Goal: Task Accomplishment & Management: Complete application form

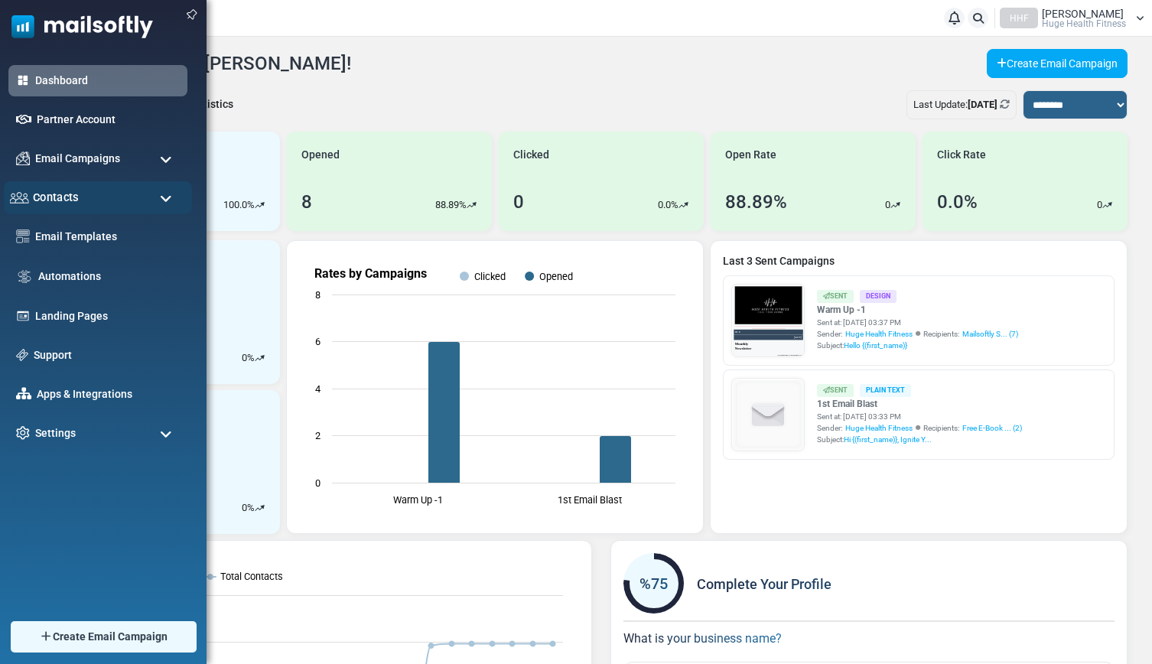
click at [86, 194] on div "Contacts" at bounding box center [98, 197] width 188 height 33
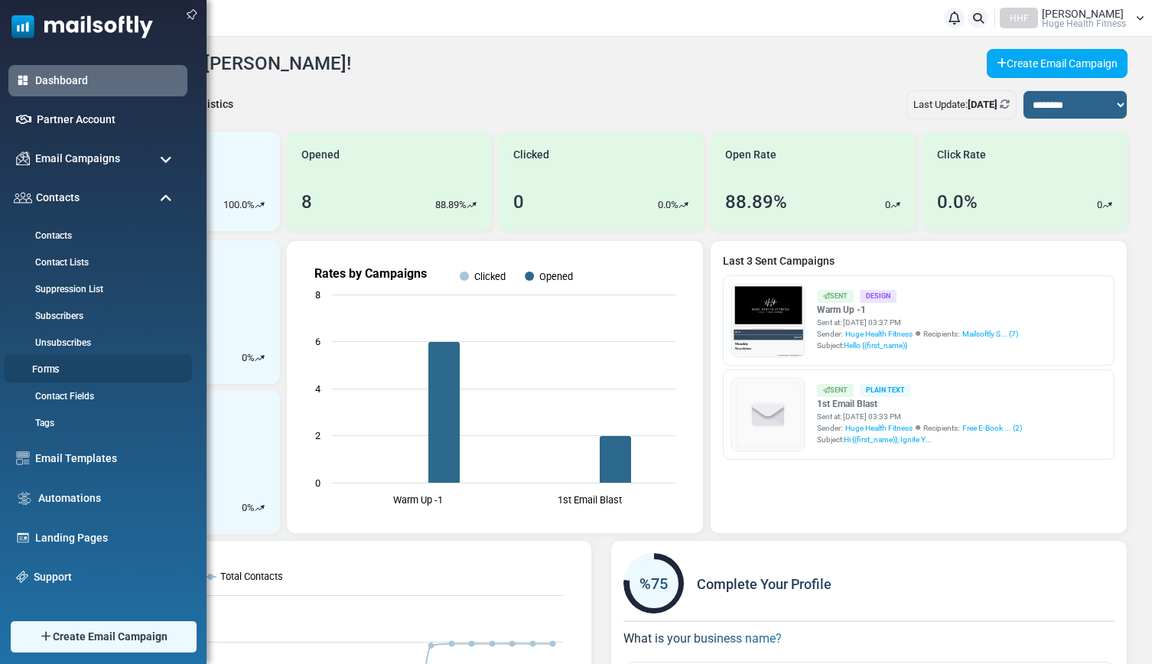
click at [53, 370] on link "Forms" at bounding box center [96, 370] width 184 height 15
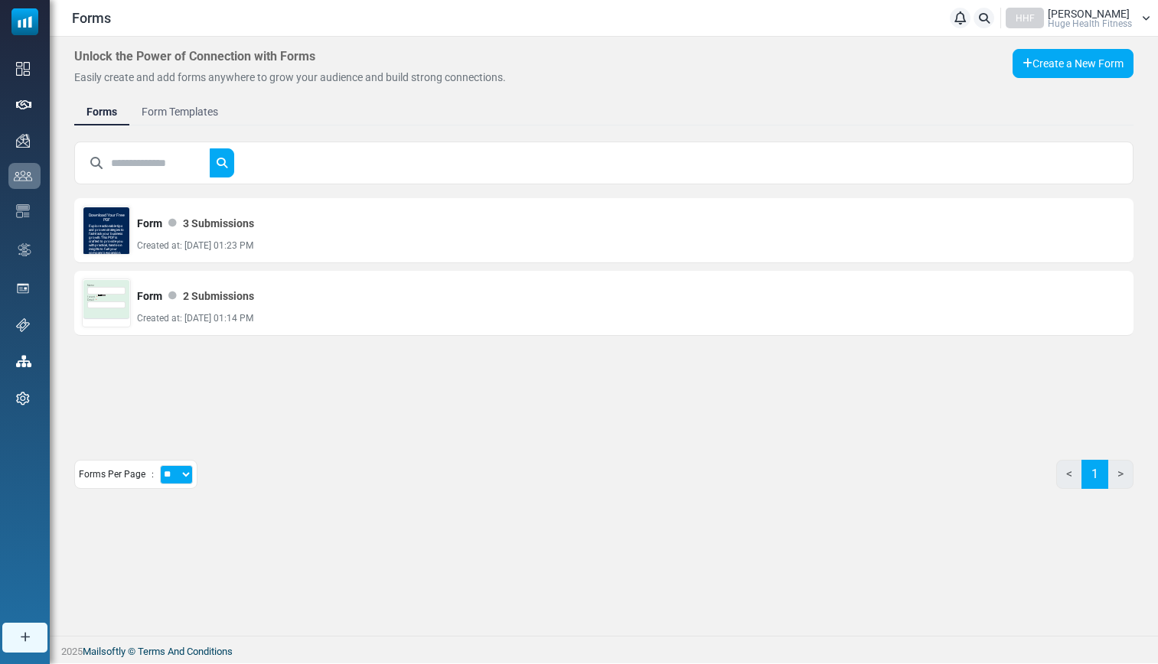
click at [199, 110] on link "Form Templates" at bounding box center [179, 112] width 101 height 28
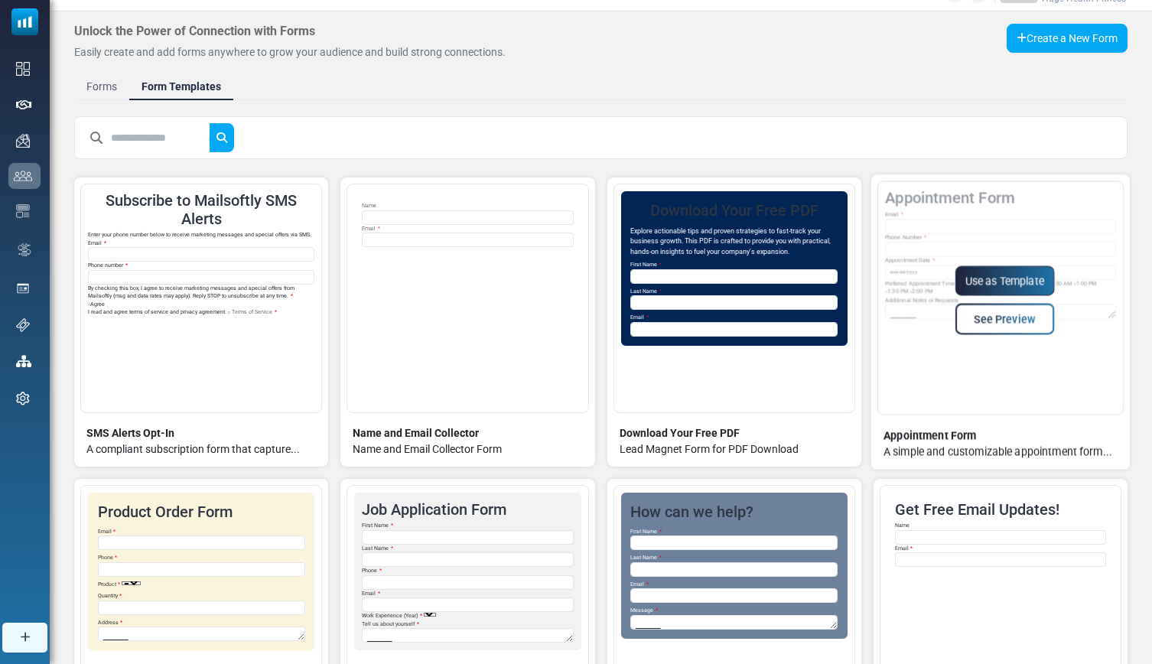
scroll to position [15, 0]
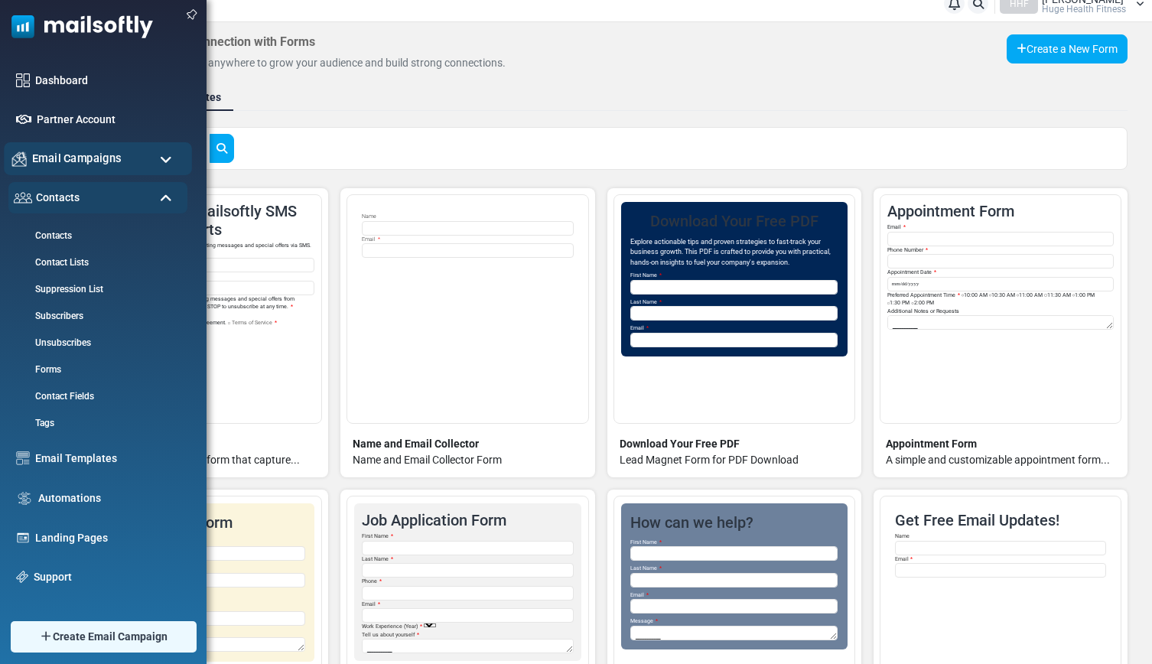
click at [81, 164] on span "Email Campaigns" at bounding box center [77, 158] width 90 height 17
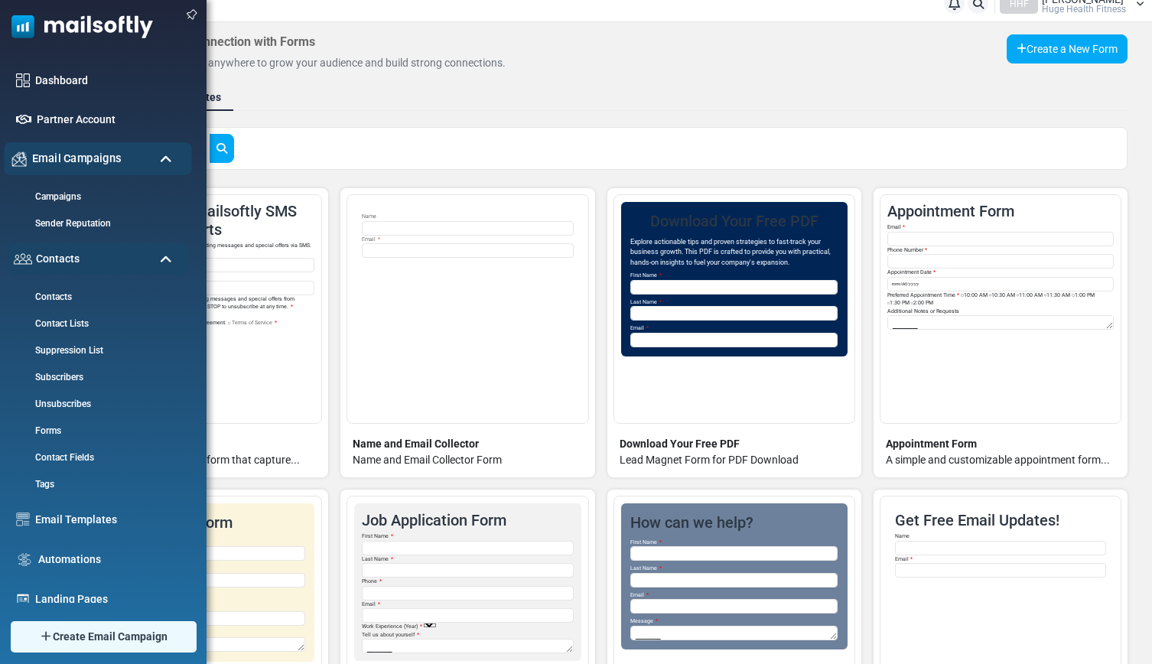
click at [81, 164] on span "Email Campaigns" at bounding box center [77, 158] width 90 height 17
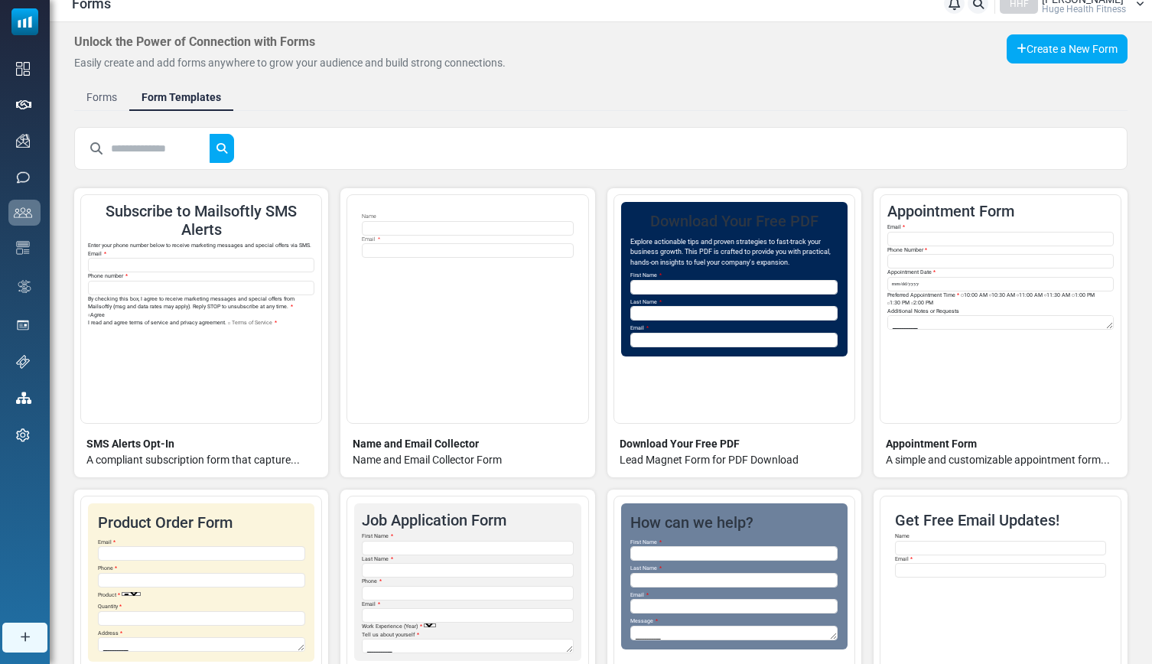
click at [91, 95] on link "Forms" at bounding box center [101, 97] width 55 height 28
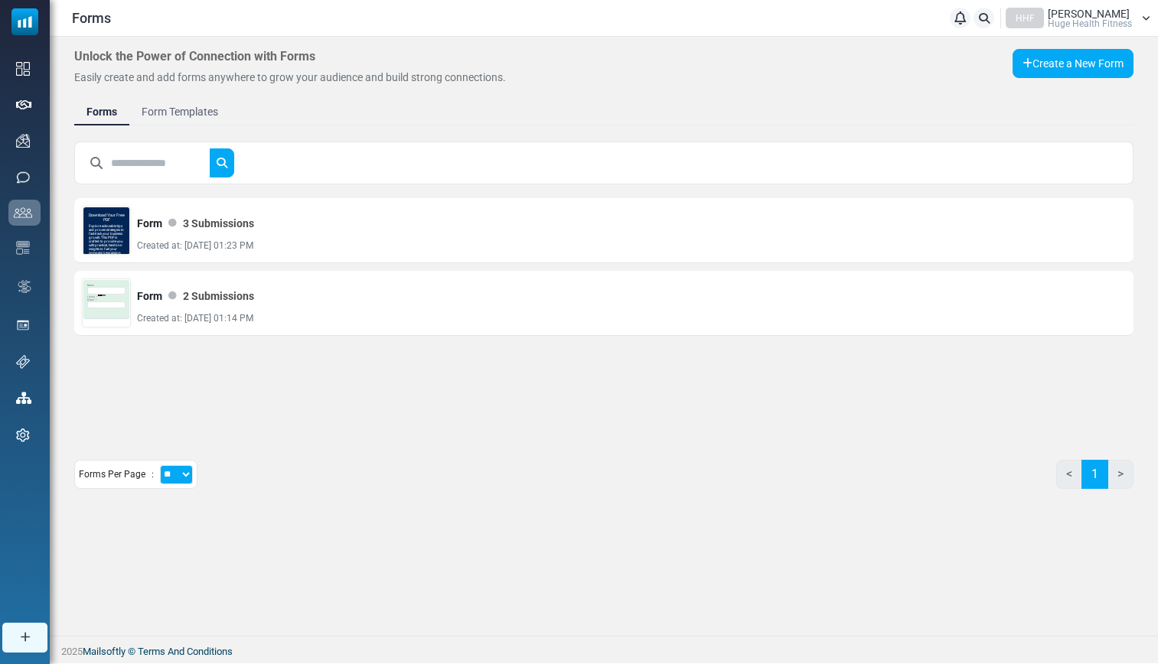
click at [191, 121] on link "Form Templates" at bounding box center [179, 112] width 101 height 28
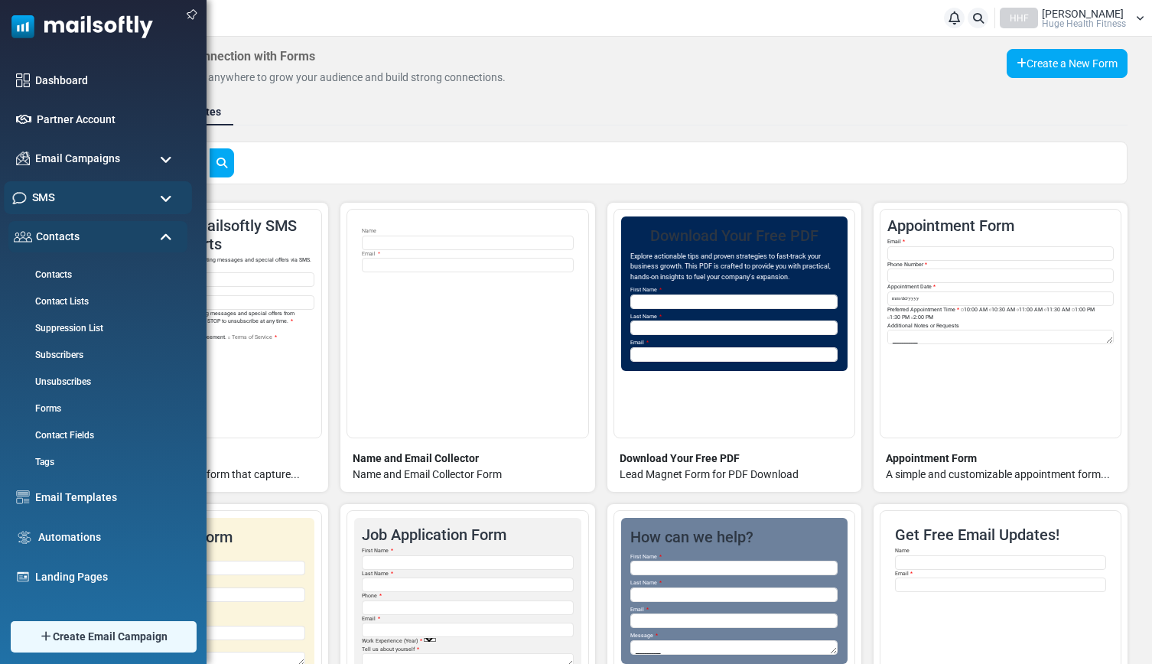
click at [99, 203] on div "SMS" at bounding box center [98, 197] width 188 height 33
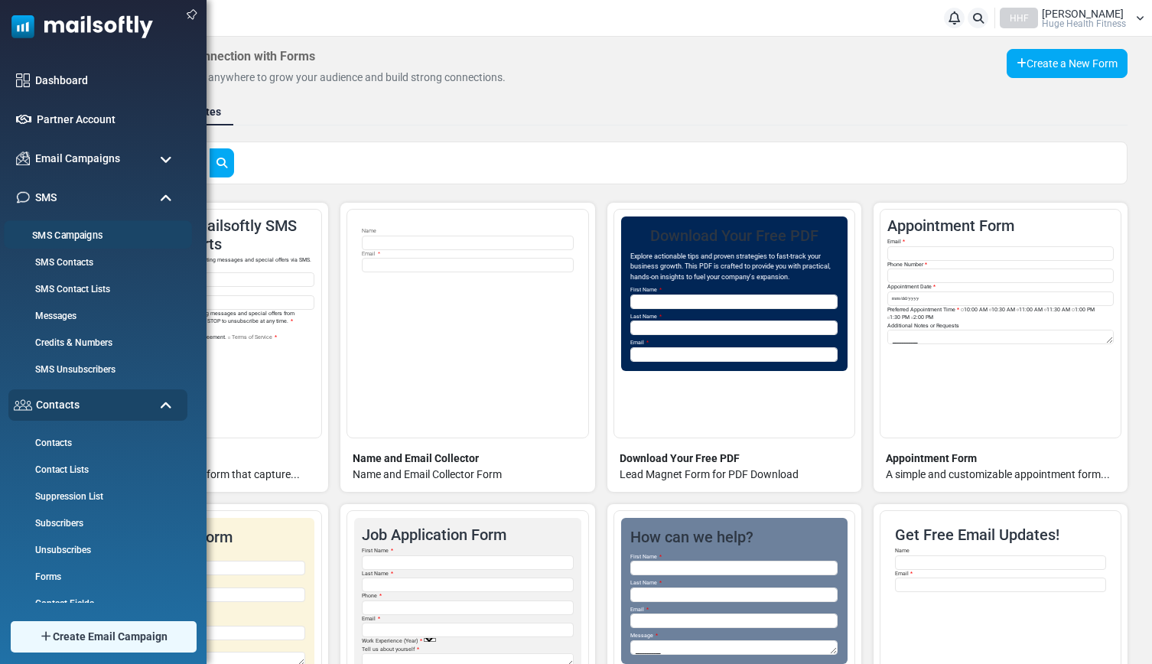
click at [86, 235] on link "SMS Campaigns" at bounding box center [96, 236] width 184 height 15
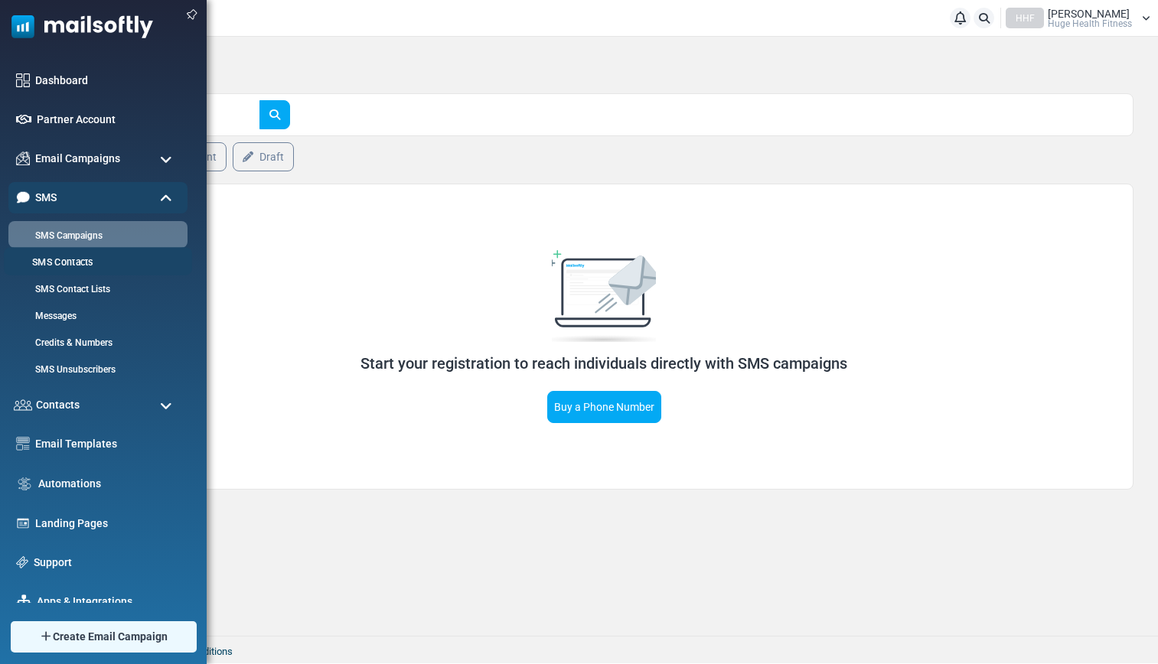
click at [54, 262] on link "SMS Contacts" at bounding box center [96, 263] width 184 height 15
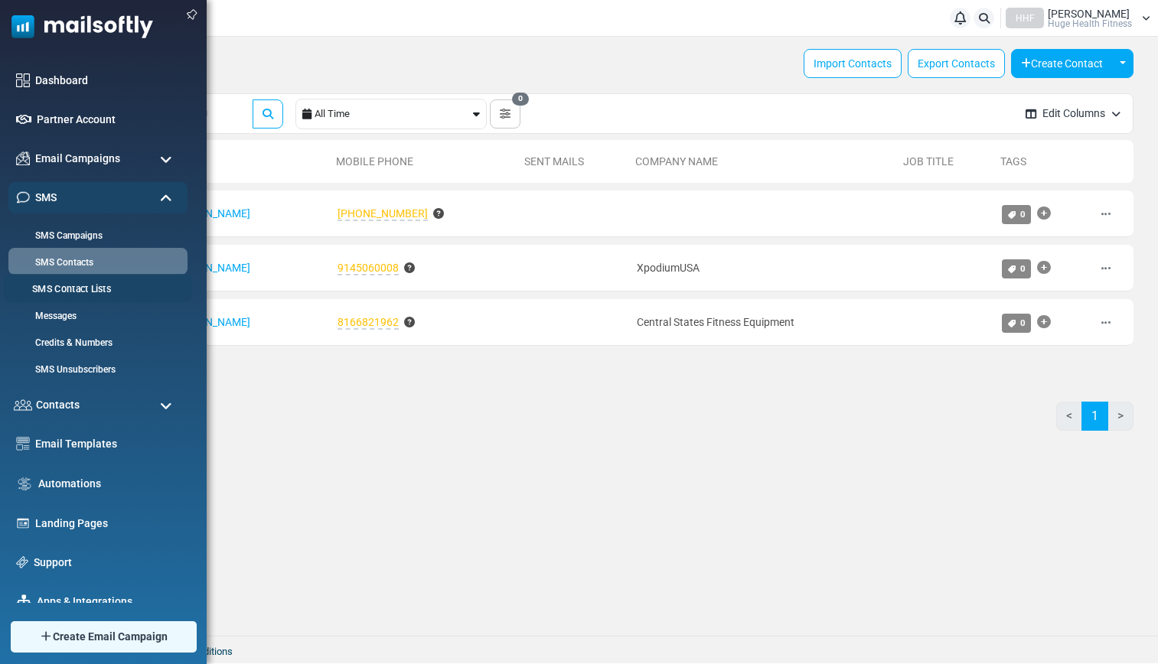
click at [73, 289] on link "SMS Contact Lists" at bounding box center [96, 289] width 184 height 15
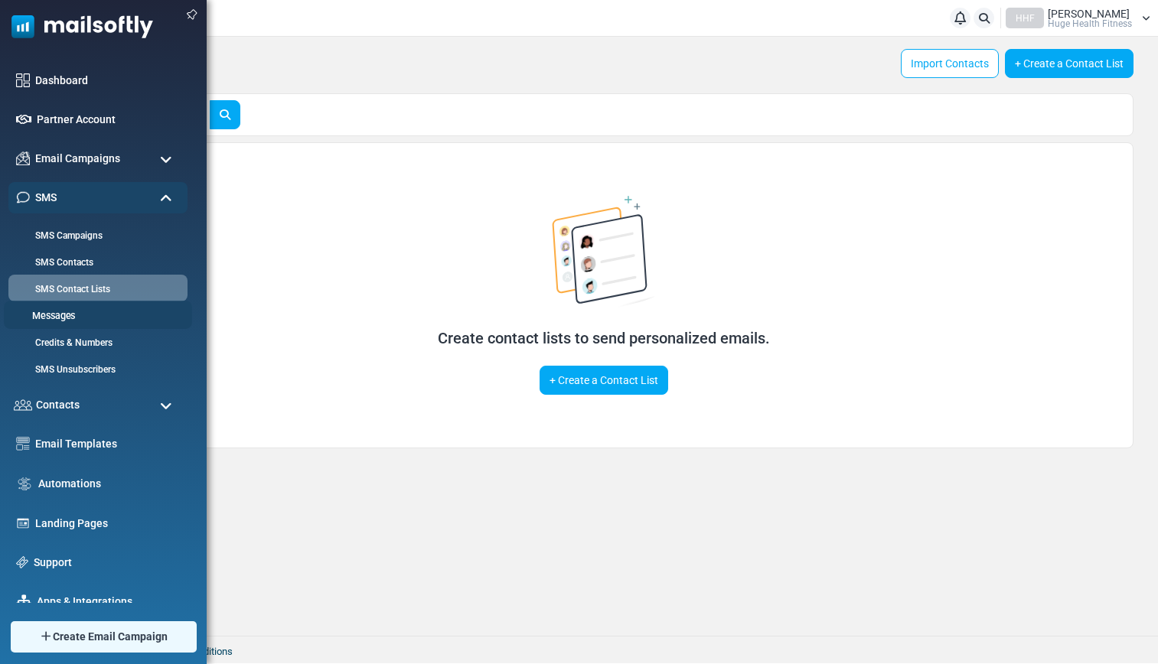
click at [51, 316] on link "Messages" at bounding box center [96, 316] width 184 height 15
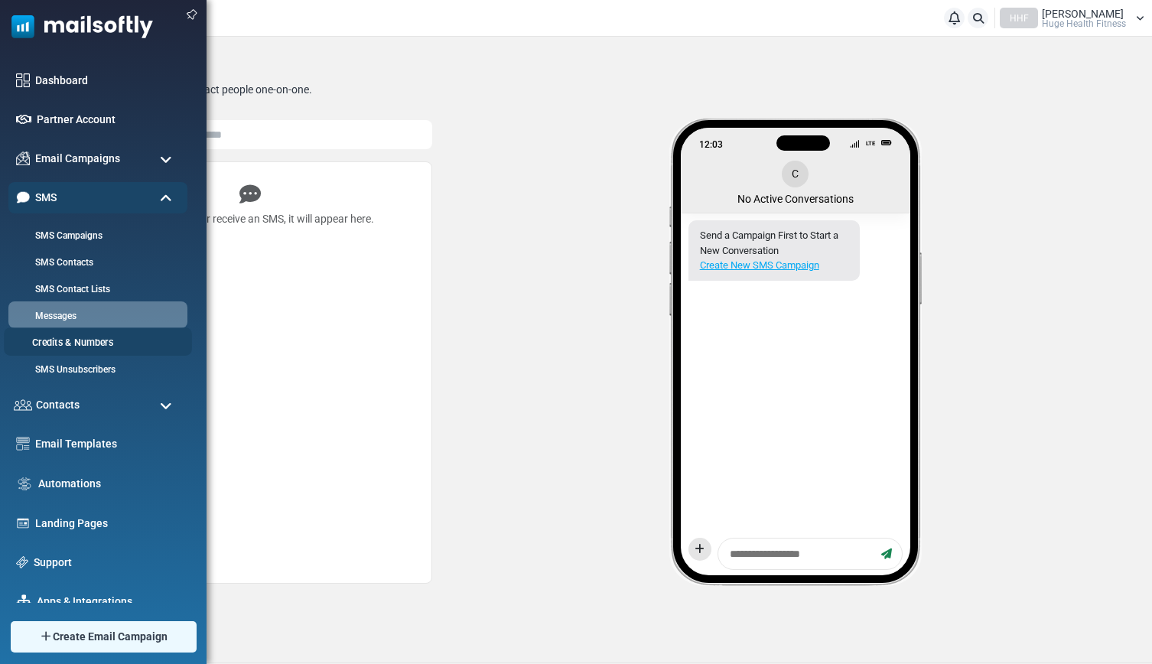
click at [66, 343] on link "Credits & Numbers" at bounding box center [96, 343] width 184 height 15
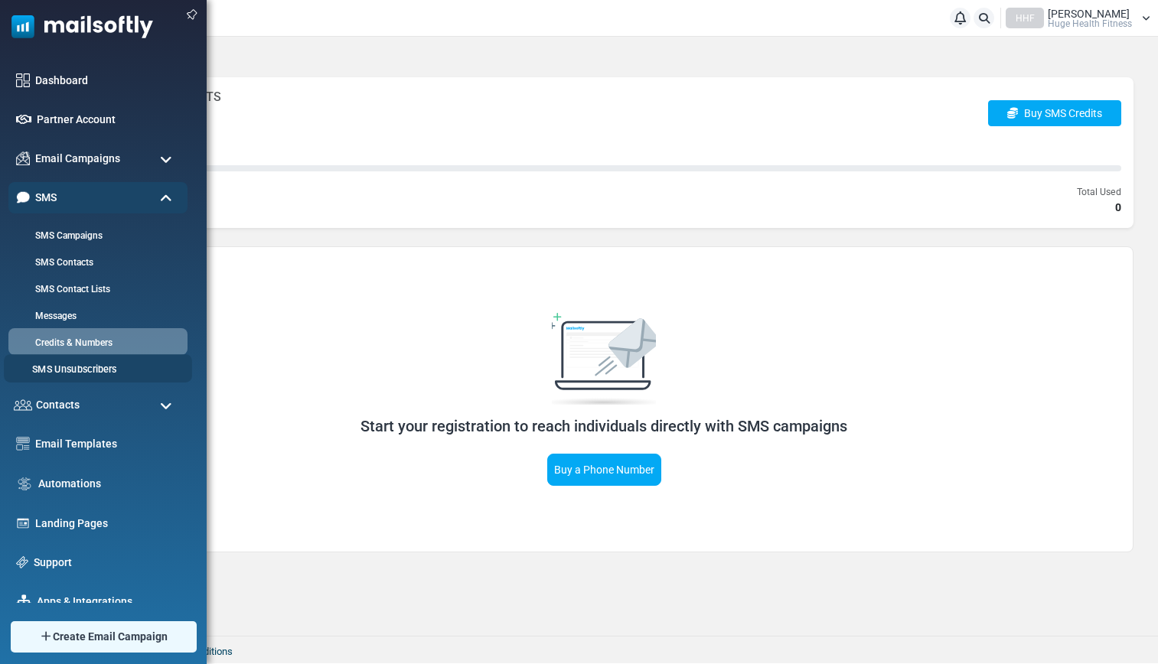
click at [76, 371] on link "SMS Unsubscribers" at bounding box center [96, 370] width 184 height 15
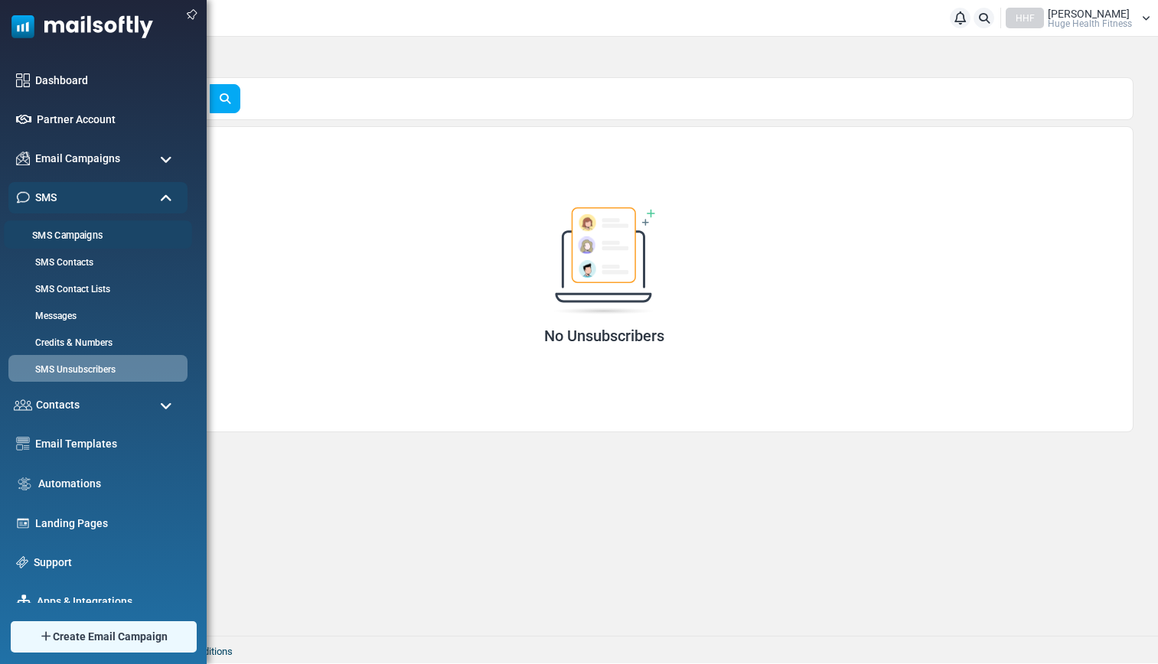
click at [61, 238] on link "SMS Campaigns" at bounding box center [96, 236] width 184 height 15
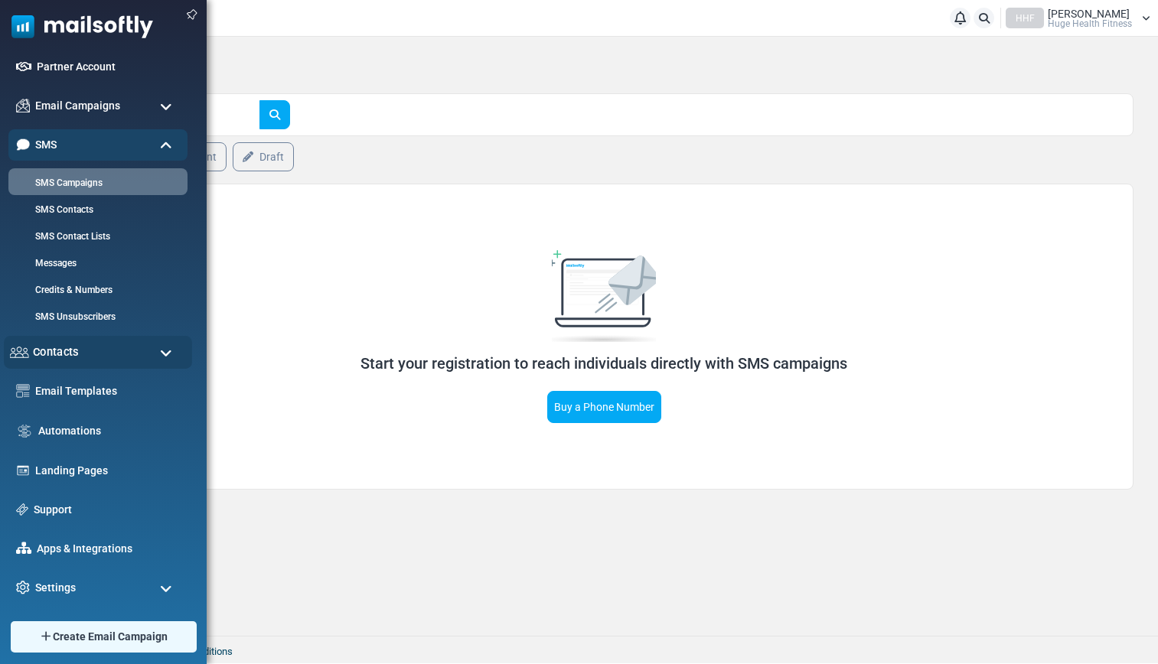
click at [80, 353] on div "Contacts" at bounding box center [98, 352] width 188 height 33
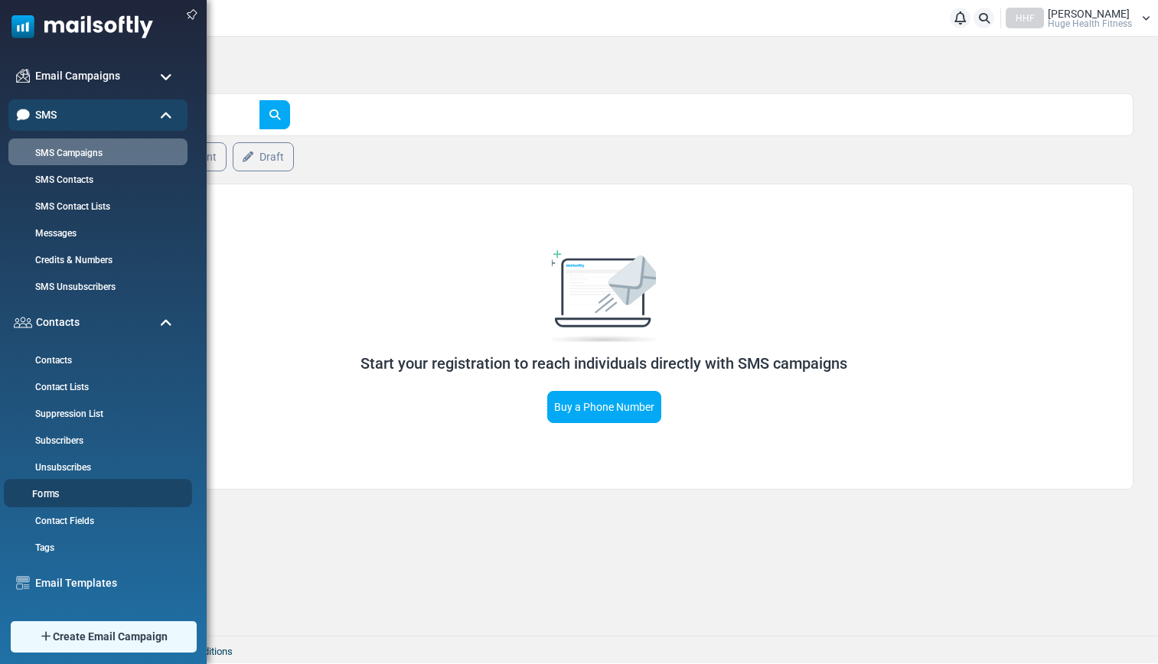
scroll to position [85, 0]
click at [49, 491] on link "Forms" at bounding box center [96, 492] width 184 height 15
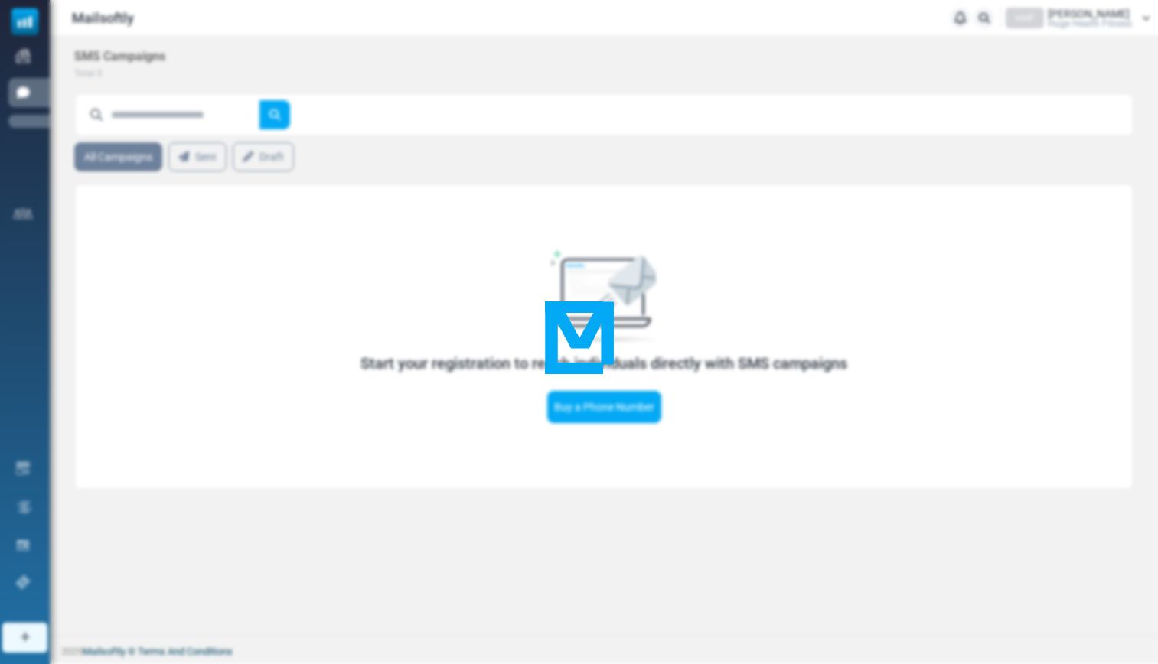
scroll to position [0, 0]
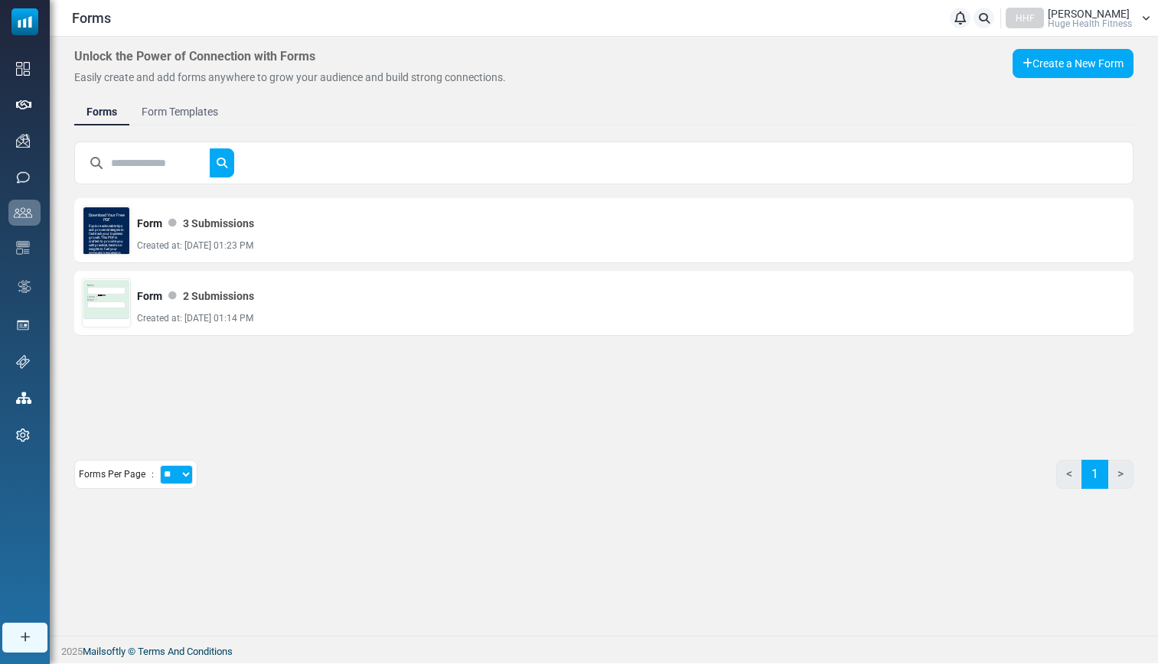
click at [173, 109] on link "Form Templates" at bounding box center [179, 112] width 101 height 28
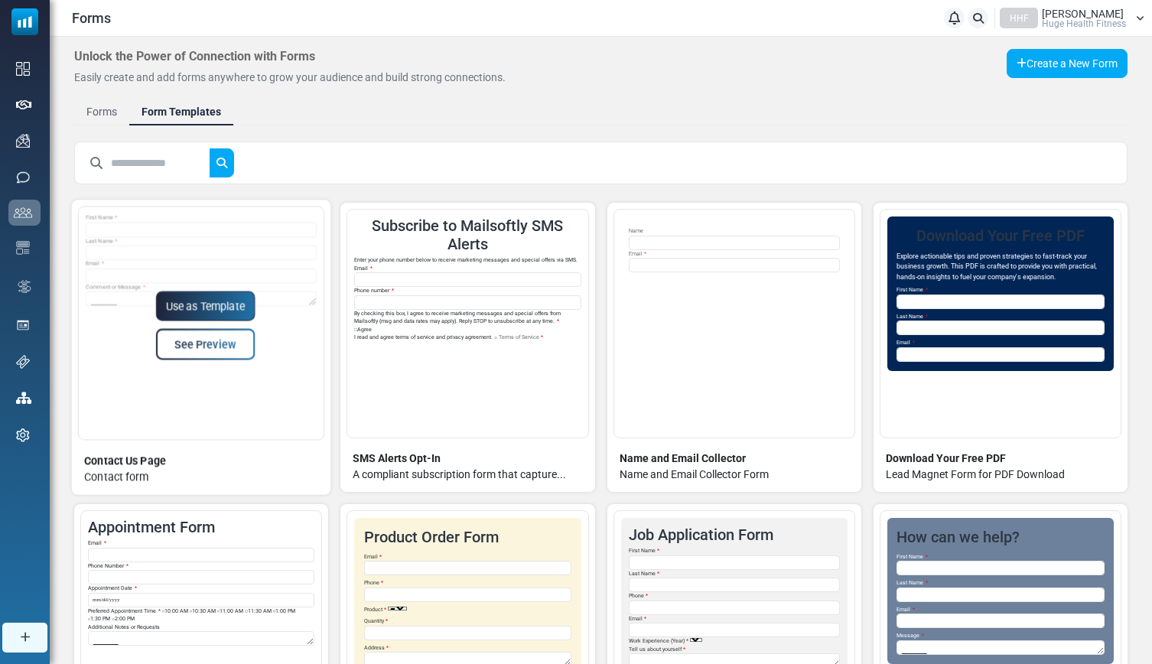
click at [216, 311] on link "Use as Template" at bounding box center [204, 307] width 99 height 30
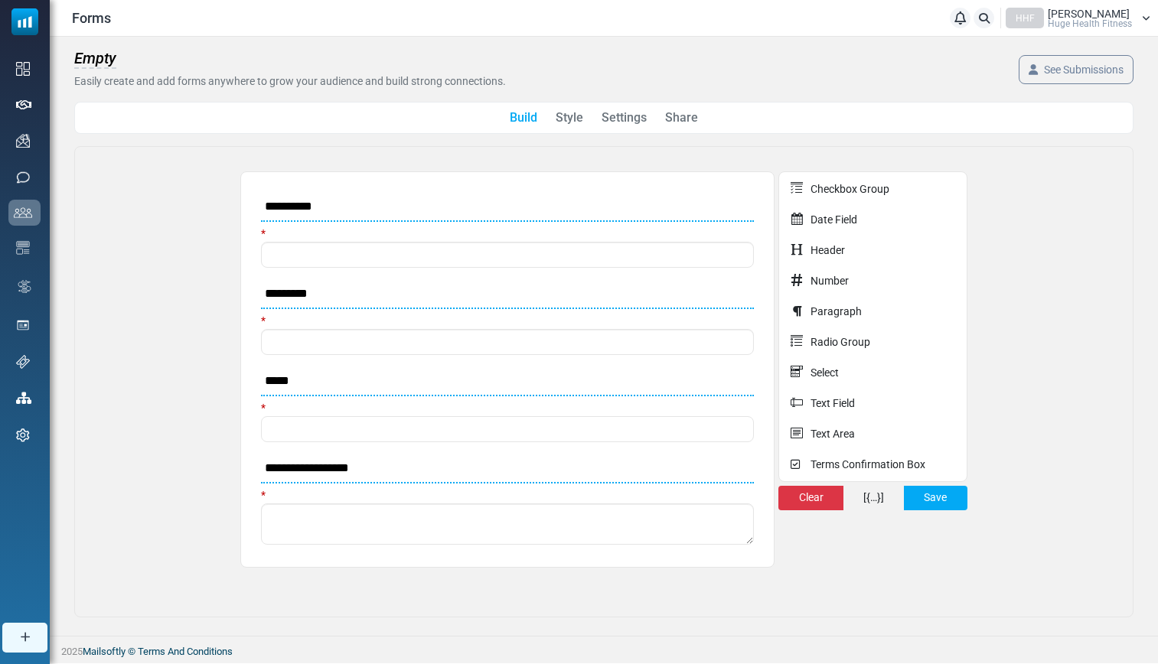
click at [106, 60] on span "Empty" at bounding box center [95, 59] width 42 height 20
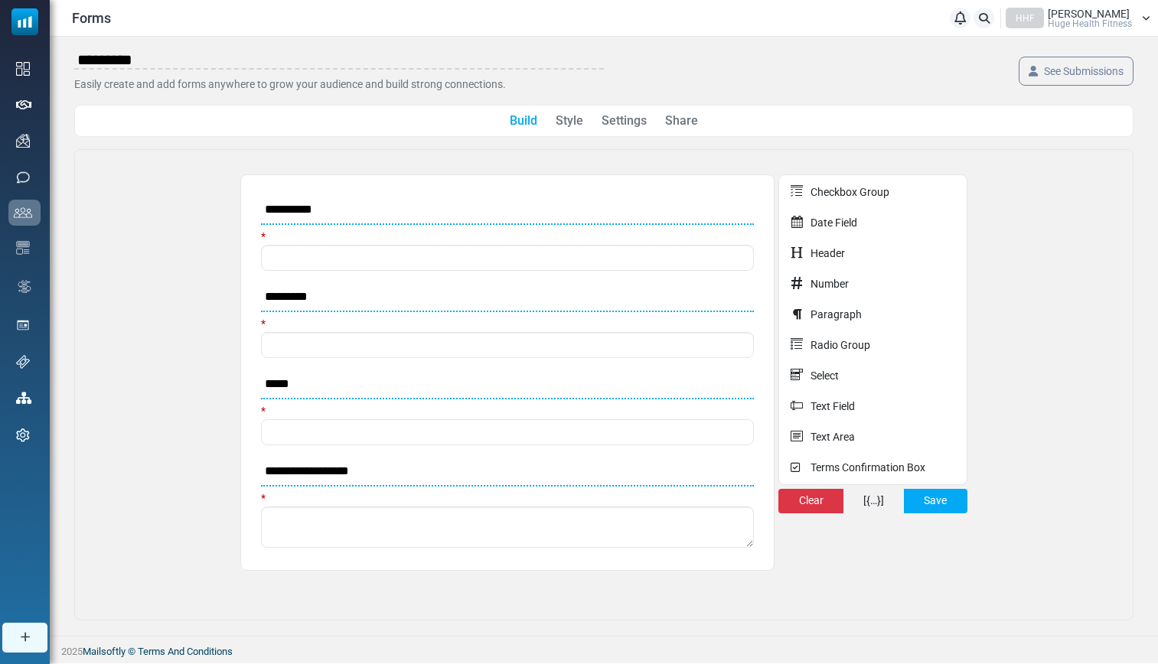
type input "**********"
drag, startPoint x: 1064, startPoint y: 159, endPoint x: 1055, endPoint y: 163, distance: 9.9
click at [1065, 159] on body "Forms Notifications HHF Hugh Plitt Huge Health Fitness Profile & Preferences Su…" at bounding box center [579, 331] width 1158 height 663
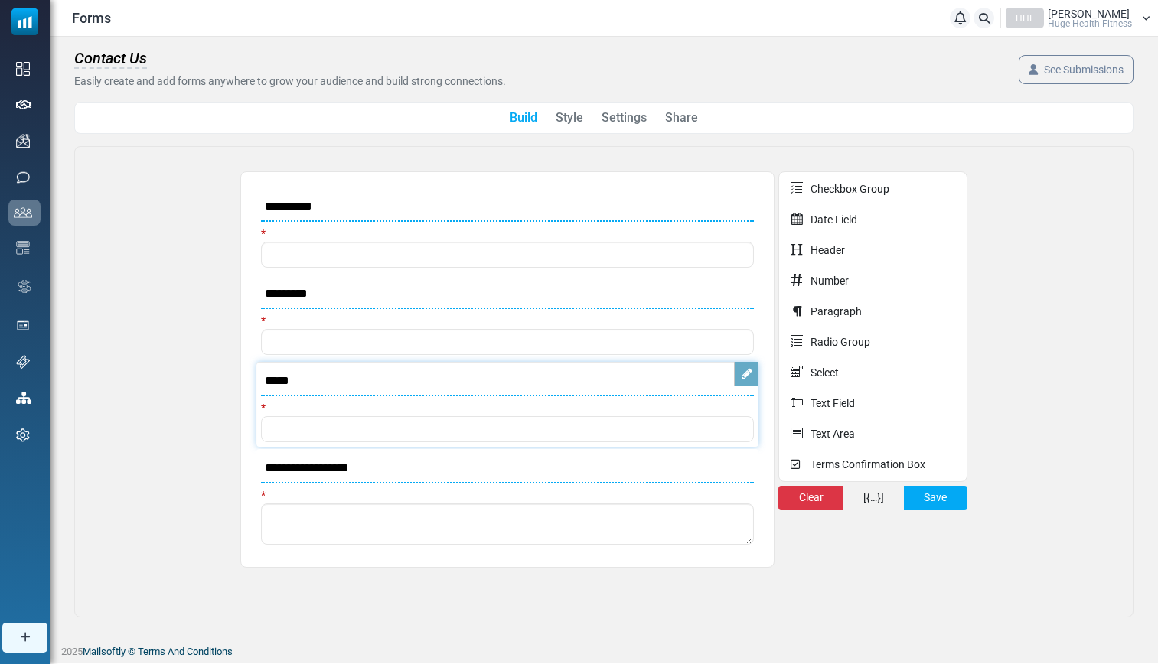
click at [745, 375] on link at bounding box center [746, 374] width 24 height 24
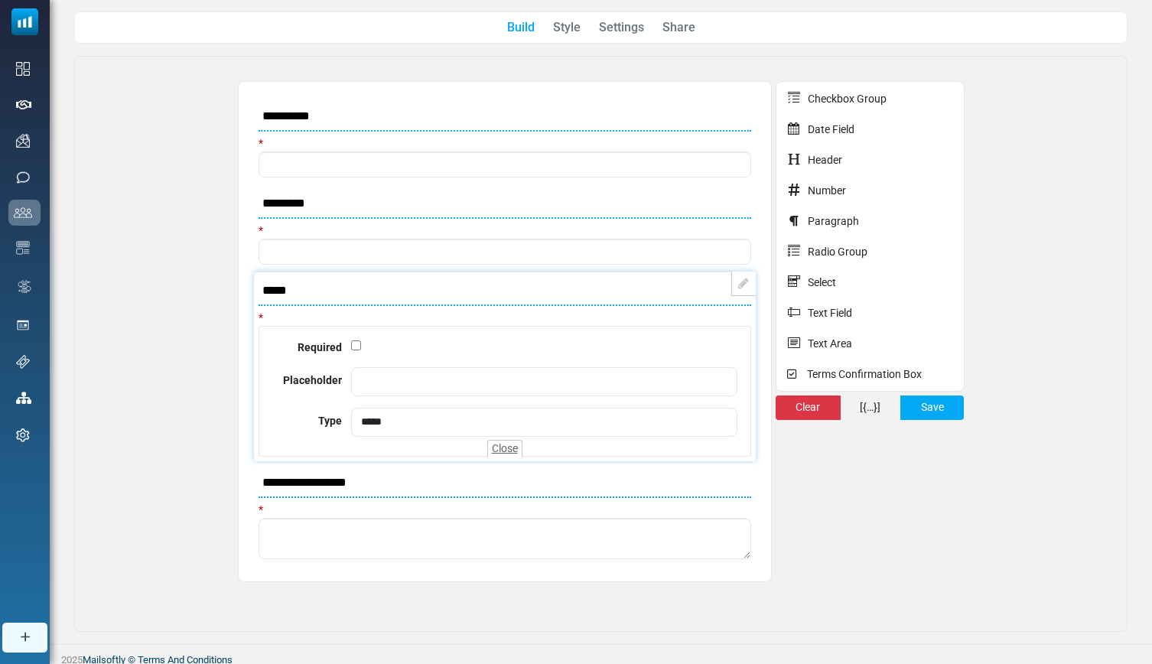
scroll to position [97, 0]
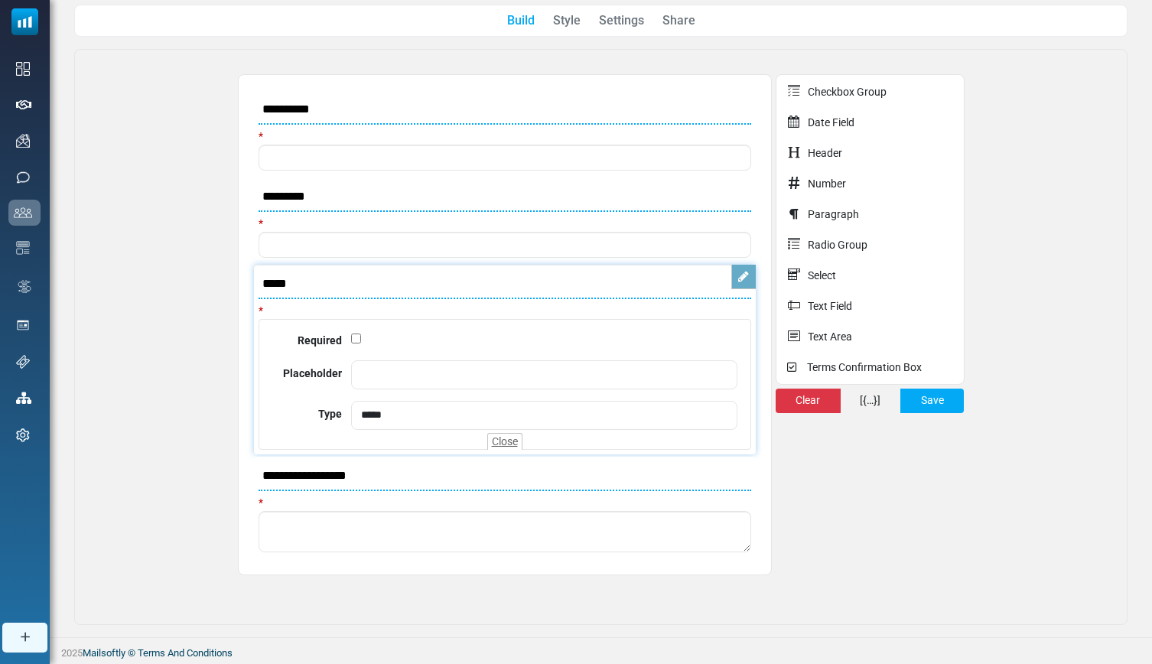
click at [744, 282] on link at bounding box center [744, 277] width 24 height 24
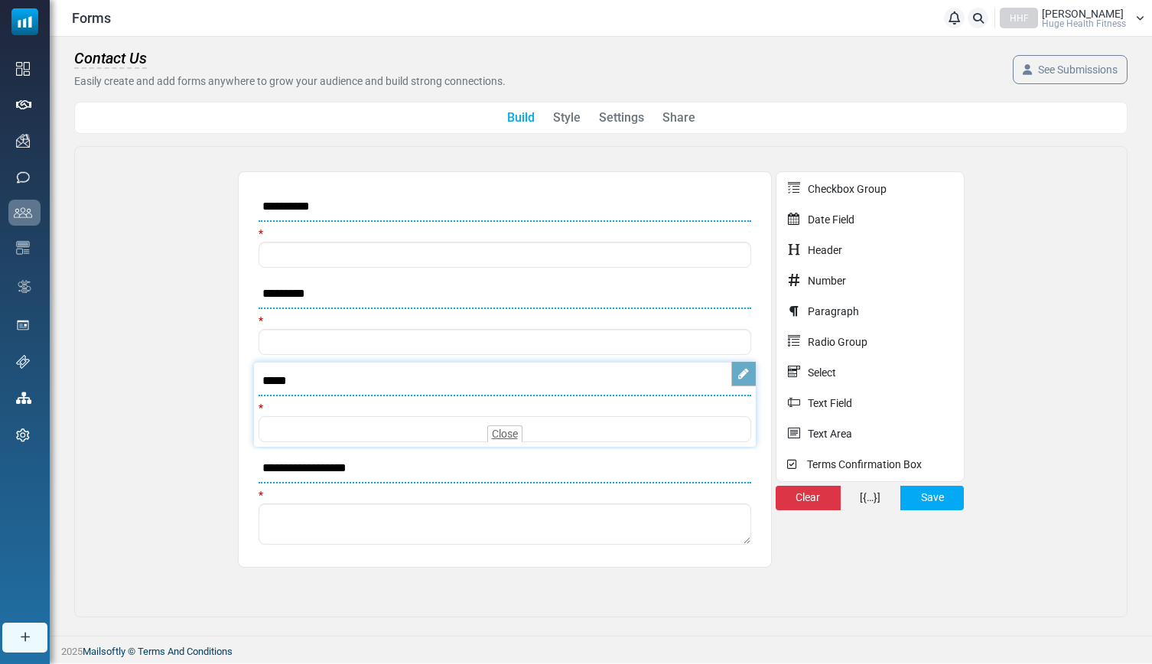
scroll to position [0, 0]
click at [719, 294] on link at bounding box center [721, 287] width 24 height 24
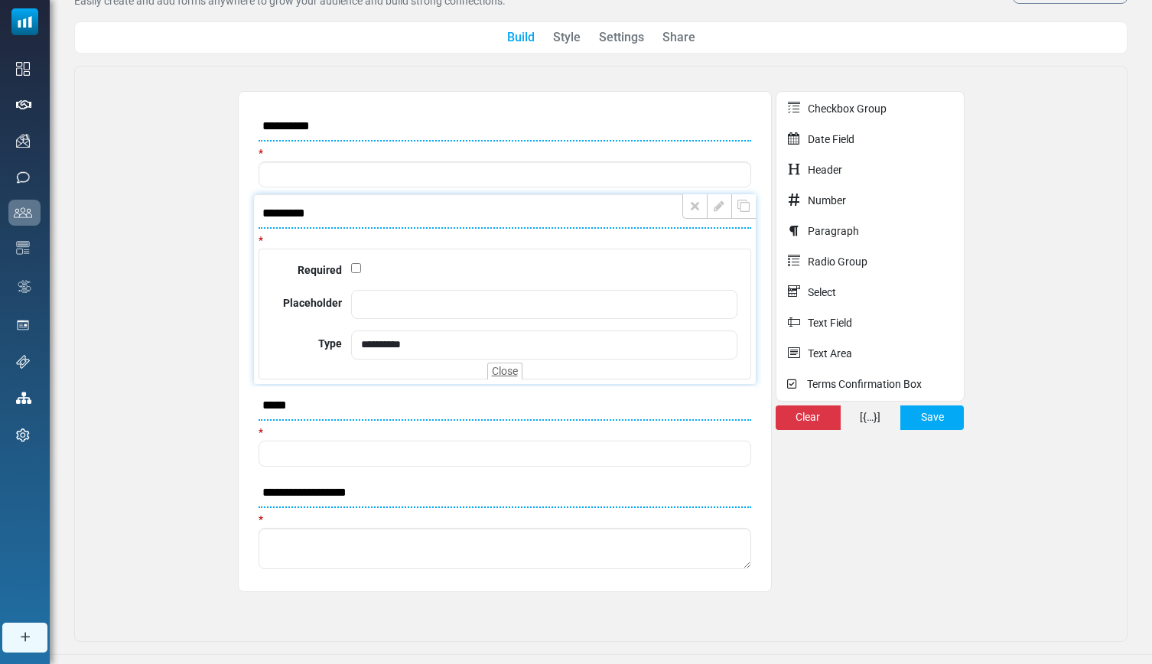
scroll to position [97, 0]
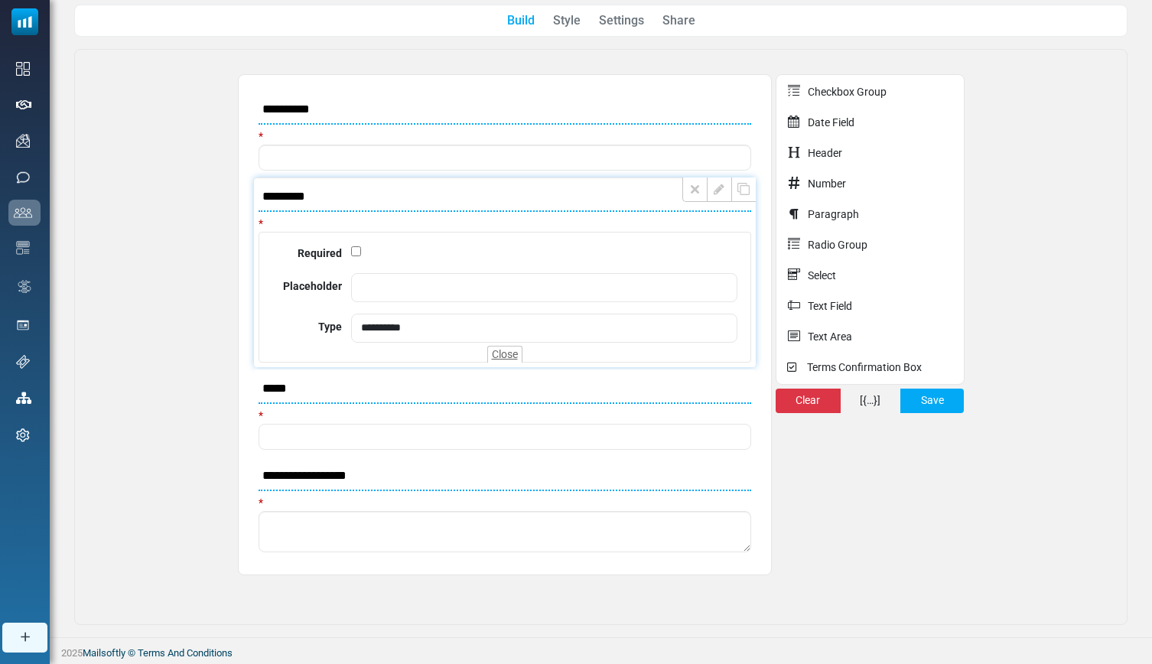
drag, startPoint x: 588, startPoint y: 198, endPoint x: 629, endPoint y: 243, distance: 60.6
click at [585, 242] on li "**********" at bounding box center [505, 273] width 502 height 190
click at [640, 240] on div at bounding box center [544, 250] width 386 height 21
click at [1071, 196] on div "**********" at bounding box center [600, 337] width 1003 height 526
click at [717, 196] on link at bounding box center [719, 190] width 24 height 24
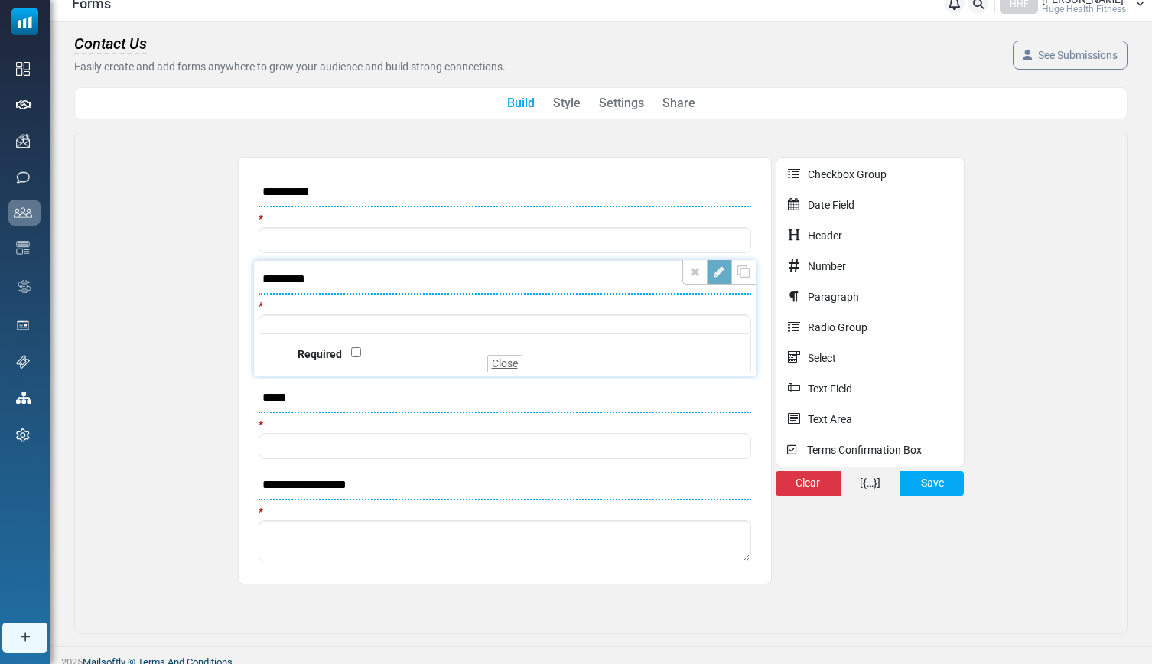
scroll to position [0, 0]
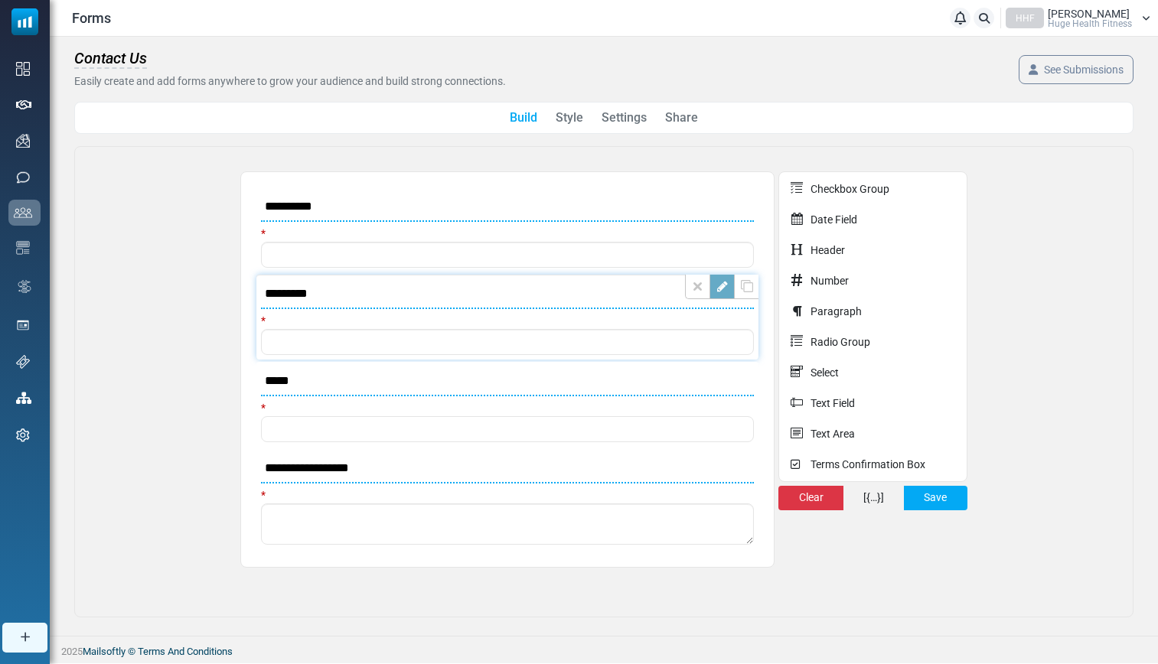
click at [725, 289] on link at bounding box center [721, 287] width 24 height 24
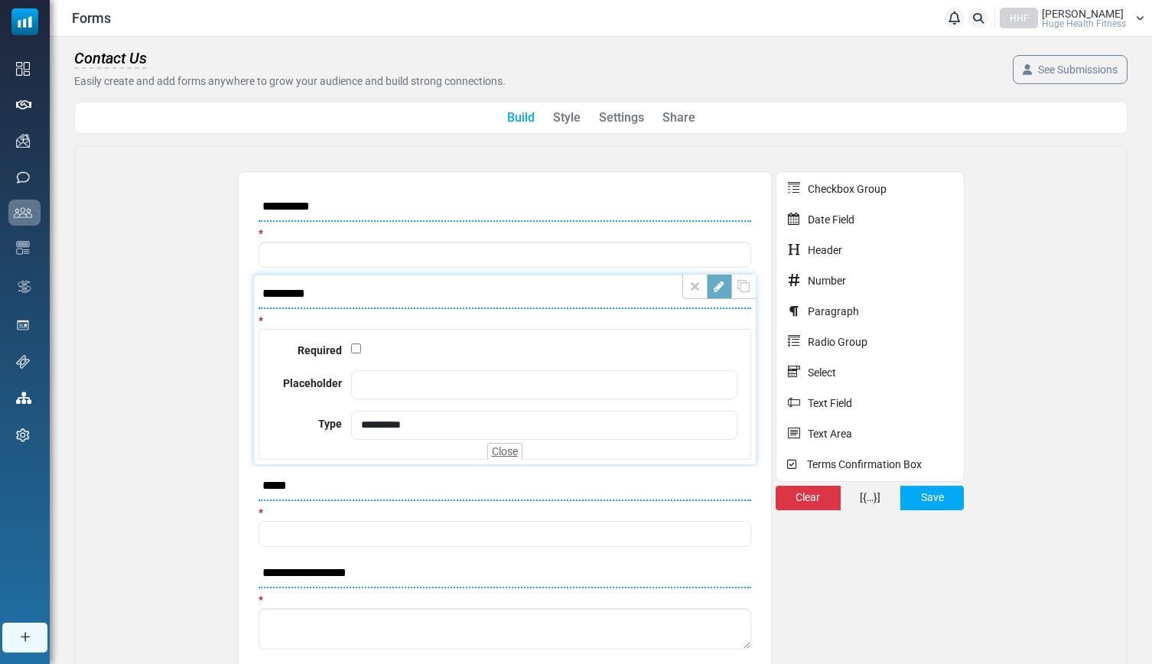
click at [719, 291] on link at bounding box center [719, 287] width 24 height 24
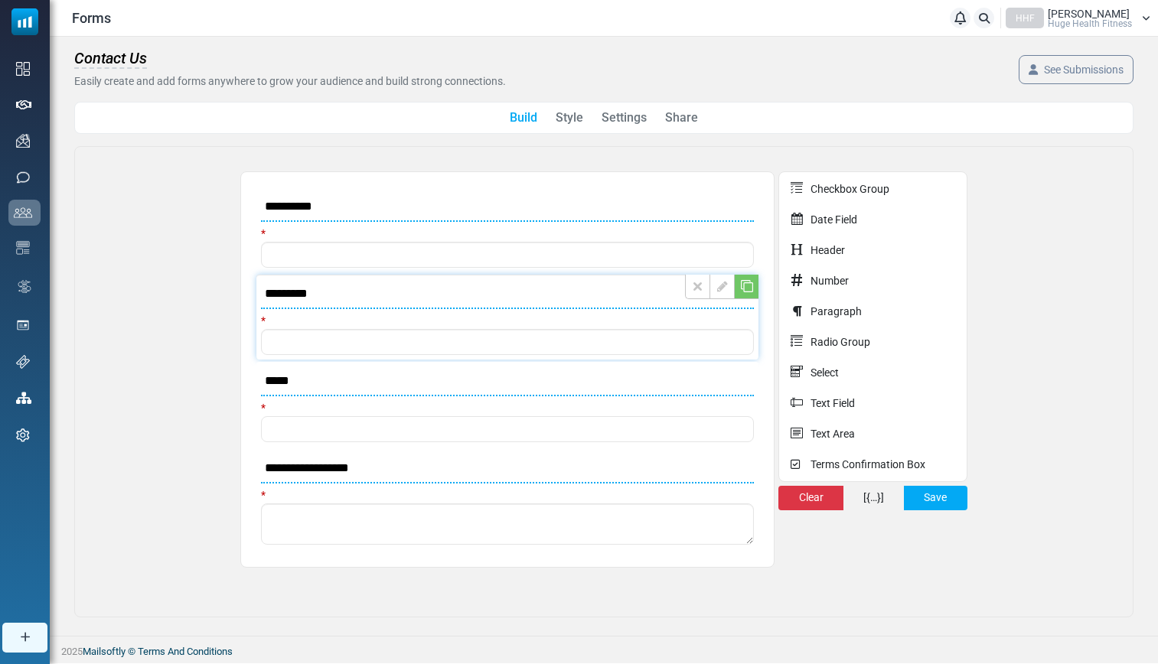
click at [745, 296] on link at bounding box center [746, 287] width 24 height 24
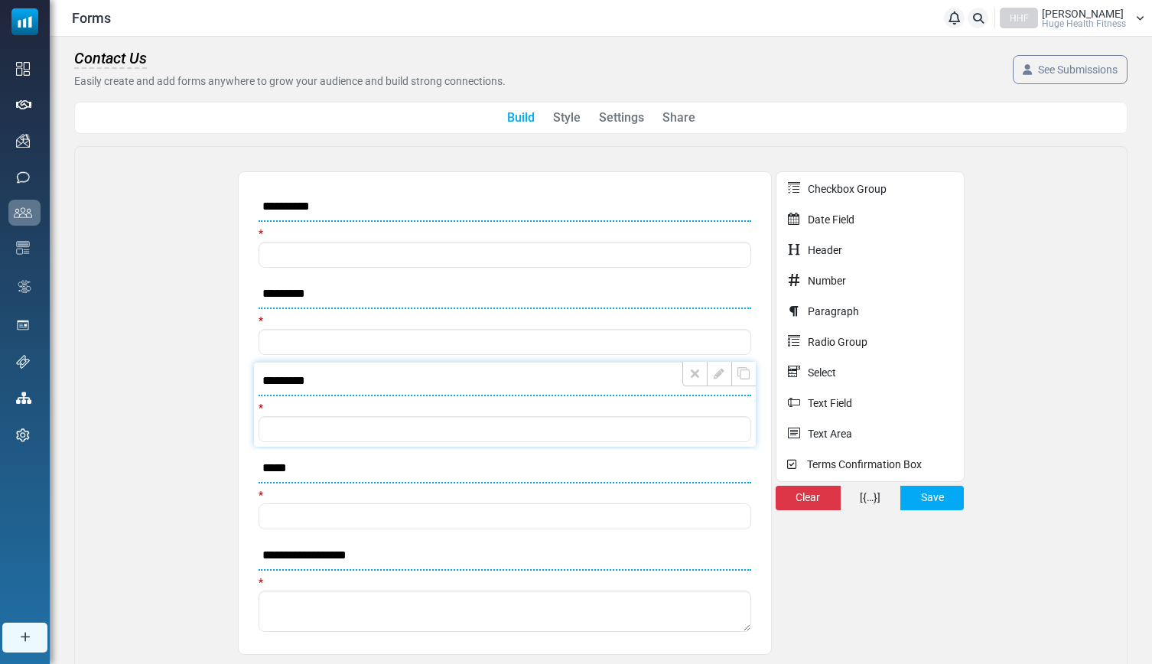
click at [325, 380] on input "*********" at bounding box center [505, 382] width 493 height 30
click at [292, 383] on input "*********" at bounding box center [505, 382] width 493 height 30
click at [546, 397] on li "**********" at bounding box center [505, 404] width 502 height 85
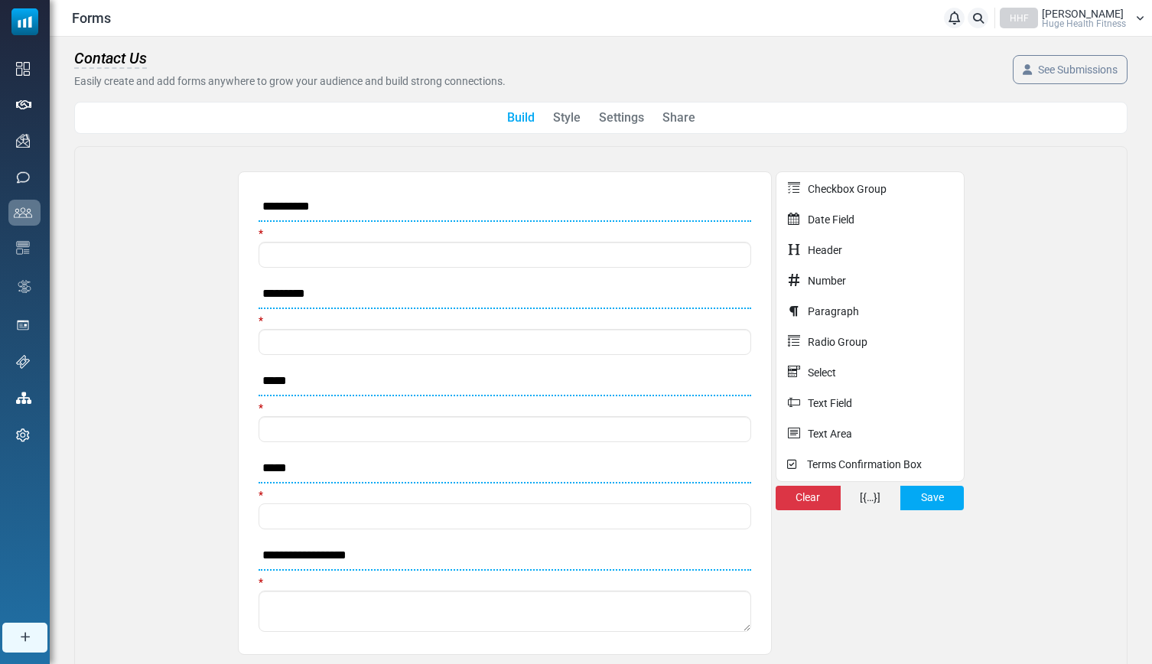
type input "*****"
click at [1086, 367] on div "**********" at bounding box center [600, 425] width 1003 height 508
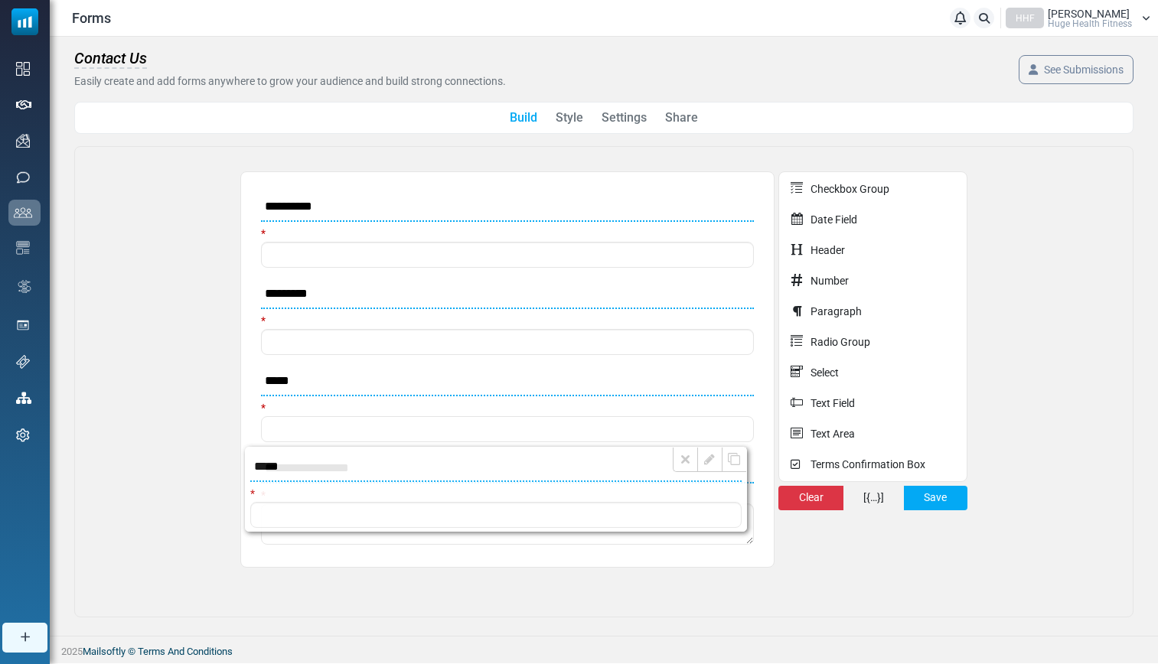
drag, startPoint x: 499, startPoint y: 366, endPoint x: 490, endPoint y: 450, distance: 84.7
click at [490, 450] on li "**********" at bounding box center [496, 489] width 502 height 85
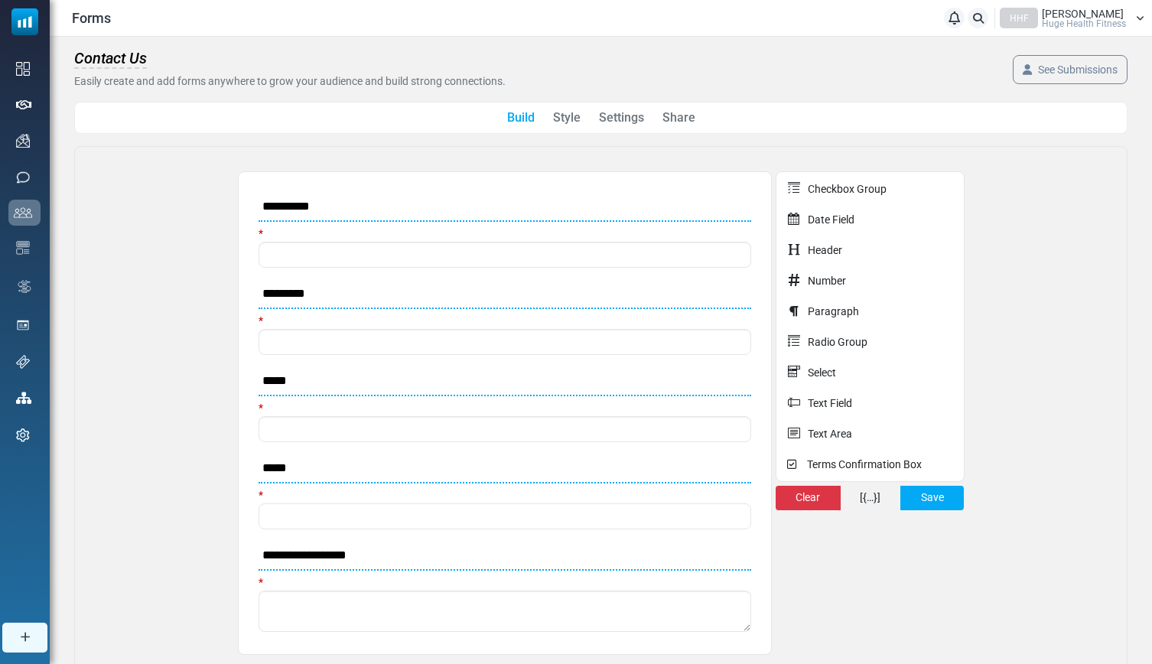
click at [148, 438] on div "**********" at bounding box center [600, 425] width 1003 height 508
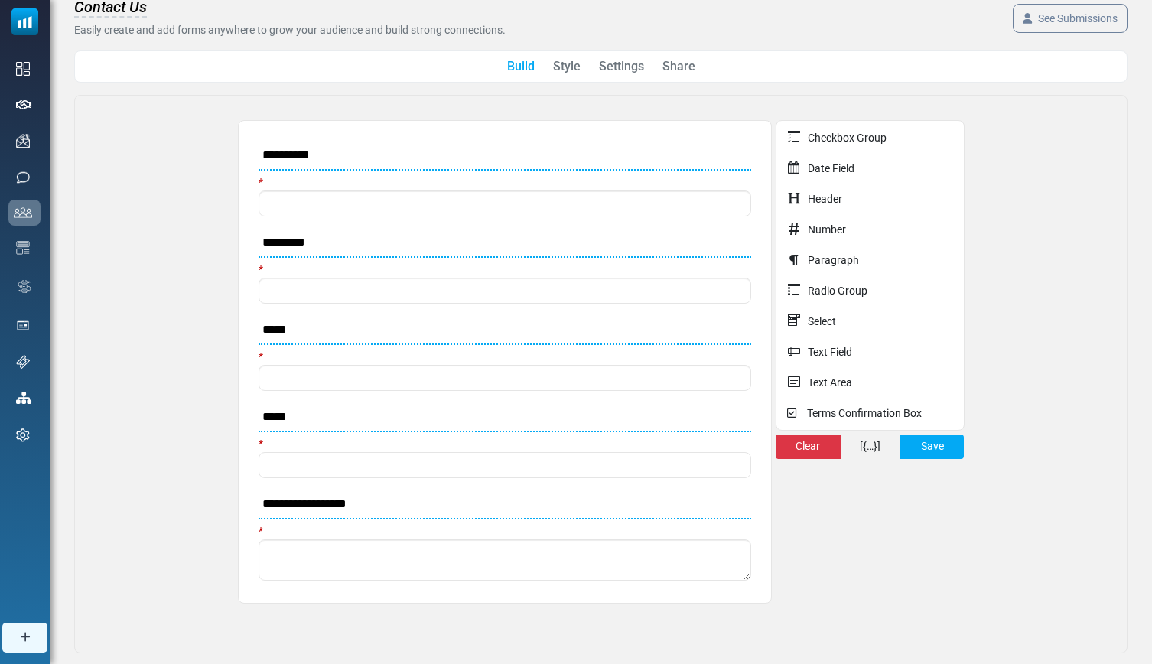
scroll to position [80, 0]
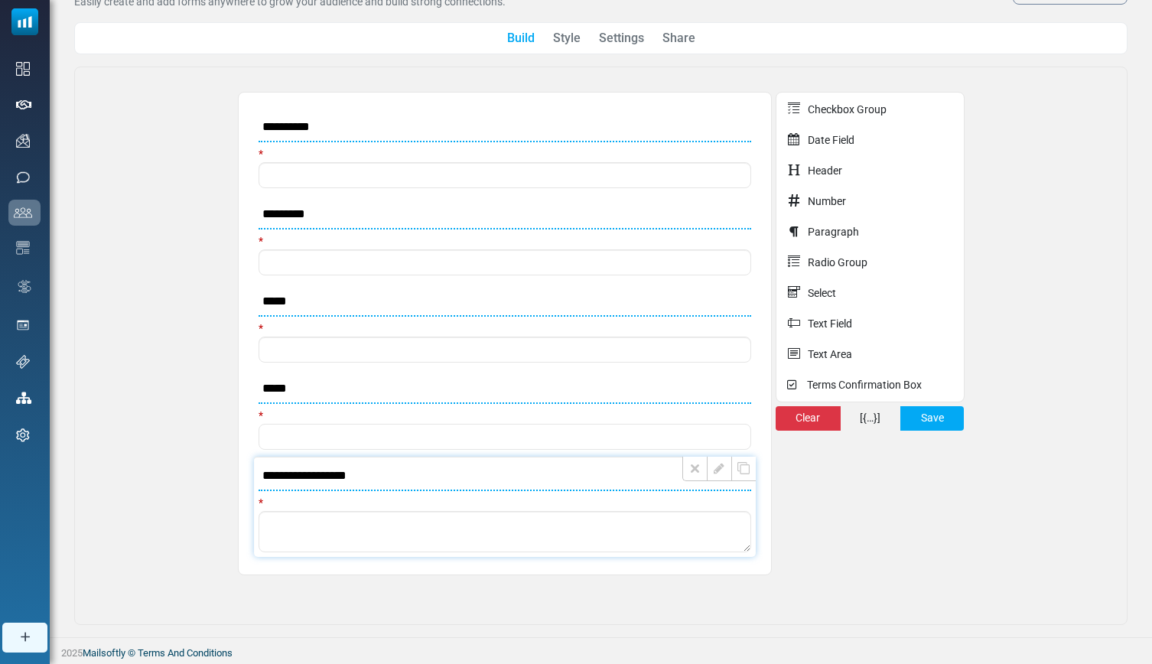
click at [333, 474] on input "**********" at bounding box center [505, 476] width 493 height 30
drag, startPoint x: 384, startPoint y: 475, endPoint x: 247, endPoint y: 471, distance: 137.1
click at [247, 470] on ul "**********" at bounding box center [505, 334] width 534 height 484
type input "**********"
click at [946, 423] on button "Save" at bounding box center [933, 418] width 64 height 24
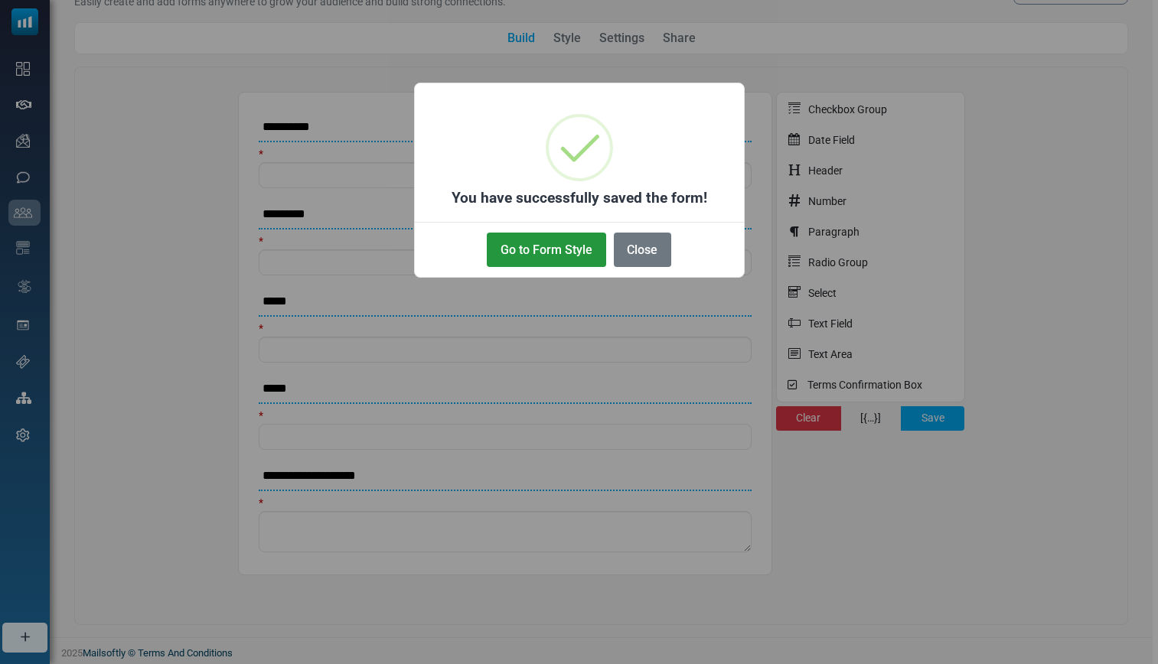
click at [578, 251] on button "Go to Form Style" at bounding box center [546, 250] width 119 height 34
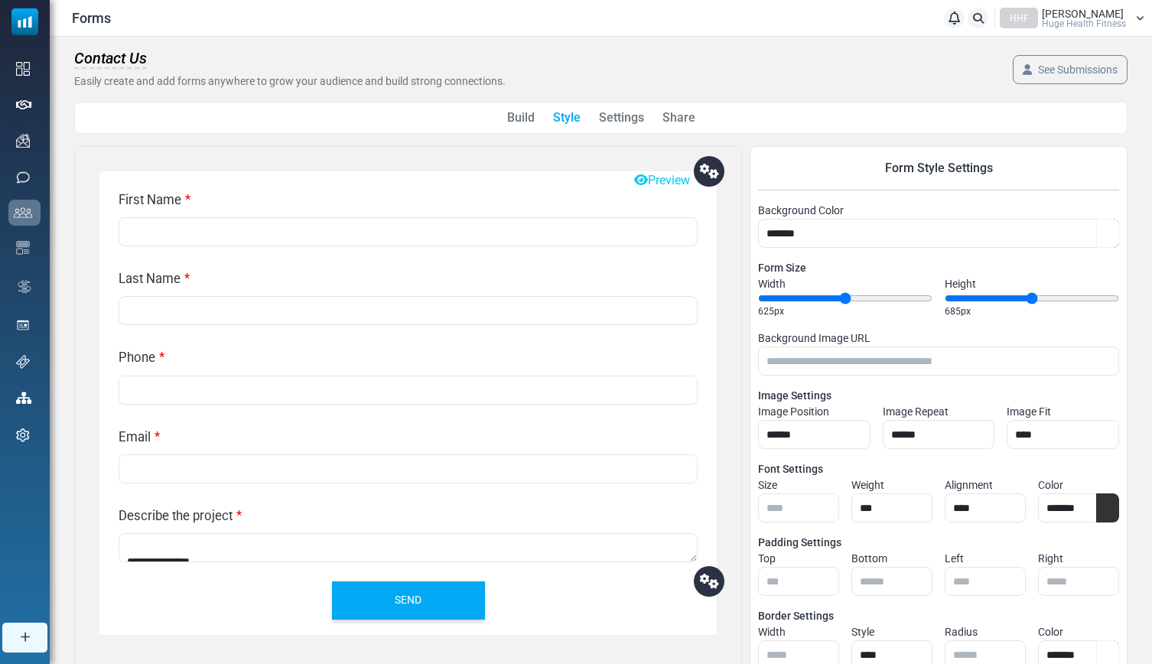
click at [611, 118] on link "Settings" at bounding box center [621, 118] width 45 height 18
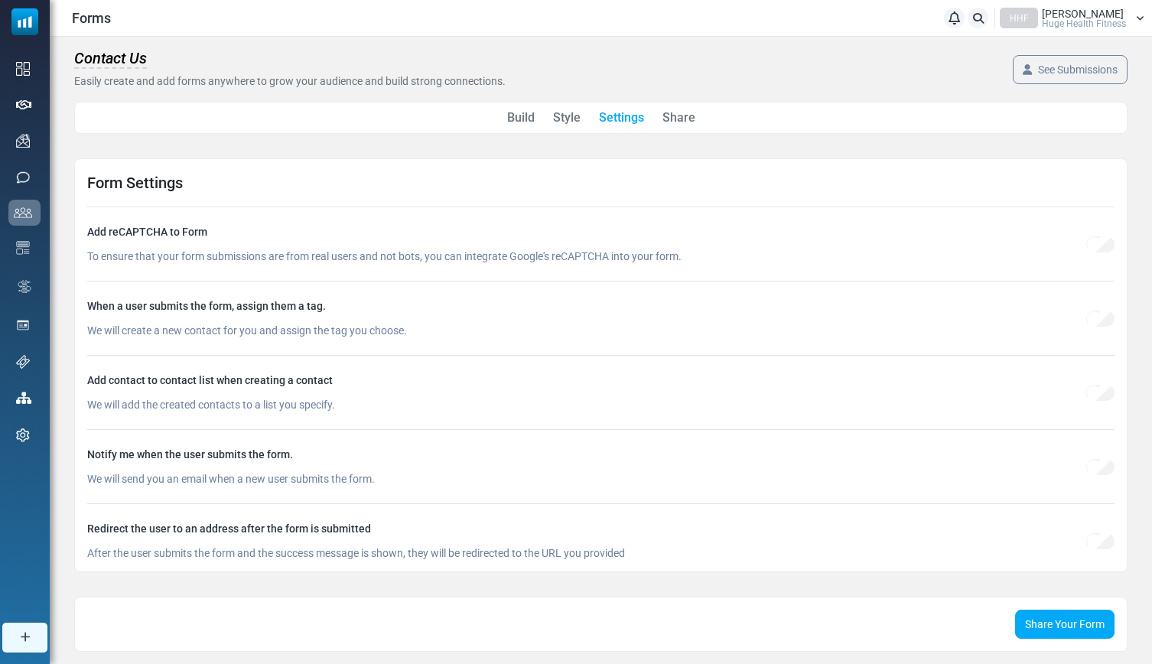
click at [678, 120] on link "Share" at bounding box center [679, 118] width 33 height 18
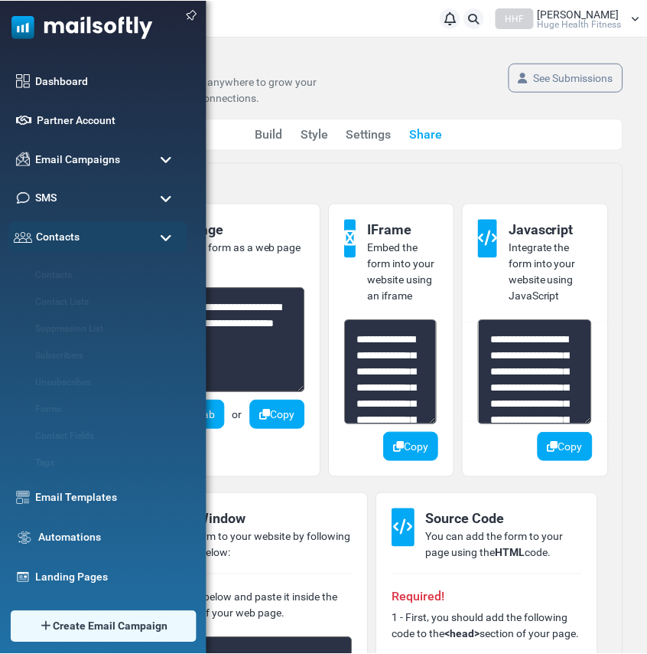
scroll to position [279, 0]
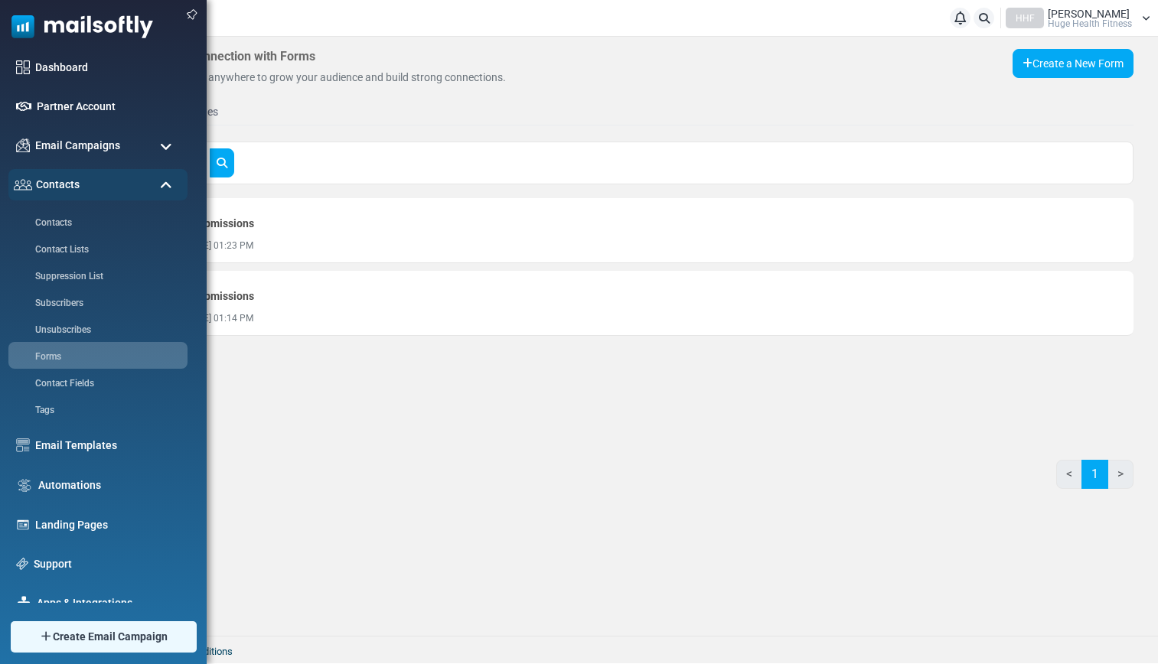
scroll to position [67, 0]
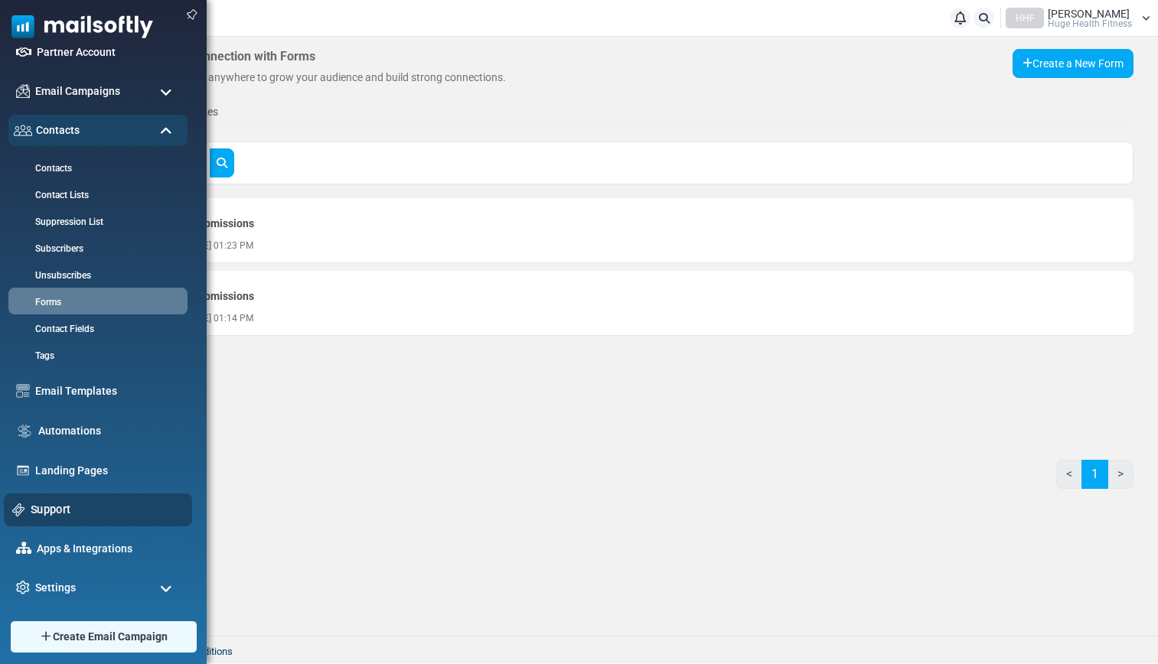
click at [61, 508] on link "Support" at bounding box center [107, 509] width 153 height 17
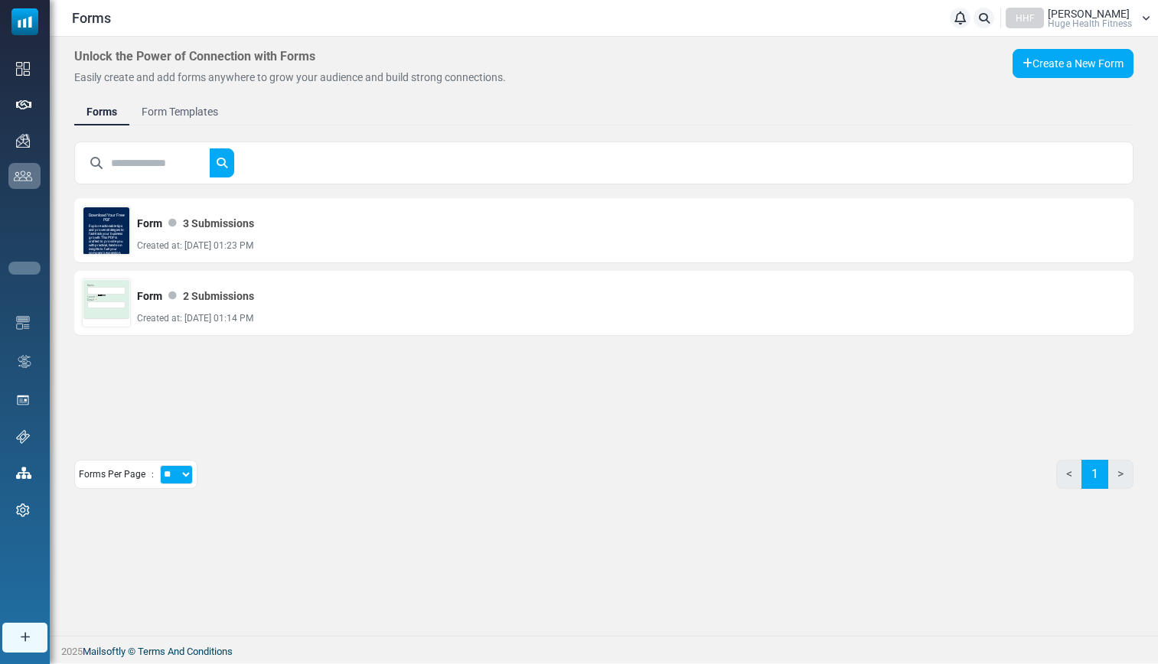
scroll to position [0, 0]
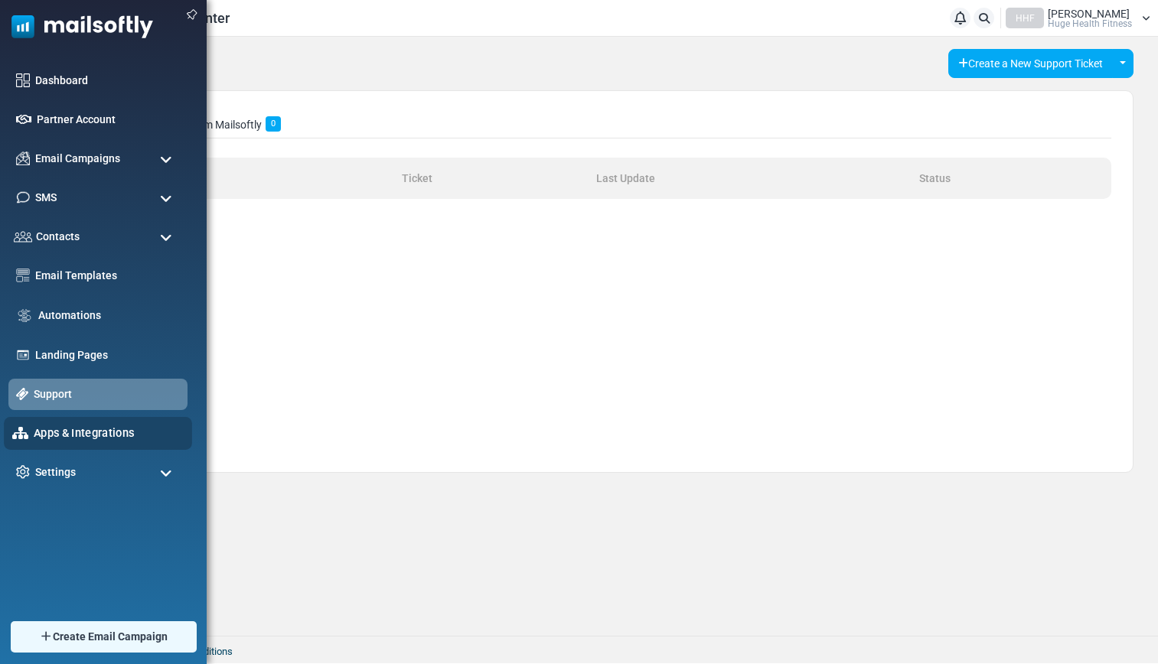
click at [80, 434] on link "Apps & Integrations" at bounding box center [109, 433] width 150 height 17
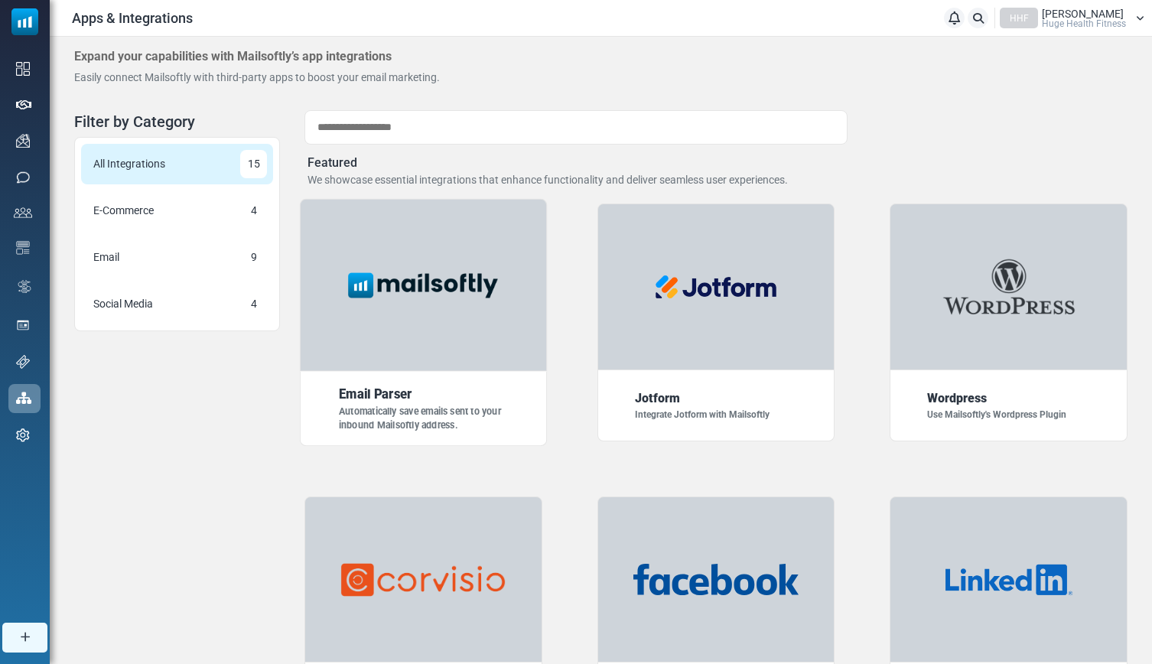
click at [406, 272] on img at bounding box center [423, 285] width 172 height 43
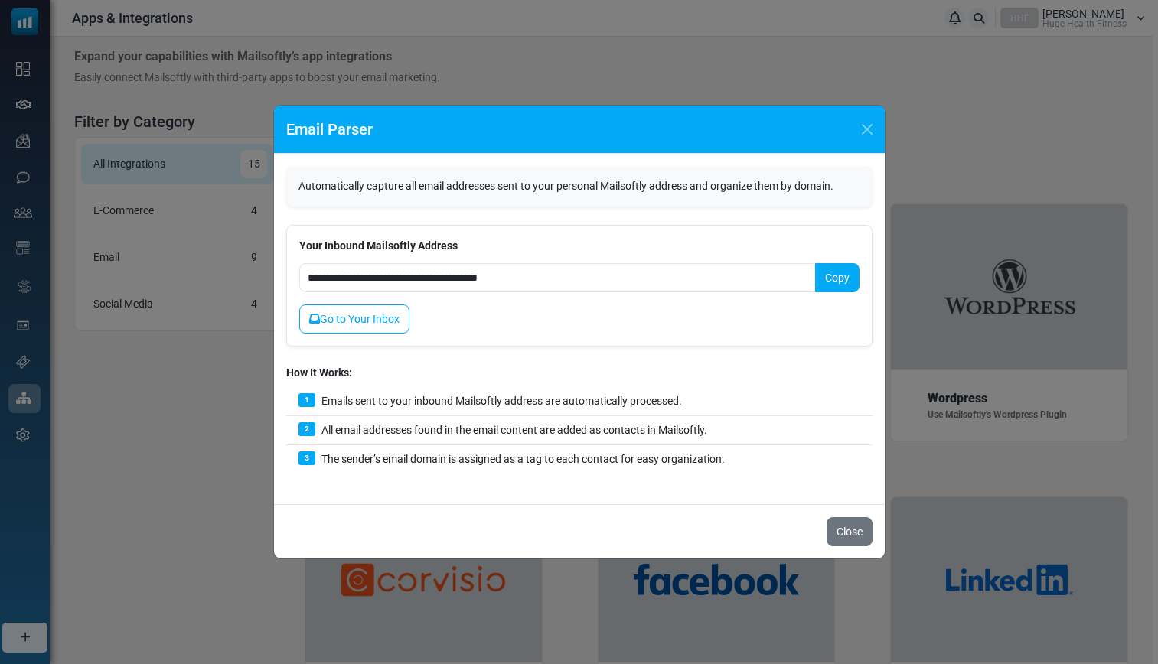
click at [827, 278] on button "Copy" at bounding box center [837, 277] width 44 height 29
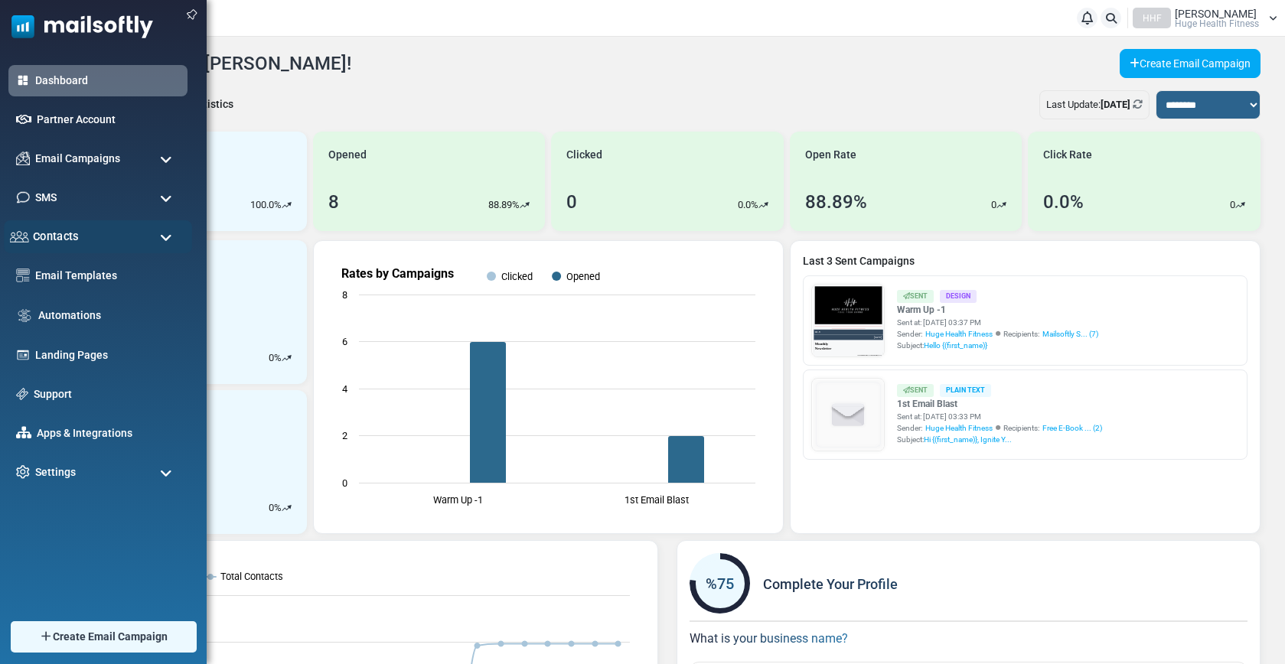
click at [77, 230] on span "Contacts" at bounding box center [56, 236] width 46 height 17
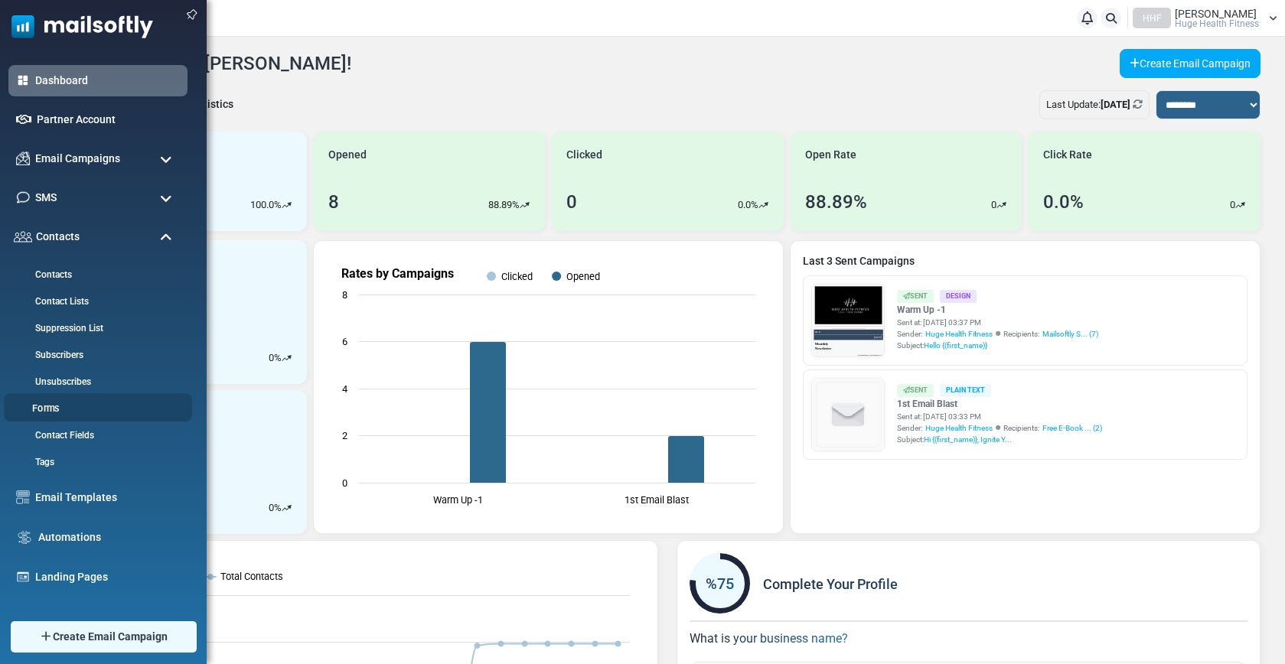
click at [54, 403] on link "Forms" at bounding box center [96, 409] width 184 height 15
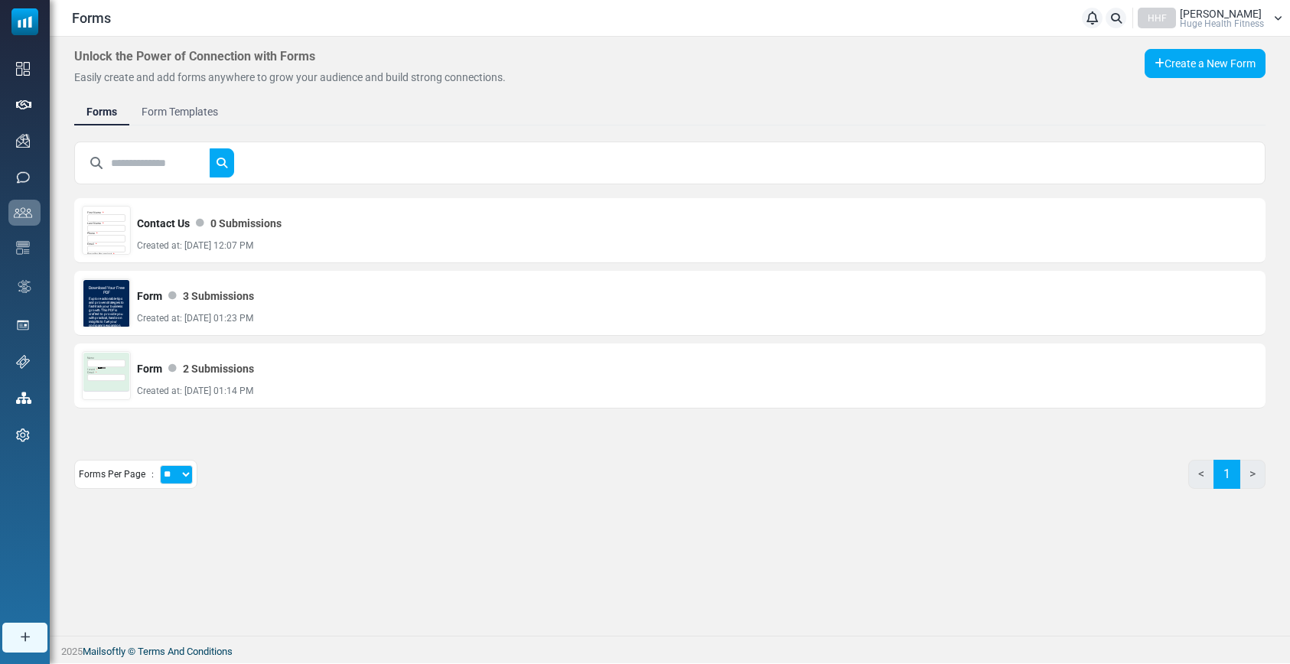
click at [204, 114] on link "Form Templates" at bounding box center [179, 112] width 101 height 28
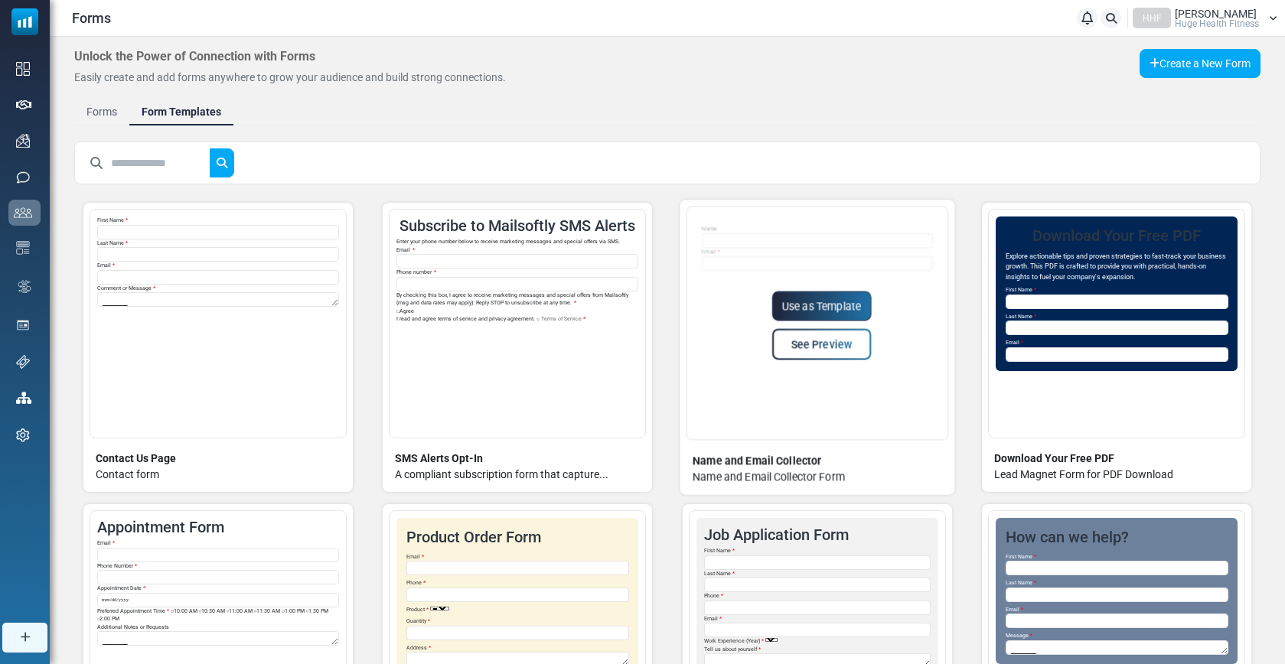
click at [831, 310] on link "Use as Template" at bounding box center [820, 307] width 99 height 30
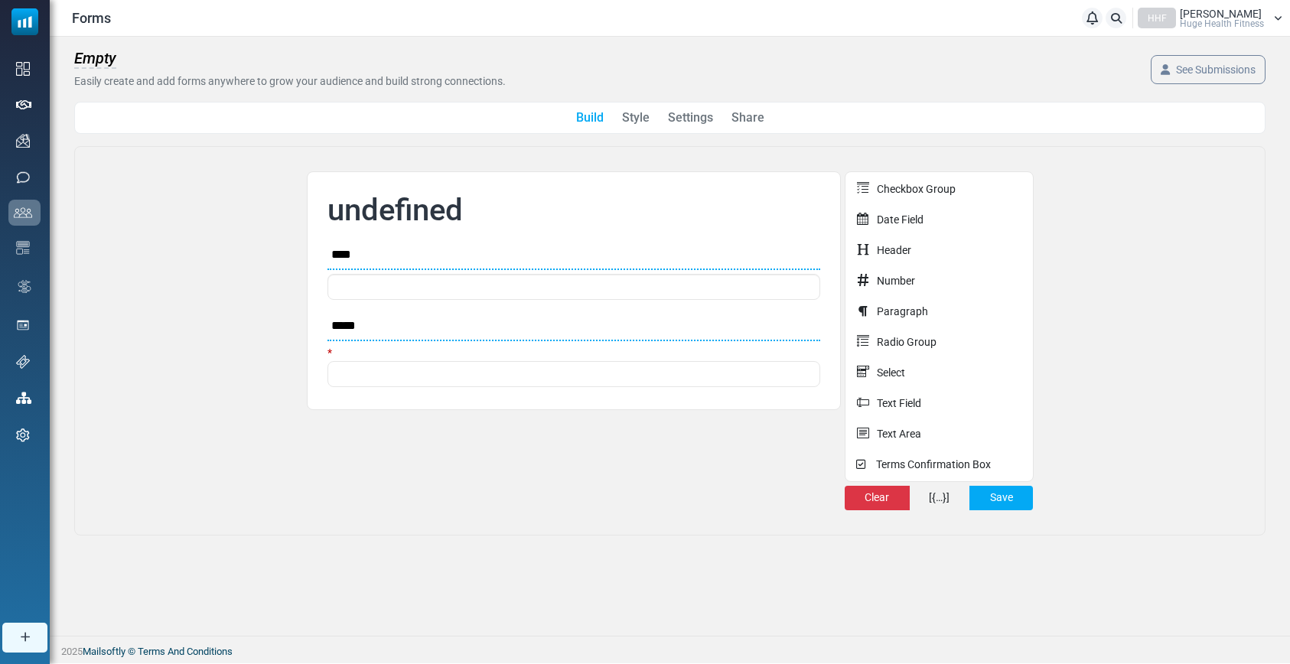
click at [103, 60] on span "Empty" at bounding box center [95, 59] width 42 height 20
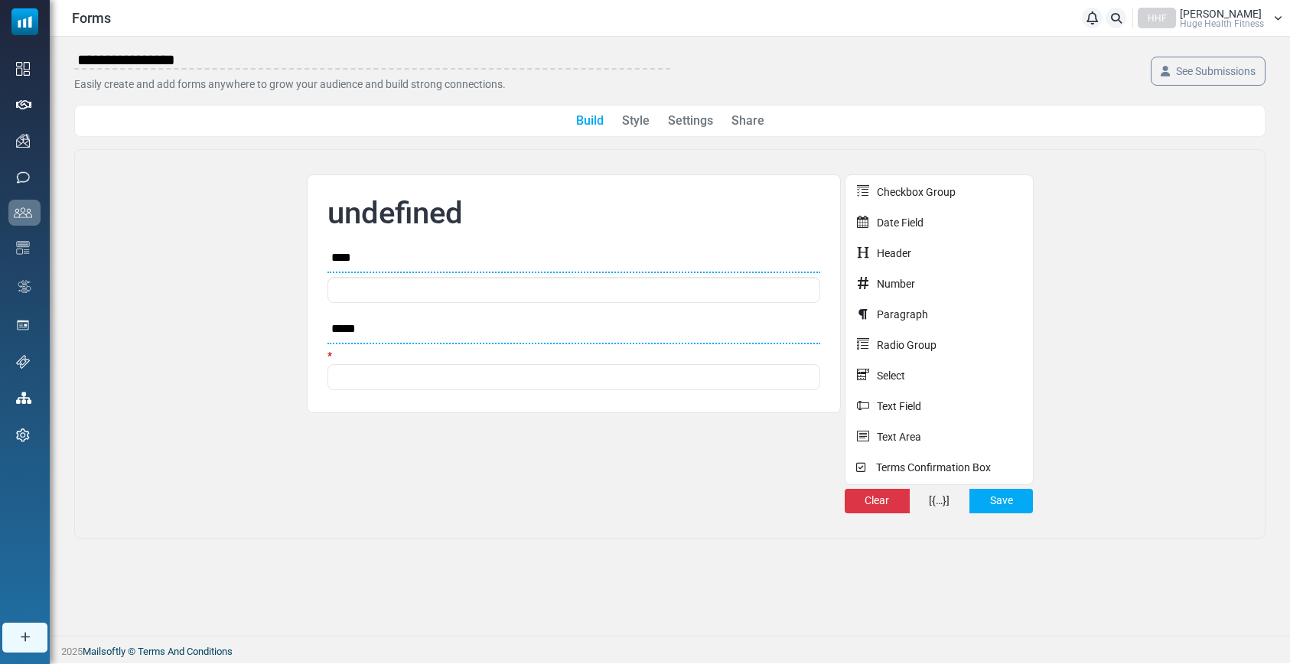
type input "**********"
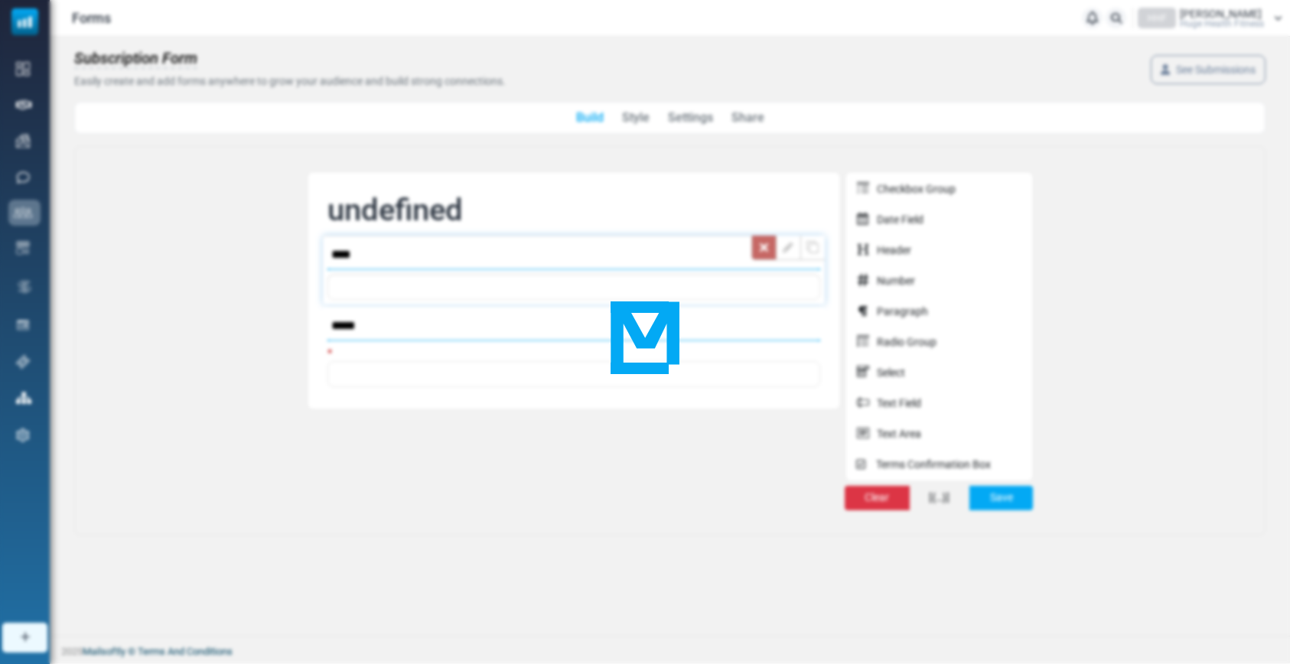
click at [767, 256] on body "Forms Notifications HHF Hugh Plitt Huge Health Fitness Profile & Preferences Su…" at bounding box center [645, 331] width 1290 height 663
click at [762, 249] on link at bounding box center [763, 248] width 24 height 24
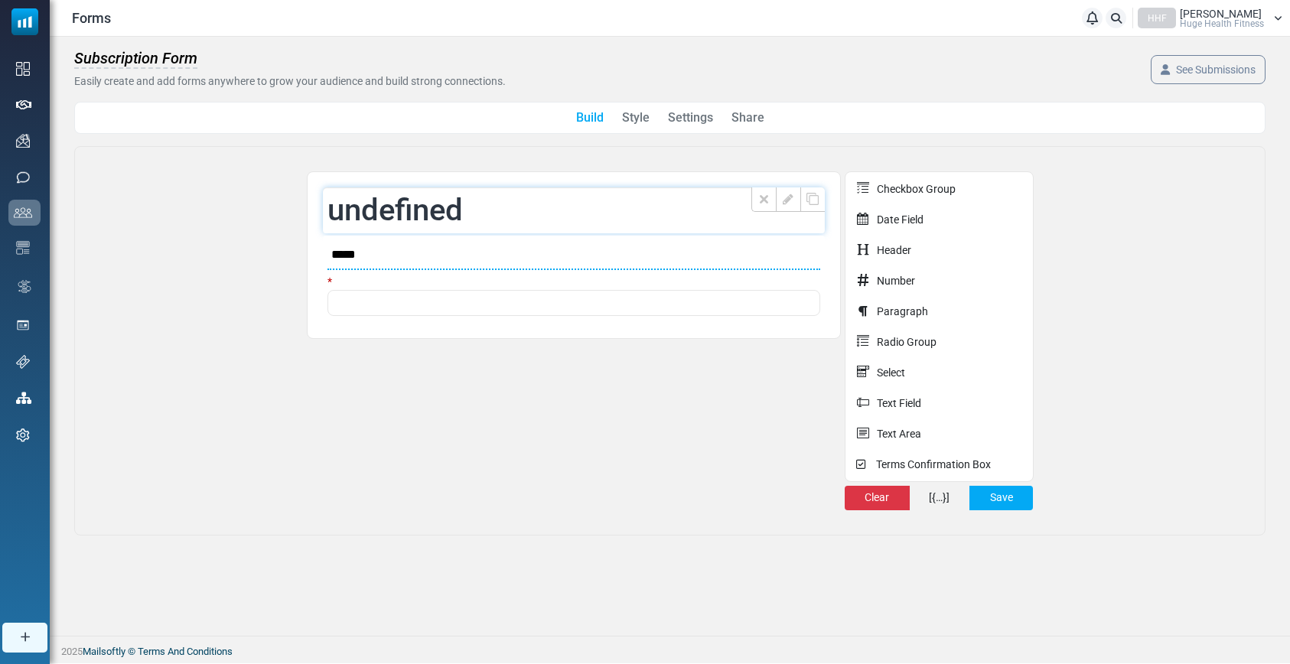
click at [461, 214] on li "* ? undefined Label Type ** ** ** ** ** ** Class Close" at bounding box center [574, 210] width 502 height 46
click at [170, 64] on span "Subscription Form" at bounding box center [135, 59] width 123 height 20
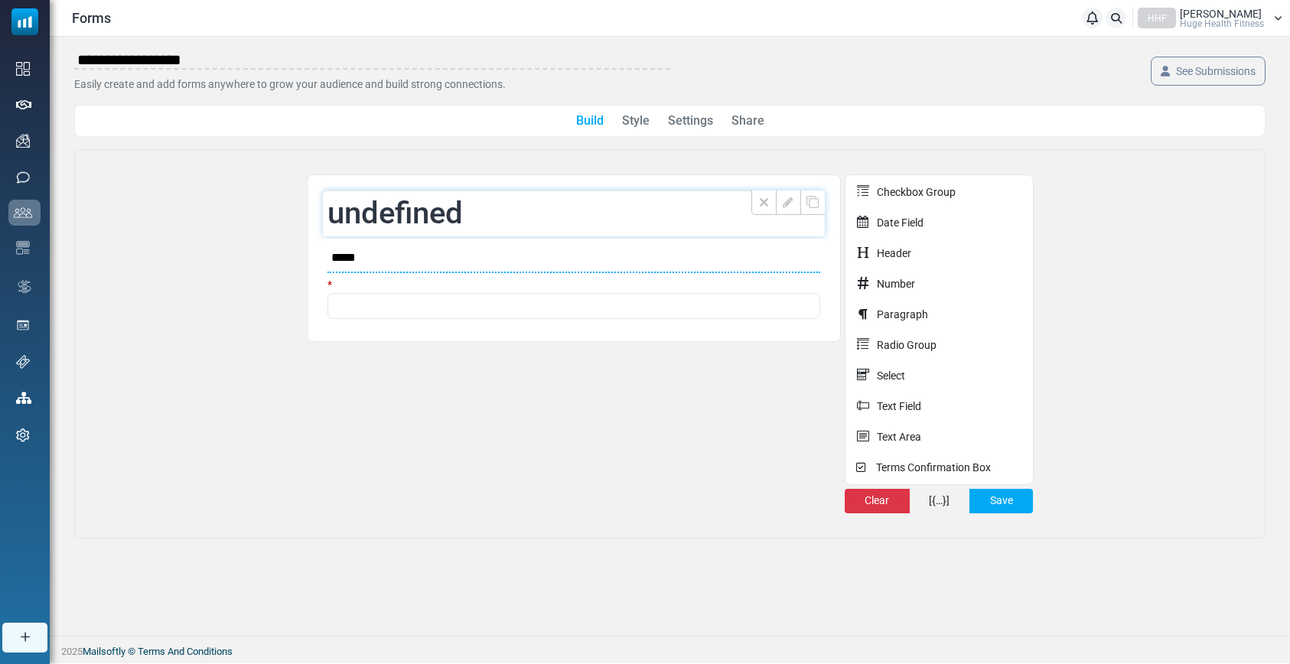
click at [433, 218] on li "* ? undefined Label Type ** ** ** ** ** ** Class Close" at bounding box center [574, 214] width 502 height 46
click at [419, 211] on li "* ? undefined Label Type ** ** ** ** ** ** Class Close" at bounding box center [574, 214] width 502 height 46
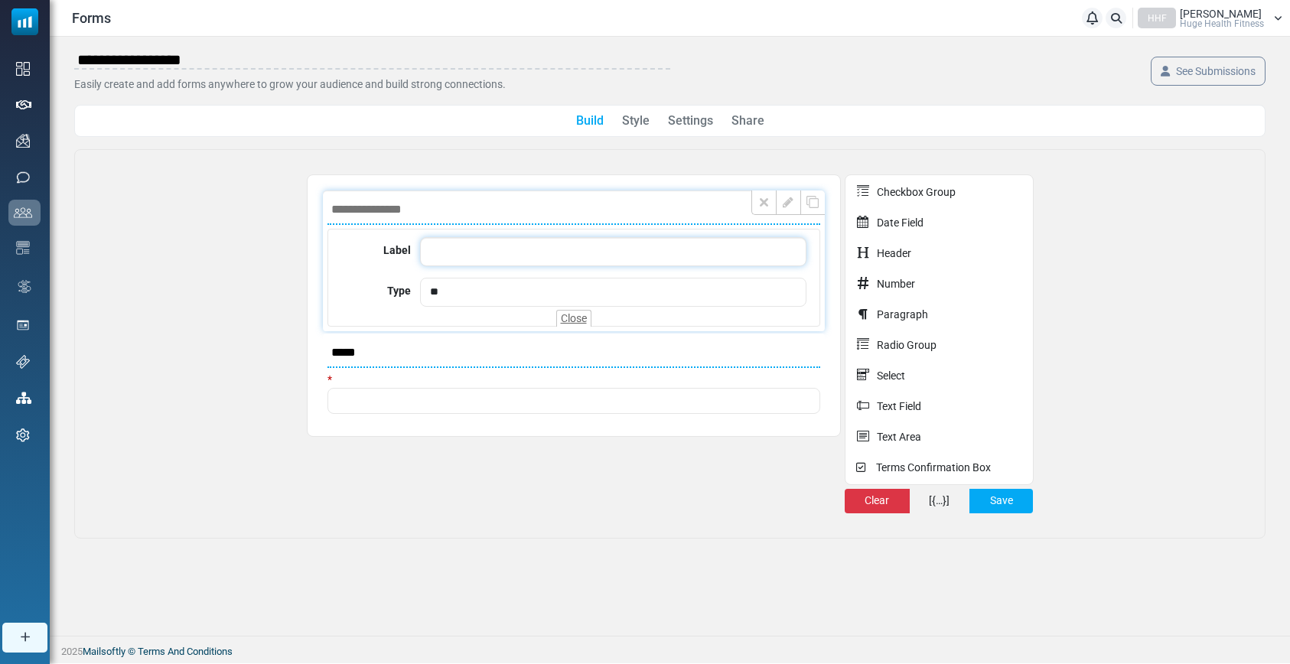
click at [445, 254] on div at bounding box center [613, 251] width 386 height 29
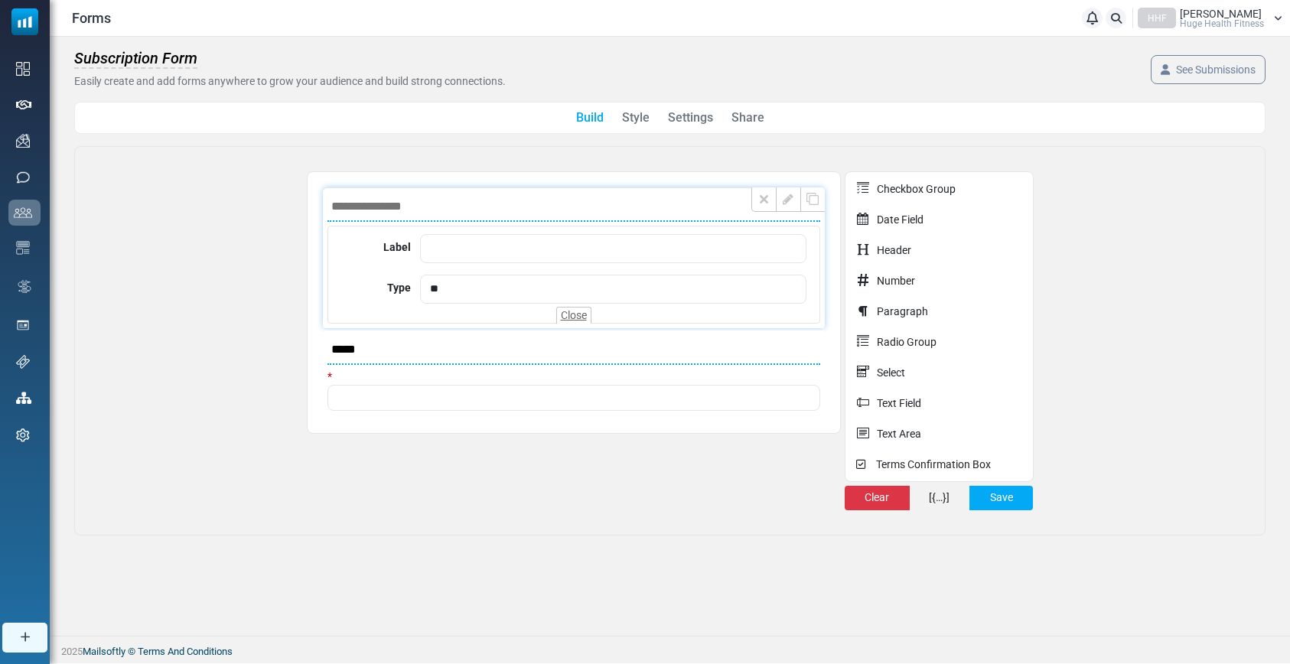
click at [374, 201] on input at bounding box center [574, 207] width 493 height 30
paste input "**********"
type input "**********"
click at [686, 534] on div "**********" at bounding box center [670, 341] width 1192 height 390
click at [996, 497] on button "Save" at bounding box center [1002, 498] width 64 height 24
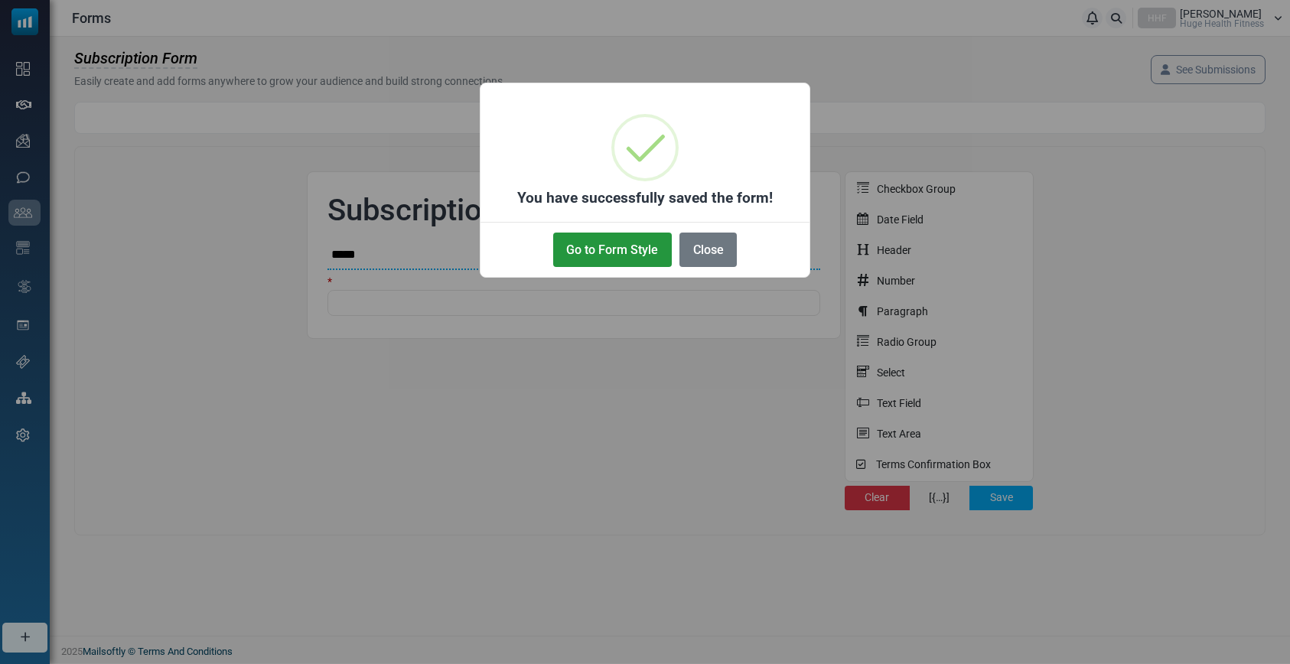
click at [605, 252] on button "Go to Form Style" at bounding box center [612, 250] width 119 height 34
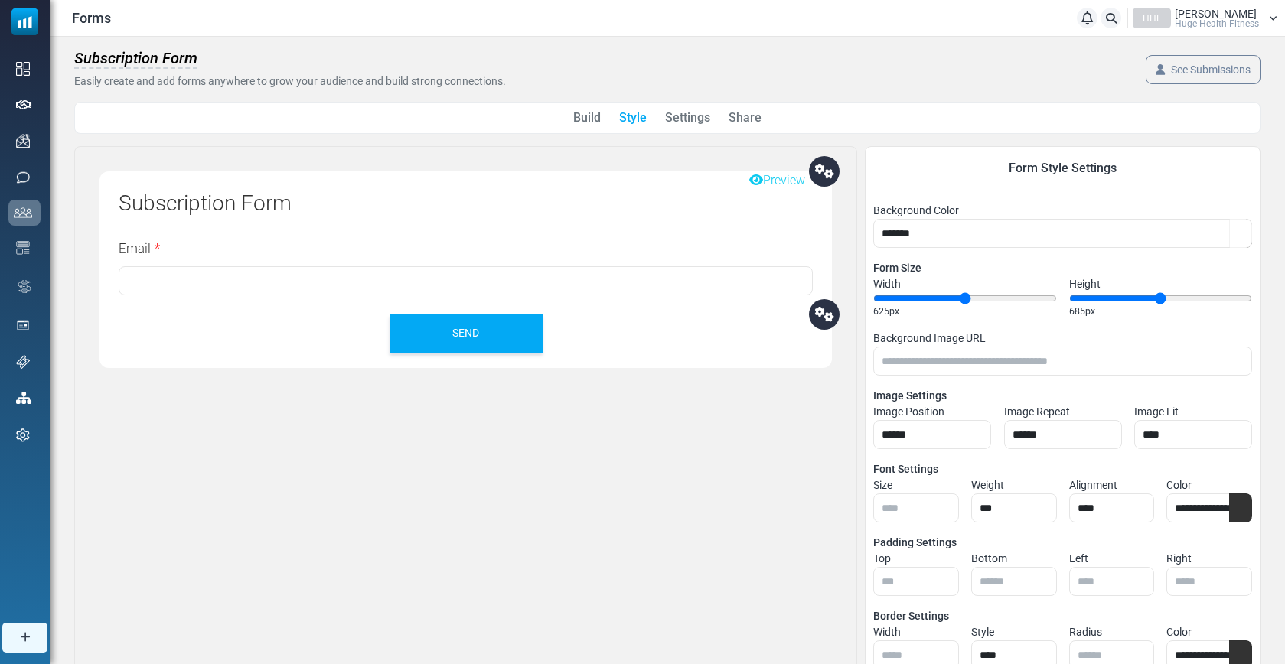
click at [743, 123] on link "Share" at bounding box center [745, 118] width 33 height 18
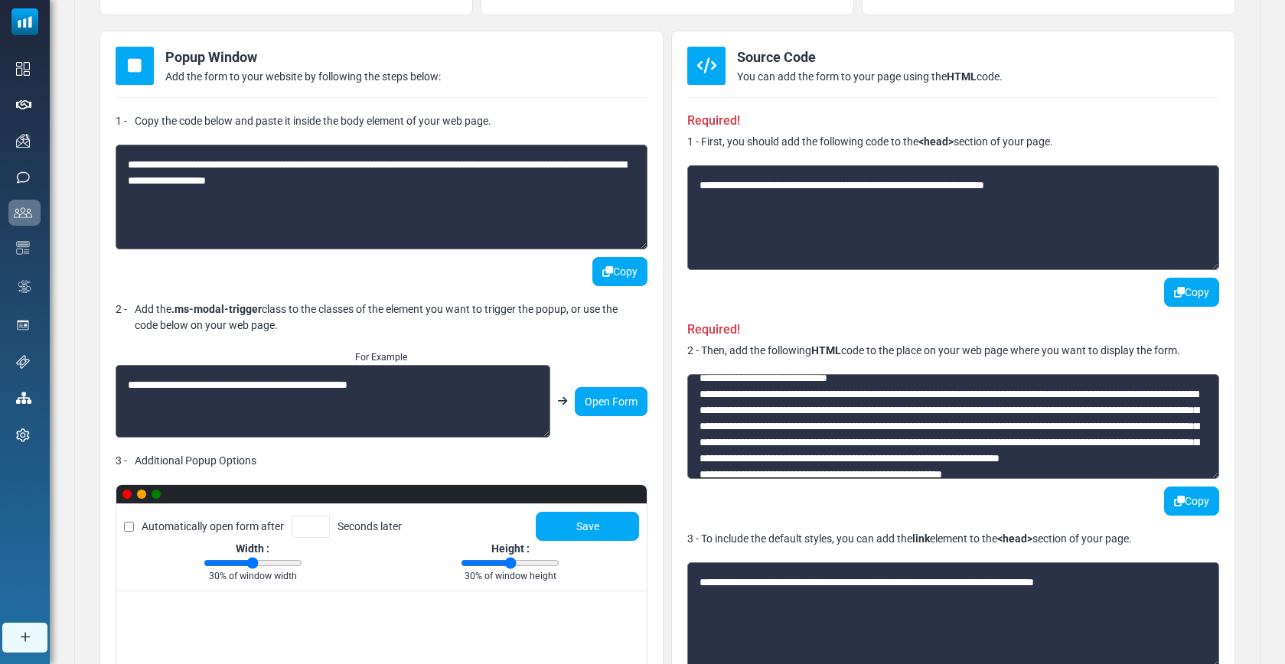
scroll to position [18, 0]
drag, startPoint x: 738, startPoint y: 411, endPoint x: 1068, endPoint y: 409, distance: 330.6
click at [1068, 409] on textarea at bounding box center [953, 426] width 532 height 105
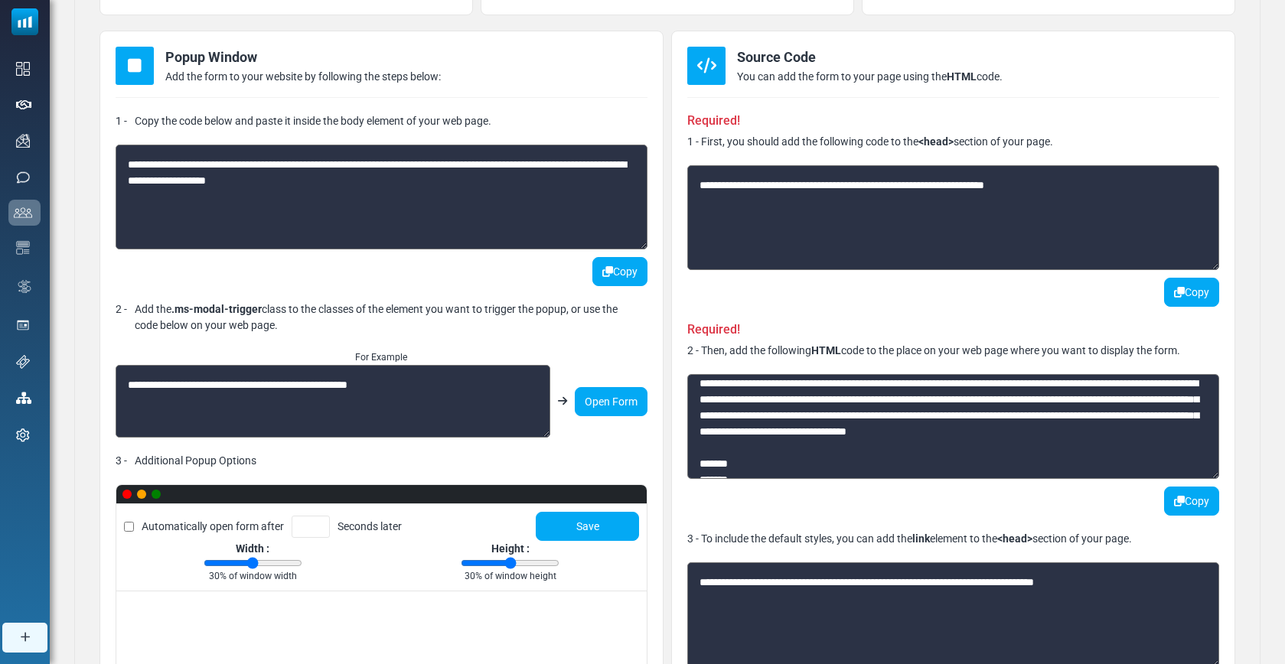
scroll to position [295, 0]
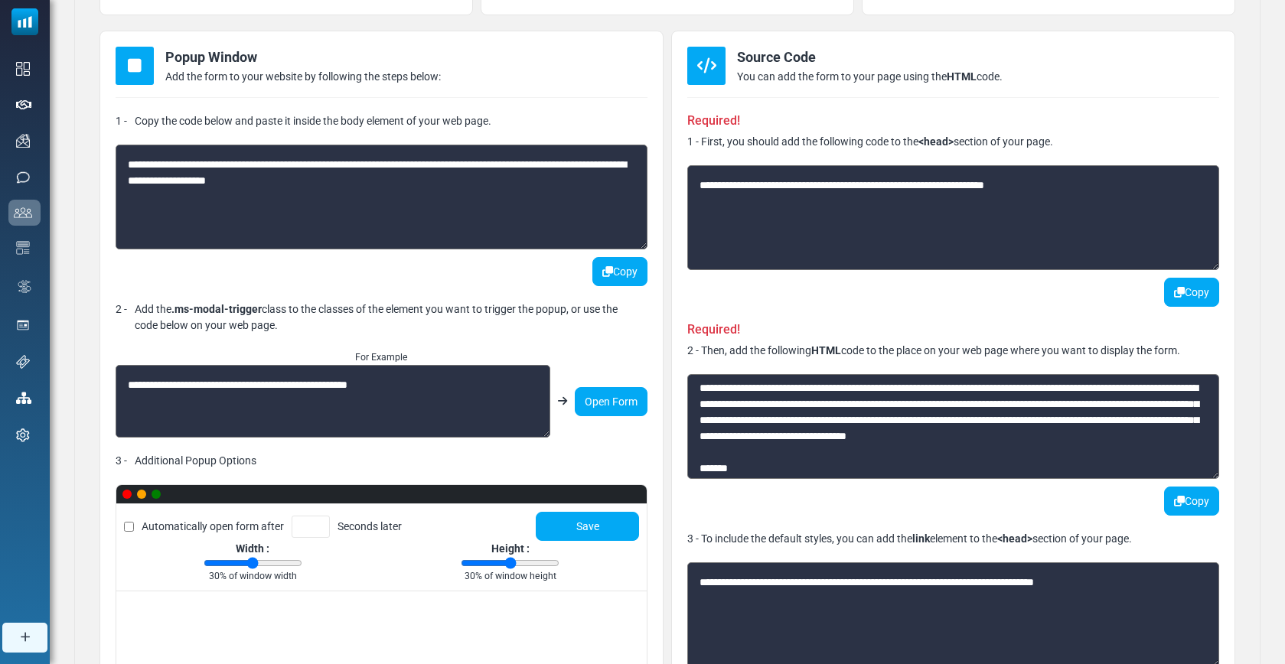
drag, startPoint x: 809, startPoint y: 406, endPoint x: 931, endPoint y: 407, distance: 121.7
click at [931, 407] on textarea at bounding box center [953, 426] width 532 height 105
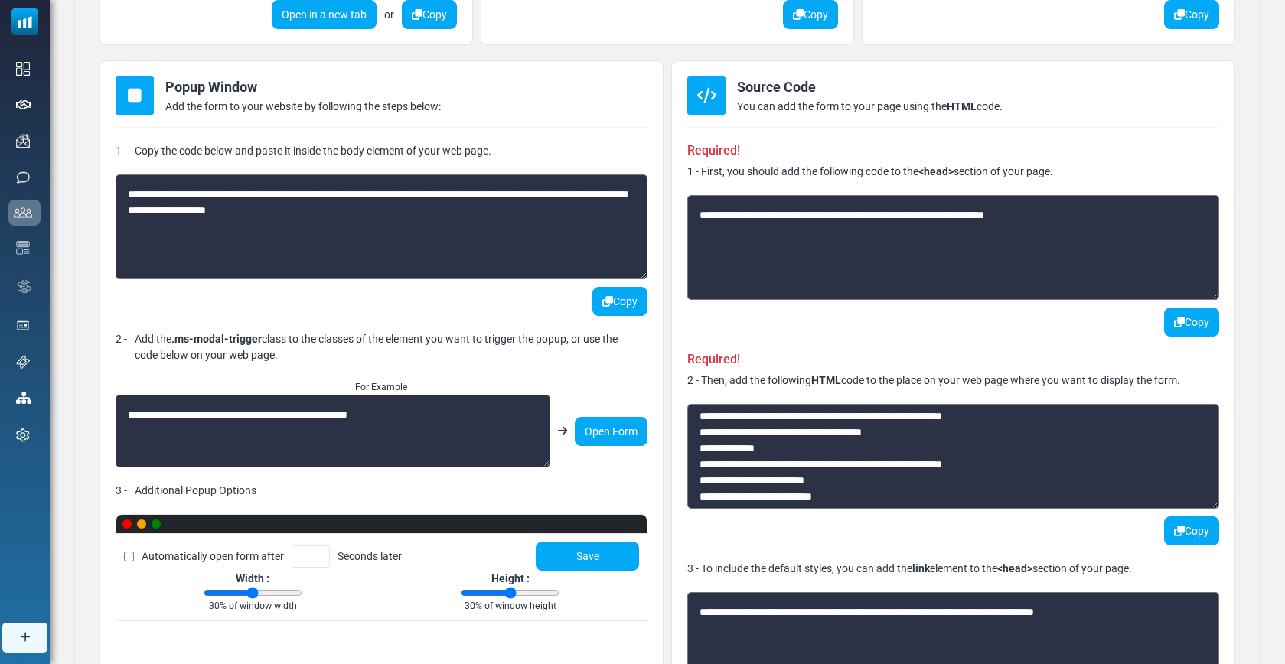
scroll to position [365, 0]
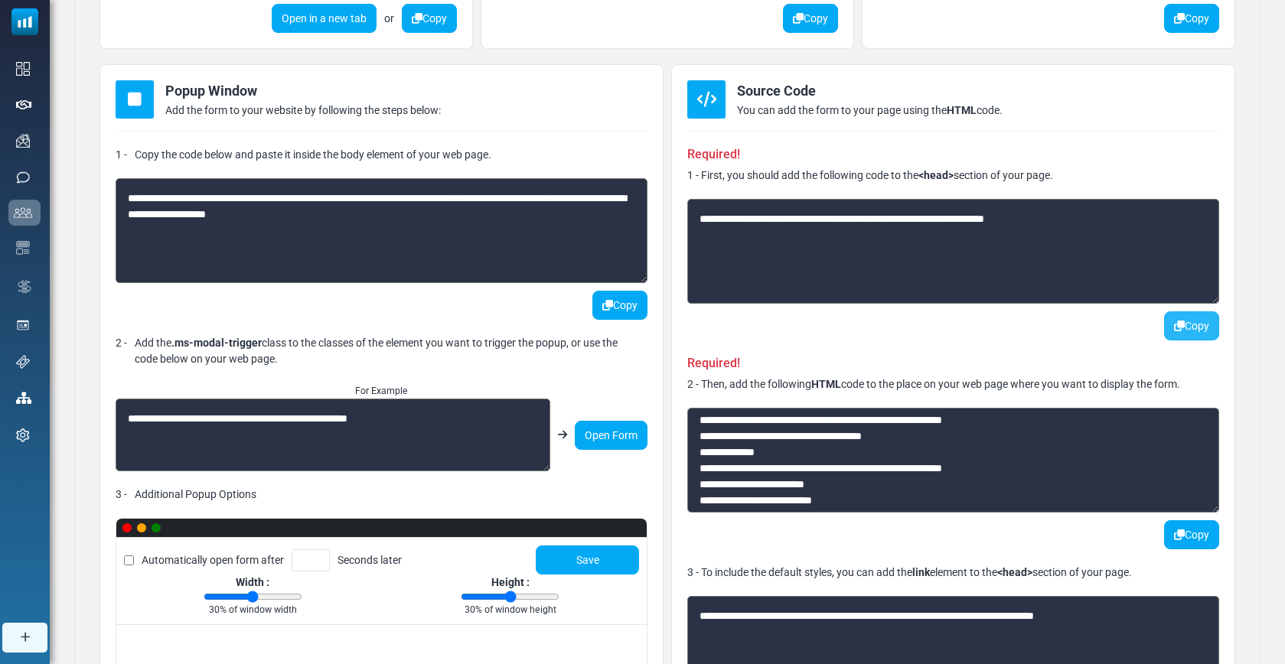
click at [1188, 331] on button "Copy" at bounding box center [1191, 325] width 55 height 29
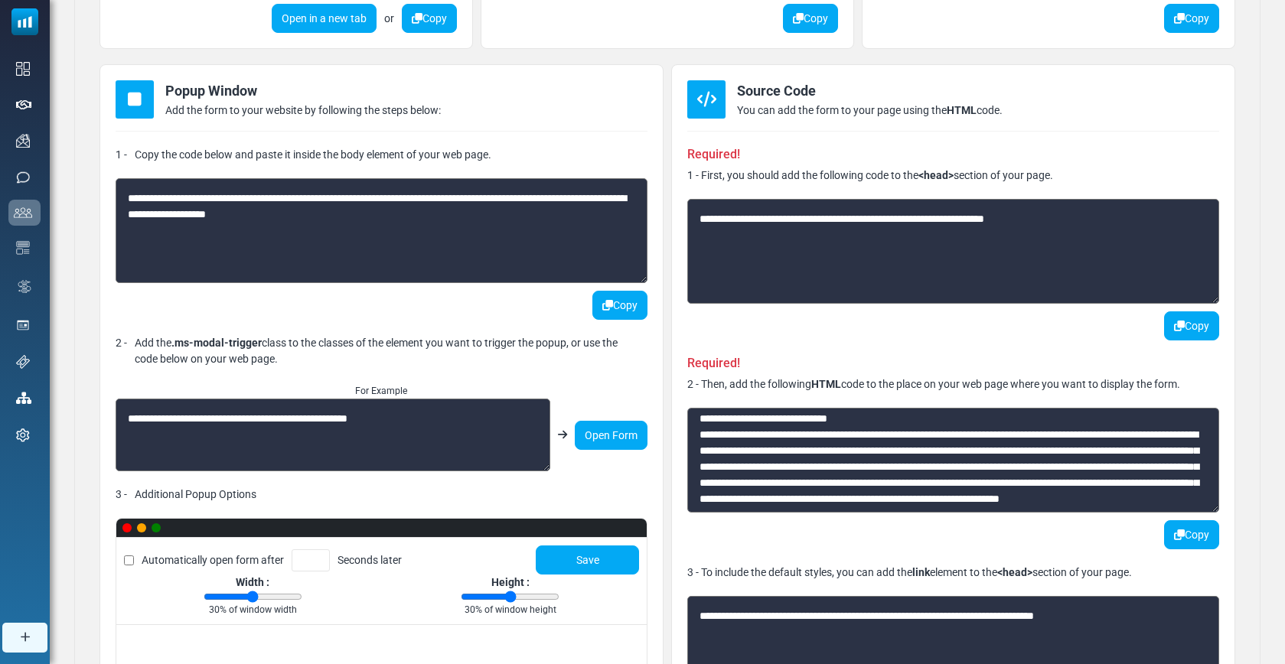
scroll to position [24, 0]
drag, startPoint x: 950, startPoint y: 421, endPoint x: 1018, endPoint y: 422, distance: 67.4
click at [1018, 423] on textarea at bounding box center [953, 460] width 532 height 105
drag, startPoint x: 931, startPoint y: 419, endPoint x: 1022, endPoint y: 419, distance: 91.1
click at [1022, 419] on textarea at bounding box center [953, 460] width 532 height 105
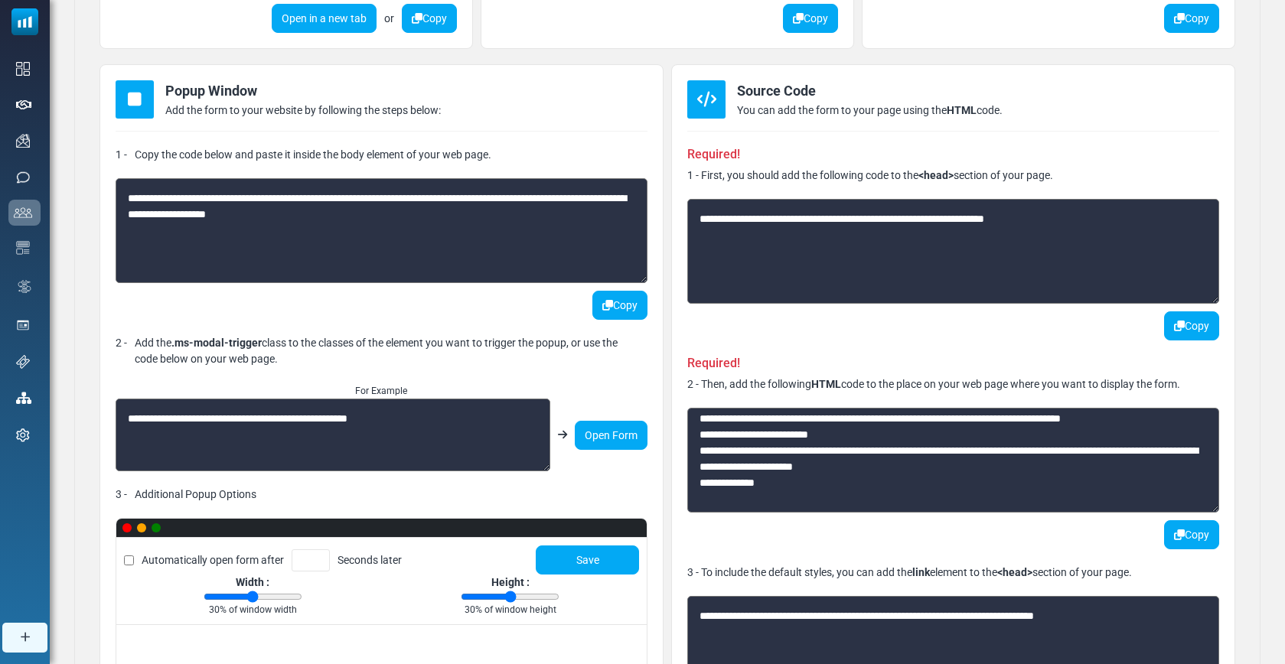
scroll to position [214, 0]
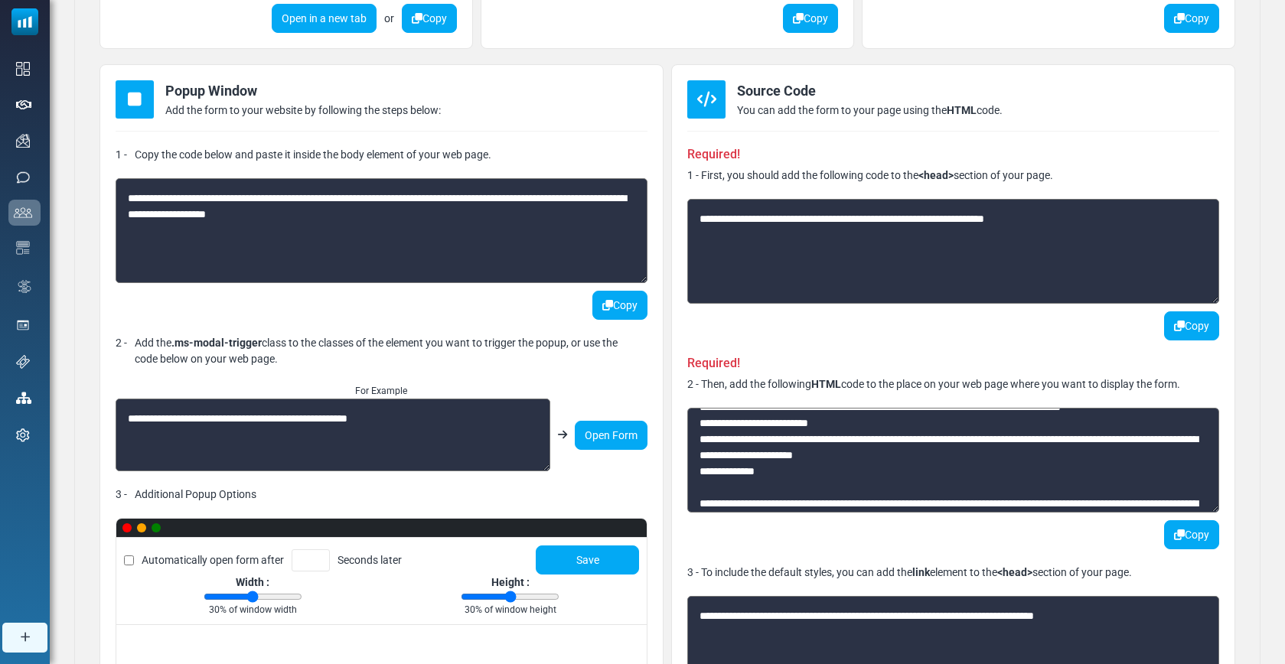
drag, startPoint x: 701, startPoint y: 471, endPoint x: 787, endPoint y: 474, distance: 85.7
click at [787, 473] on textarea at bounding box center [953, 460] width 532 height 105
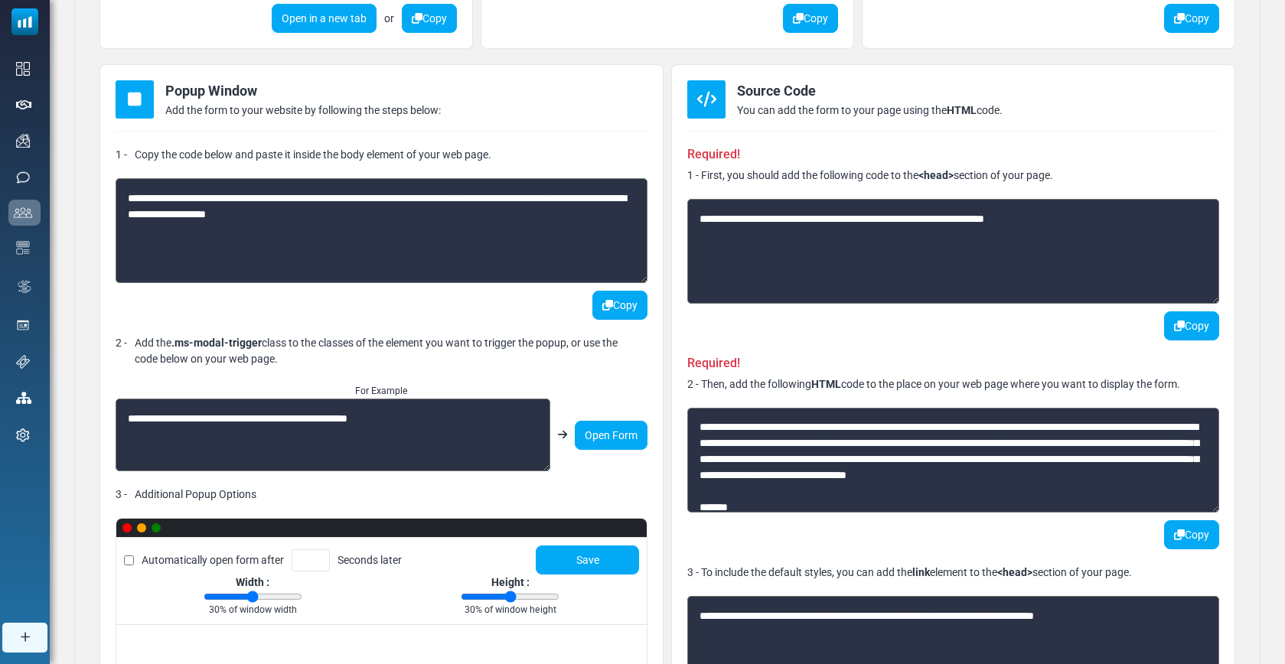
scroll to position [292, 0]
drag, startPoint x: 932, startPoint y: 444, endPoint x: 810, endPoint y: 443, distance: 122.4
click at [810, 443] on textarea at bounding box center [953, 460] width 532 height 105
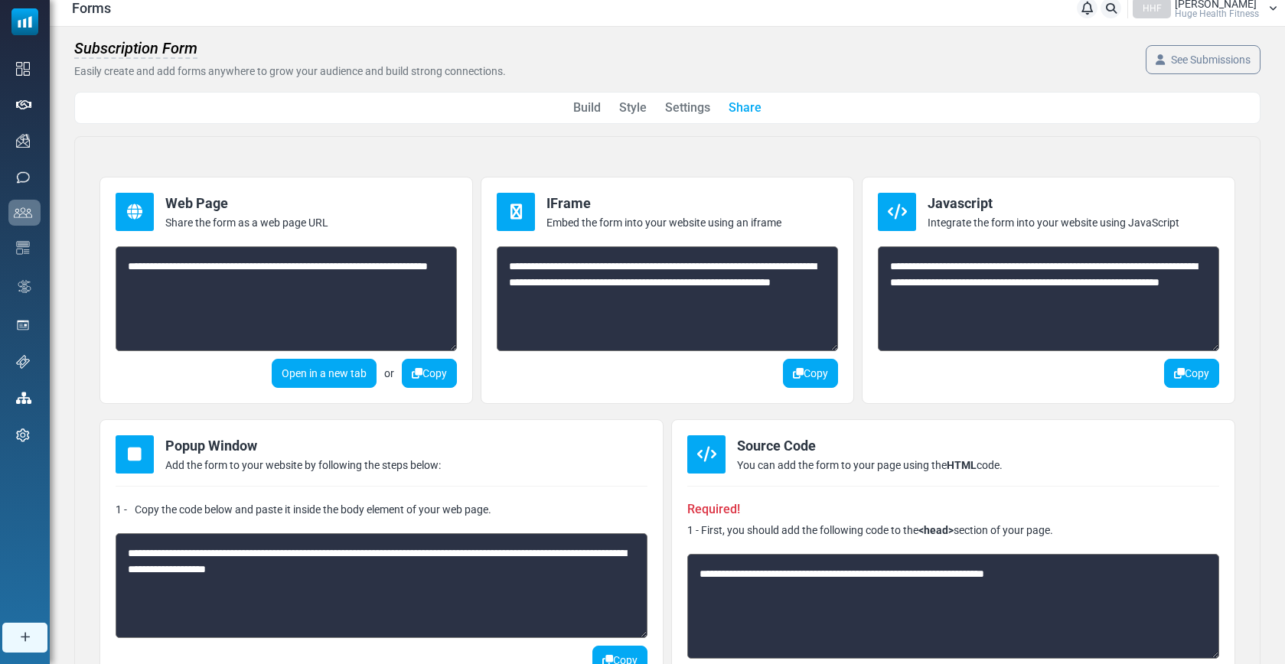
scroll to position [0, 0]
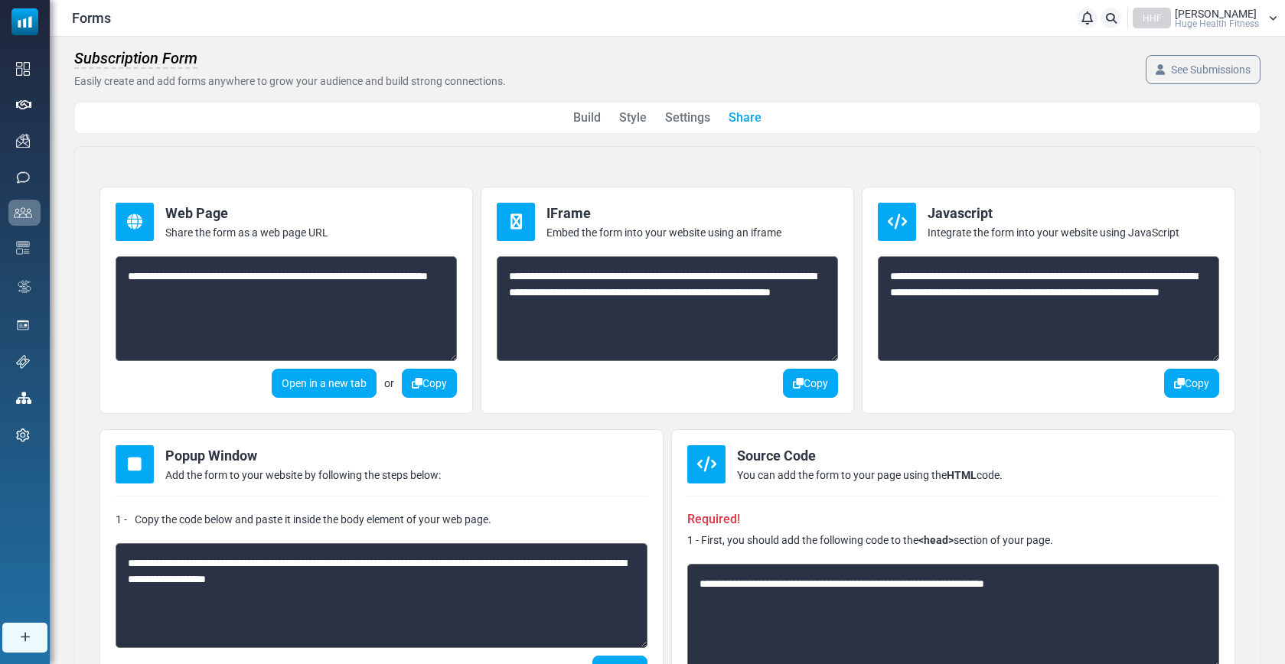
click at [633, 119] on link "Style" at bounding box center [633, 118] width 28 height 18
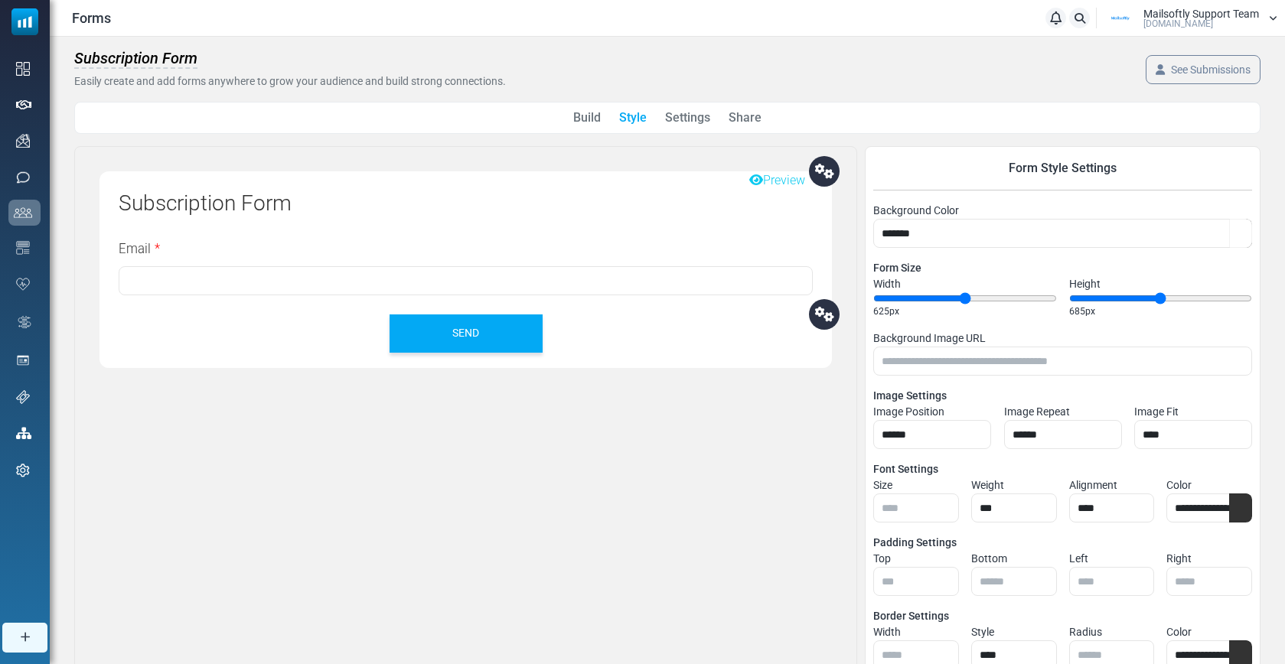
click at [813, 313] on span at bounding box center [824, 314] width 31 height 31
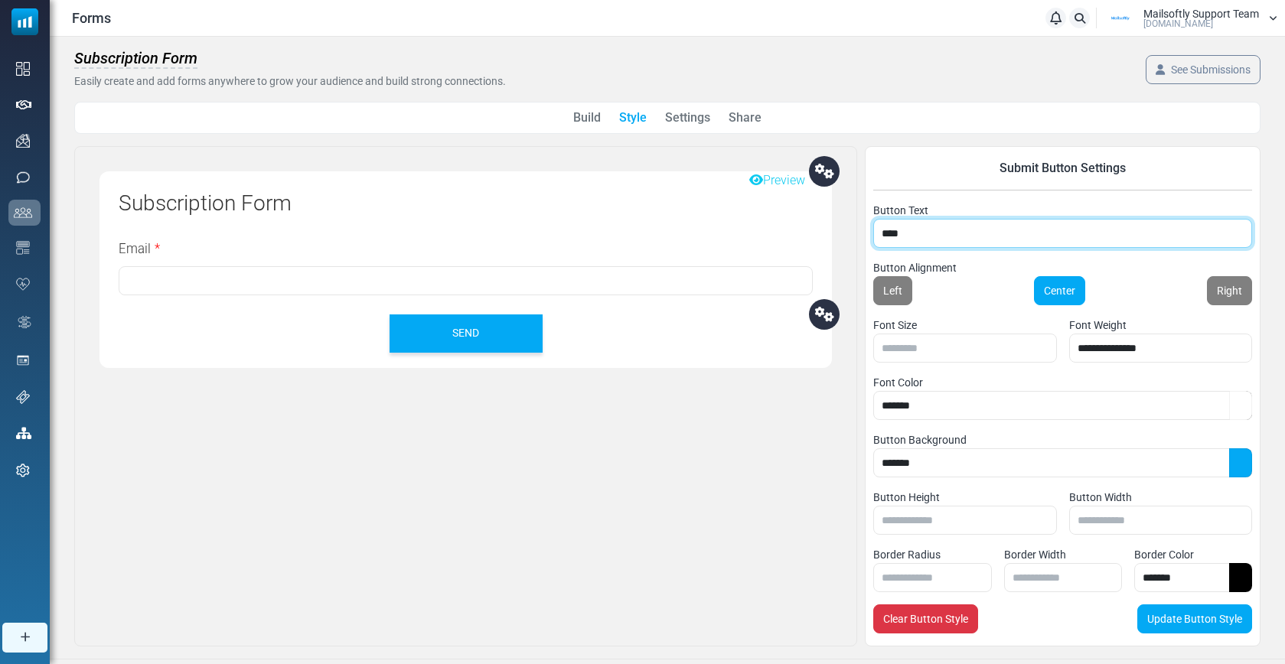
drag, startPoint x: 947, startPoint y: 229, endPoint x: 838, endPoint y: 225, distance: 109.5
click at [840, 224] on div "Preview Subscription Form Email * SEND Form Style Settings Background Color ***…" at bounding box center [667, 396] width 1186 height 500
type input "*********"
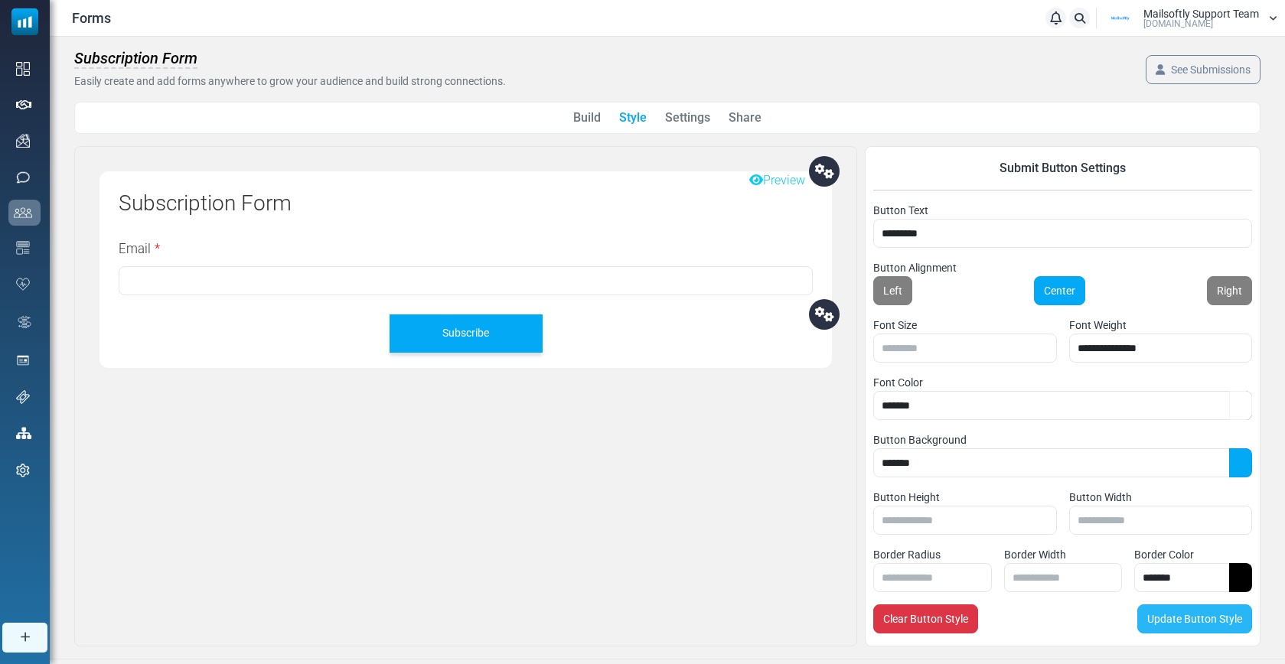
click at [1188, 621] on button "Update Button Style" at bounding box center [1194, 619] width 115 height 29
click at [736, 113] on link "Share" at bounding box center [745, 118] width 33 height 18
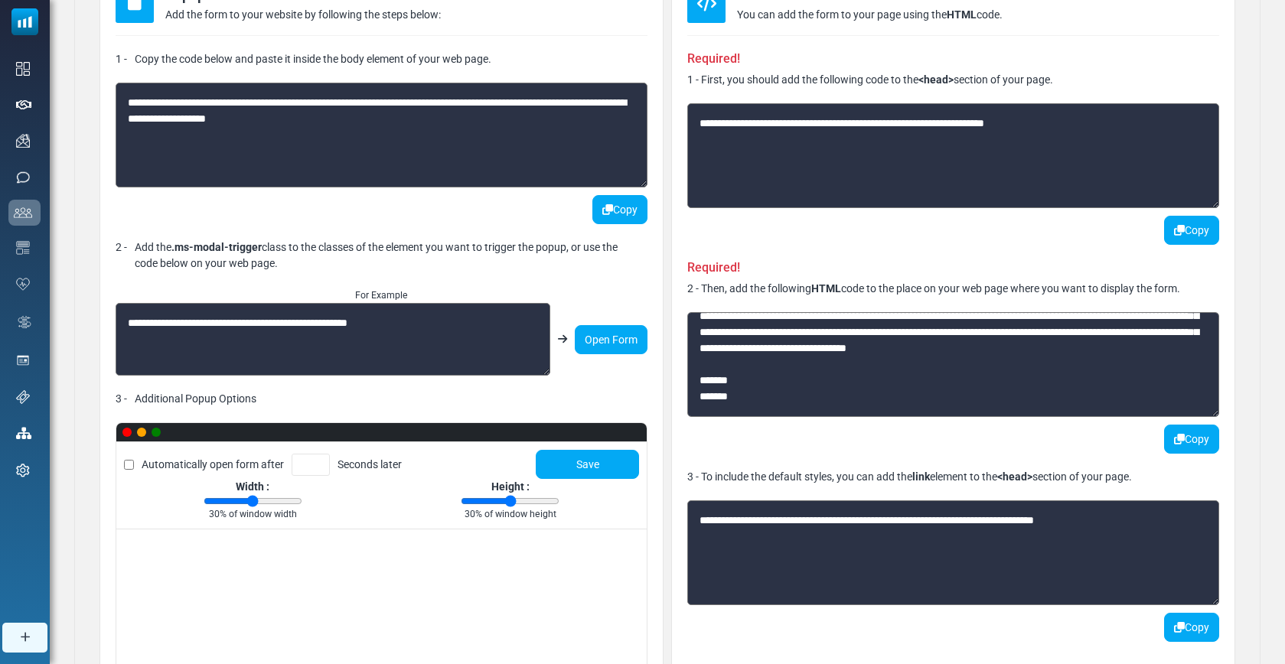
scroll to position [322, 0]
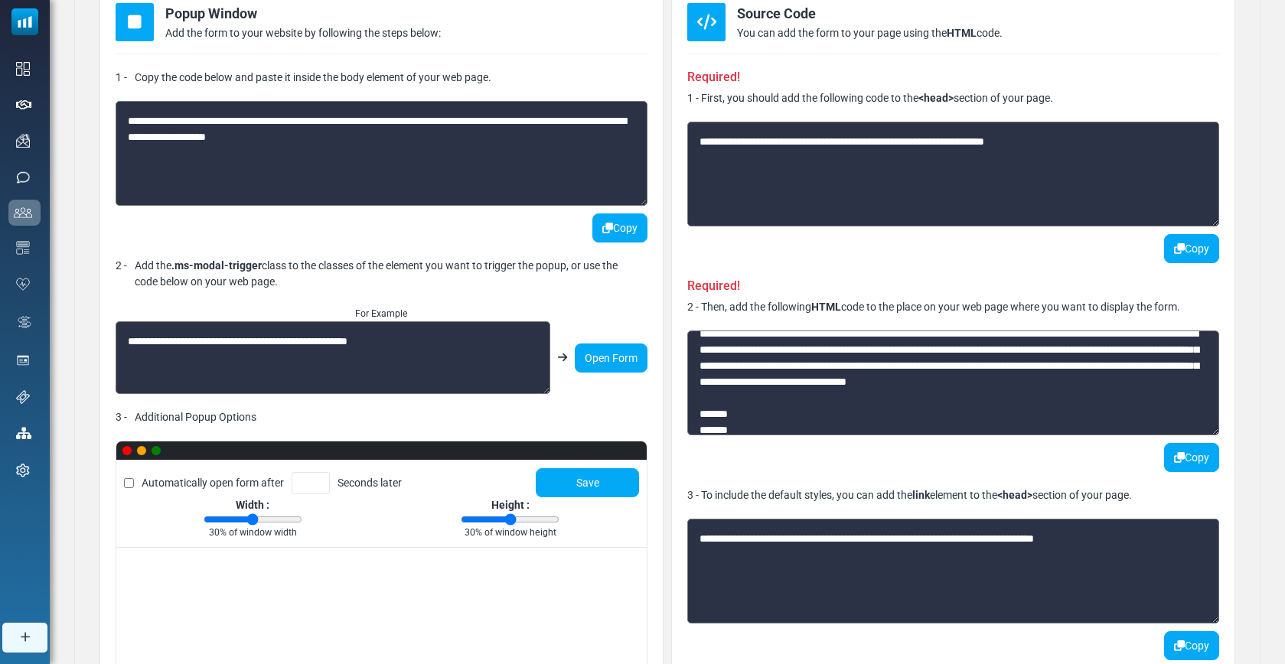
scroll to position [478, 0]
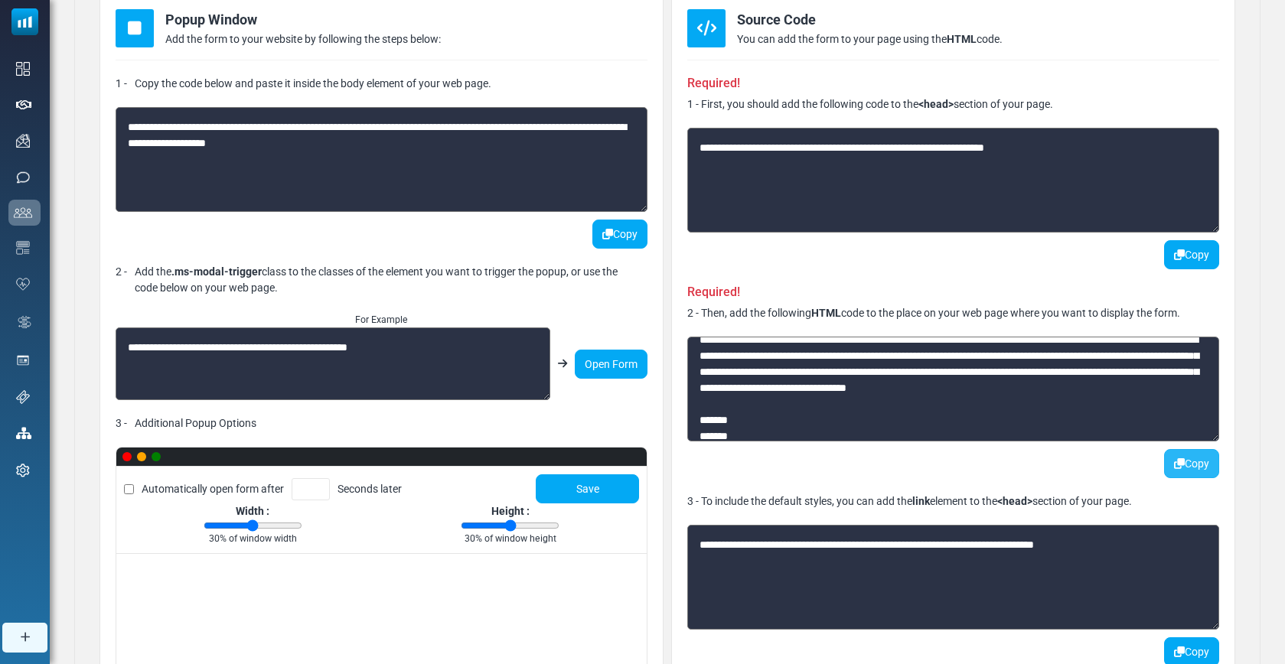
click at [1191, 465] on button "Copy" at bounding box center [1191, 463] width 55 height 29
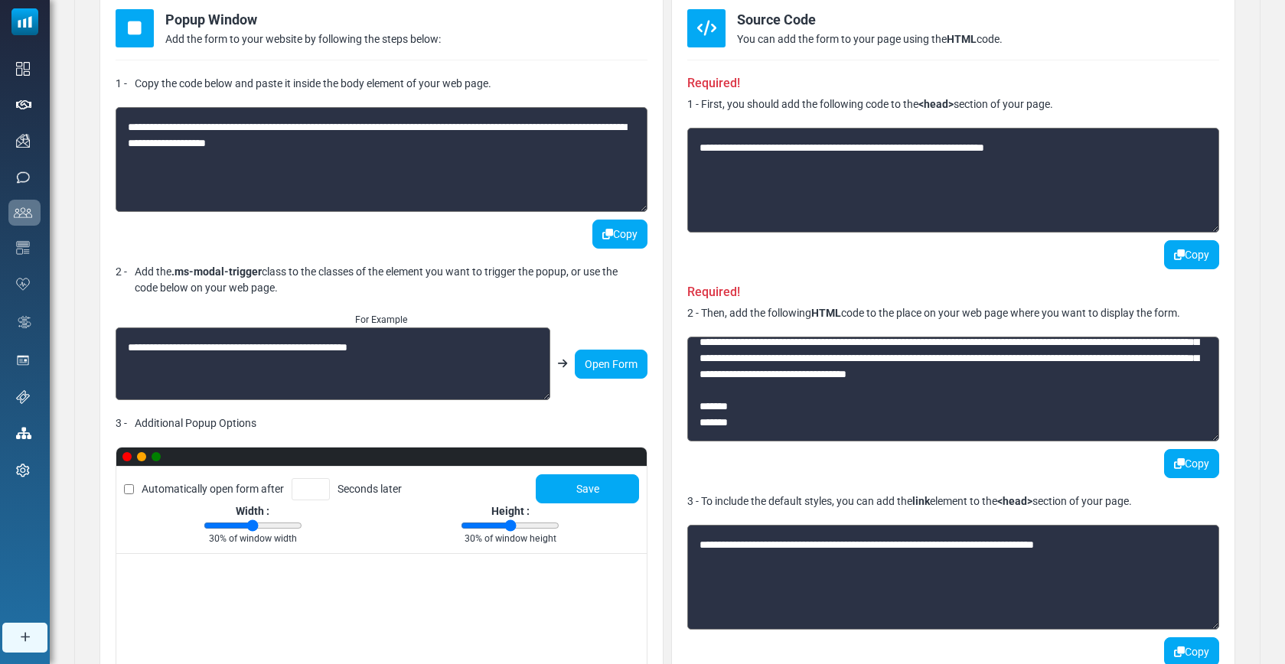
scroll to position [317, 0]
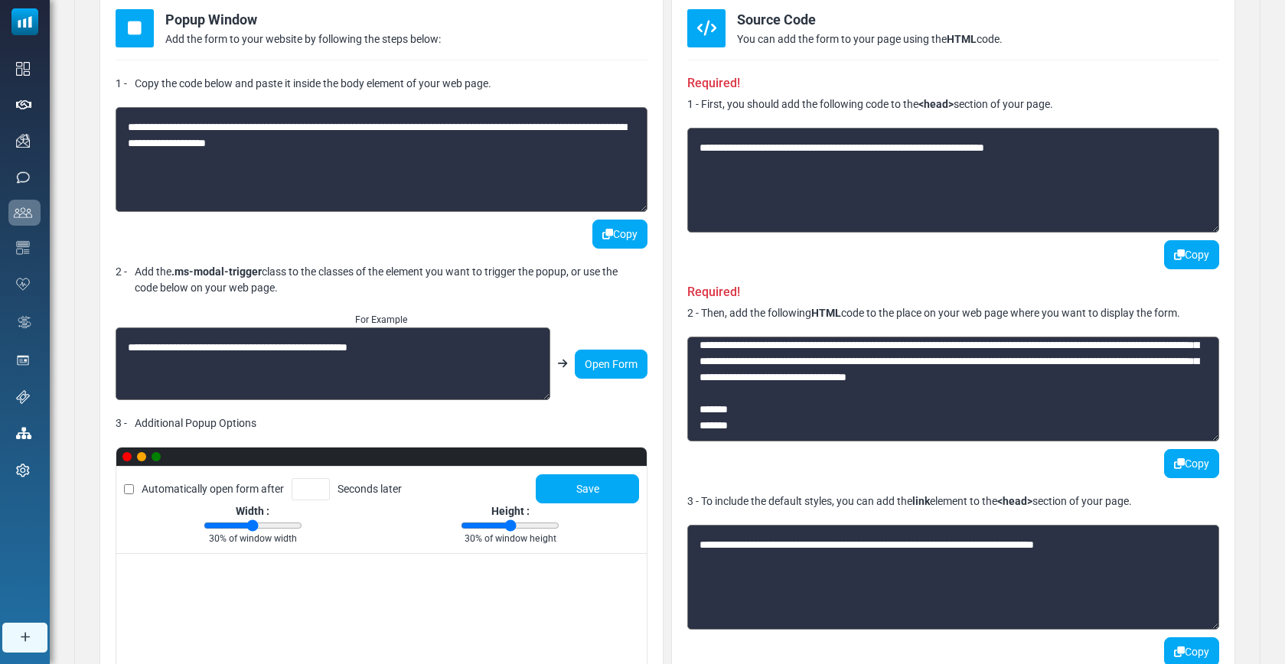
click at [1082, 399] on textarea at bounding box center [953, 389] width 532 height 105
drag, startPoint x: 1064, startPoint y: 395, endPoint x: 1157, endPoint y: 394, distance: 93.4
click at [1157, 394] on textarea at bounding box center [953, 389] width 532 height 105
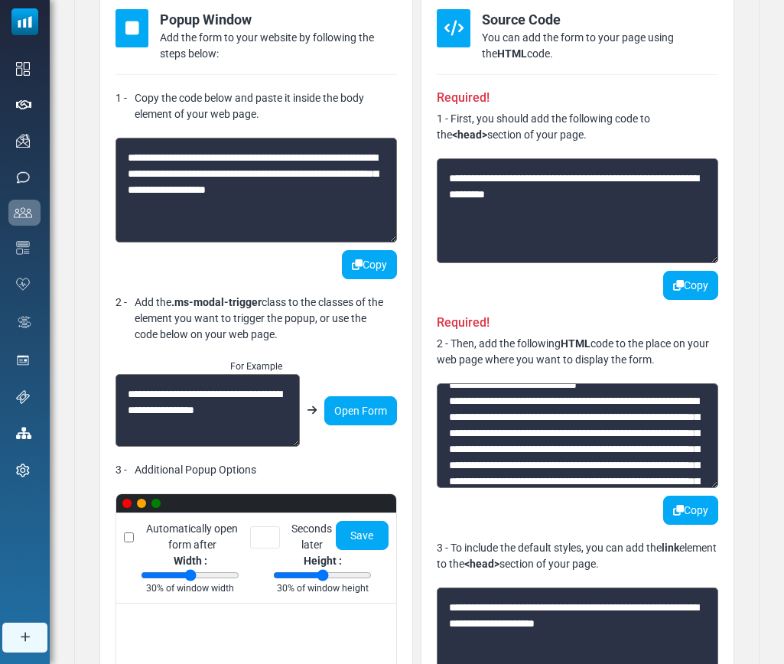
scroll to position [15, 0]
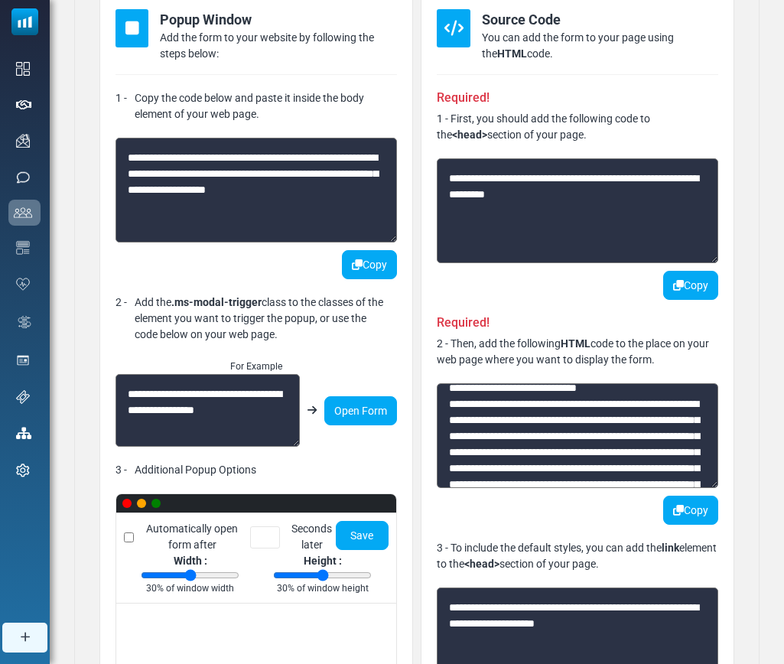
drag, startPoint x: 543, startPoint y: 420, endPoint x: 449, endPoint y: 422, distance: 93.4
click at [449, 422] on textarea at bounding box center [578, 435] width 282 height 105
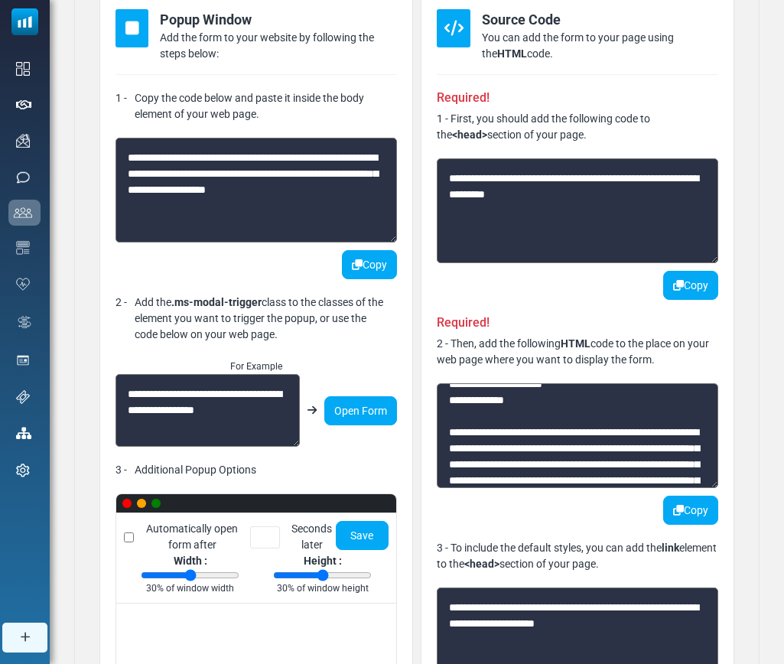
scroll to position [375, 0]
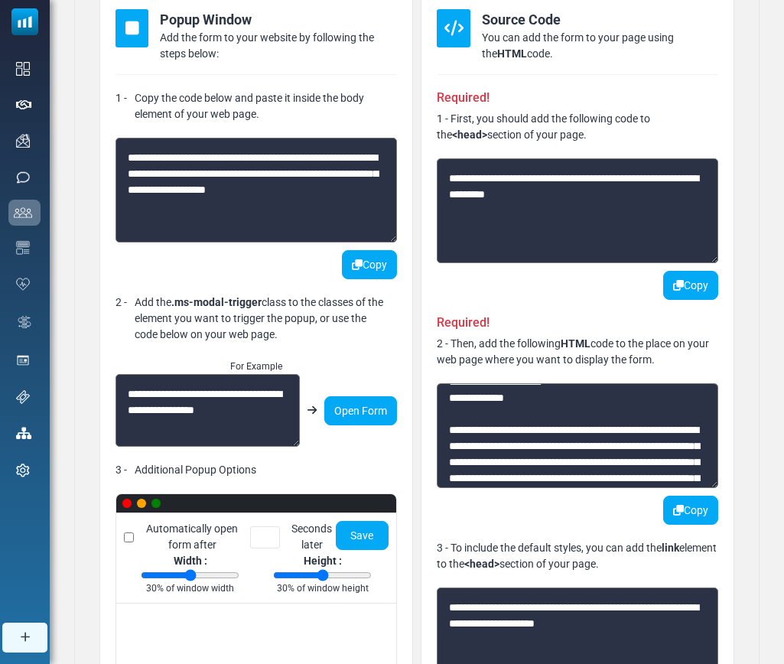
drag, startPoint x: 495, startPoint y: 465, endPoint x: 580, endPoint y: 463, distance: 85.0
click at [581, 463] on textarea at bounding box center [578, 435] width 282 height 105
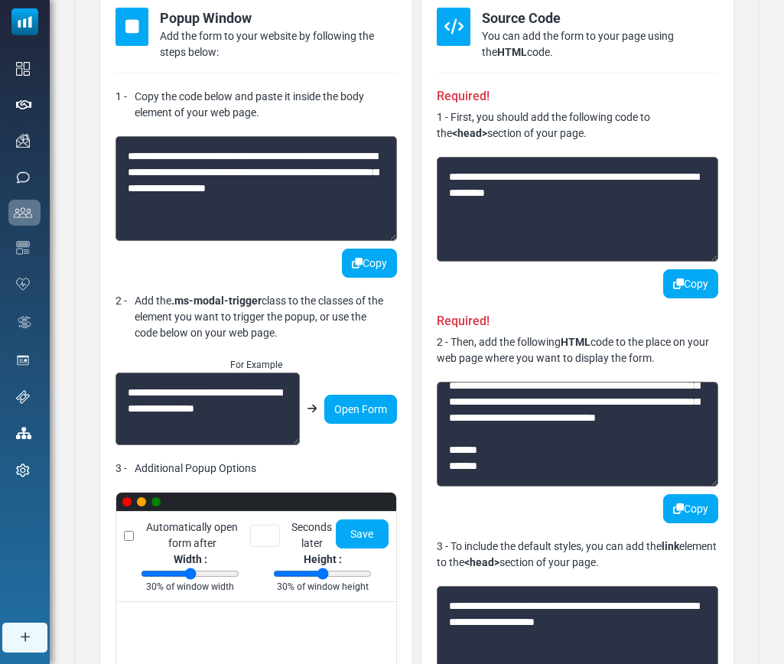
scroll to position [511, 0]
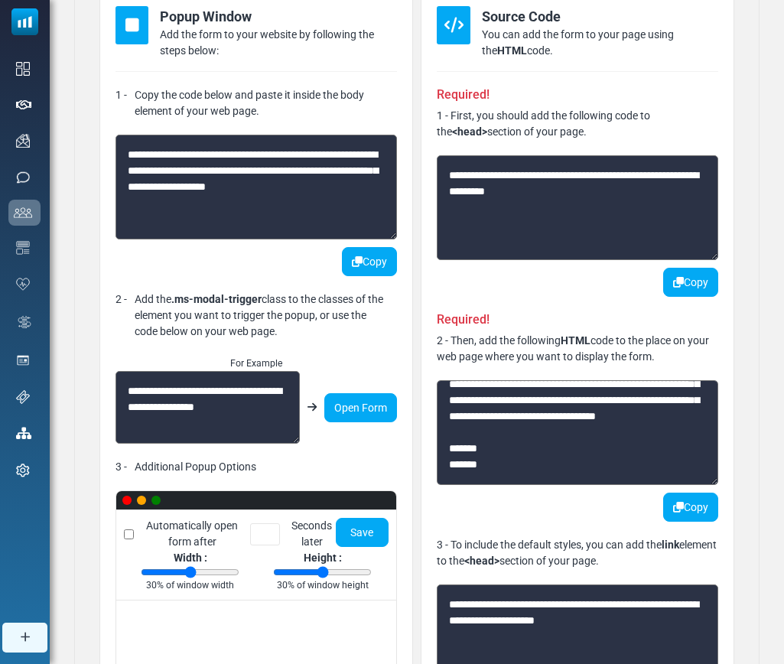
click at [611, 279] on div "Copy" at bounding box center [578, 282] width 282 height 29
click at [558, 443] on textarea at bounding box center [578, 432] width 282 height 105
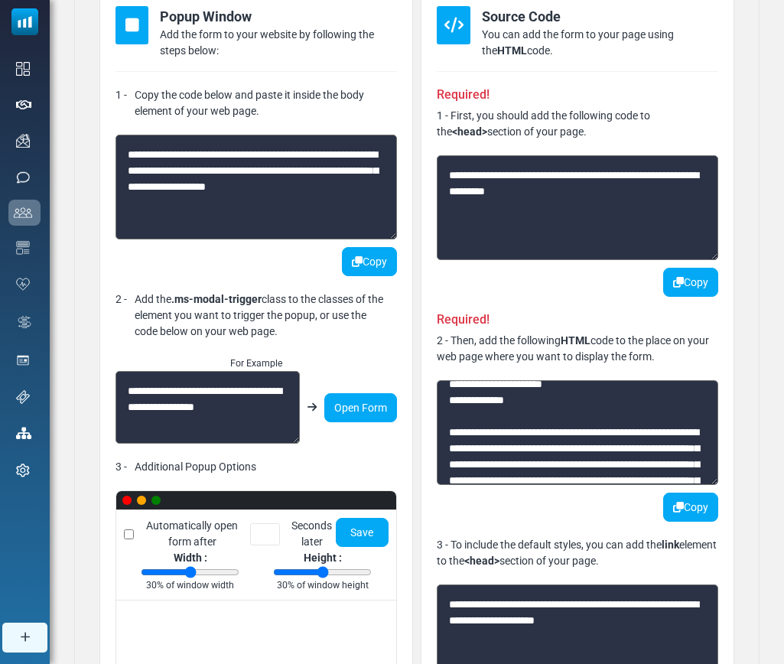
scroll to position [370, 0]
click at [540, 453] on textarea at bounding box center [578, 432] width 282 height 105
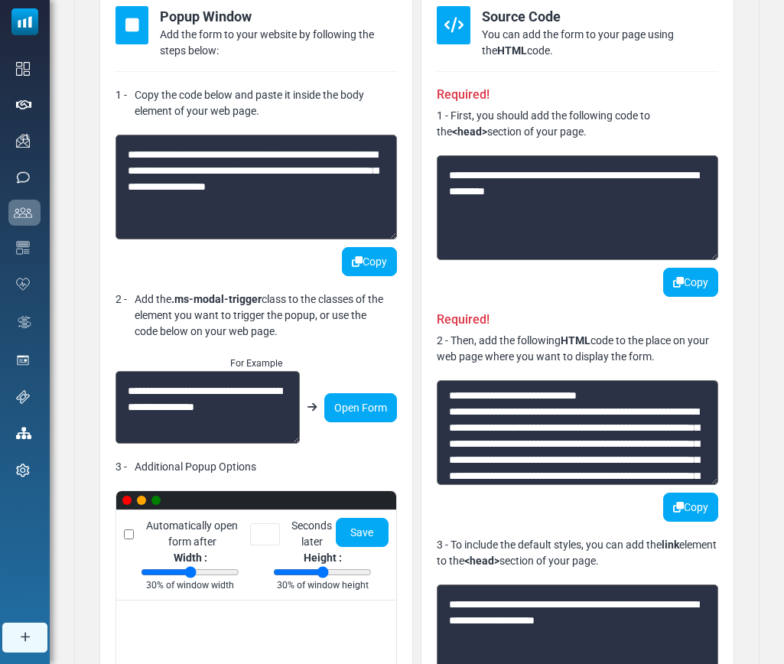
scroll to position [0, 0]
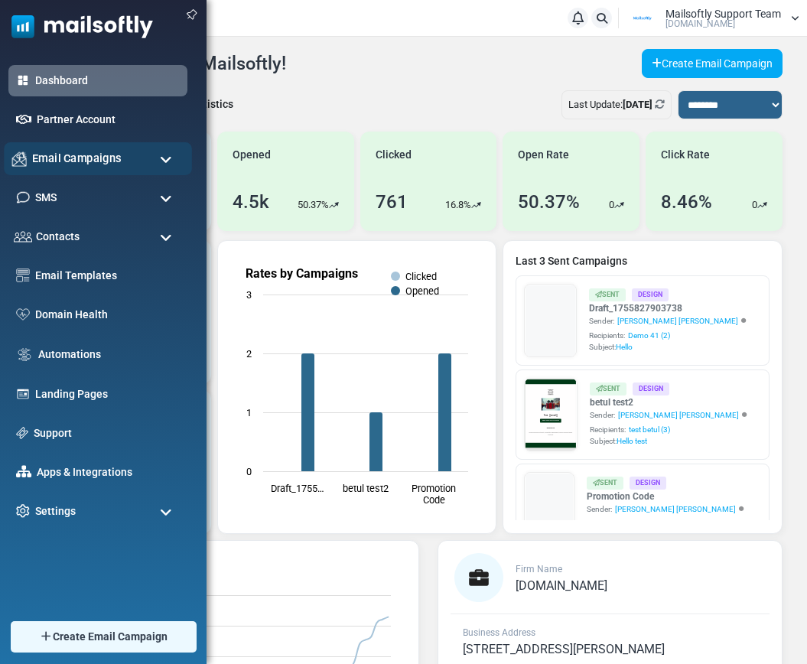
click at [86, 161] on span "Email Campaigns" at bounding box center [77, 158] width 90 height 17
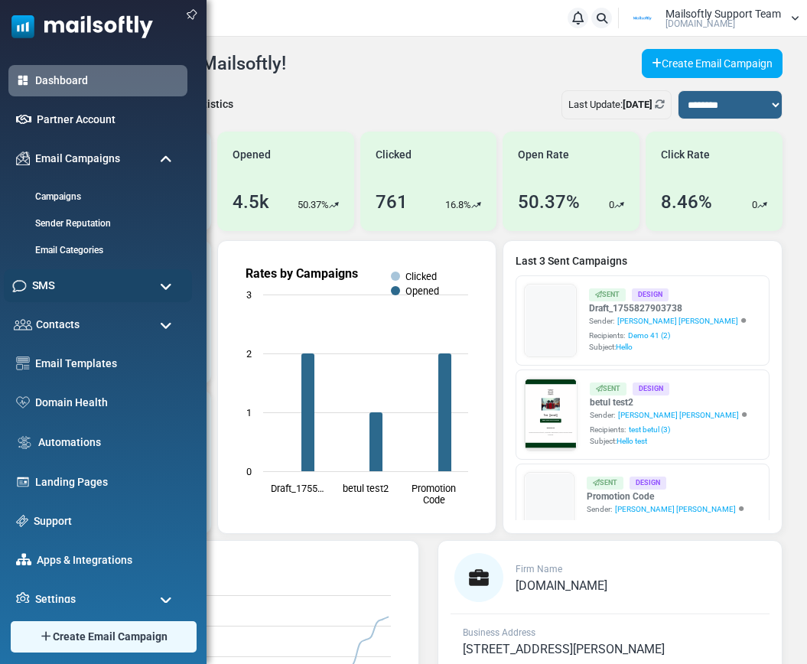
click at [72, 285] on div "SMS" at bounding box center [98, 285] width 188 height 33
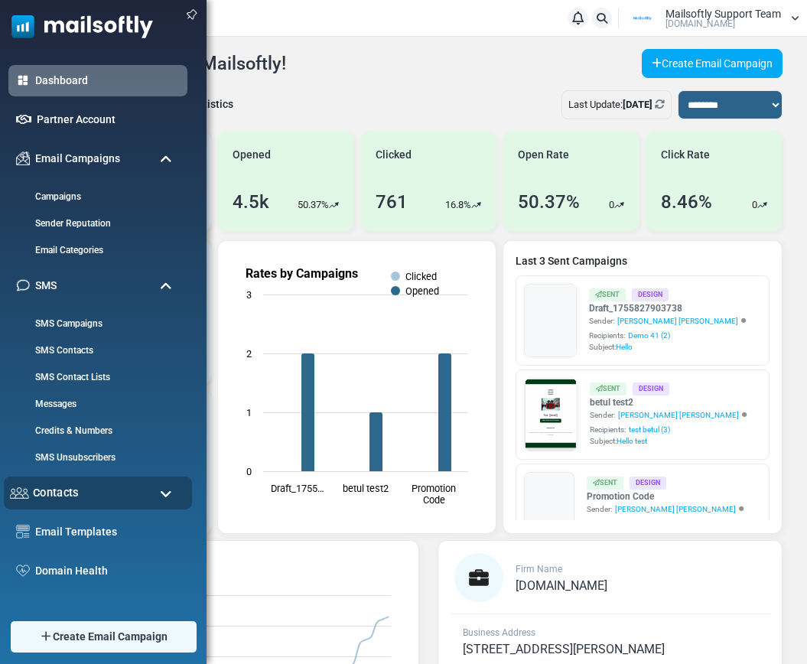
click at [77, 490] on span "Contacts" at bounding box center [56, 492] width 46 height 17
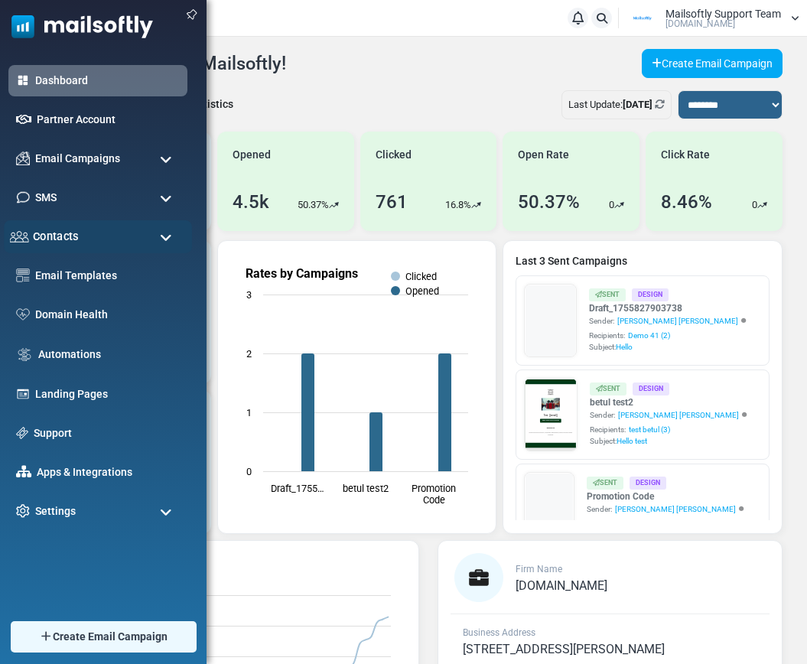
click at [96, 233] on div "Contacts" at bounding box center [98, 236] width 188 height 33
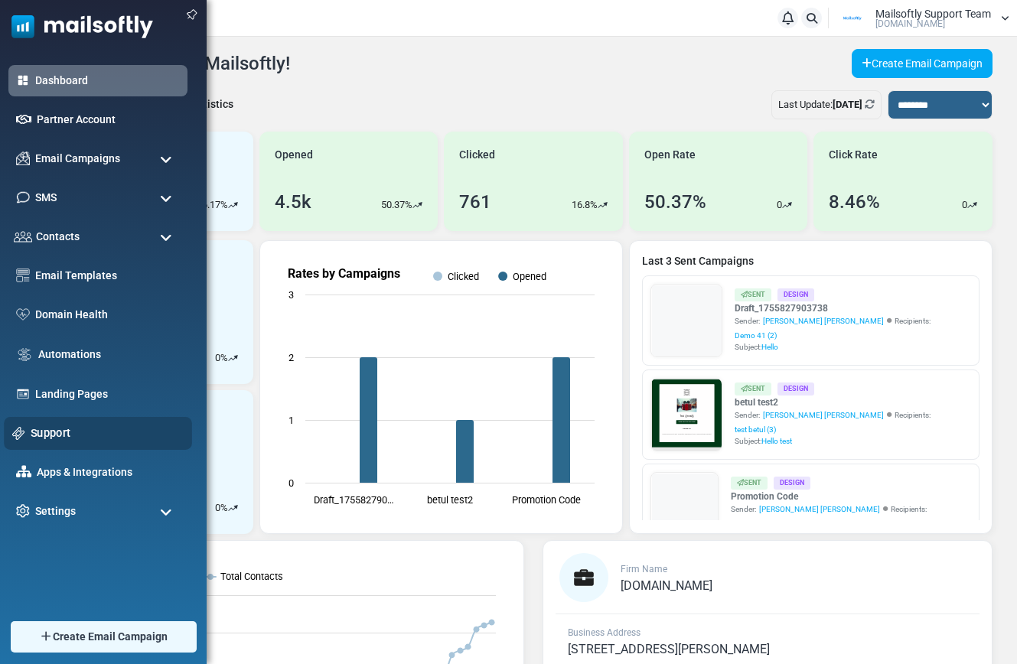
click at [47, 439] on link "Support" at bounding box center [107, 433] width 153 height 17
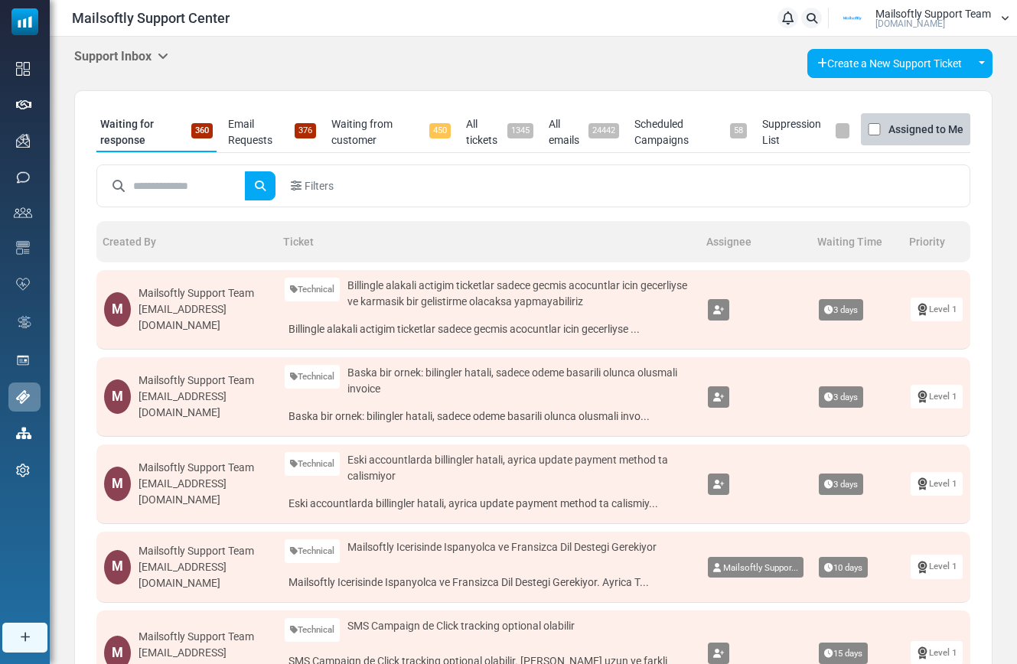
click at [166, 57] on icon at bounding box center [163, 56] width 11 height 12
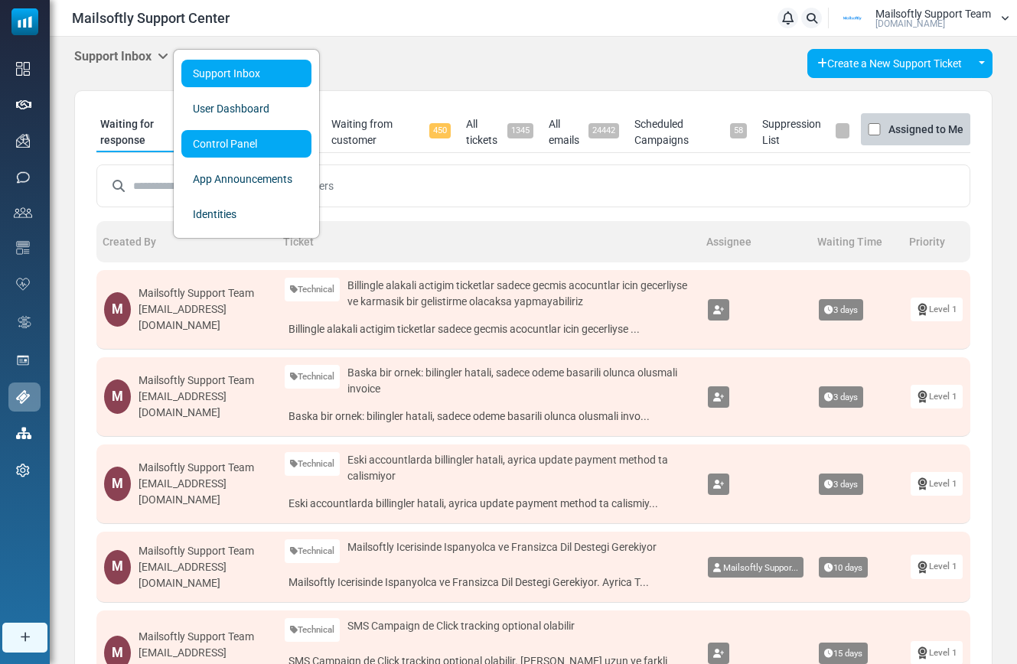
click at [212, 145] on link "Control Panel" at bounding box center [246, 144] width 130 height 28
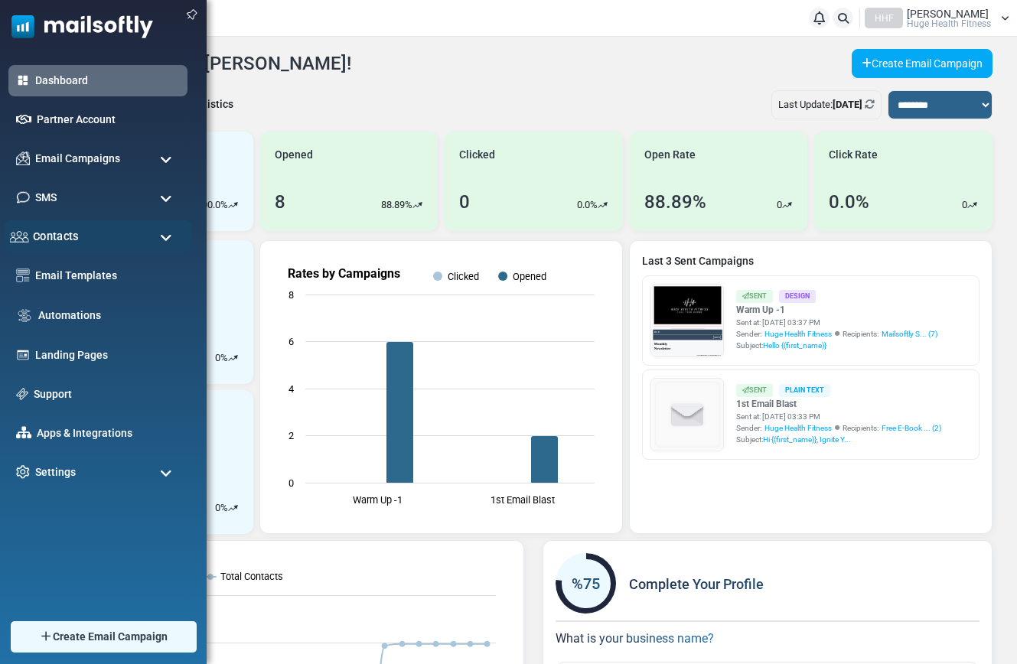
click at [73, 240] on span "Contacts" at bounding box center [56, 236] width 46 height 17
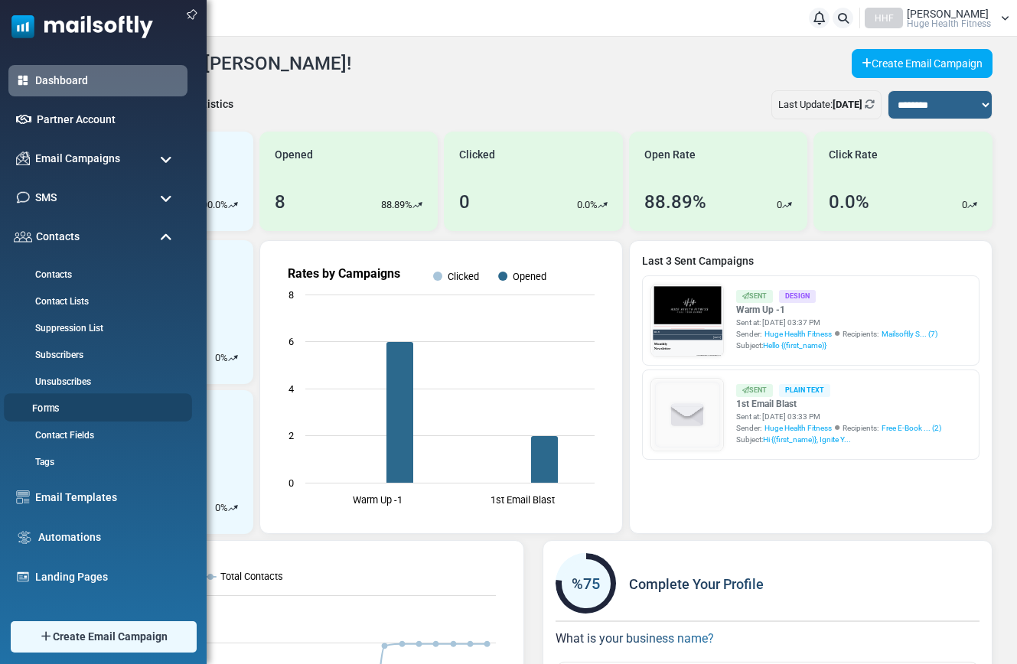
click at [42, 410] on link "Forms" at bounding box center [96, 409] width 184 height 15
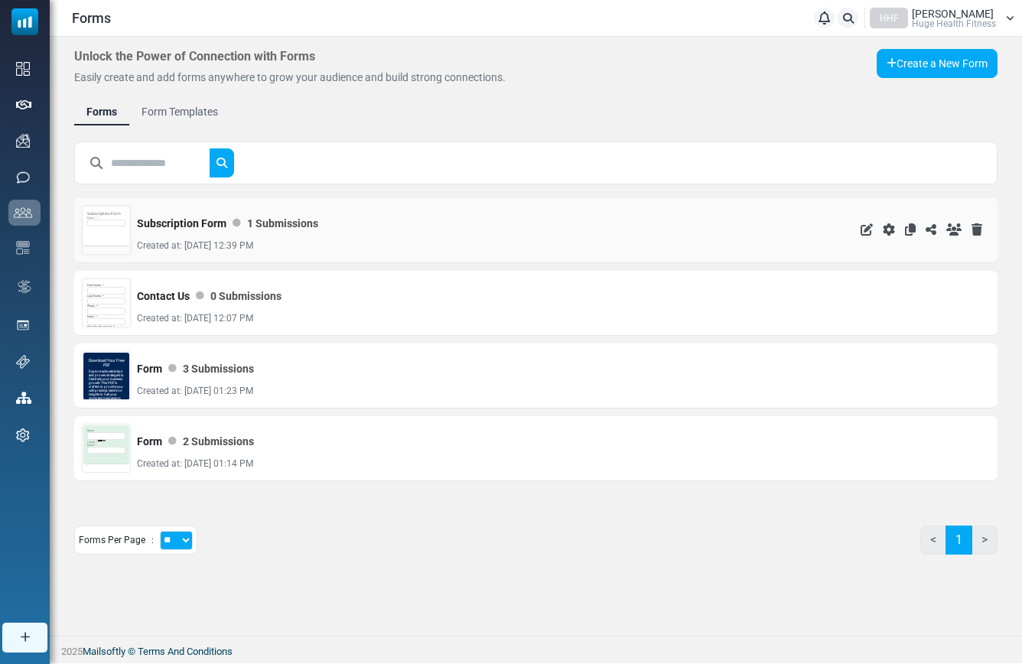
click at [105, 234] on div "Subscription Form Email *" at bounding box center [106, 226] width 46 height 38
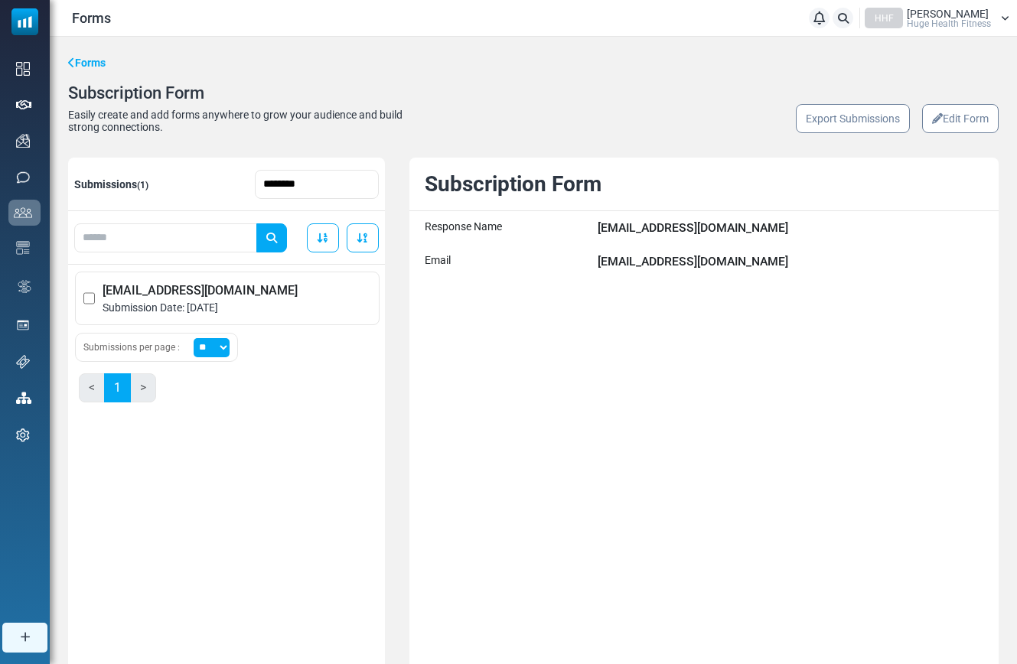
click at [933, 122] on icon at bounding box center [937, 118] width 11 height 11
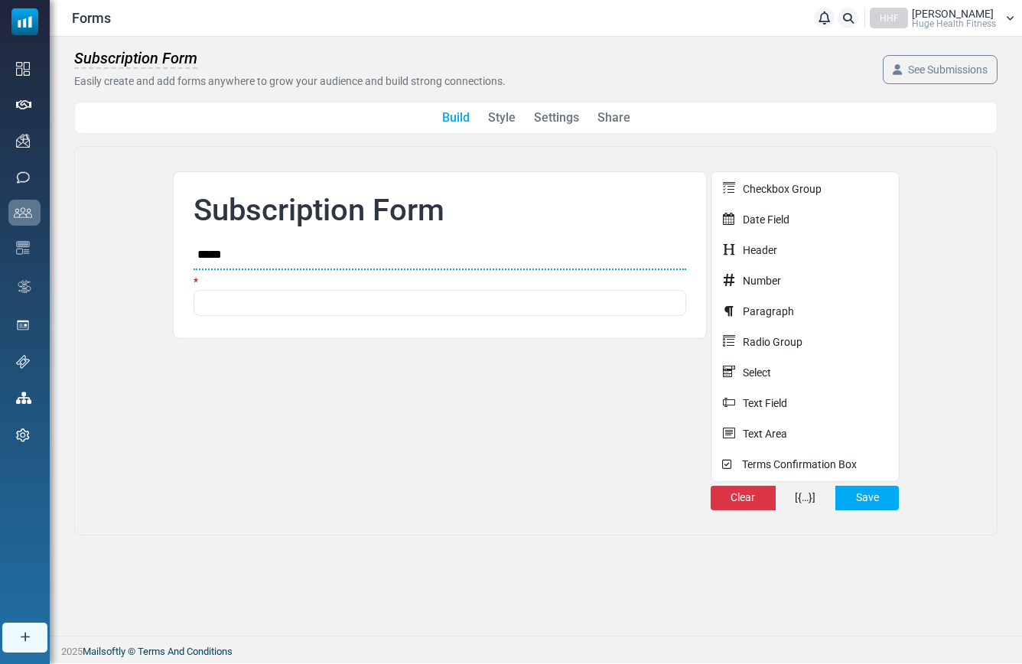
click at [921, 76] on link "See Submissions" at bounding box center [940, 69] width 115 height 29
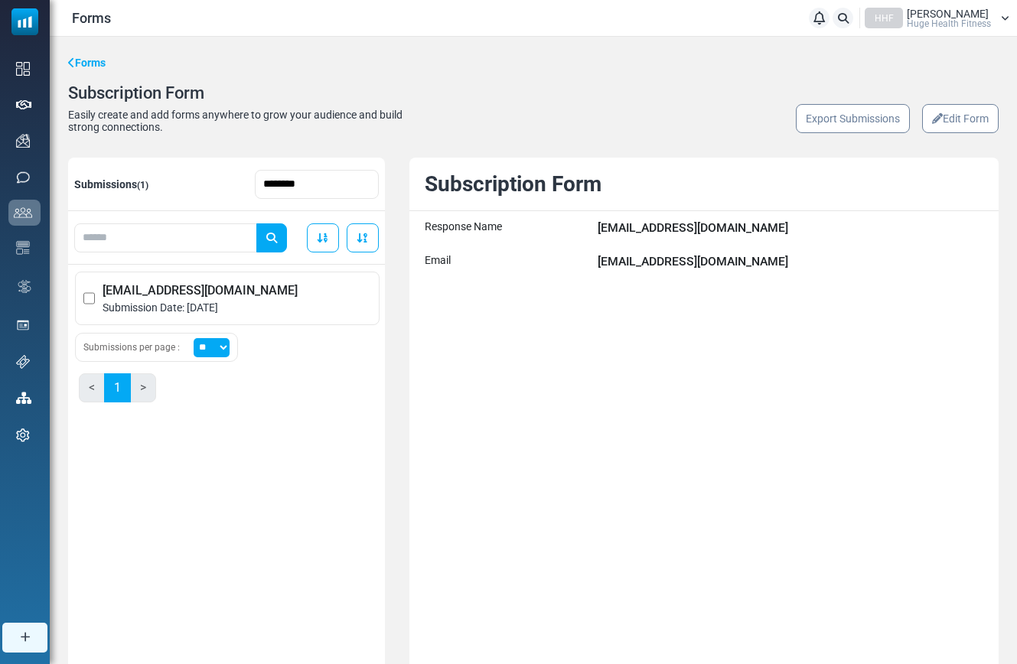
click at [963, 128] on link "Edit Form" at bounding box center [960, 118] width 77 height 29
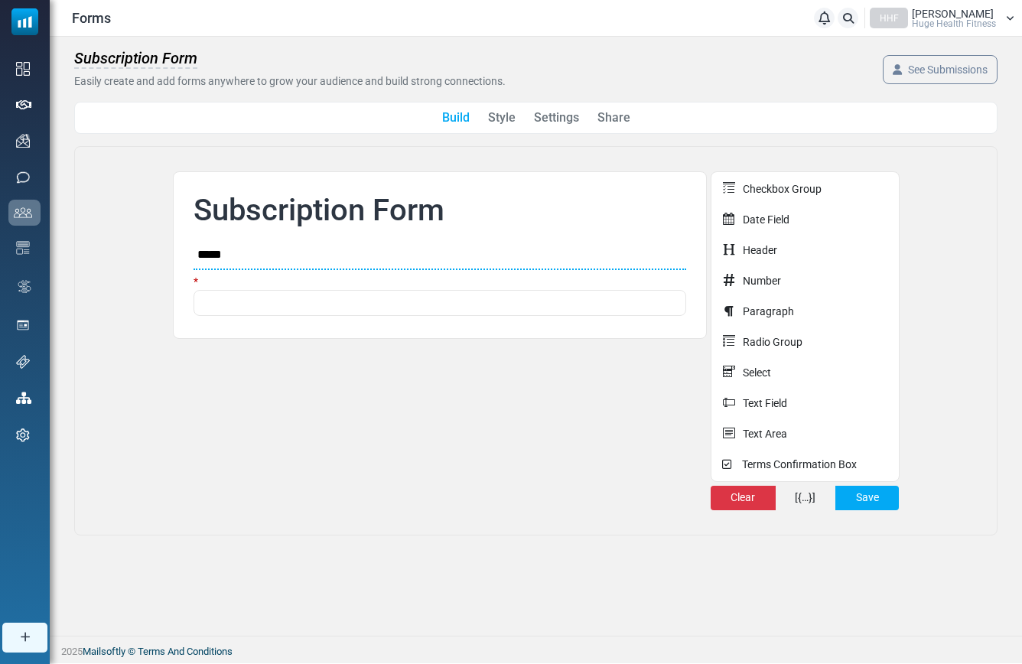
click at [625, 129] on div "Build Style Settings Share" at bounding box center [536, 118] width 924 height 32
click at [608, 122] on link "Share" at bounding box center [614, 118] width 33 height 18
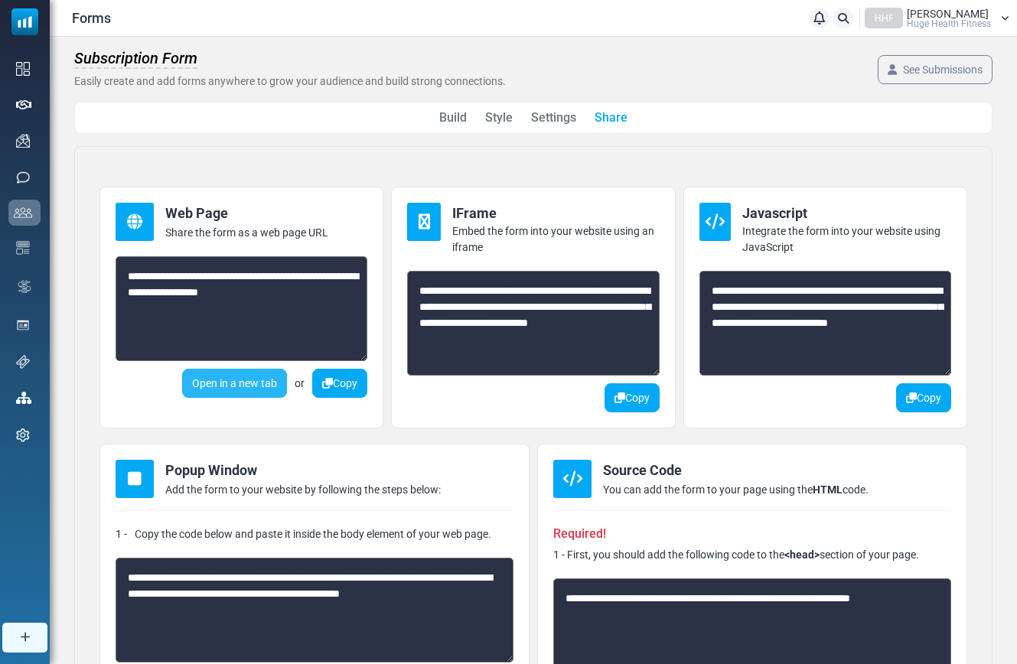
click at [245, 375] on link "Open in a new tab" at bounding box center [234, 383] width 105 height 29
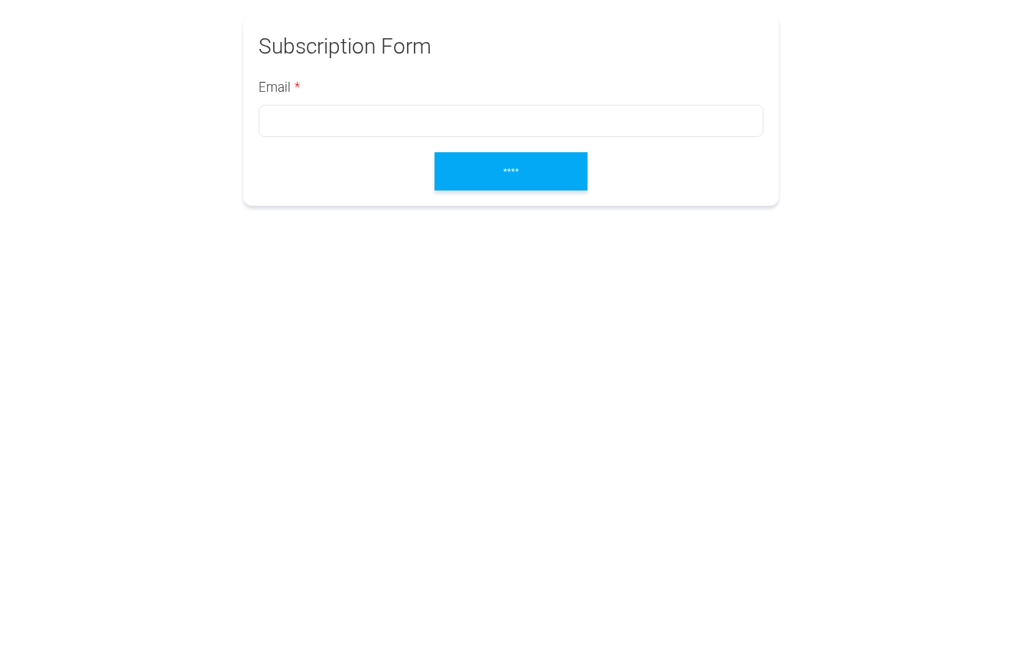
click at [366, 103] on div "Email *" at bounding box center [511, 107] width 505 height 59
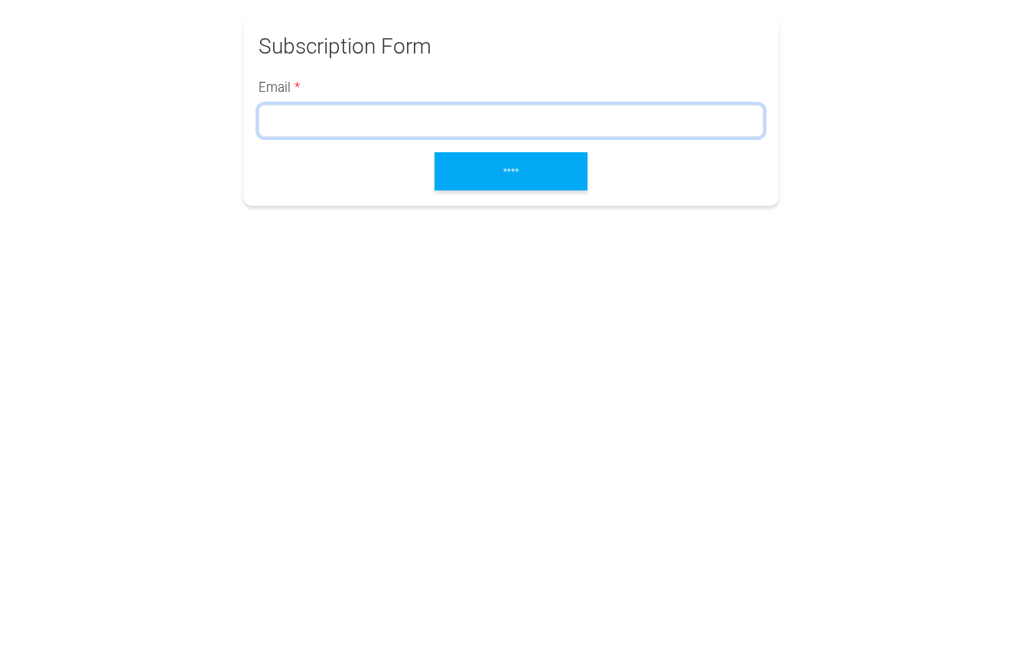
click at [359, 116] on input "email" at bounding box center [511, 121] width 505 height 32
type input "**********"
click at [513, 168] on input "****" at bounding box center [511, 171] width 153 height 38
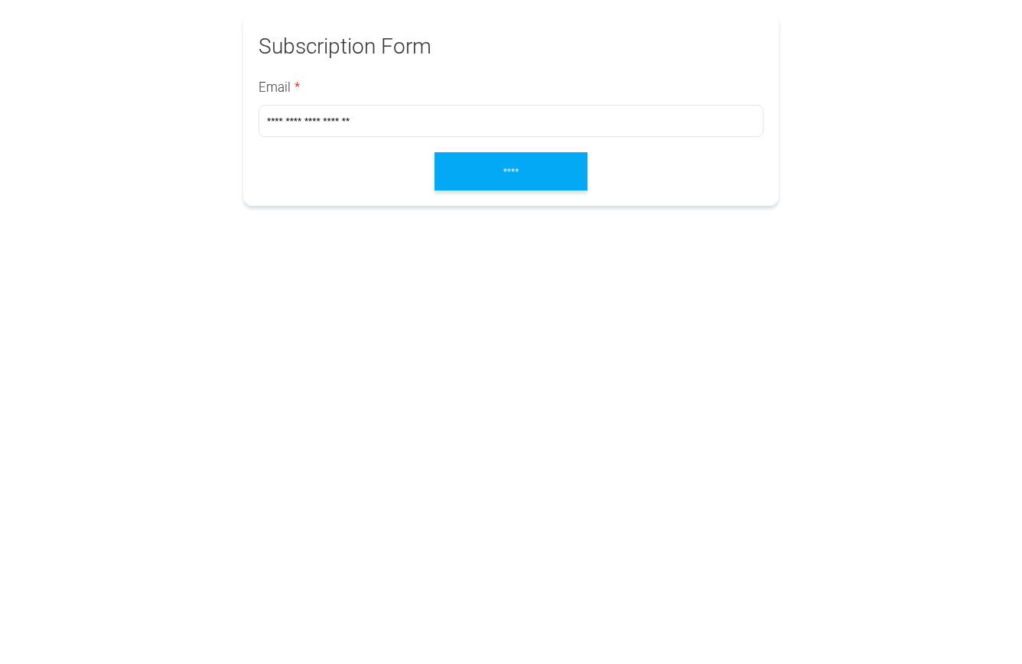
type input "**********"
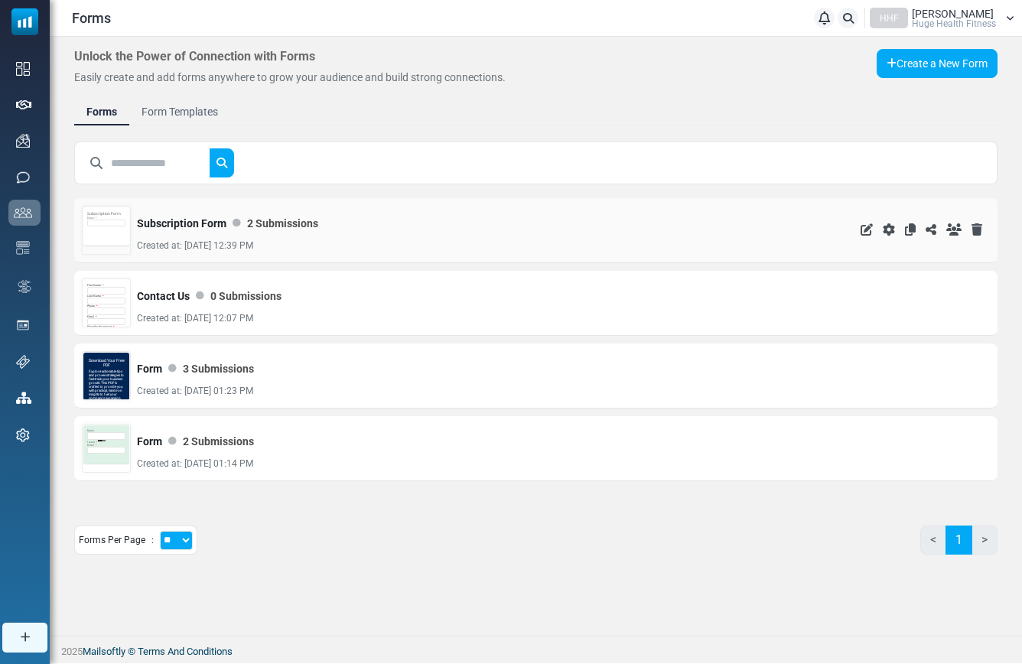
click at [108, 227] on div "Subscription Form Email *" at bounding box center [106, 226] width 46 height 38
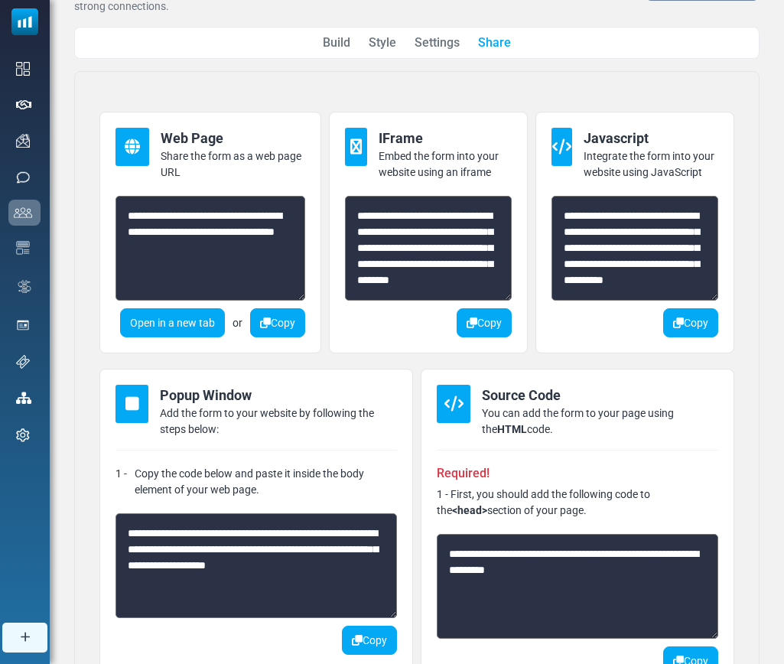
scroll to position [108, 0]
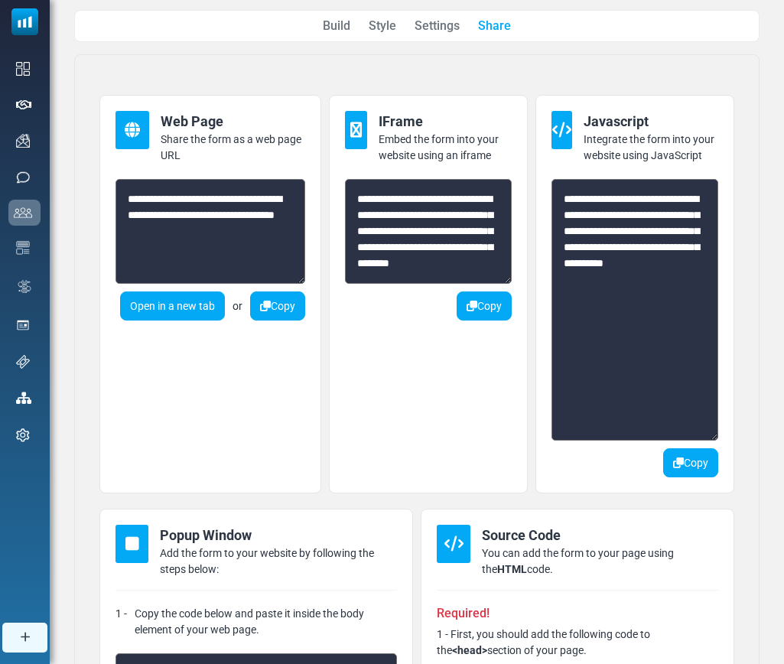
drag, startPoint x: 715, startPoint y: 279, endPoint x: 710, endPoint y: 438, distance: 159.2
click at [710, 438] on textarea "**********" at bounding box center [635, 310] width 167 height 262
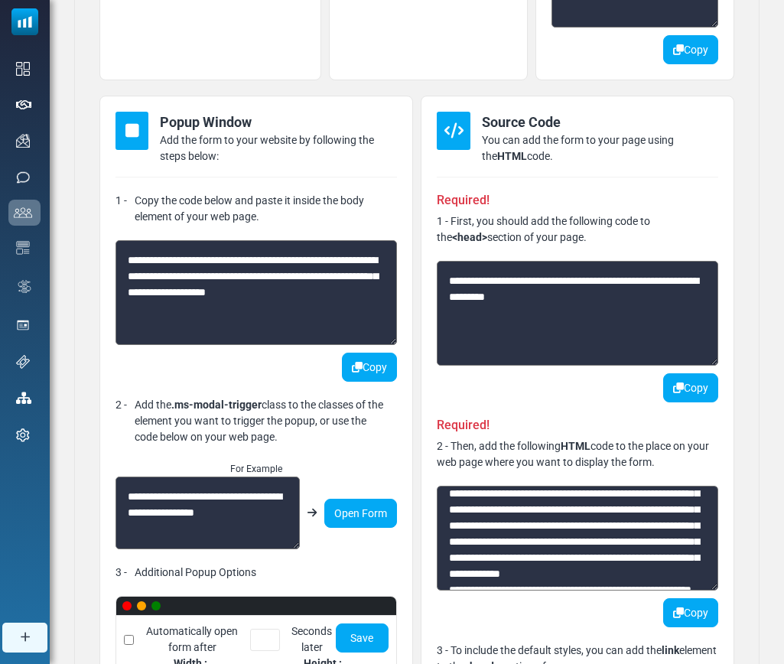
scroll to position [162, 0]
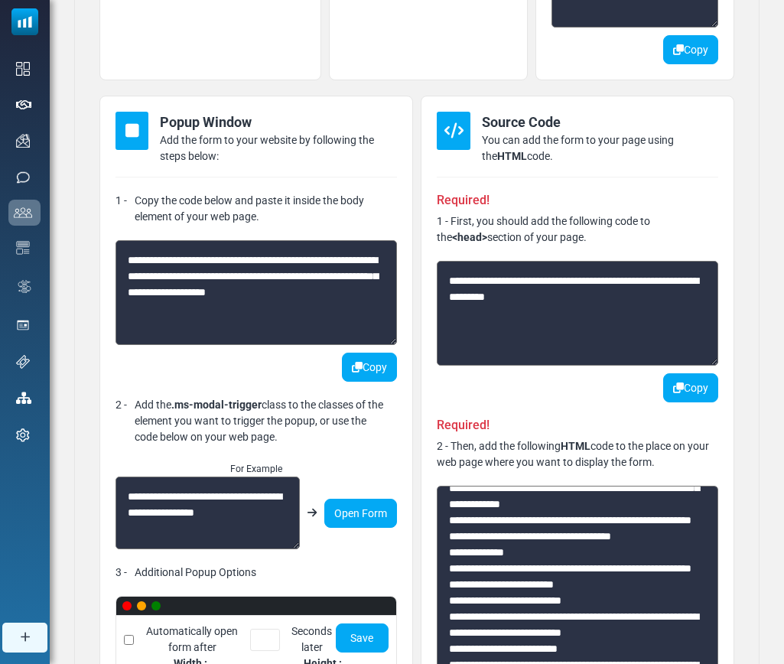
drag, startPoint x: 714, startPoint y: 588, endPoint x: 709, endPoint y: 730, distance: 141.7
click at [709, 663] on html "Forms Notifications HHF Hugh Plitt Huge Health Fitness Profile & Preferences Su…" at bounding box center [392, 343] width 784 height 1733
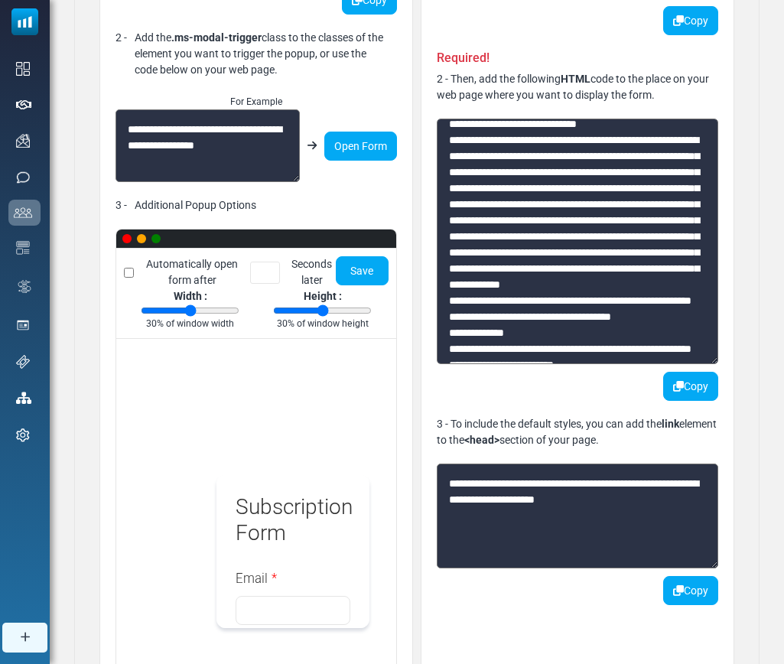
scroll to position [0, 0]
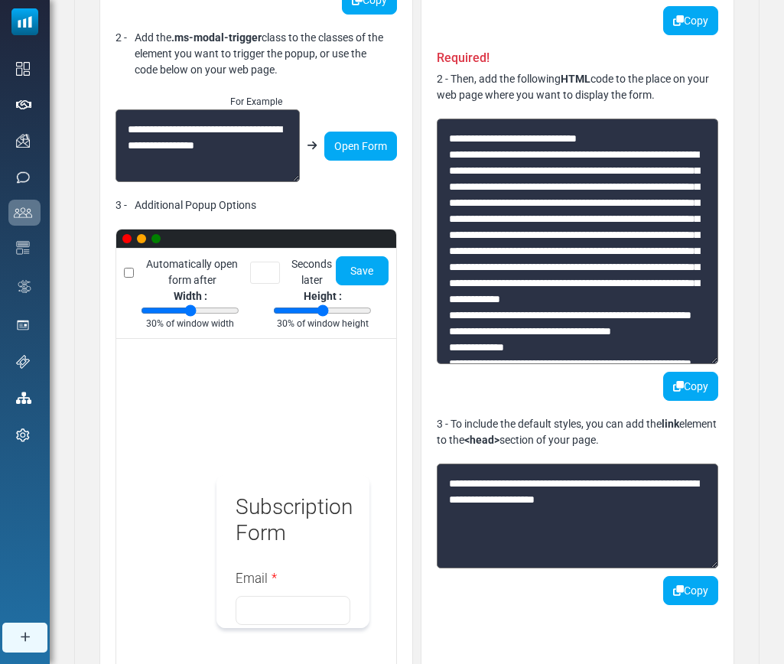
drag, startPoint x: 542, startPoint y: 172, endPoint x: 448, endPoint y: 172, distance: 94.1
click at [448, 171] on textarea at bounding box center [578, 242] width 282 height 246
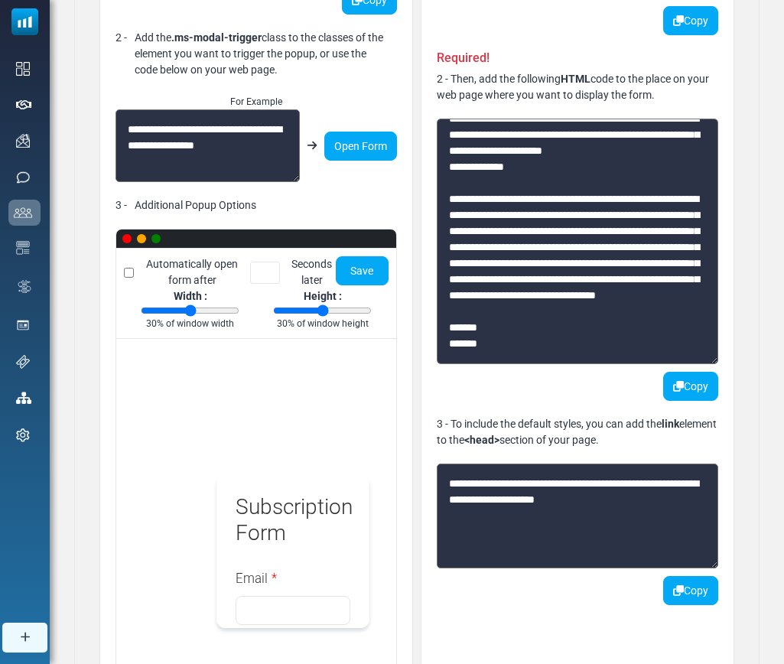
scroll to position [399, 0]
drag, startPoint x: 538, startPoint y: 321, endPoint x: 588, endPoint y: 321, distance: 50.5
click at [589, 321] on textarea at bounding box center [578, 242] width 282 height 246
drag, startPoint x: 592, startPoint y: 323, endPoint x: 545, endPoint y: 318, distance: 47.7
click at [545, 318] on textarea at bounding box center [578, 242] width 282 height 246
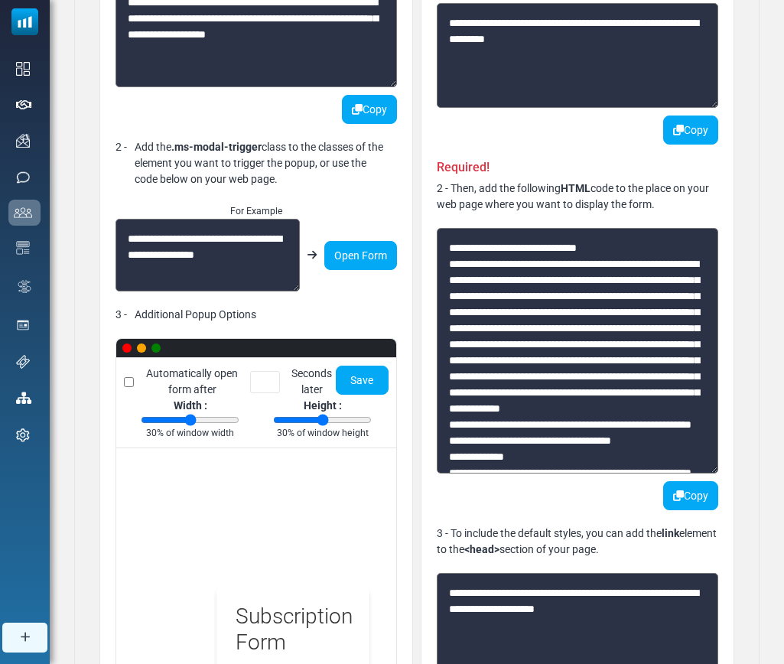
scroll to position [2, 0]
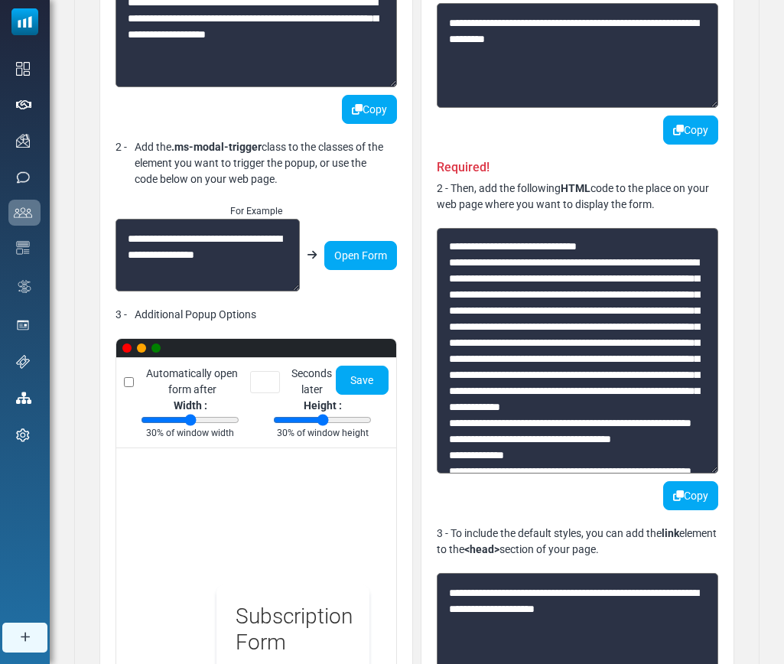
click at [480, 262] on textarea at bounding box center [578, 351] width 282 height 246
click at [683, 495] on button "Copy" at bounding box center [690, 495] width 55 height 29
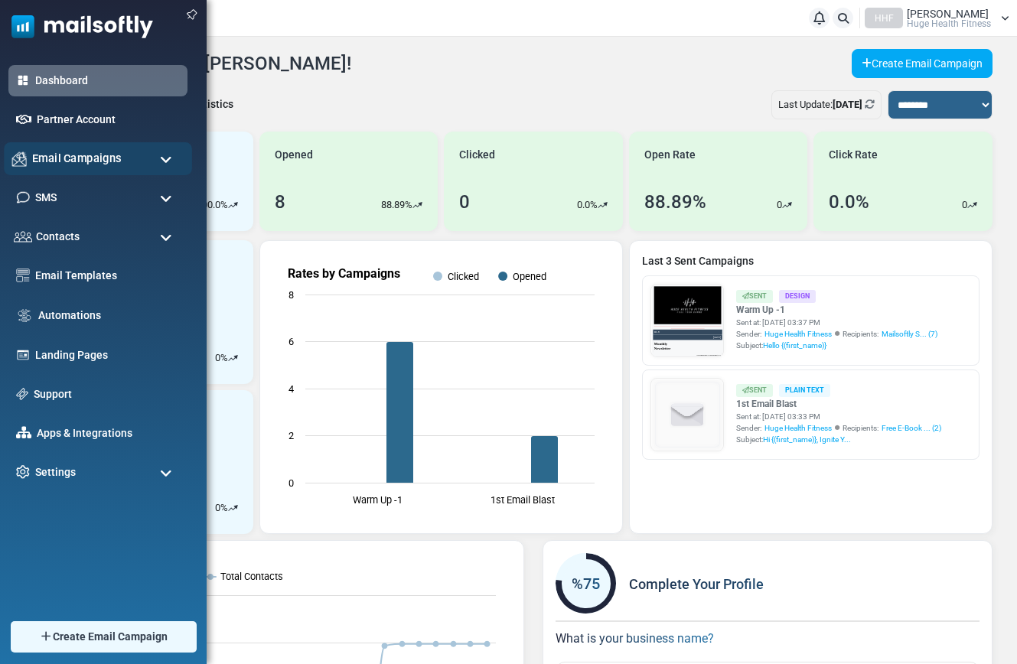
click at [70, 159] on span "Email Campaigns" at bounding box center [77, 158] width 90 height 17
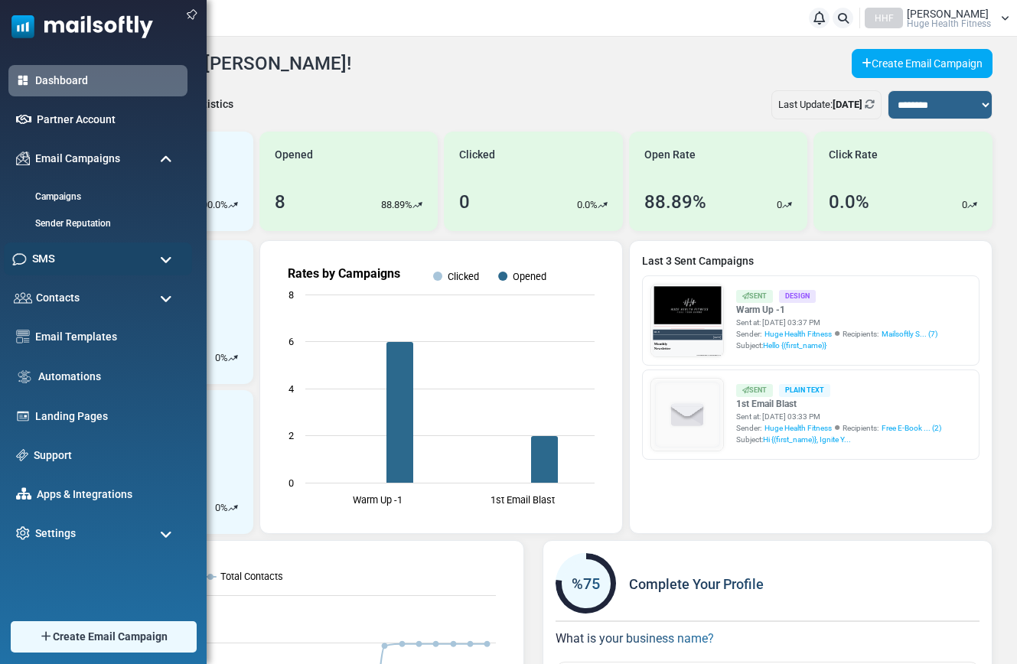
click at [58, 267] on div "SMS" at bounding box center [98, 259] width 188 height 33
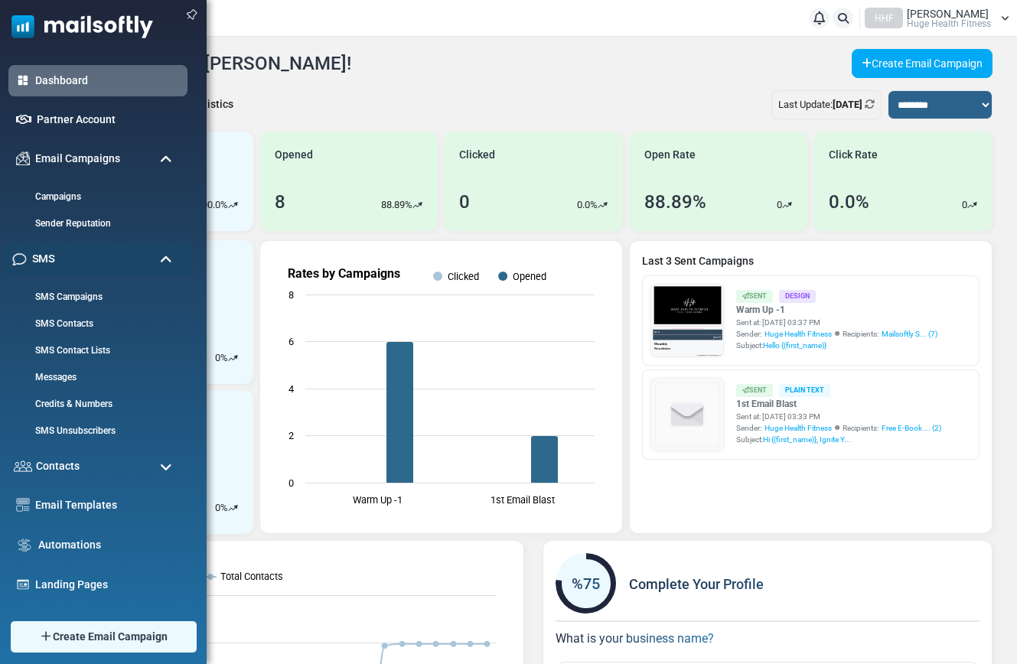
click at [60, 264] on div "SMS" at bounding box center [98, 259] width 188 height 33
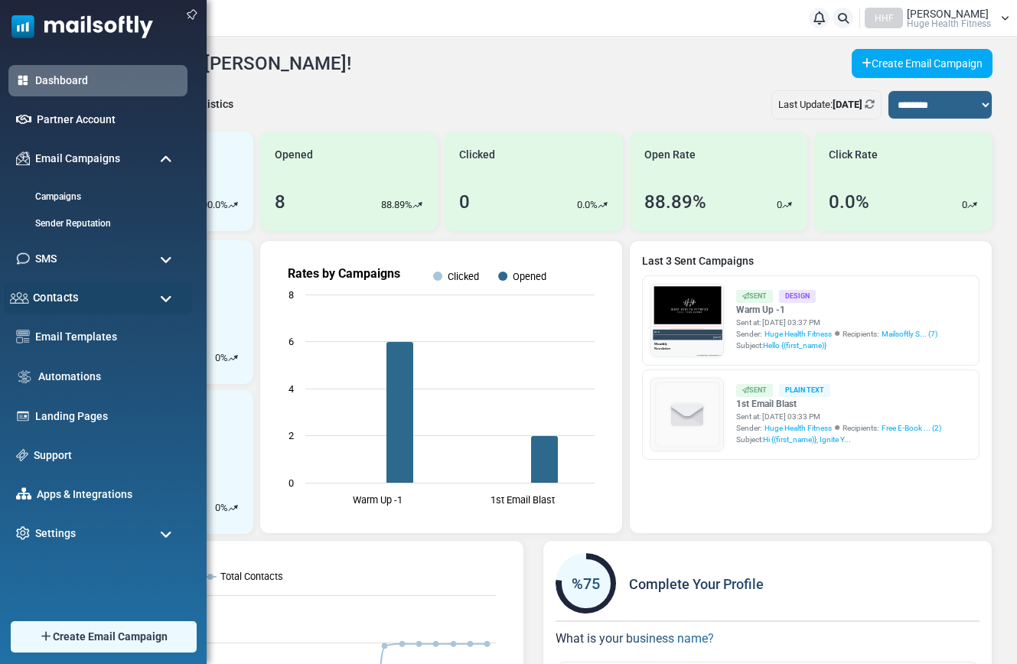
click at [76, 302] on span "Contacts" at bounding box center [56, 297] width 46 height 17
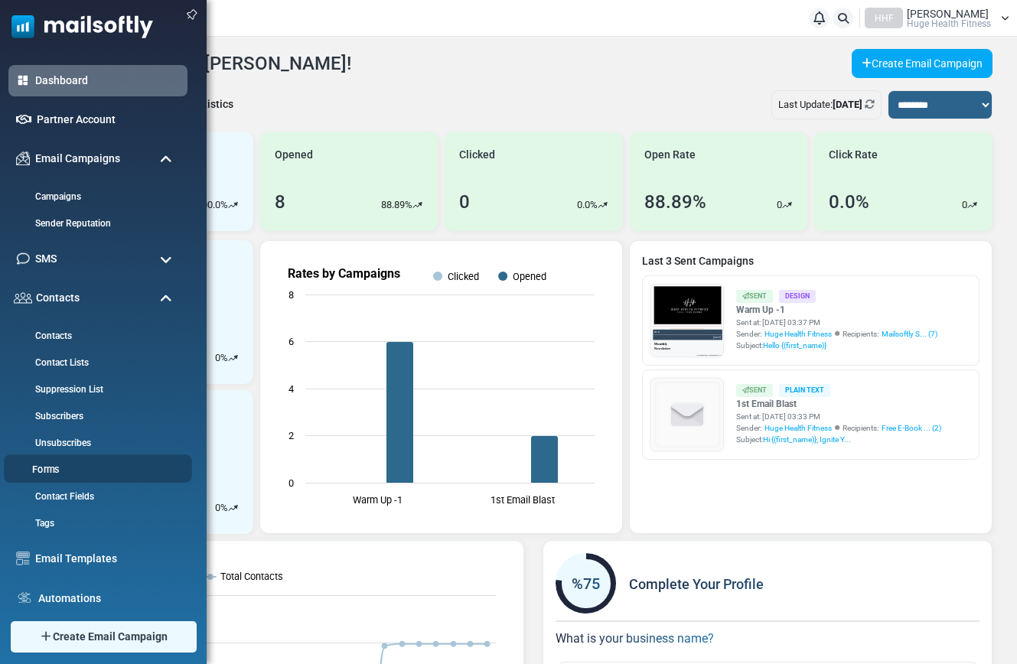
click at [58, 468] on link "Forms" at bounding box center [96, 470] width 184 height 15
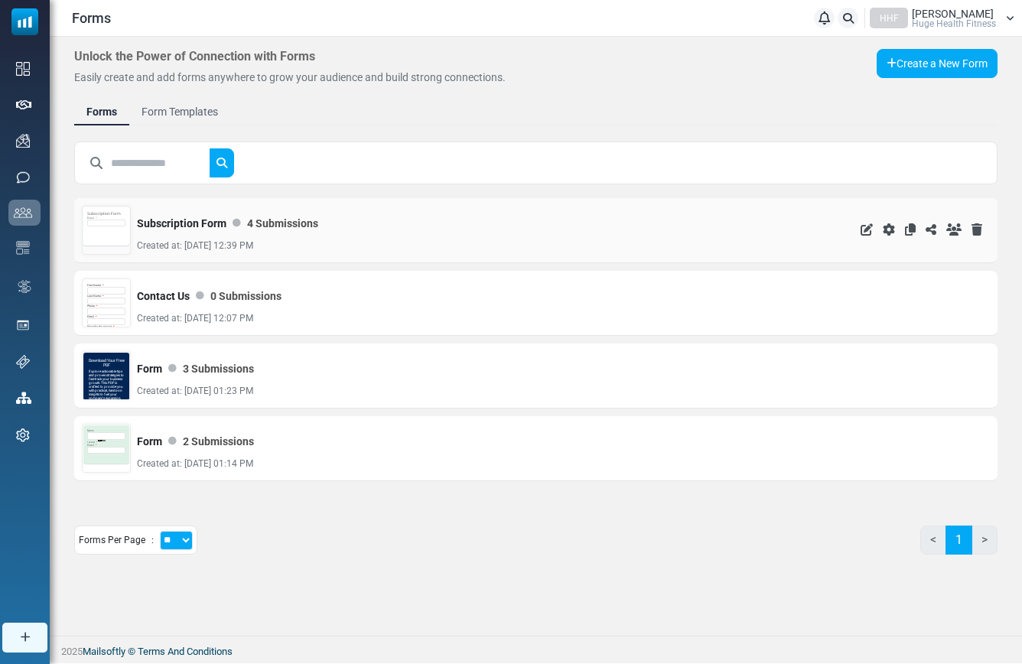
click at [99, 236] on div "Subscription Form Email *" at bounding box center [106, 226] width 46 height 38
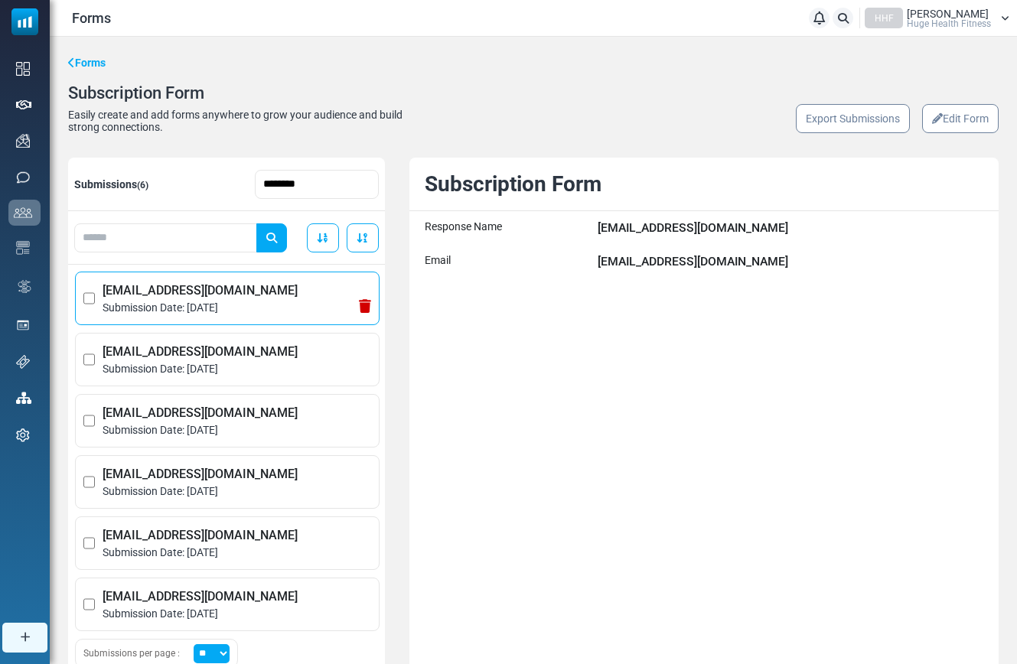
click at [311, 299] on span "[EMAIL_ADDRESS][DOMAIN_NAME]" at bounding box center [237, 291] width 269 height 18
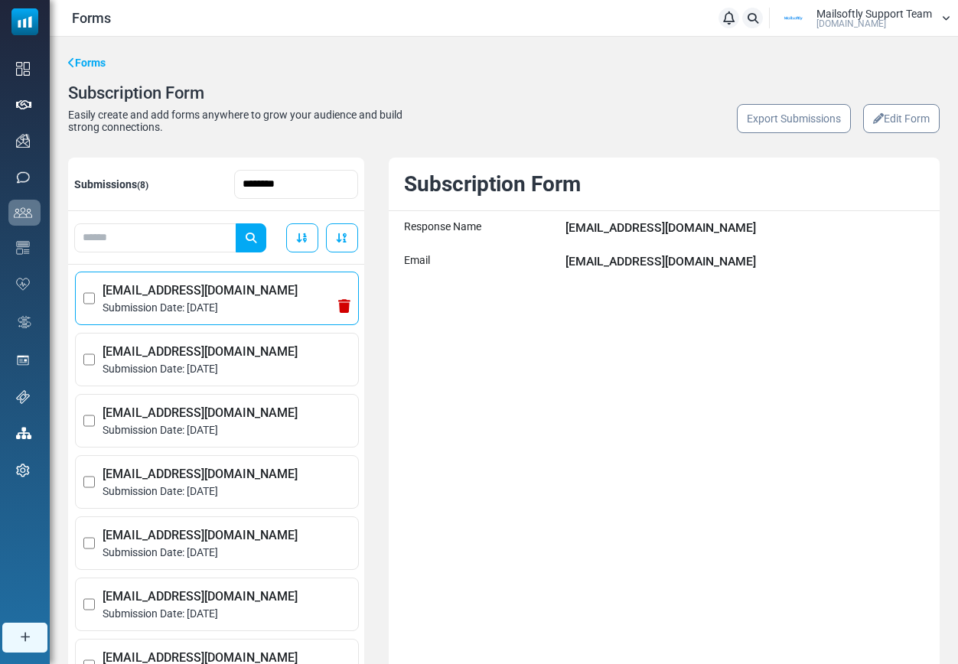
click at [184, 319] on li "alkan@mailsoftly.com Submission Date: September 18, 2025" at bounding box center [217, 299] width 284 height 54
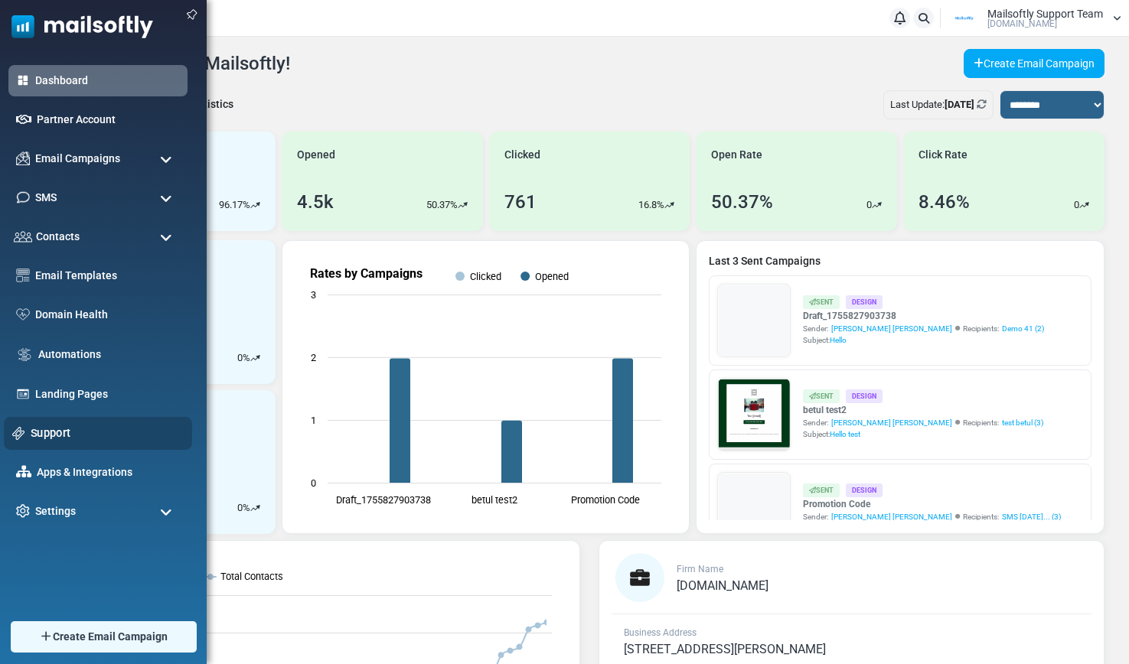
click at [60, 433] on link "Support" at bounding box center [107, 433] width 153 height 17
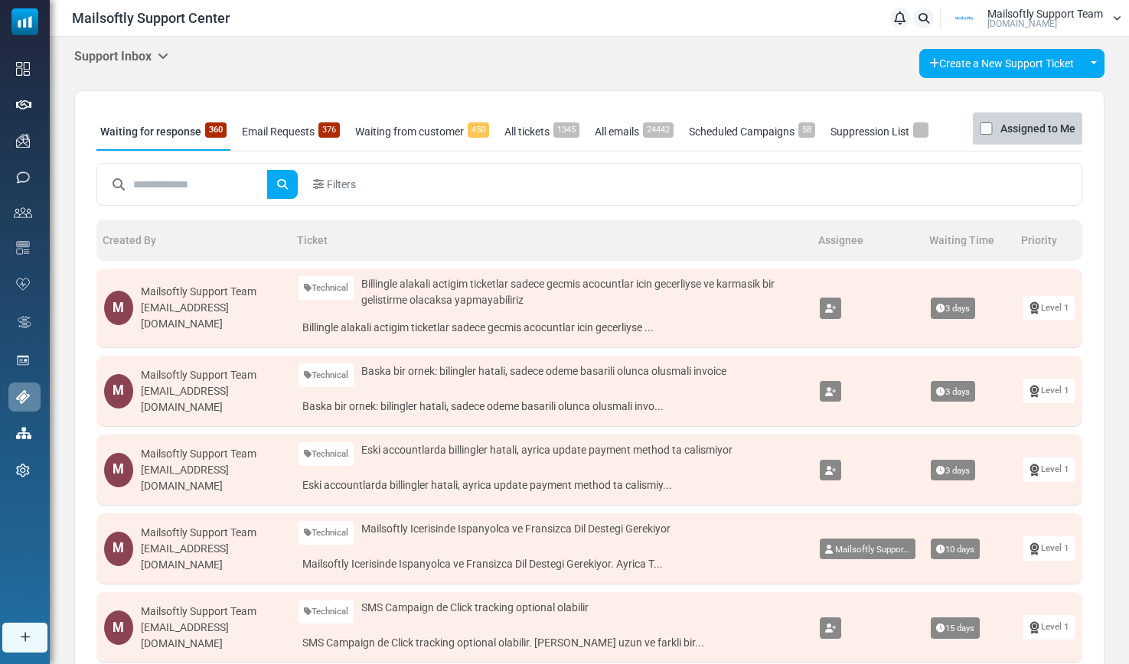
click at [168, 60] on icon at bounding box center [163, 56] width 11 height 12
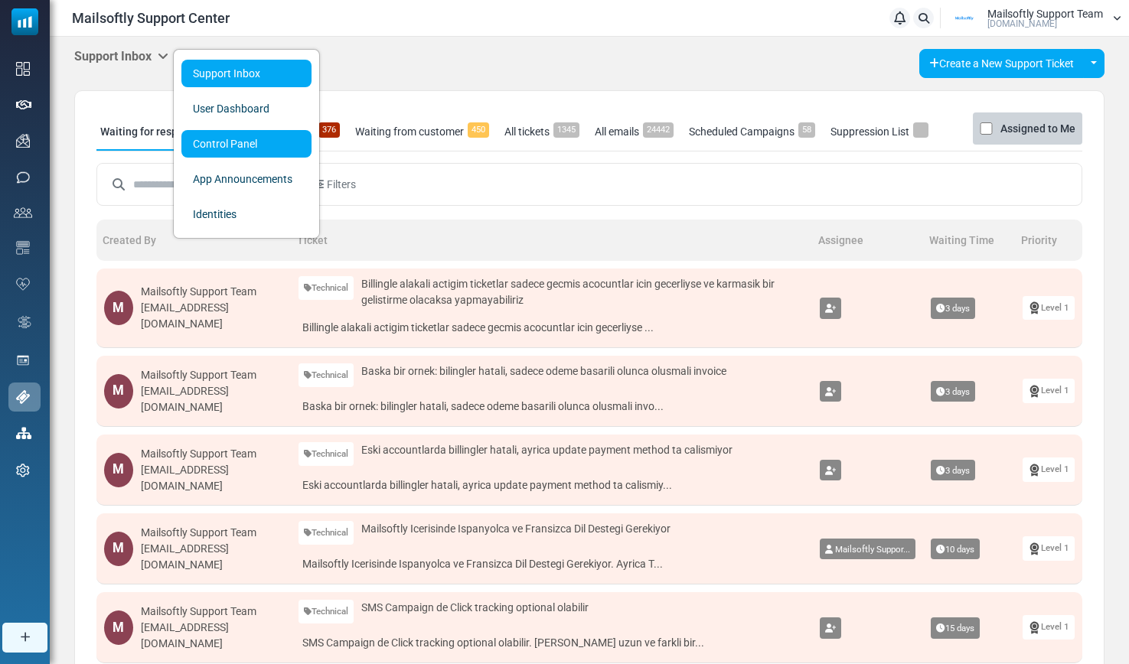
click at [206, 154] on link "Control Panel" at bounding box center [246, 144] width 130 height 28
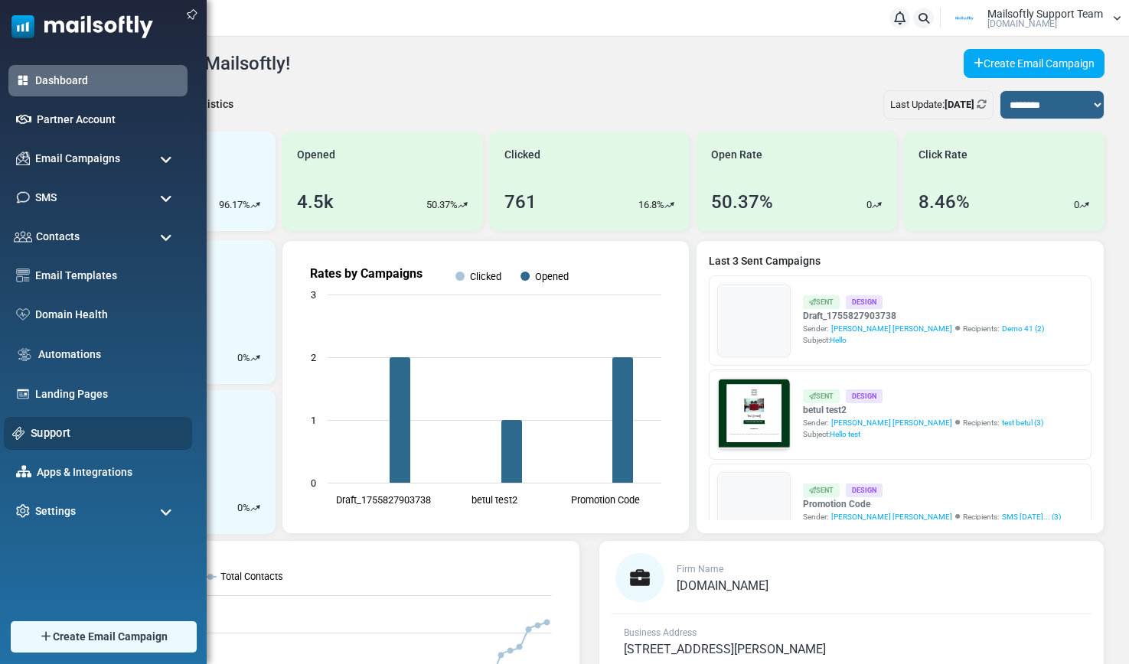
click at [54, 427] on link "Support" at bounding box center [107, 433] width 153 height 17
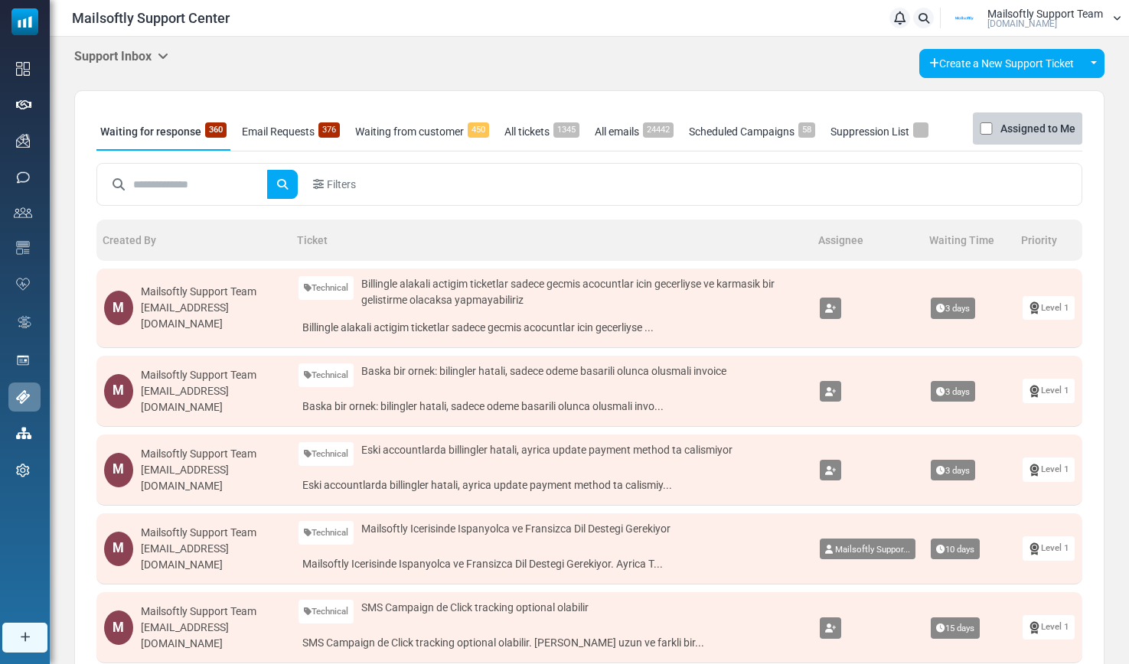
click at [164, 52] on icon at bounding box center [163, 56] width 11 height 12
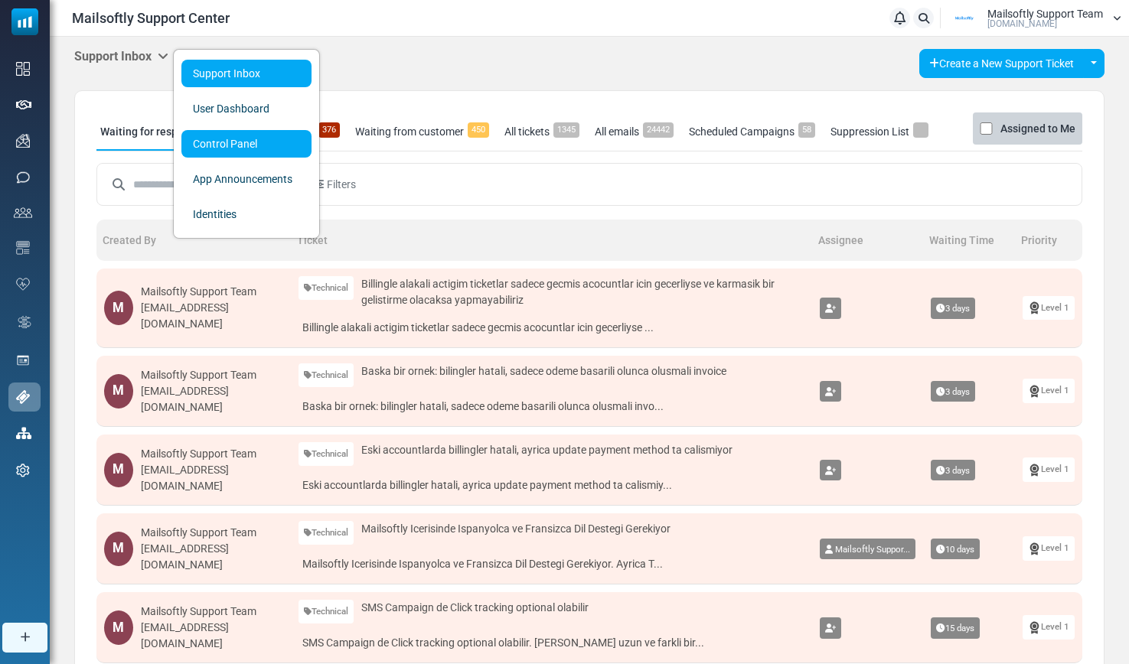
click at [208, 152] on link "Control Panel" at bounding box center [246, 144] width 130 height 28
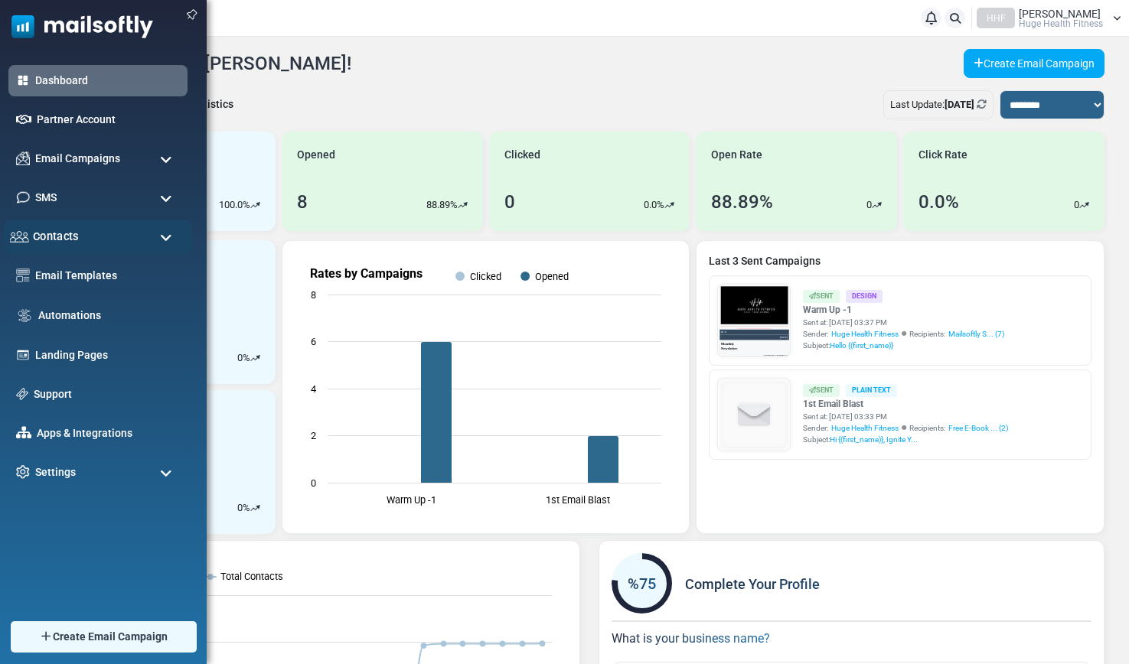
click at [60, 238] on span "Contacts" at bounding box center [56, 236] width 46 height 17
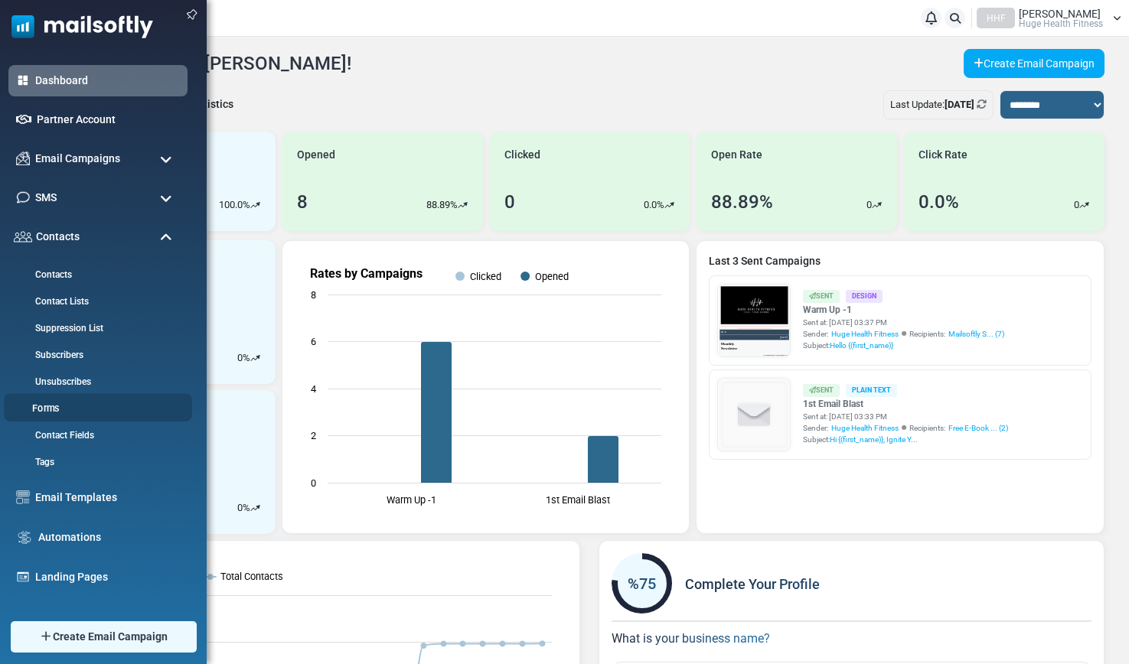
click at [50, 414] on link "Forms" at bounding box center [96, 409] width 184 height 15
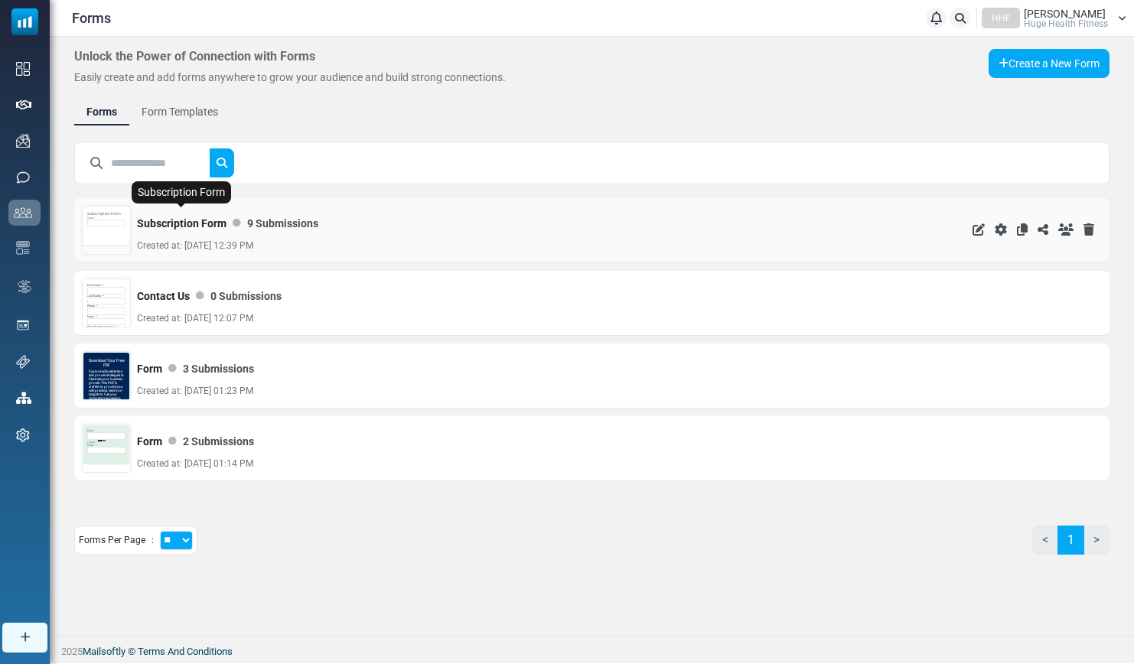
click at [106, 231] on div "Subscription Form Email *" at bounding box center [106, 226] width 46 height 38
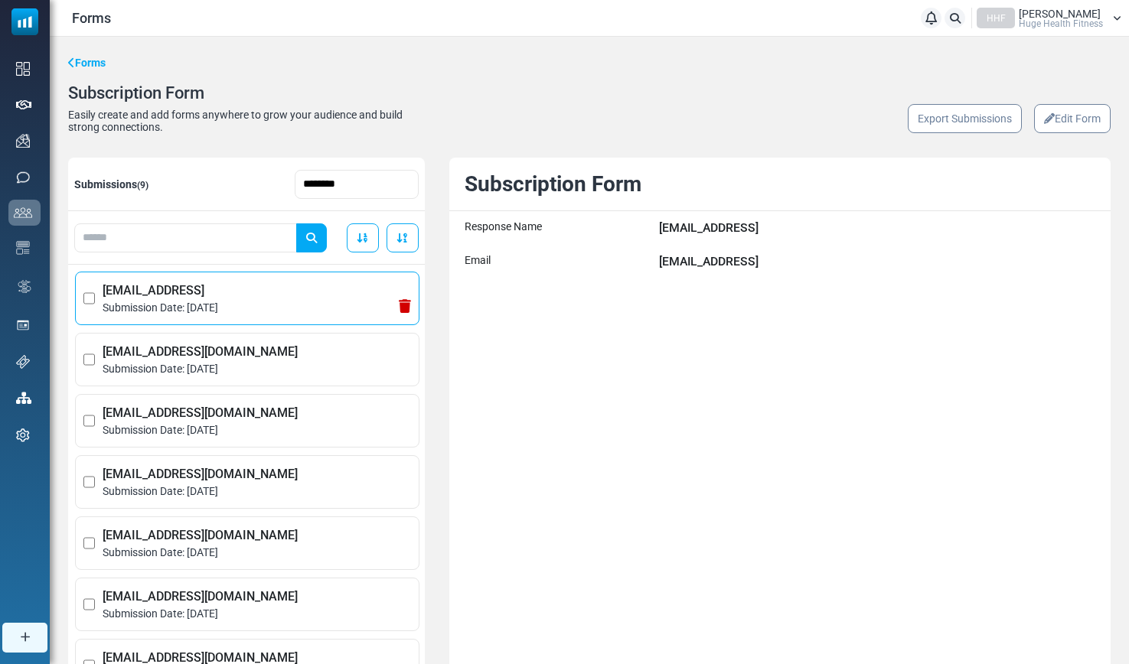
click at [305, 302] on span "Submission Date: [DATE]" at bounding box center [257, 308] width 308 height 16
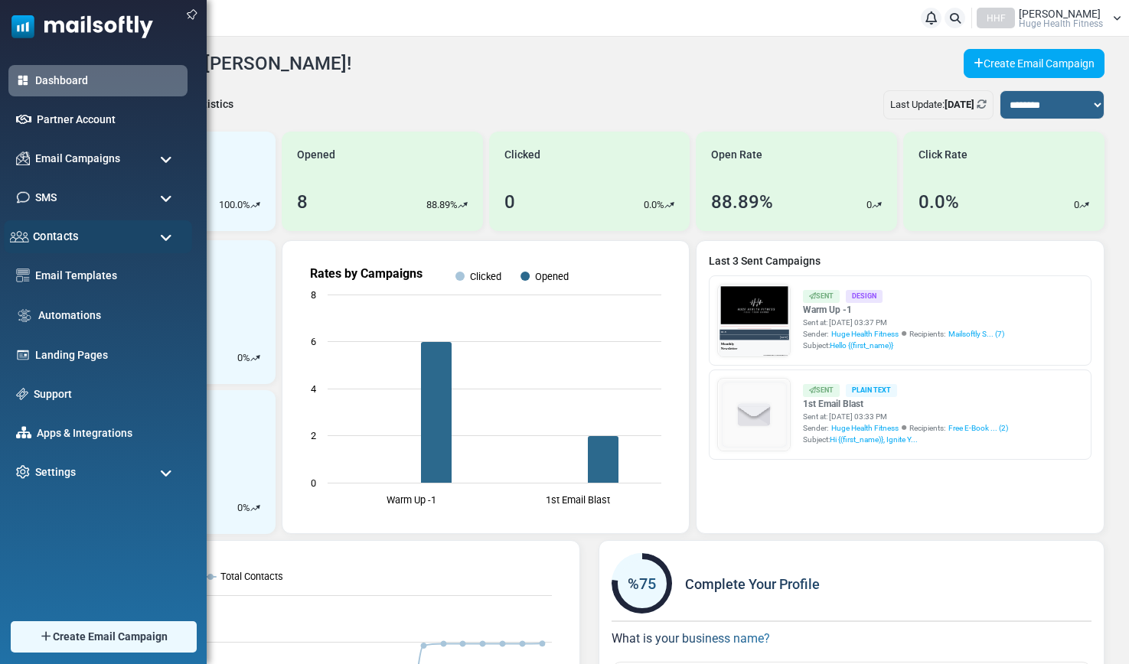
click at [73, 236] on span "Contacts" at bounding box center [56, 236] width 46 height 17
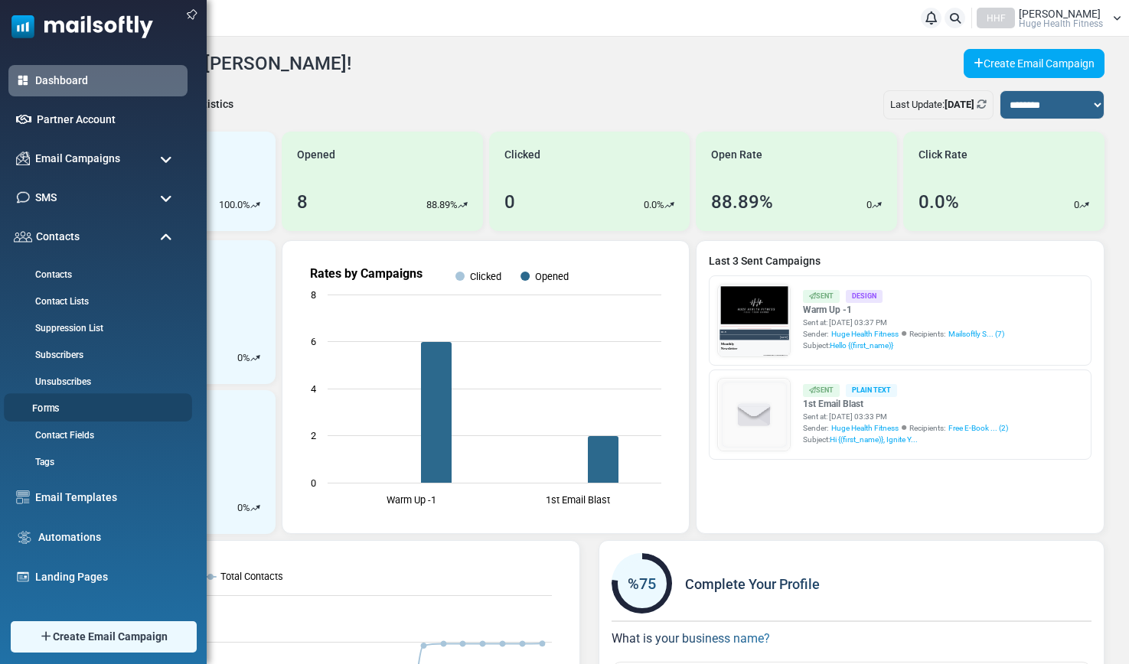
click at [54, 407] on link "Forms" at bounding box center [96, 409] width 184 height 15
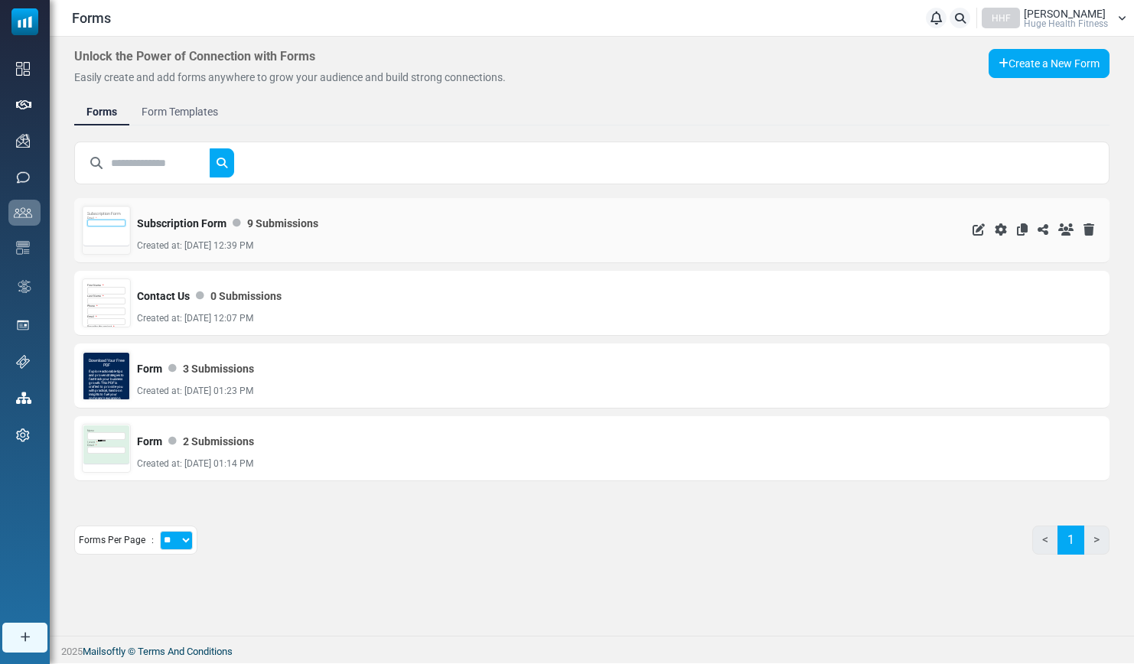
click at [121, 225] on input "email" at bounding box center [106, 224] width 38 height 8
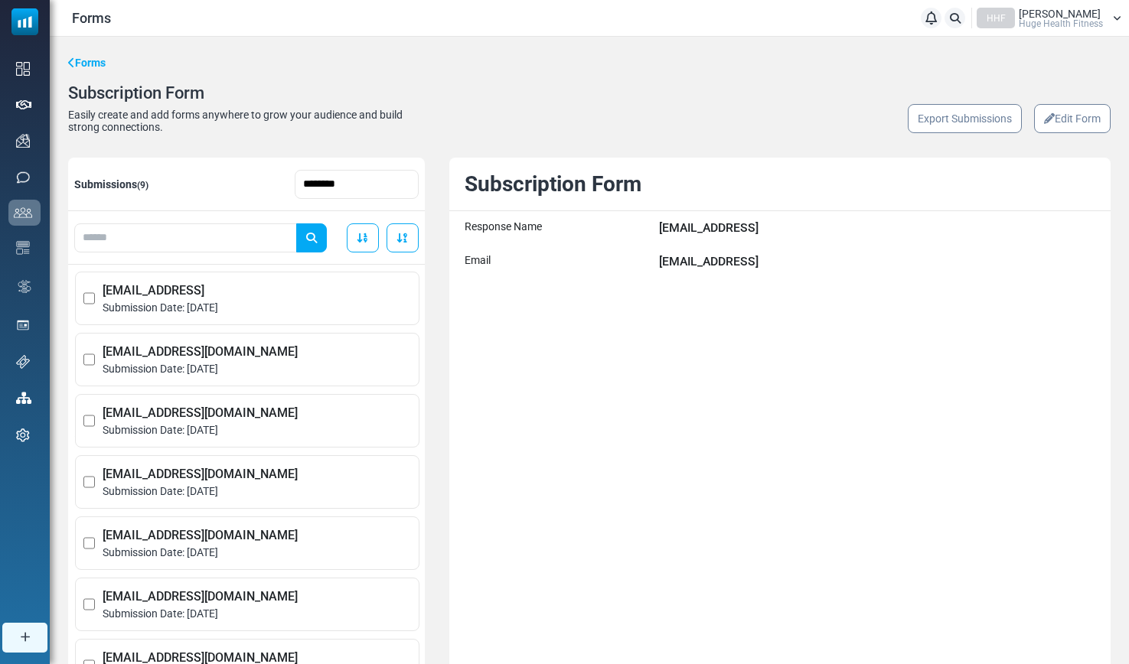
click at [1064, 129] on link "Edit Form" at bounding box center [1072, 118] width 77 height 29
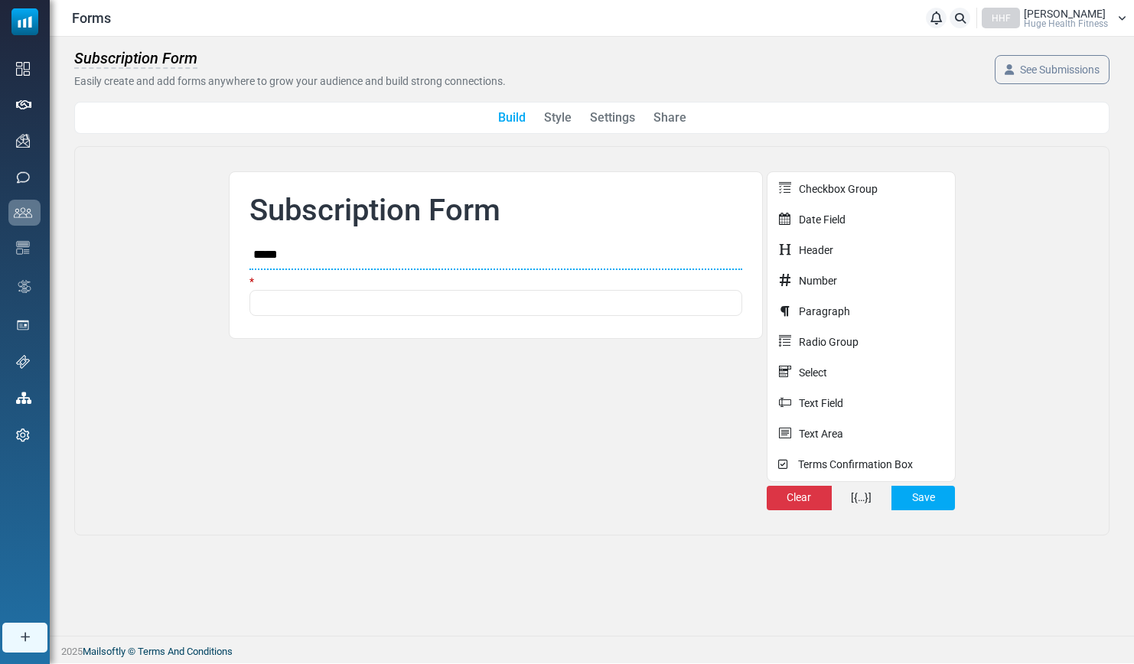
click at [670, 118] on link "Share" at bounding box center [670, 118] width 33 height 18
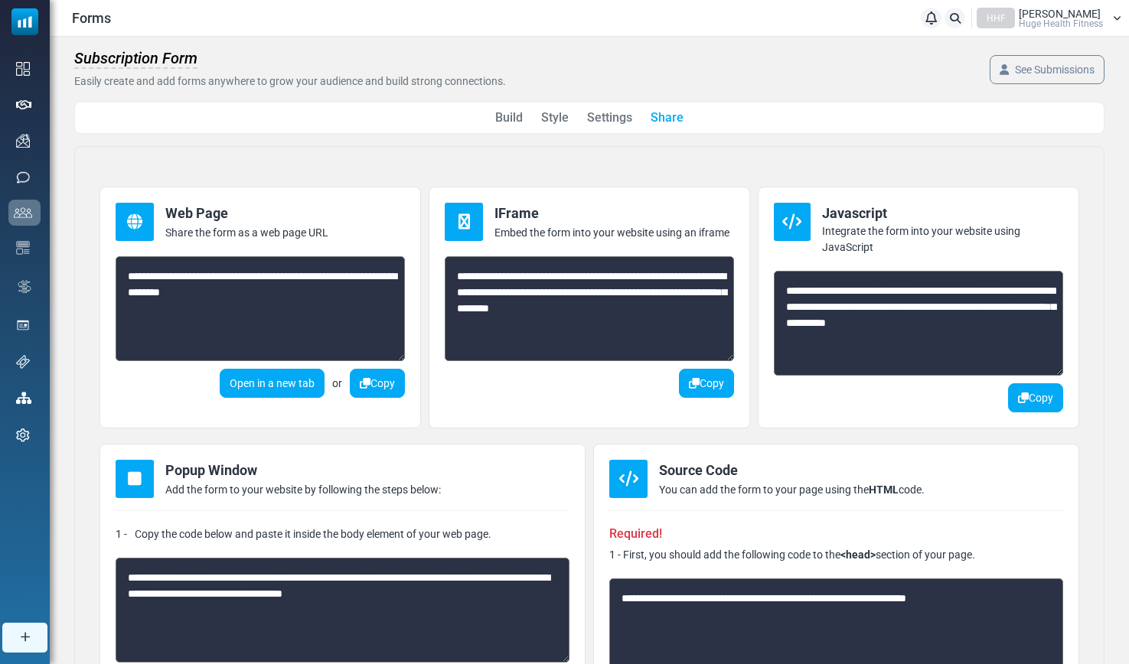
click at [615, 120] on link "Settings" at bounding box center [609, 118] width 45 height 18
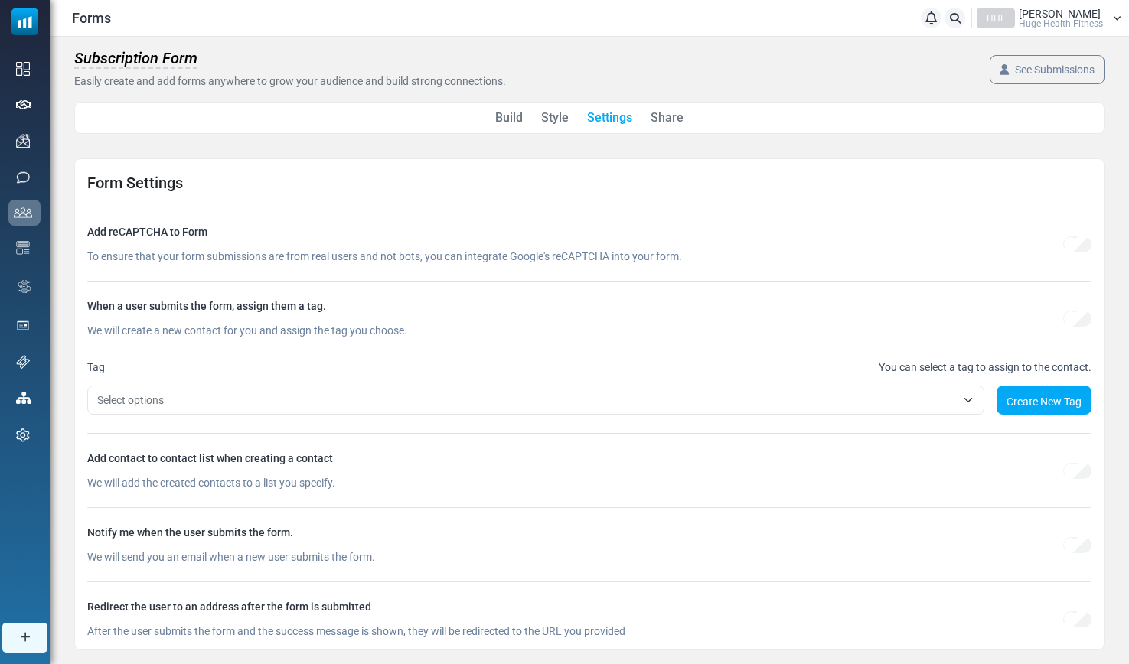
click at [163, 406] on span "Select options" at bounding box center [130, 400] width 67 height 12
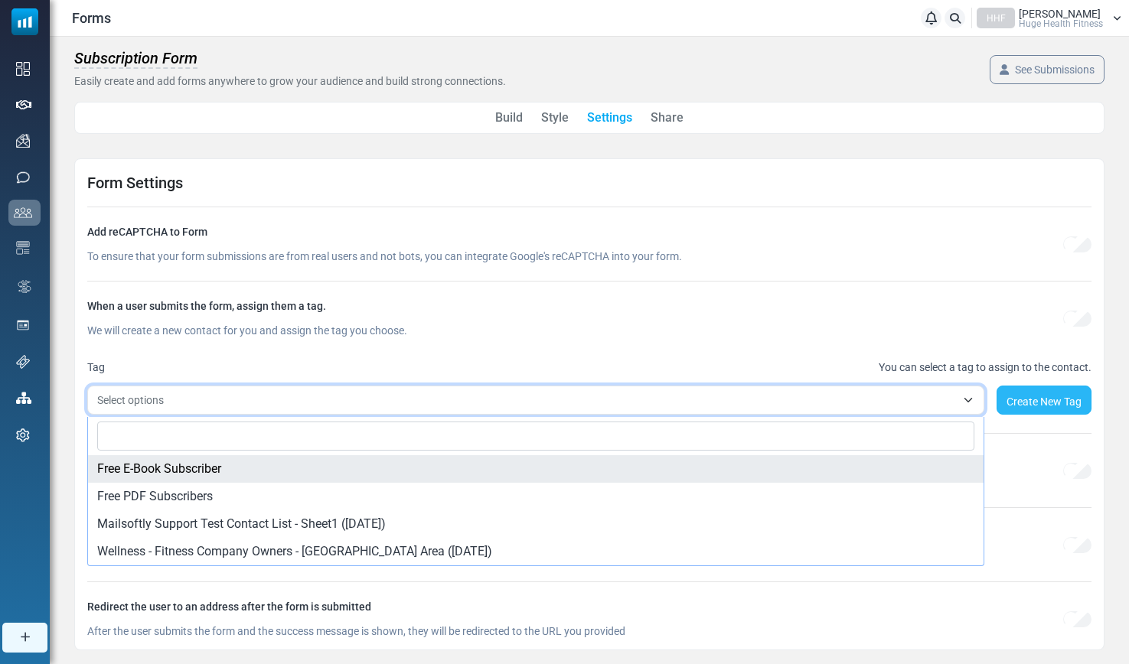
click at [1037, 405] on button "Create New Tag" at bounding box center [1043, 400] width 95 height 29
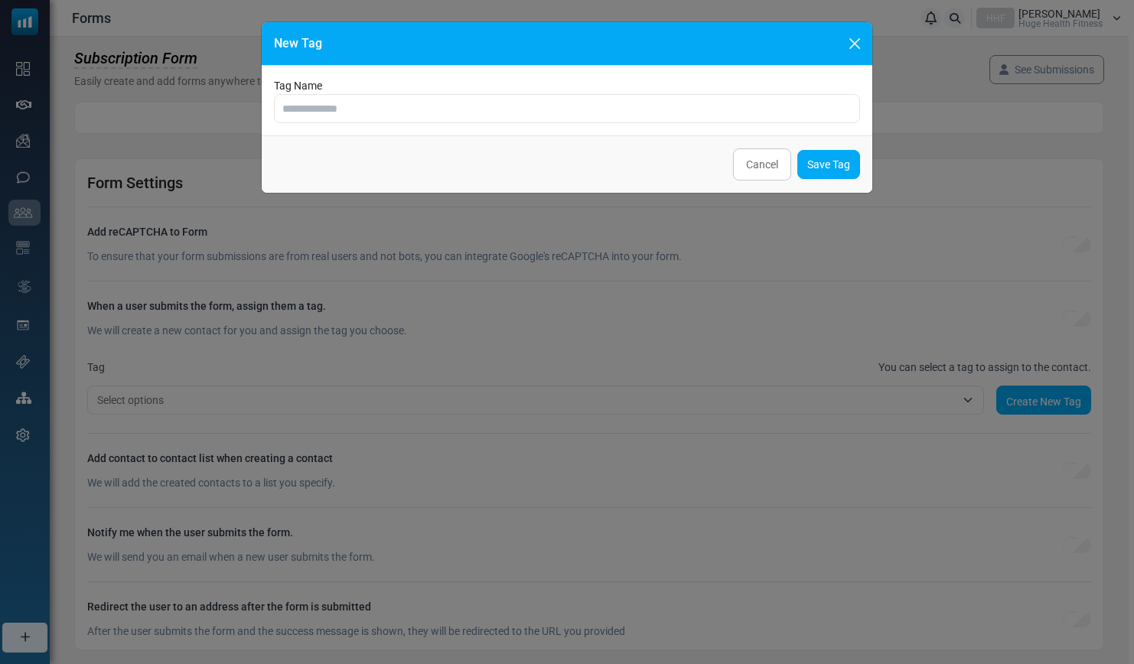
click at [327, 123] on div "Tag Name" at bounding box center [567, 101] width 611 height 70
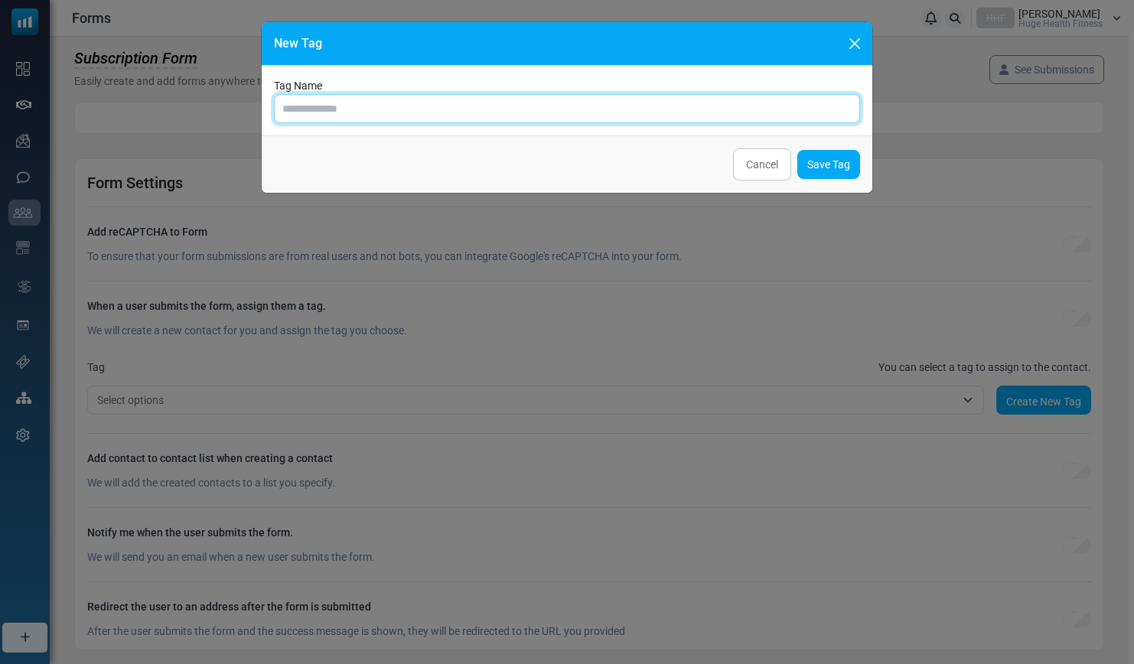
click at [328, 111] on input "text" at bounding box center [567, 108] width 586 height 29
type input "*"
type input "**********"
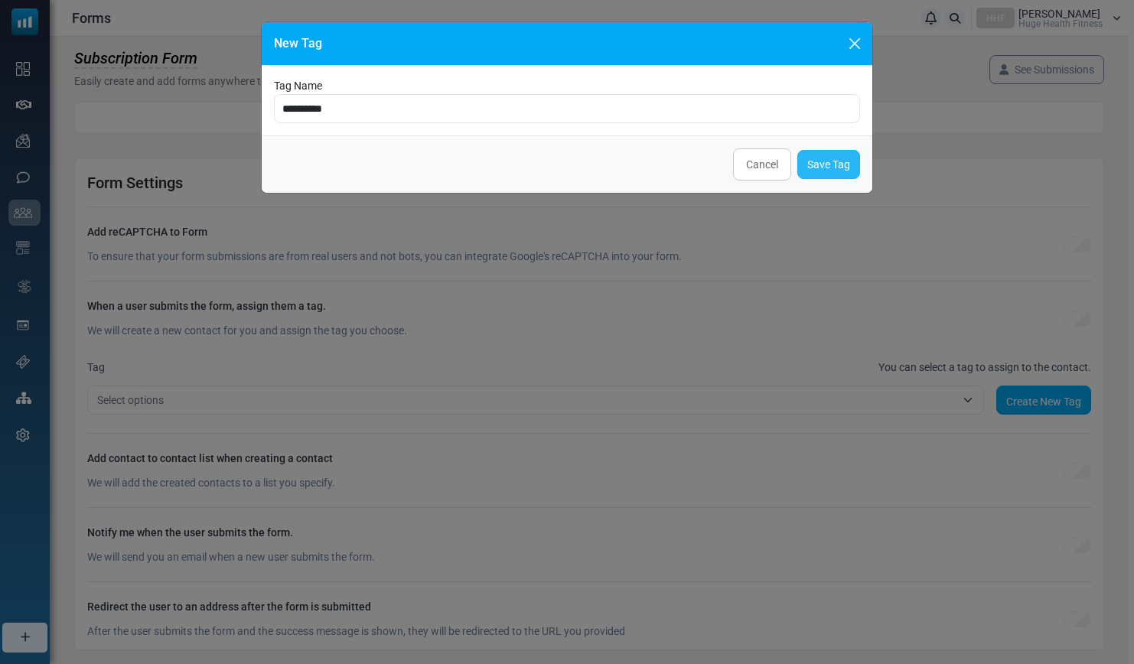
click at [812, 158] on button "Save Tag" at bounding box center [828, 164] width 63 height 29
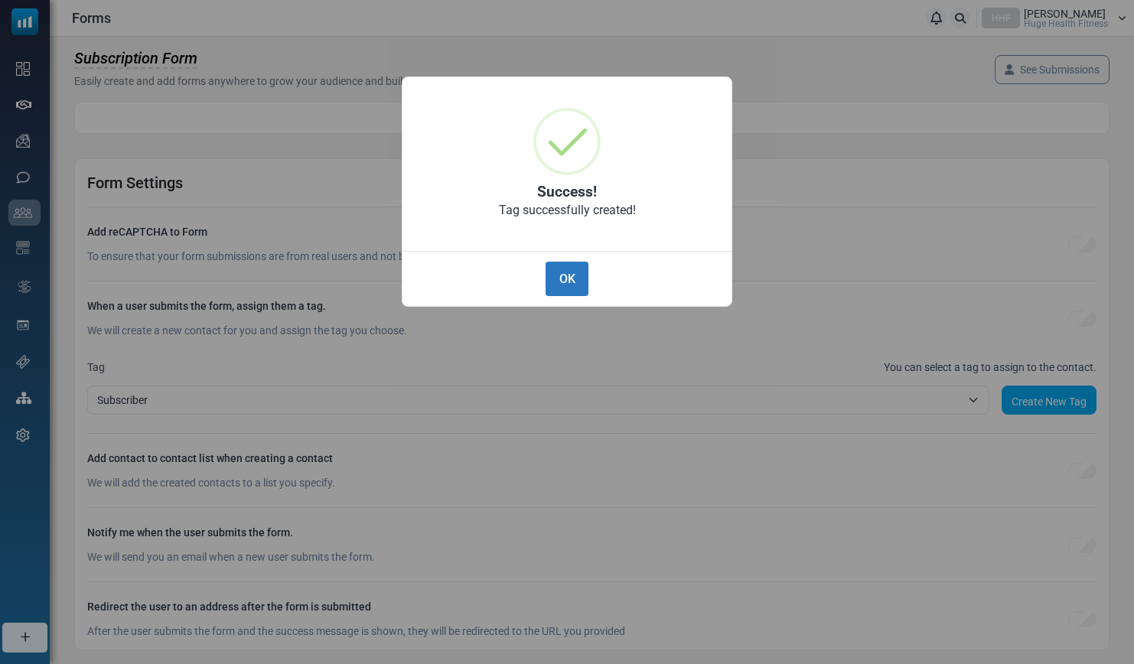
click at [574, 283] on button "OK" at bounding box center [567, 279] width 43 height 34
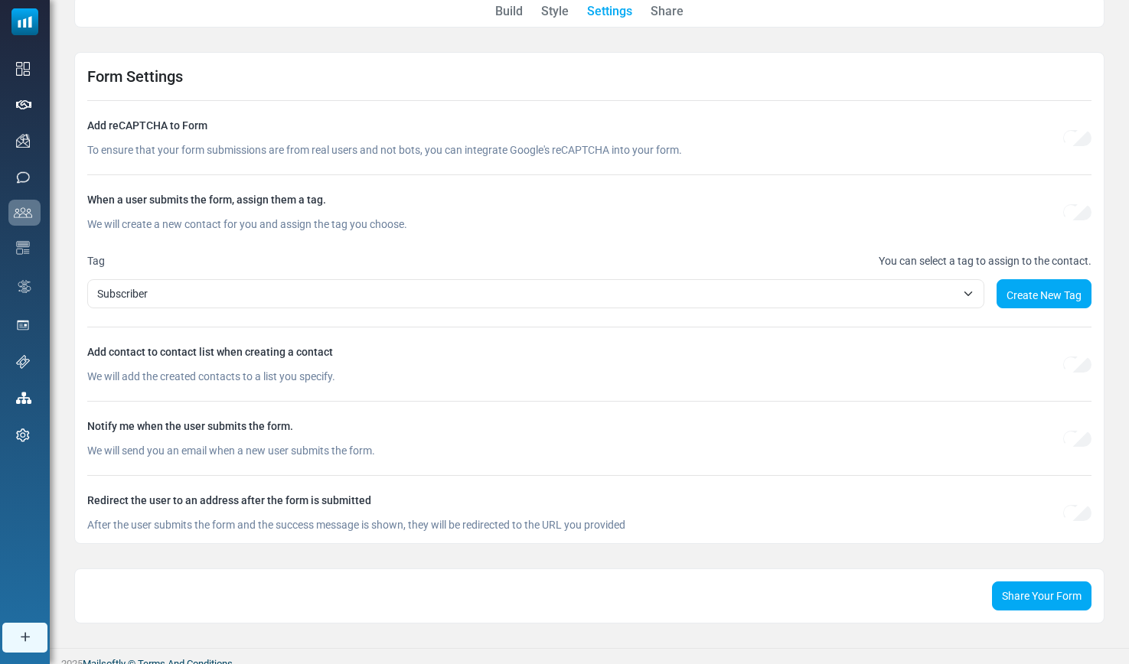
scroll to position [122, 0]
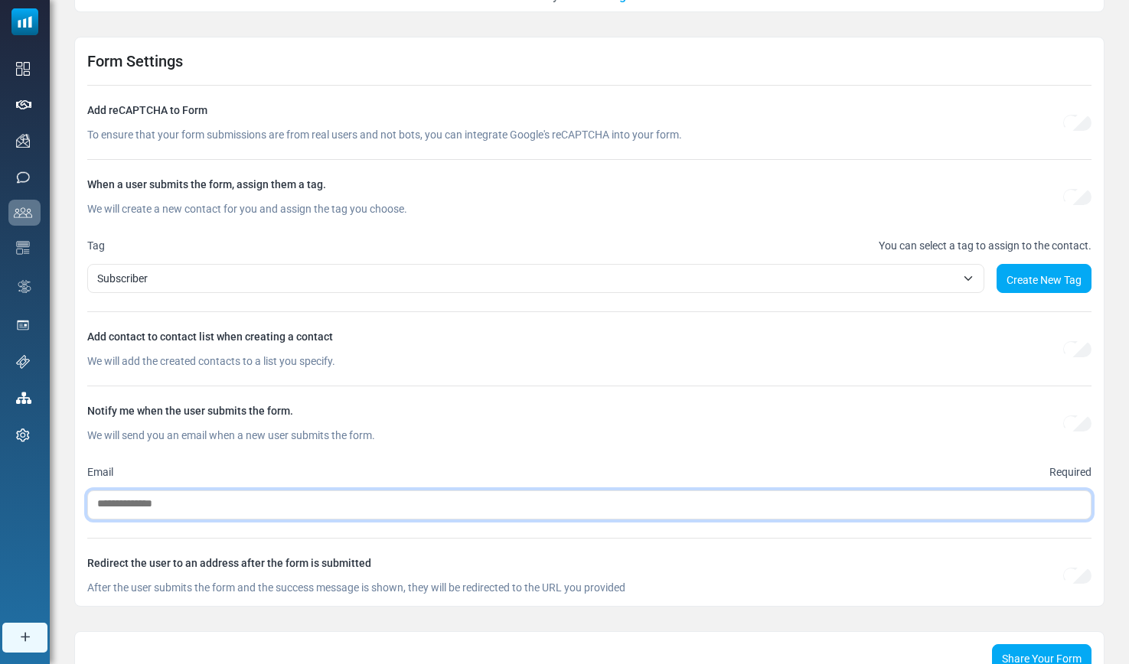
click at [337, 508] on textarea "Search" at bounding box center [589, 505] width 984 height 18
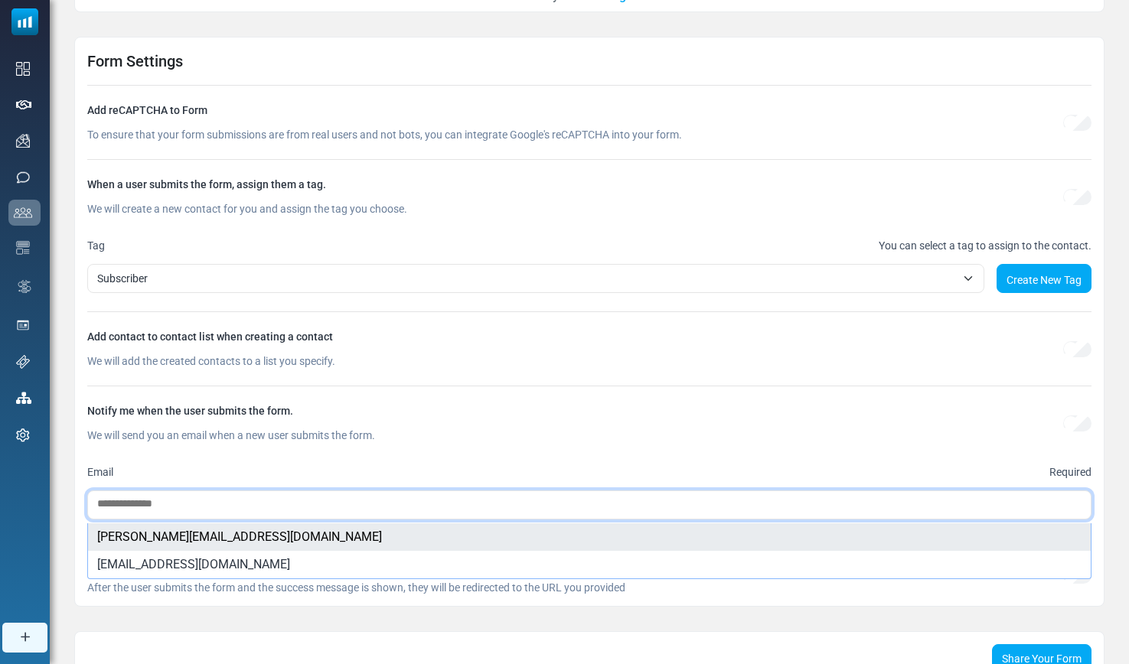
select select "****"
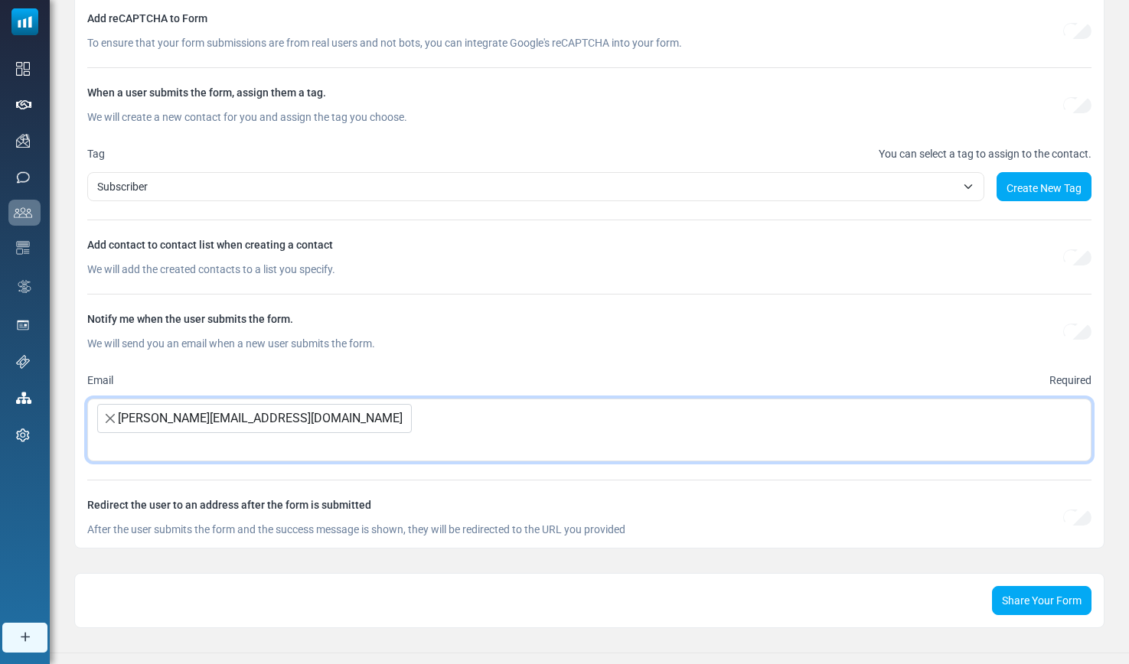
scroll to position [233, 0]
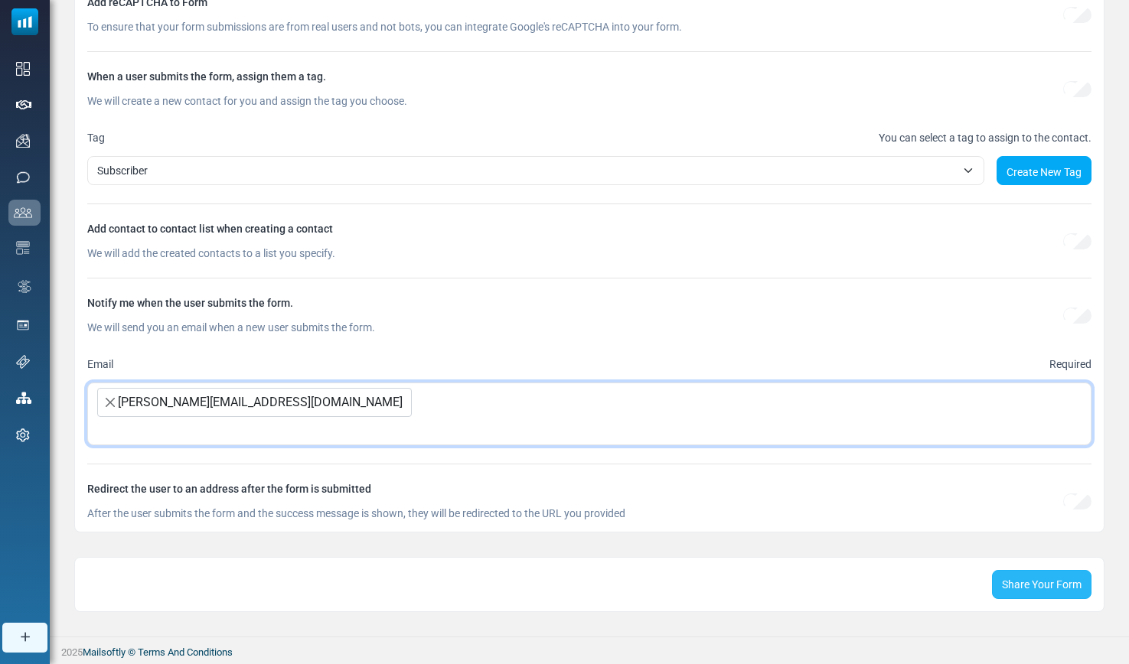
click at [1022, 578] on link "Share Your Form" at bounding box center [1041, 584] width 99 height 29
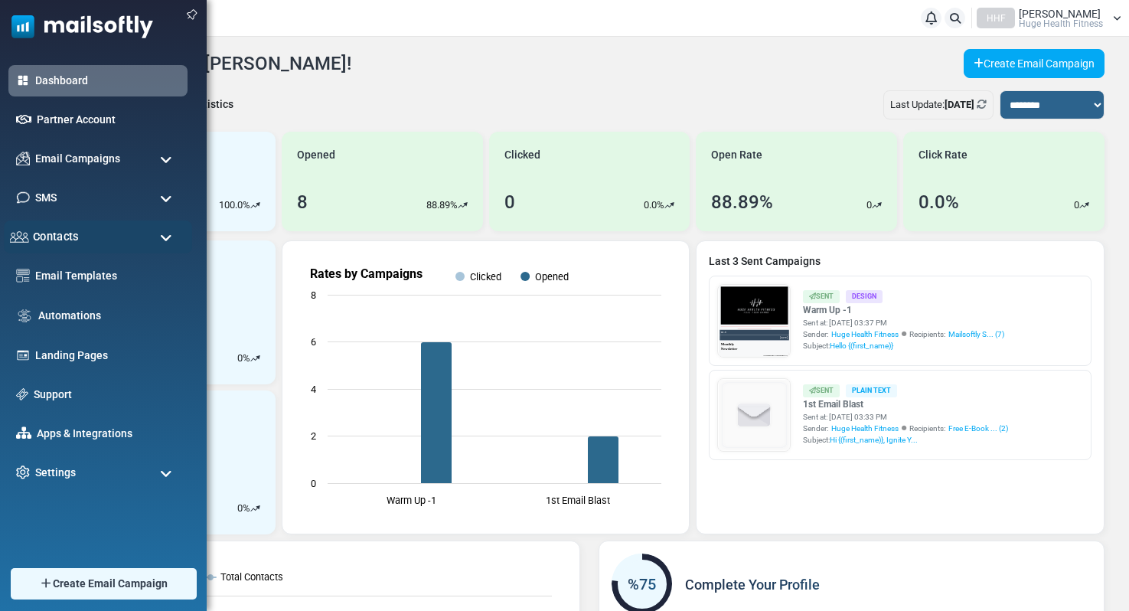
click at [68, 241] on span "Contacts" at bounding box center [56, 236] width 46 height 17
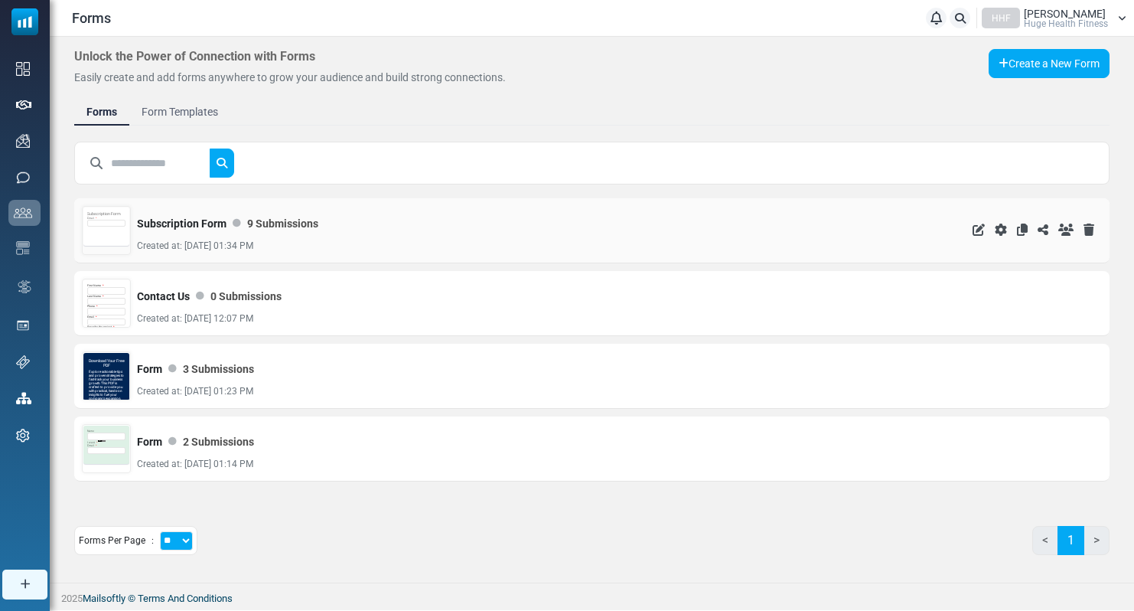
click at [109, 236] on div "Subscription Form Email *" at bounding box center [106, 226] width 46 height 38
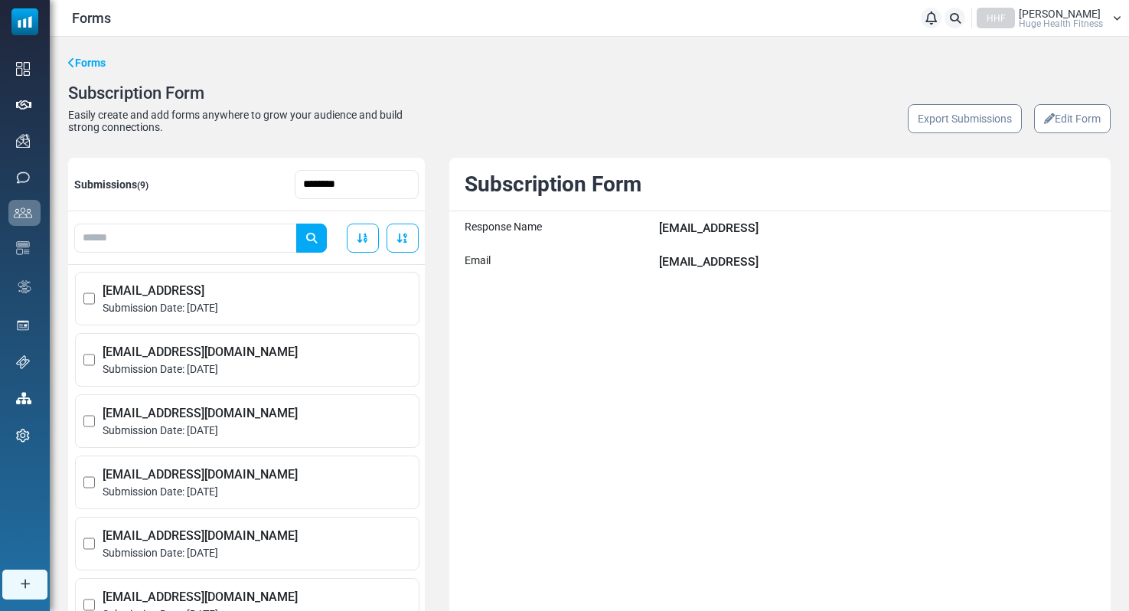
click at [1063, 119] on link "Edit Form" at bounding box center [1072, 118] width 77 height 29
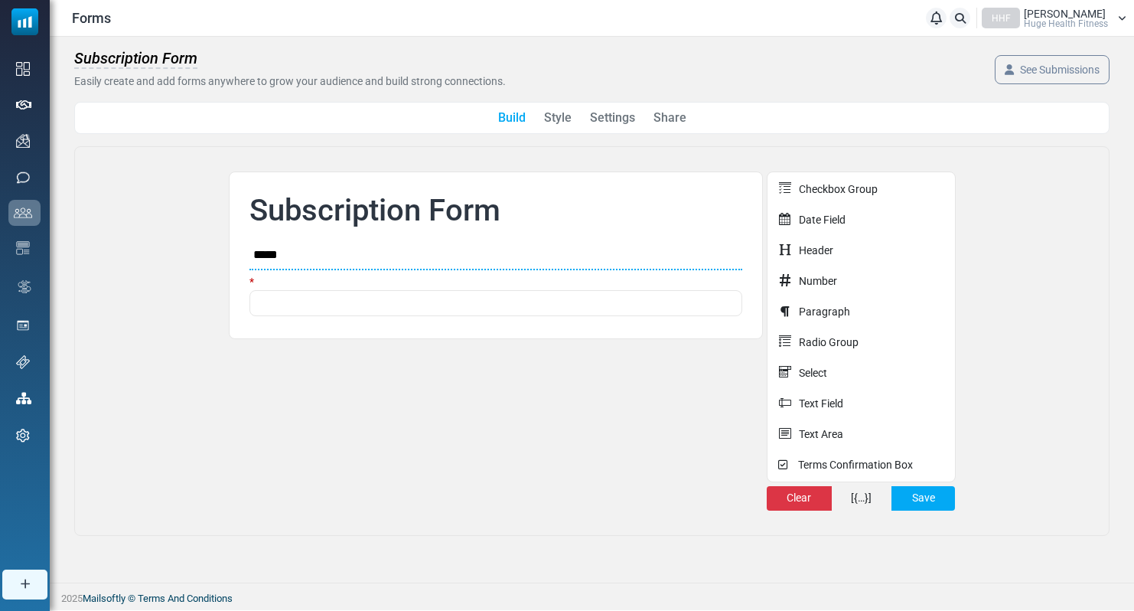
click at [662, 119] on link "Share" at bounding box center [670, 118] width 33 height 18
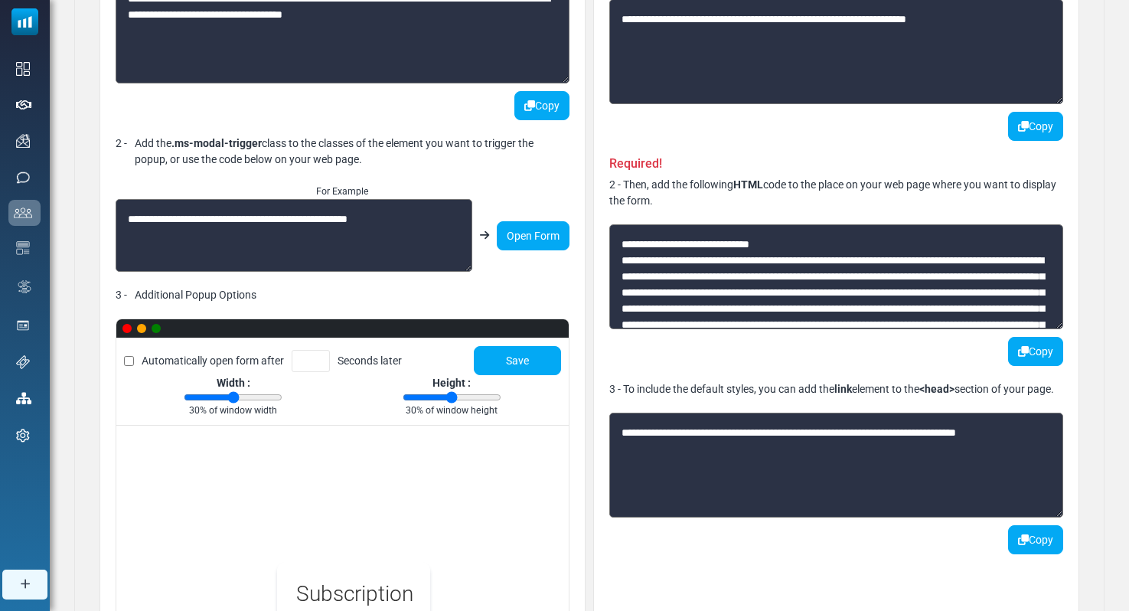
scroll to position [597, 0]
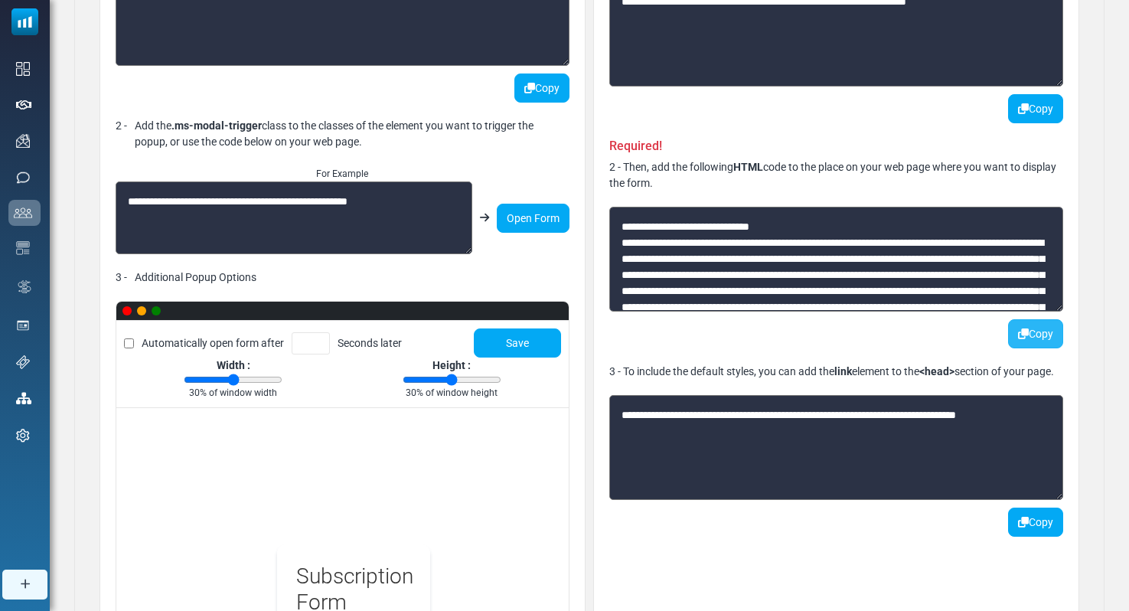
click at [1031, 330] on button "Copy" at bounding box center [1035, 333] width 55 height 29
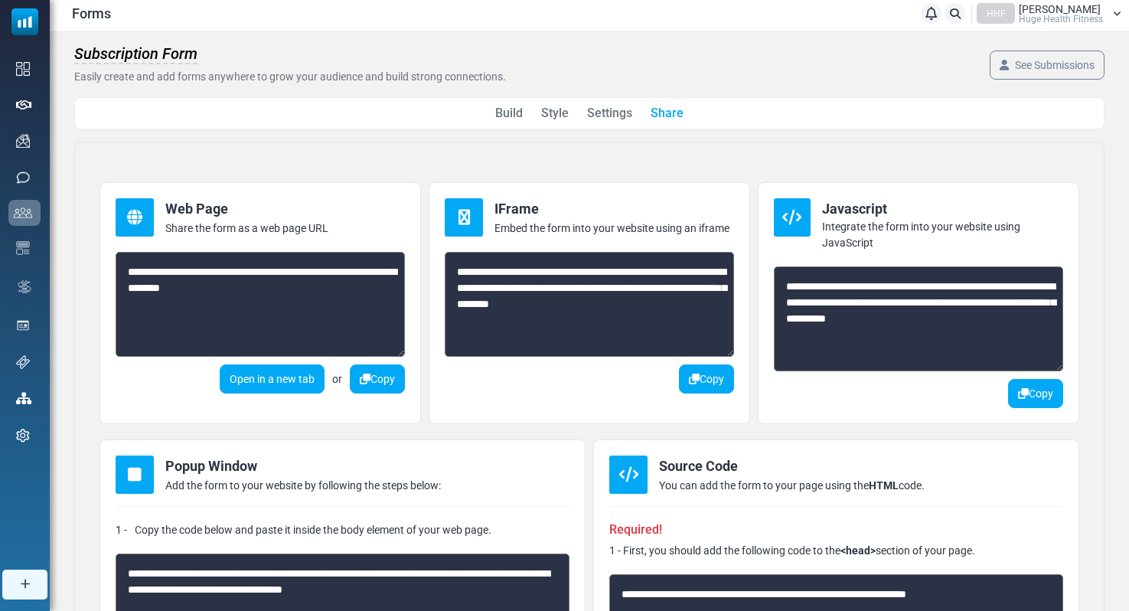
scroll to position [0, 0]
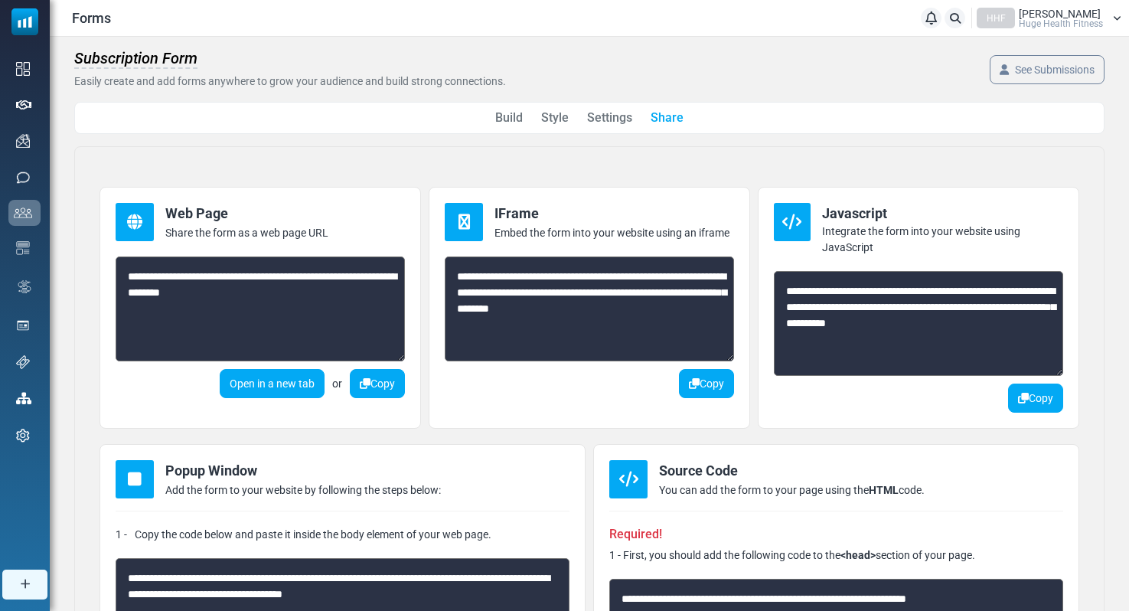
click at [602, 118] on link "Settings" at bounding box center [609, 118] width 45 height 18
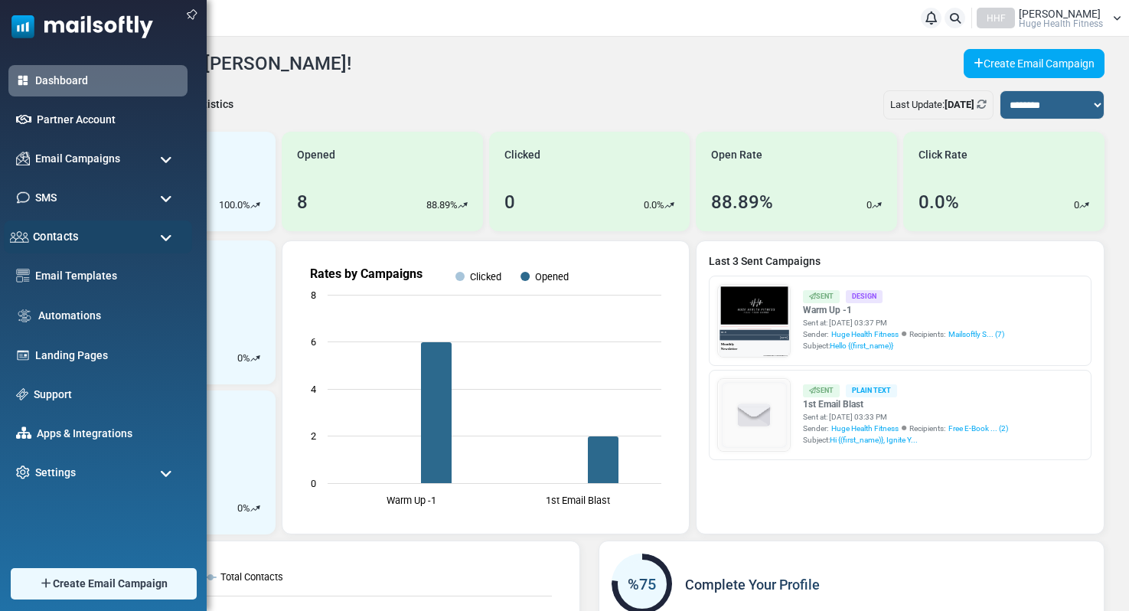
click at [96, 238] on div "Contacts" at bounding box center [98, 236] width 188 height 33
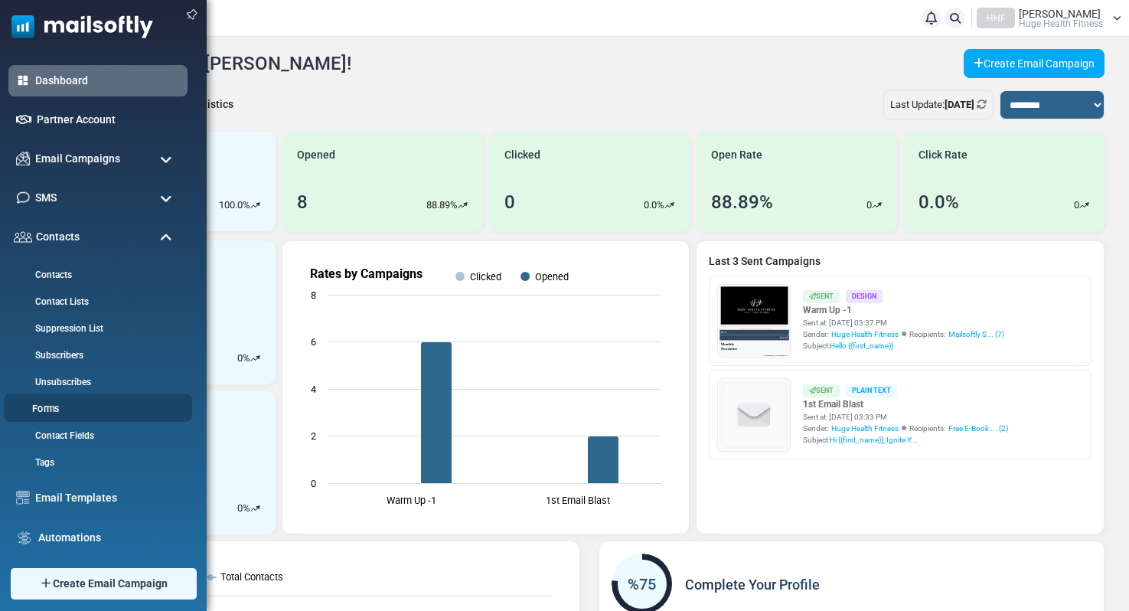
click at [46, 406] on link "Forms" at bounding box center [96, 409] width 184 height 15
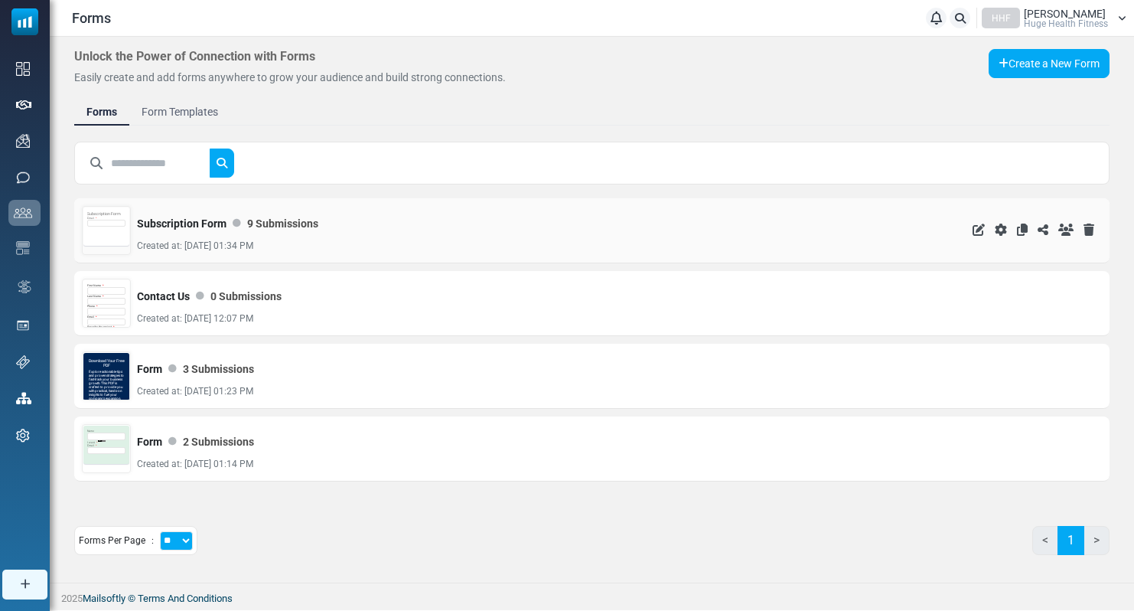
click at [109, 236] on div "Subscription Form Email *" at bounding box center [106, 226] width 46 height 38
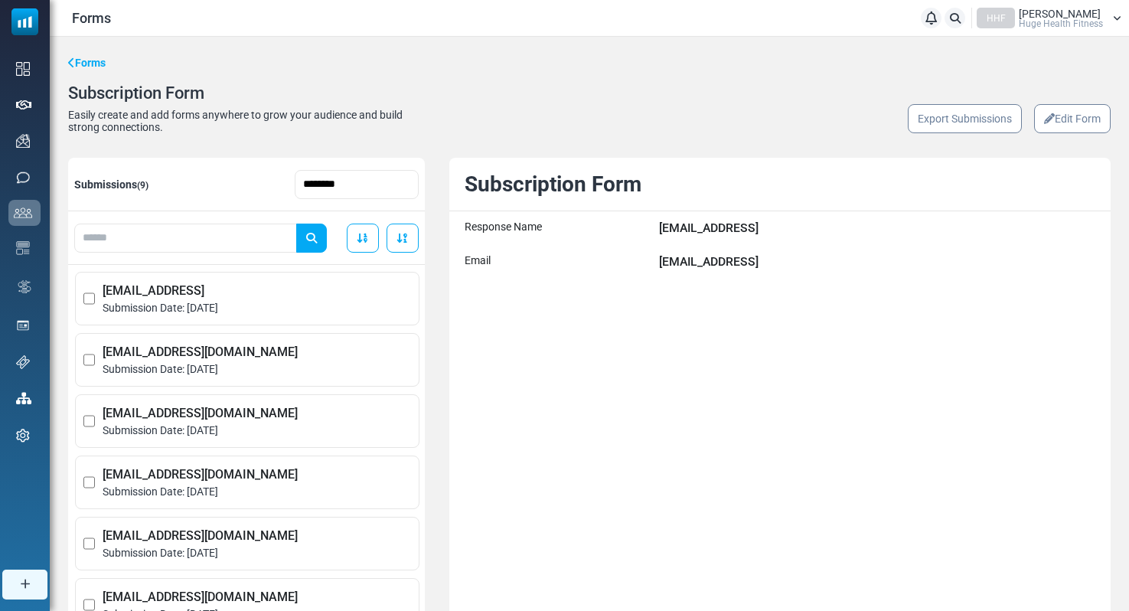
click at [1062, 120] on link "Edit Form" at bounding box center [1072, 118] width 77 height 29
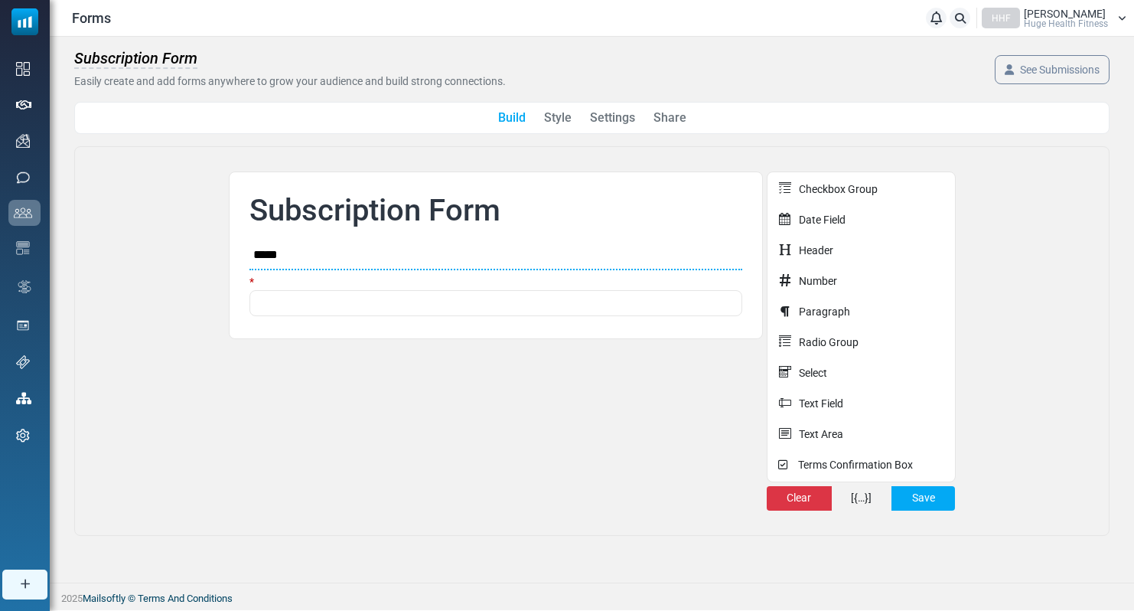
click at [686, 119] on div "Build Style Settings Share" at bounding box center [591, 118] width 1035 height 32
click at [675, 118] on link "Share" at bounding box center [670, 118] width 33 height 18
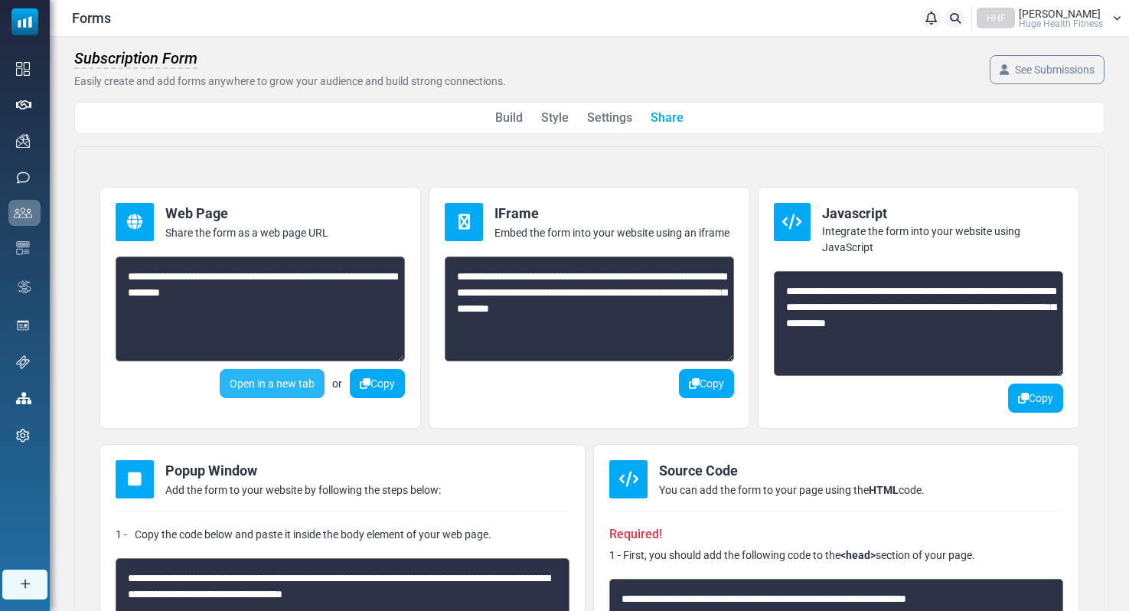
click at [246, 381] on link "Open in a new tab" at bounding box center [272, 383] width 105 height 29
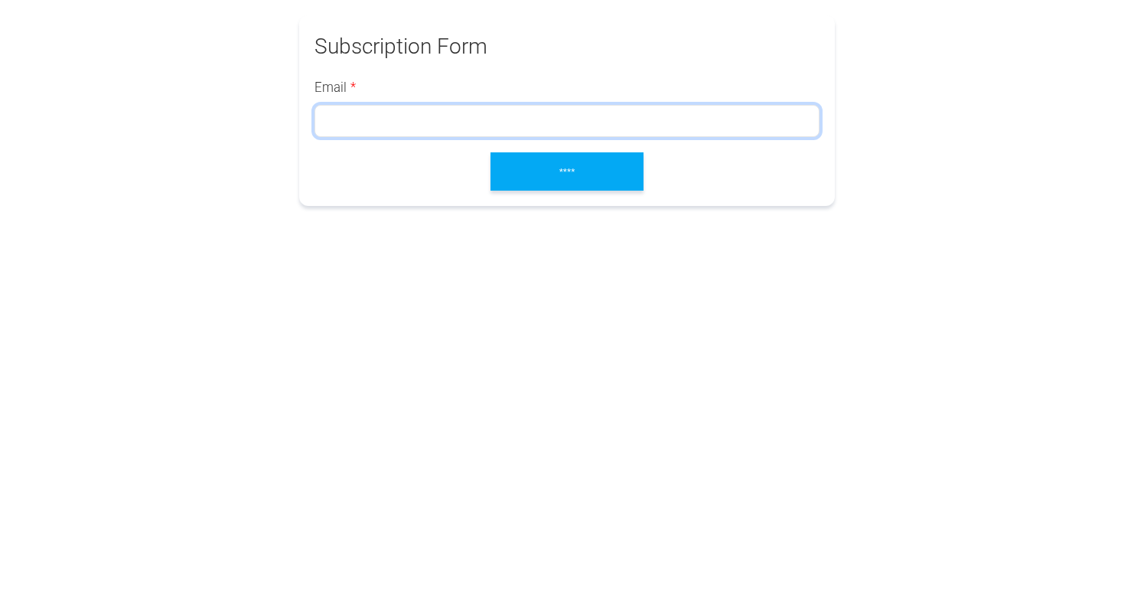
click at [366, 121] on input "email" at bounding box center [567, 121] width 505 height 32
type input "**********"
click at [549, 174] on input "****" at bounding box center [567, 171] width 153 height 38
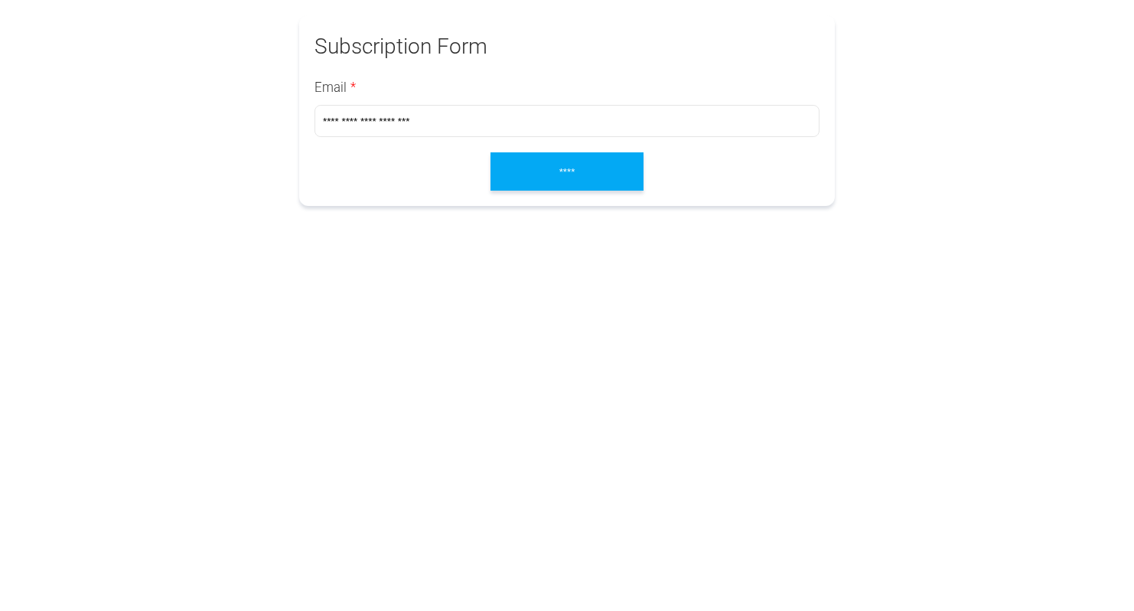
type input "**********"
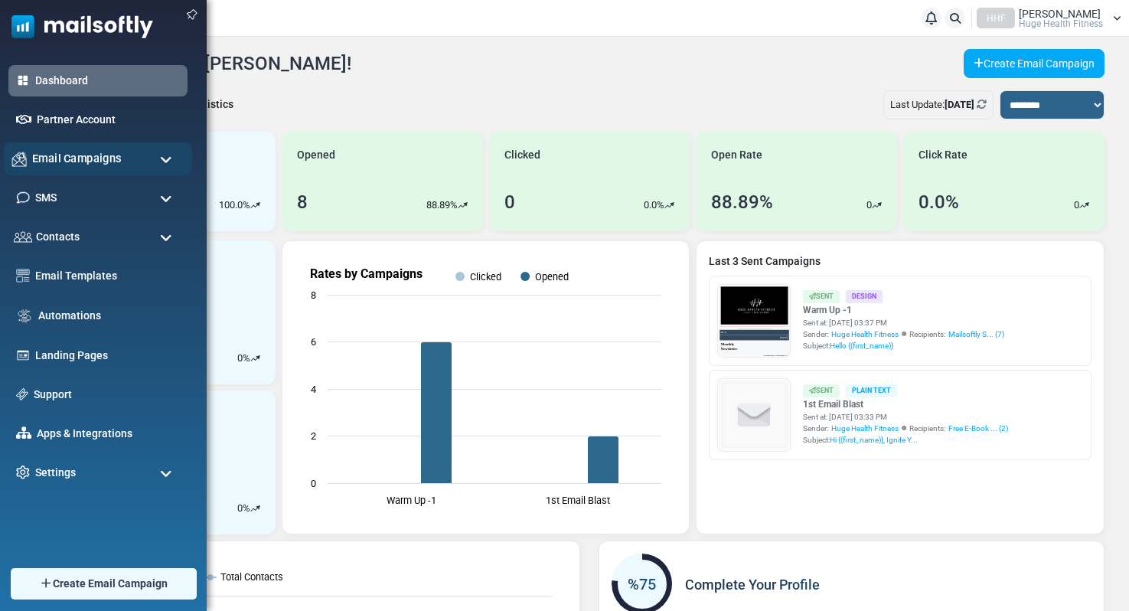
click at [67, 161] on span "Email Campaigns" at bounding box center [77, 158] width 90 height 17
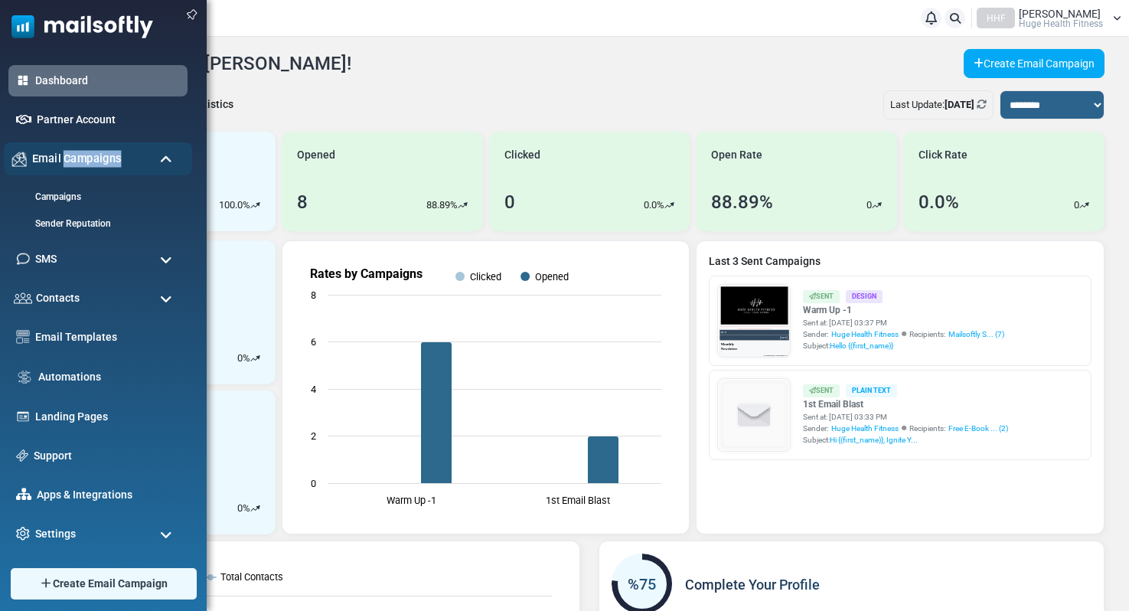
click at [67, 161] on span "Email Campaigns" at bounding box center [77, 158] width 90 height 17
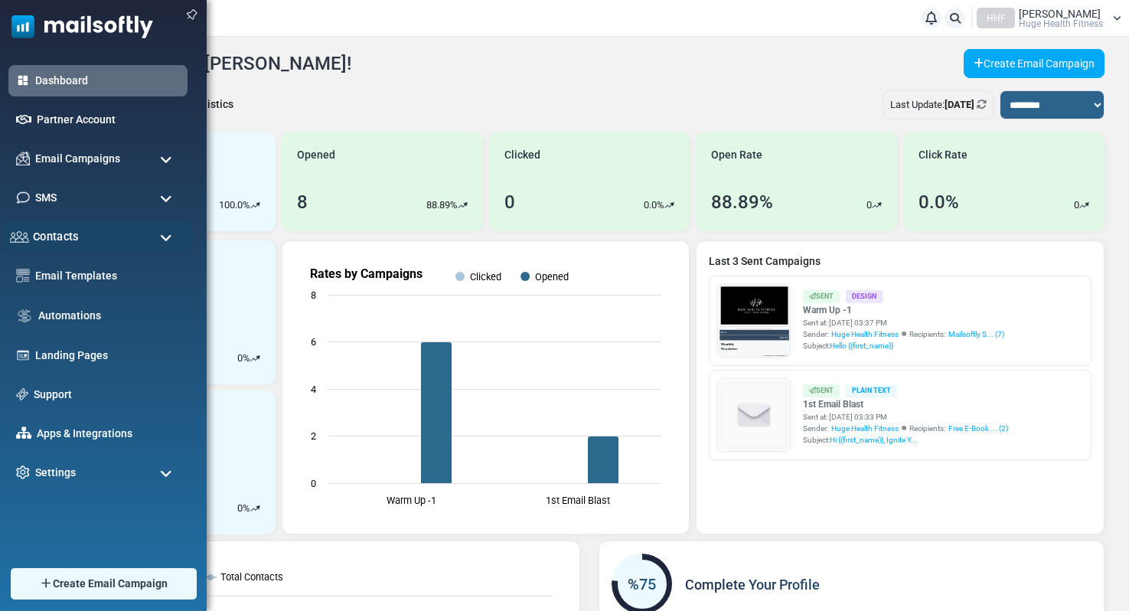
click at [62, 238] on span "Contacts" at bounding box center [56, 236] width 46 height 17
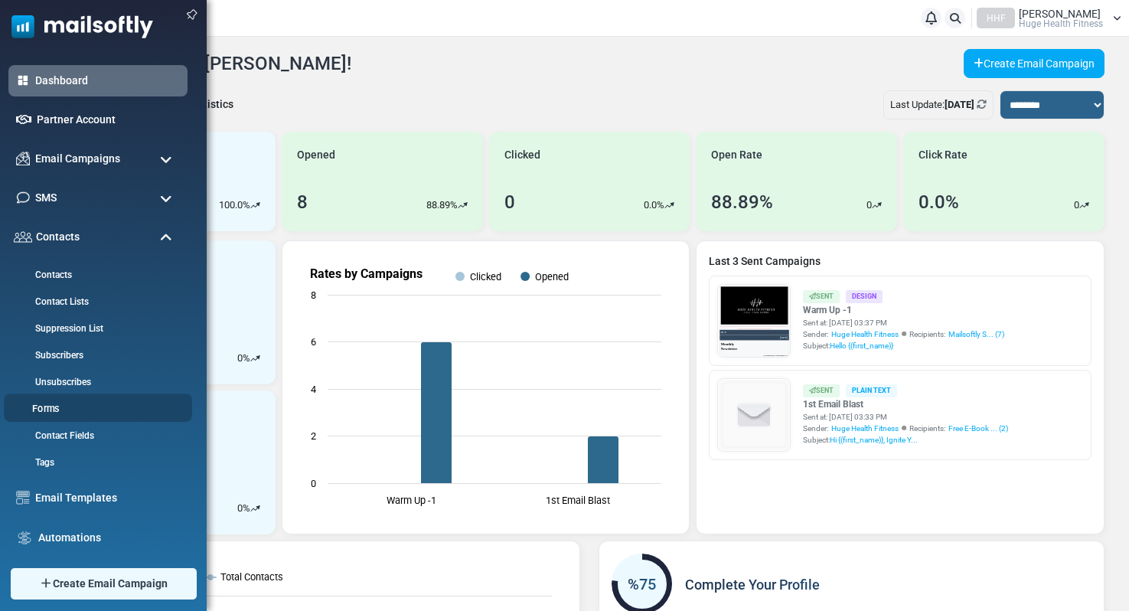
click at [52, 399] on li "Forms" at bounding box center [98, 407] width 188 height 28
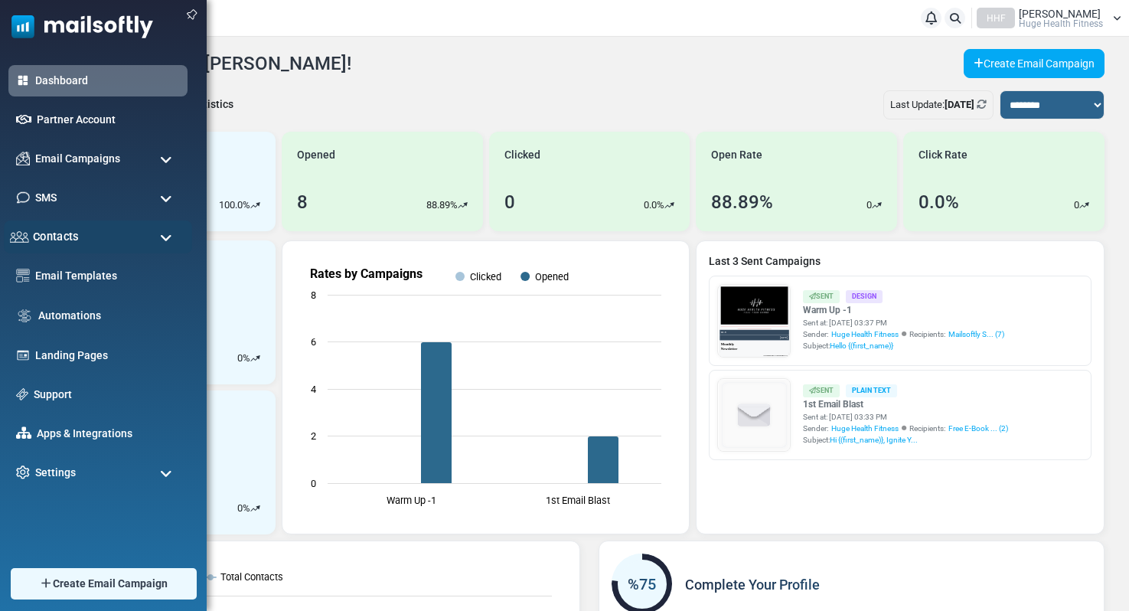
click at [74, 231] on span "Contacts" at bounding box center [56, 236] width 46 height 17
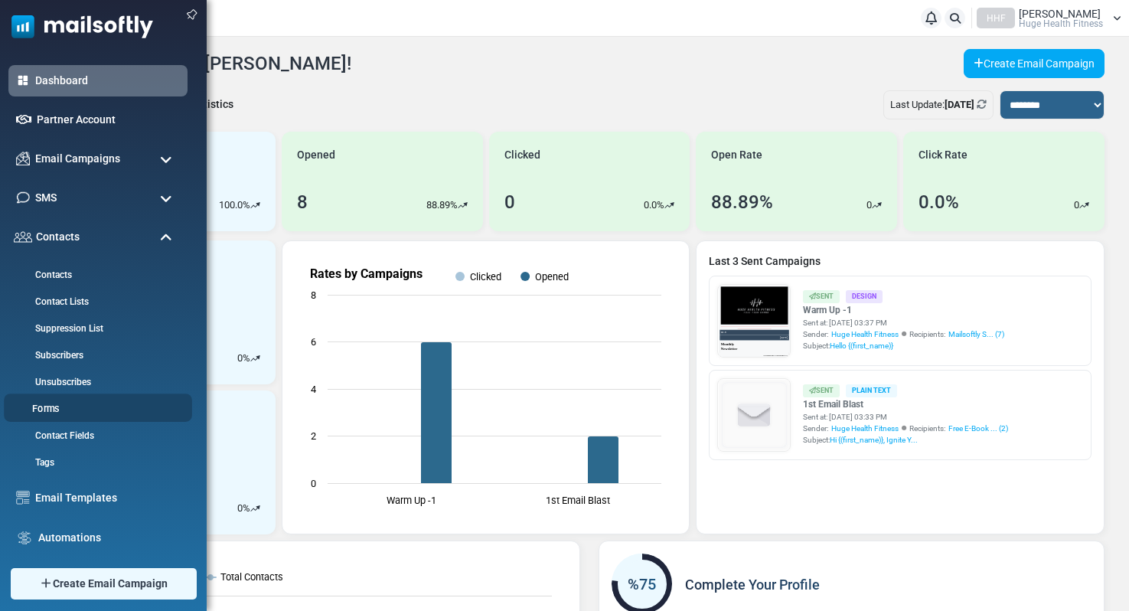
click at [48, 410] on link "Forms" at bounding box center [96, 409] width 184 height 15
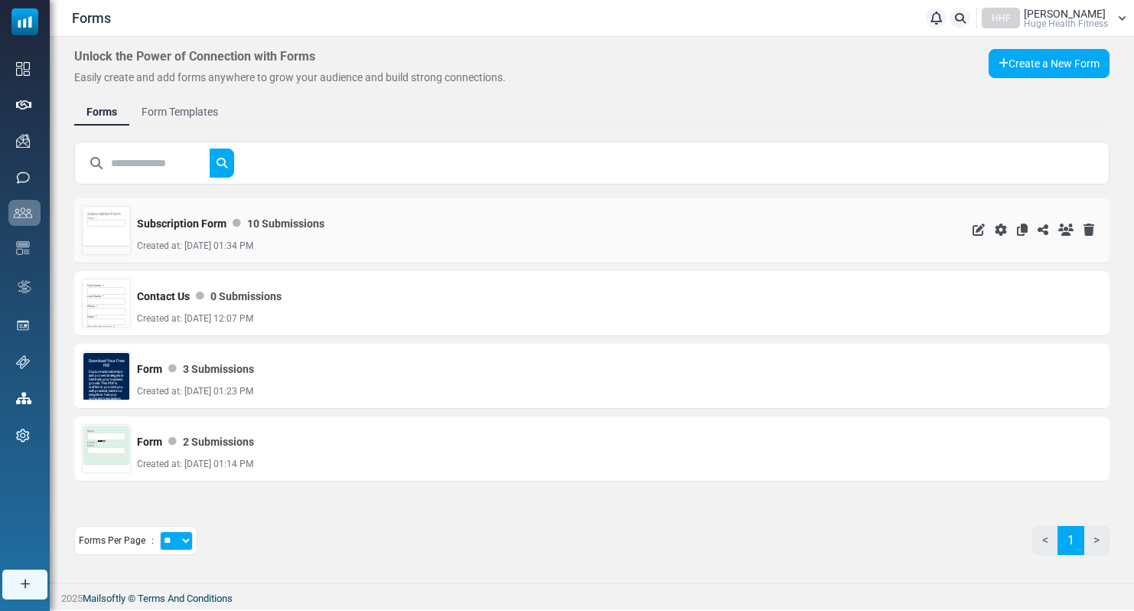
click at [107, 238] on div "Subscription Form Email *" at bounding box center [106, 226] width 46 height 38
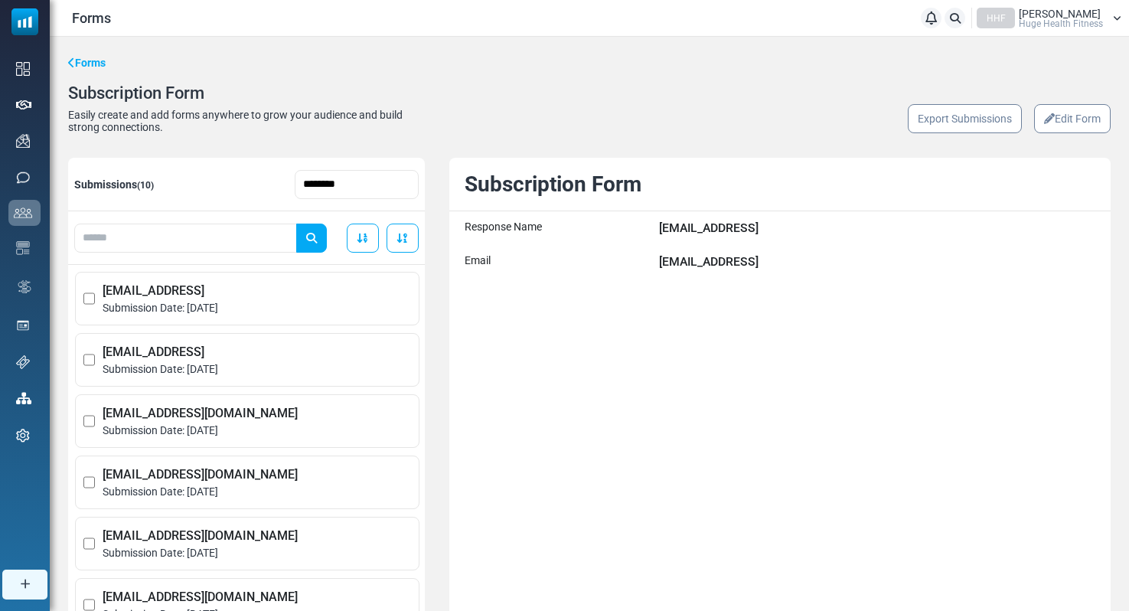
click at [1058, 129] on link "Edit Form" at bounding box center [1072, 118] width 77 height 29
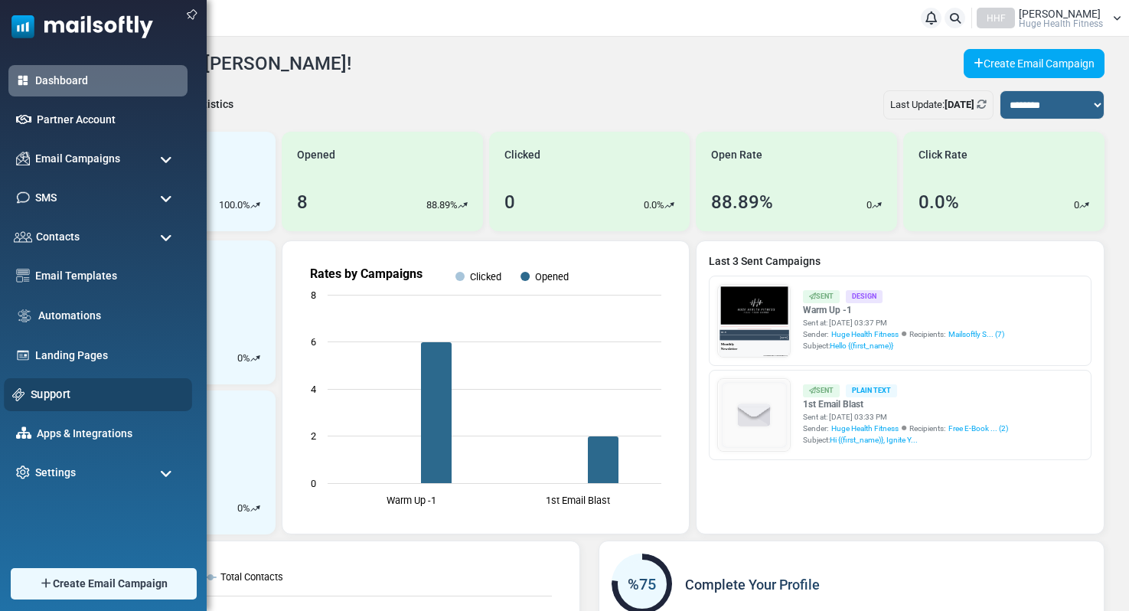
click at [60, 392] on link "Support" at bounding box center [107, 394] width 153 height 17
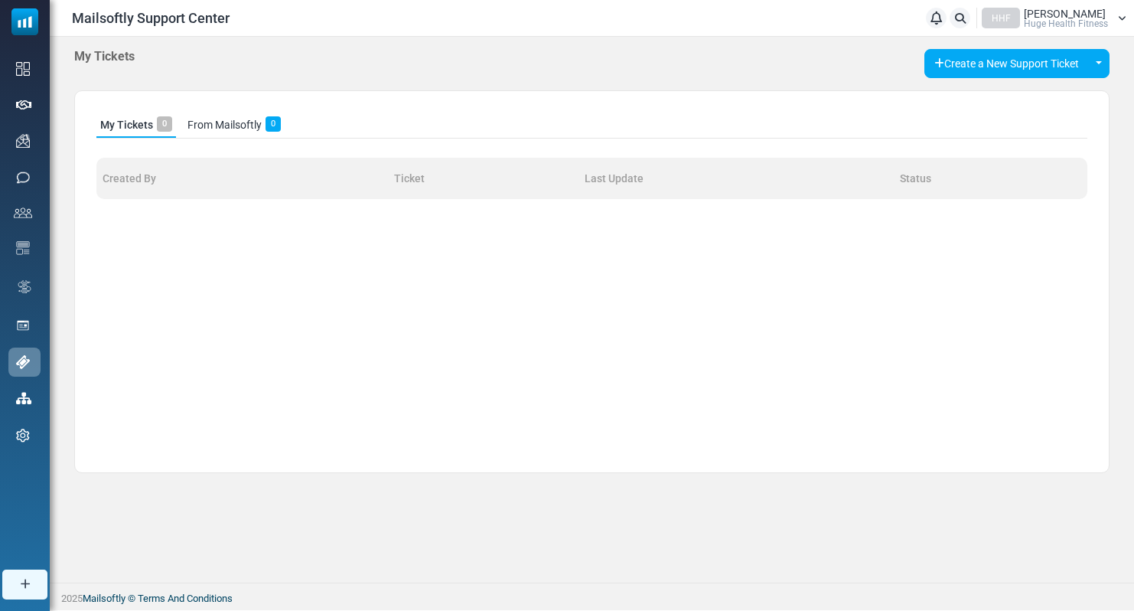
click at [1058, 14] on span "[PERSON_NAME]" at bounding box center [1065, 13] width 82 height 11
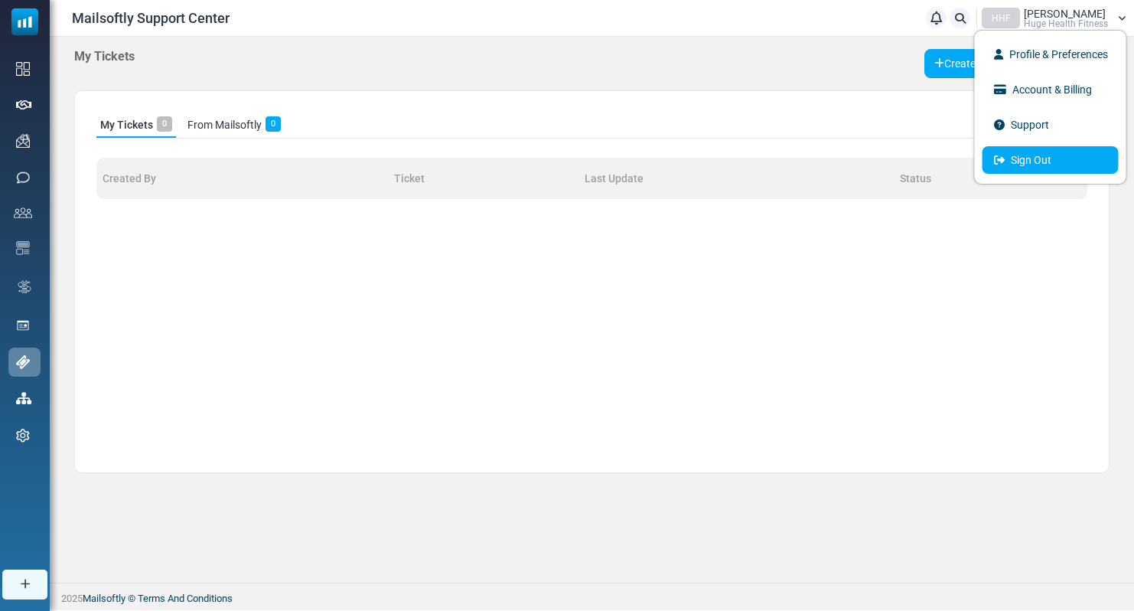
click at [1033, 169] on link "Sign Out" at bounding box center [1051, 160] width 136 height 28
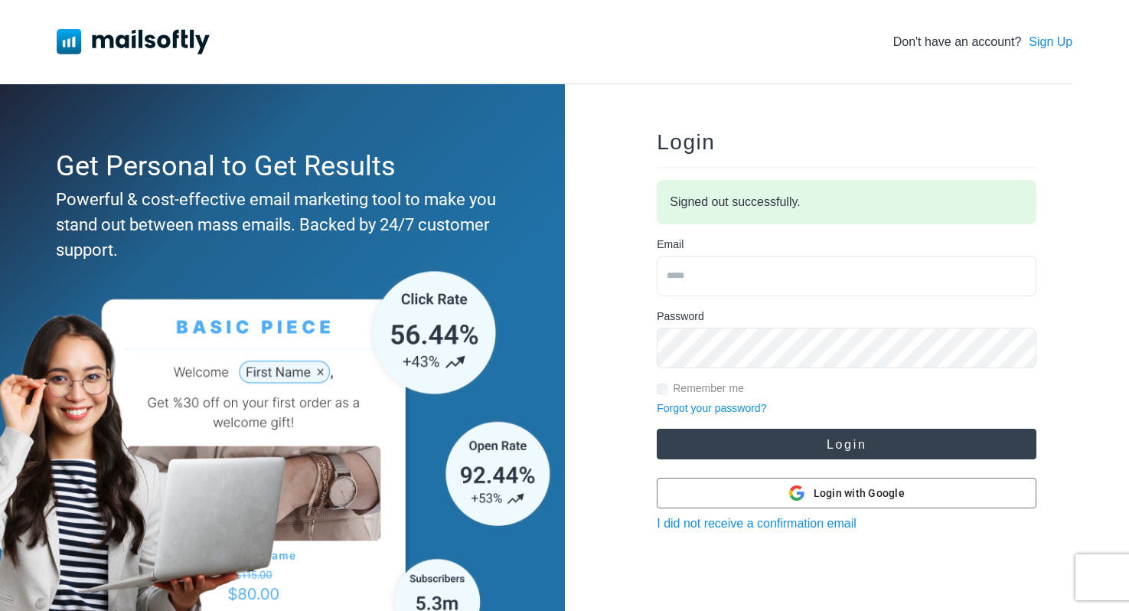
type input "**********"
click at [766, 434] on button "Login" at bounding box center [847, 444] width 380 height 31
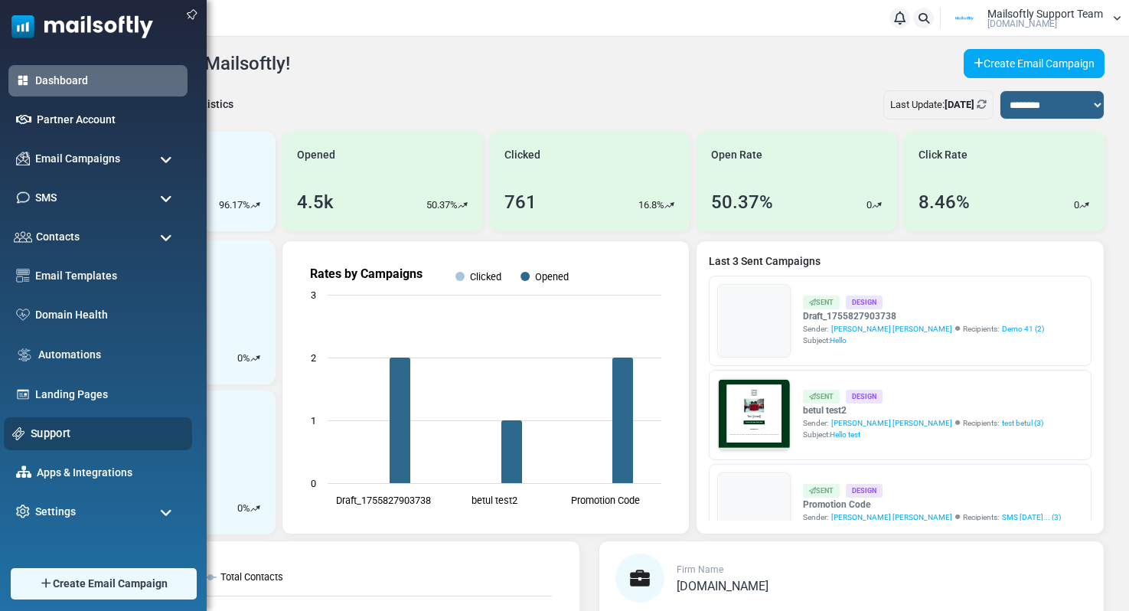
click at [72, 428] on link "Support" at bounding box center [107, 433] width 153 height 17
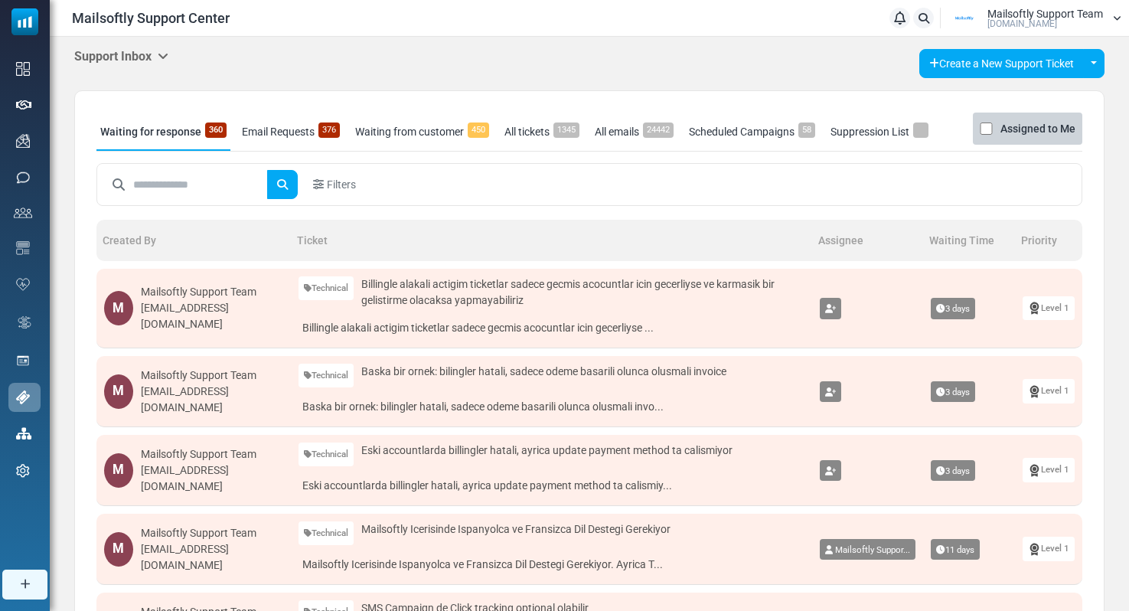
click at [165, 55] on icon at bounding box center [163, 56] width 11 height 12
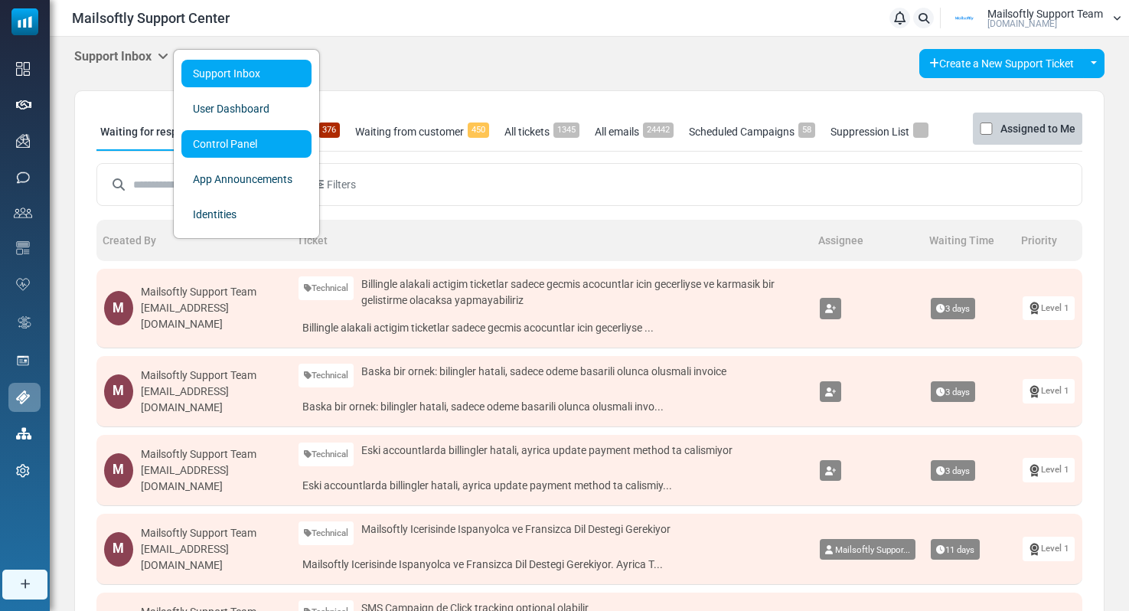
click at [197, 134] on link "Control Panel" at bounding box center [246, 144] width 130 height 28
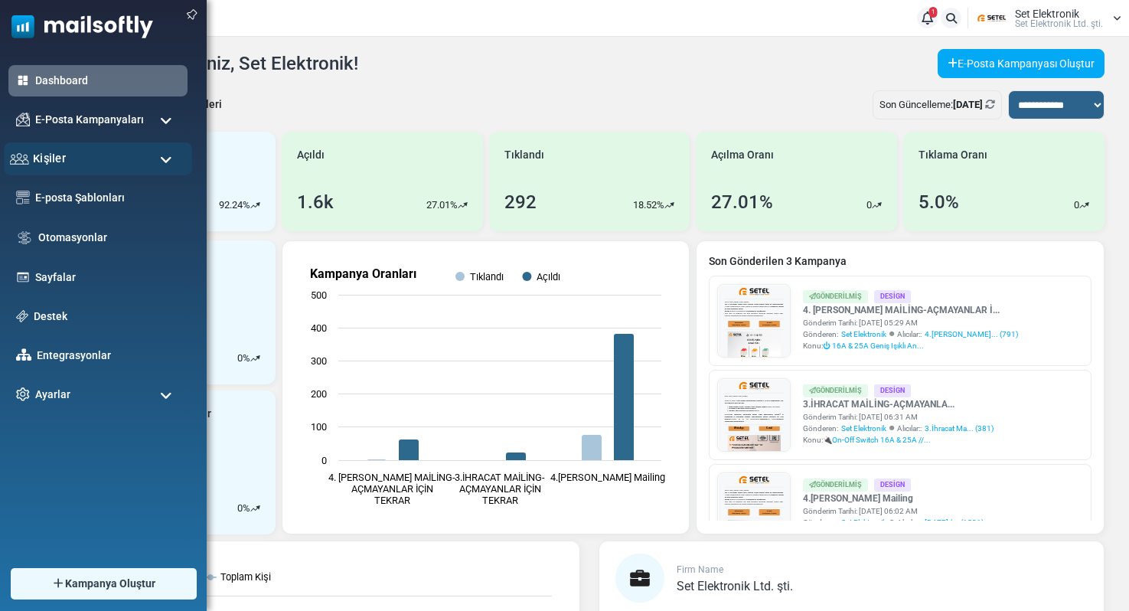
click at [90, 164] on div "Kişiler" at bounding box center [98, 158] width 188 height 33
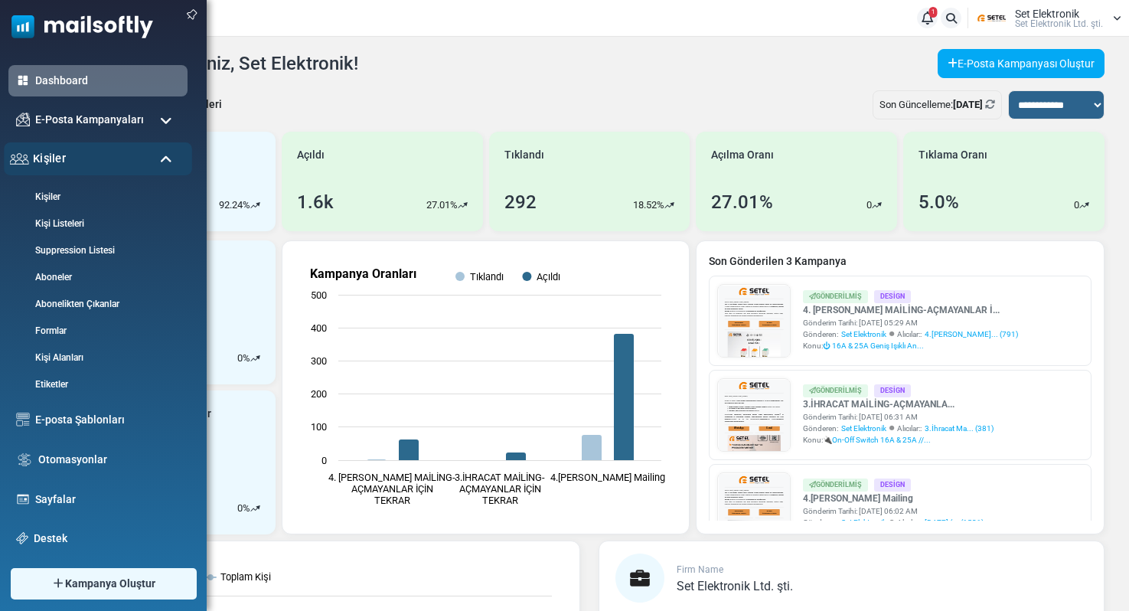
click at [90, 164] on div "Kişiler" at bounding box center [98, 158] width 188 height 33
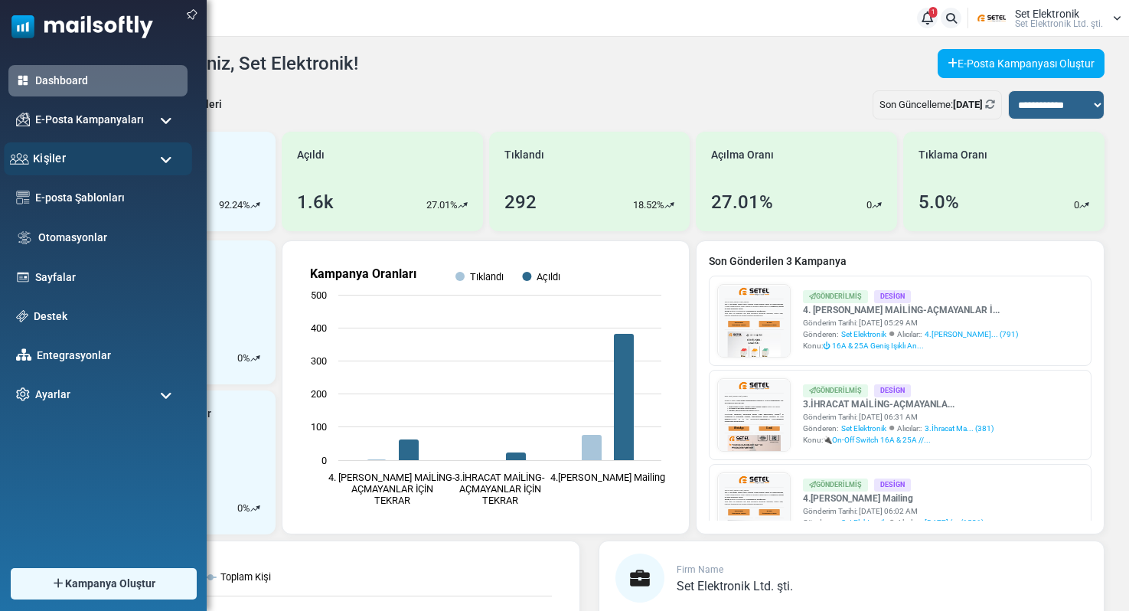
click at [90, 164] on div "Kişiler" at bounding box center [98, 158] width 188 height 33
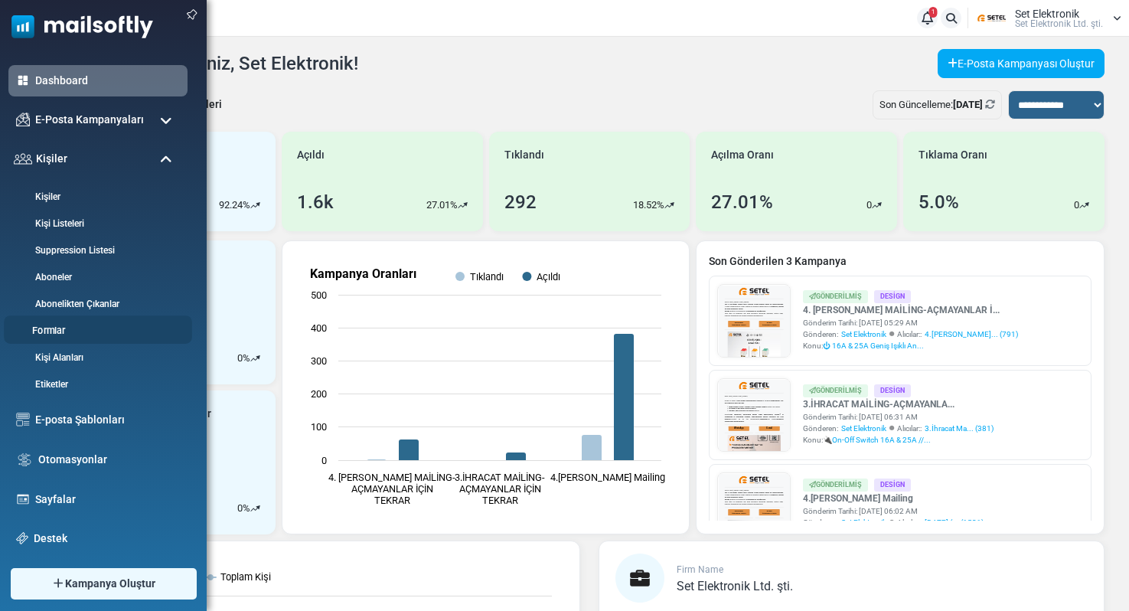
click at [46, 330] on link "Formlar" at bounding box center [96, 331] width 184 height 15
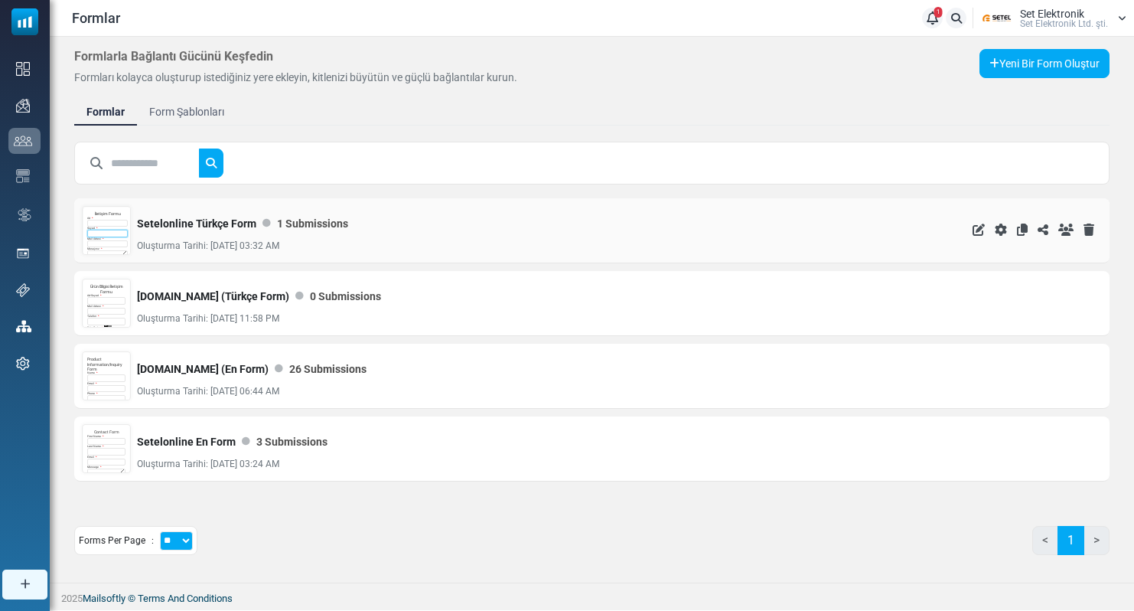
click at [108, 230] on input "text" at bounding box center [107, 234] width 41 height 8
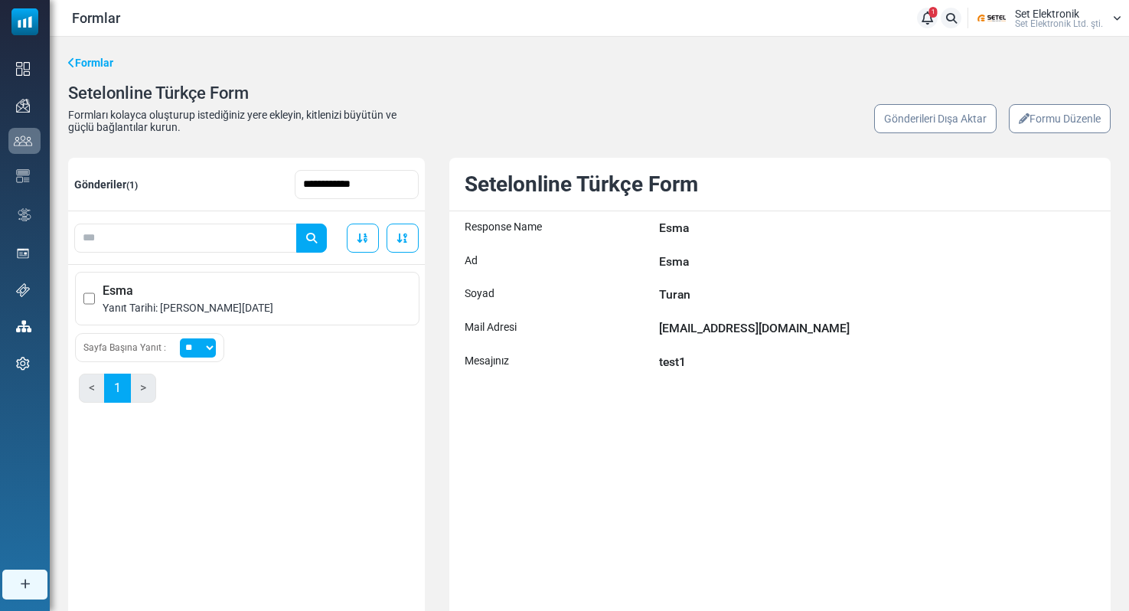
click at [1027, 121] on link "Formu Düzenle" at bounding box center [1060, 118] width 102 height 29
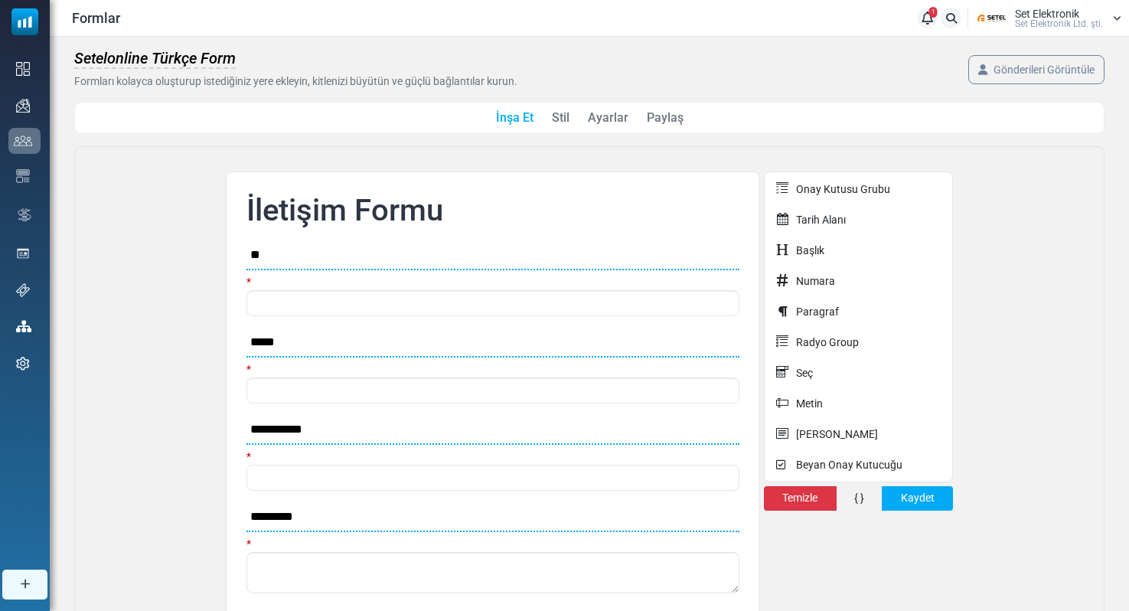
click at [613, 119] on link "Ayarlar" at bounding box center [608, 118] width 41 height 18
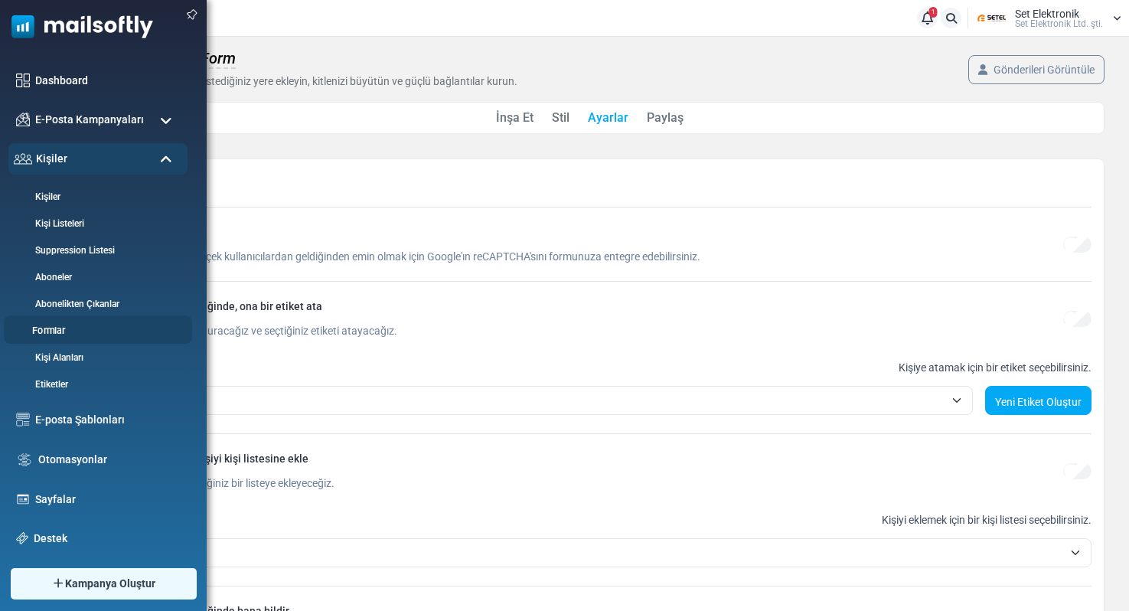
click at [54, 331] on link "Formlar" at bounding box center [96, 331] width 184 height 15
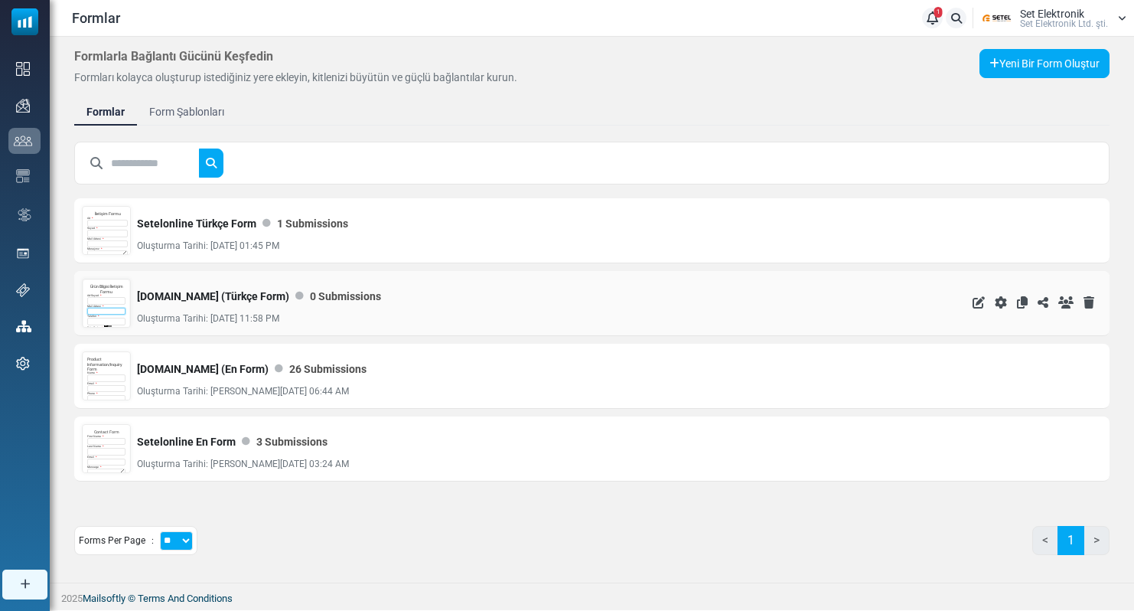
click at [105, 310] on input "email" at bounding box center [106, 312] width 38 height 8
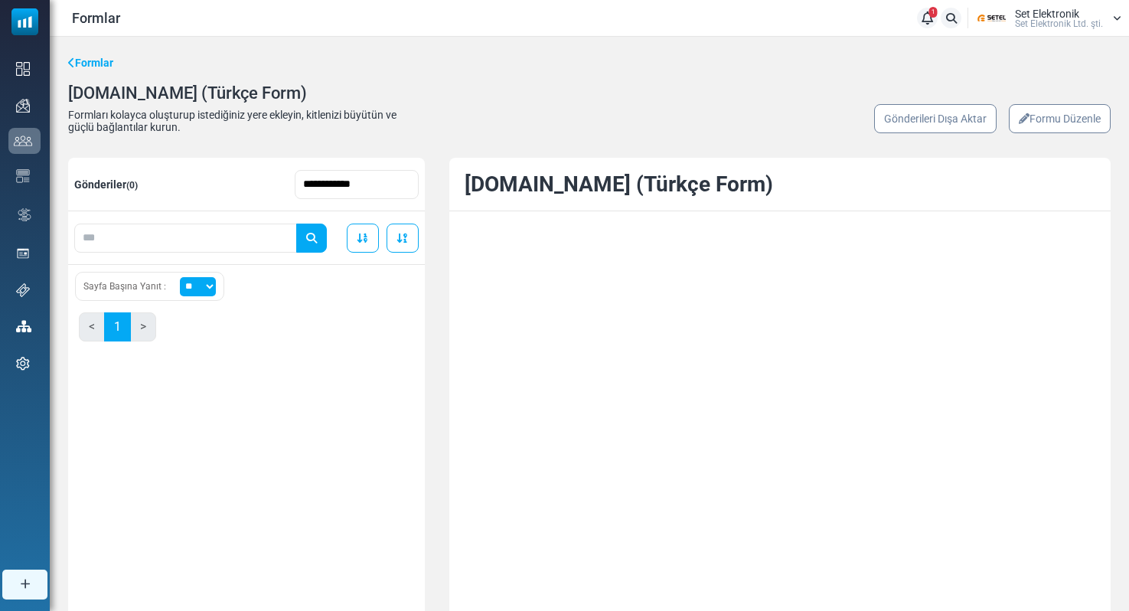
click at [1058, 120] on link "Formu Düzenle" at bounding box center [1060, 118] width 102 height 29
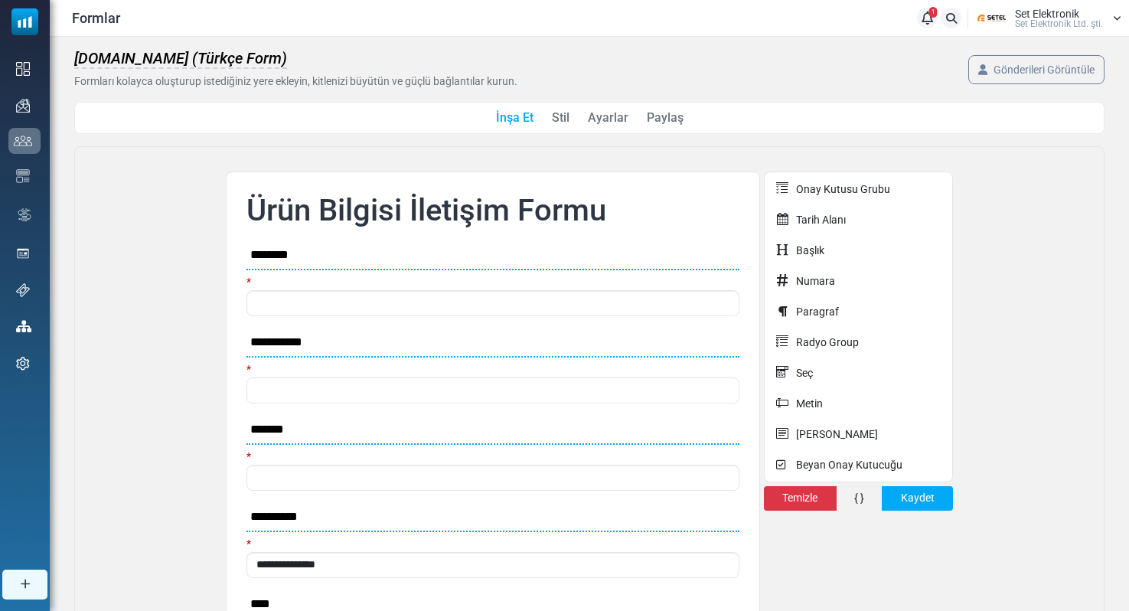
click at [566, 116] on link "Stil" at bounding box center [561, 118] width 18 height 18
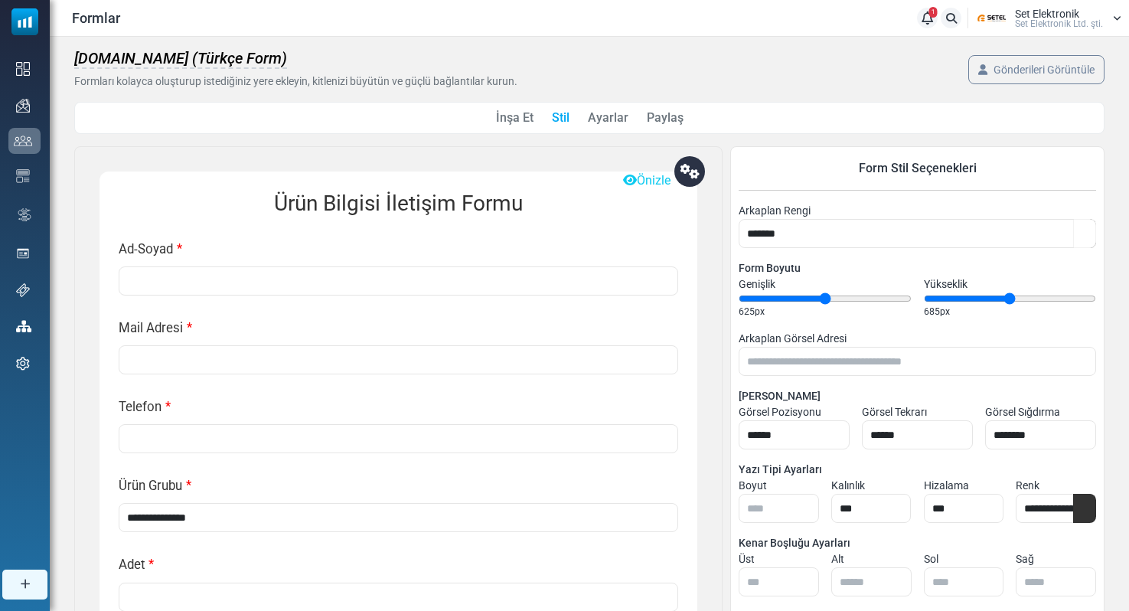
click at [605, 123] on link "Ayarlar" at bounding box center [608, 118] width 41 height 18
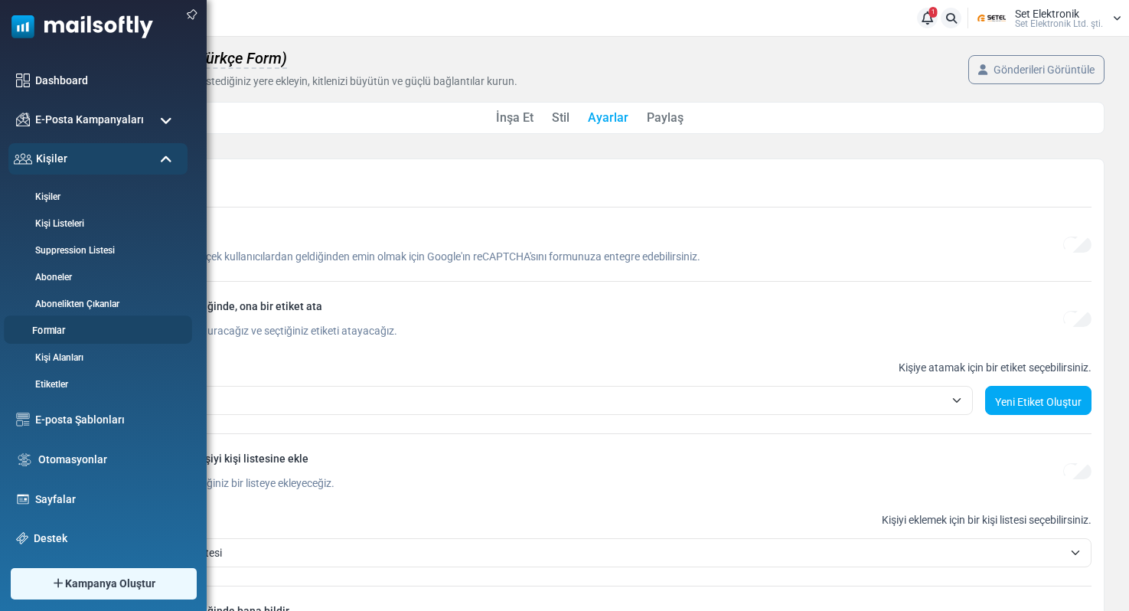
click at [51, 329] on link "Formlar" at bounding box center [96, 331] width 184 height 15
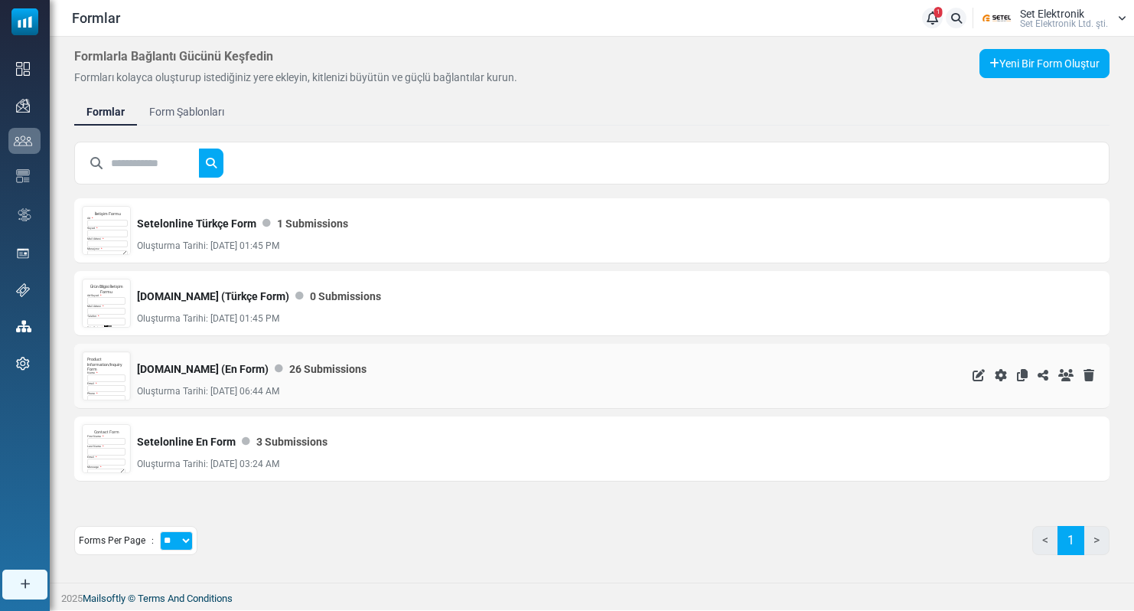
click at [109, 372] on div "Name *" at bounding box center [106, 376] width 38 height 11
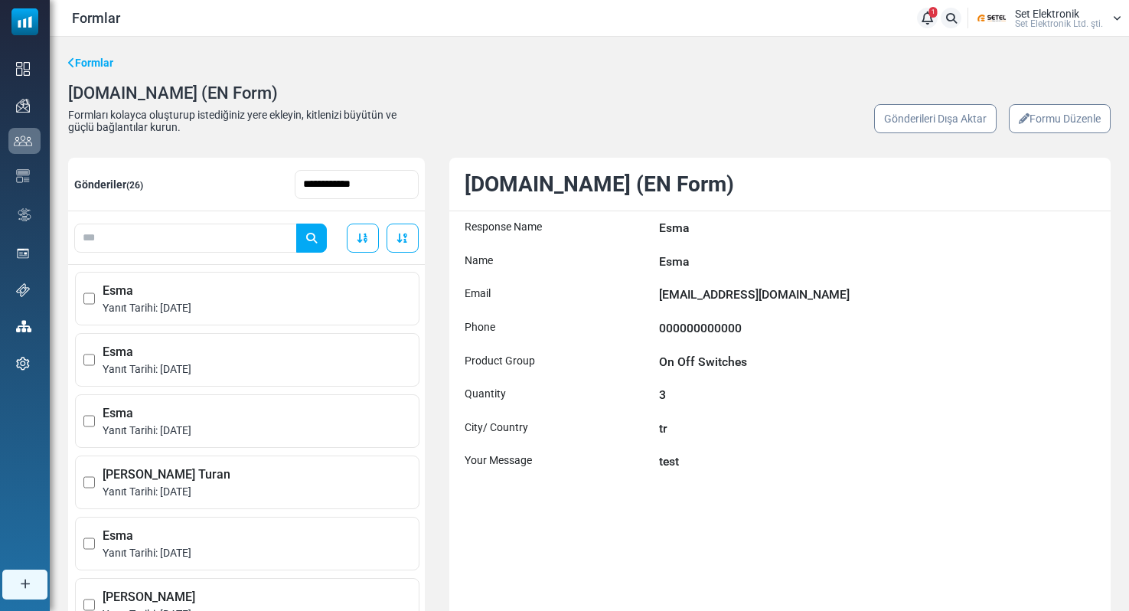
click at [1051, 115] on link "Formu Düzenle" at bounding box center [1060, 118] width 102 height 29
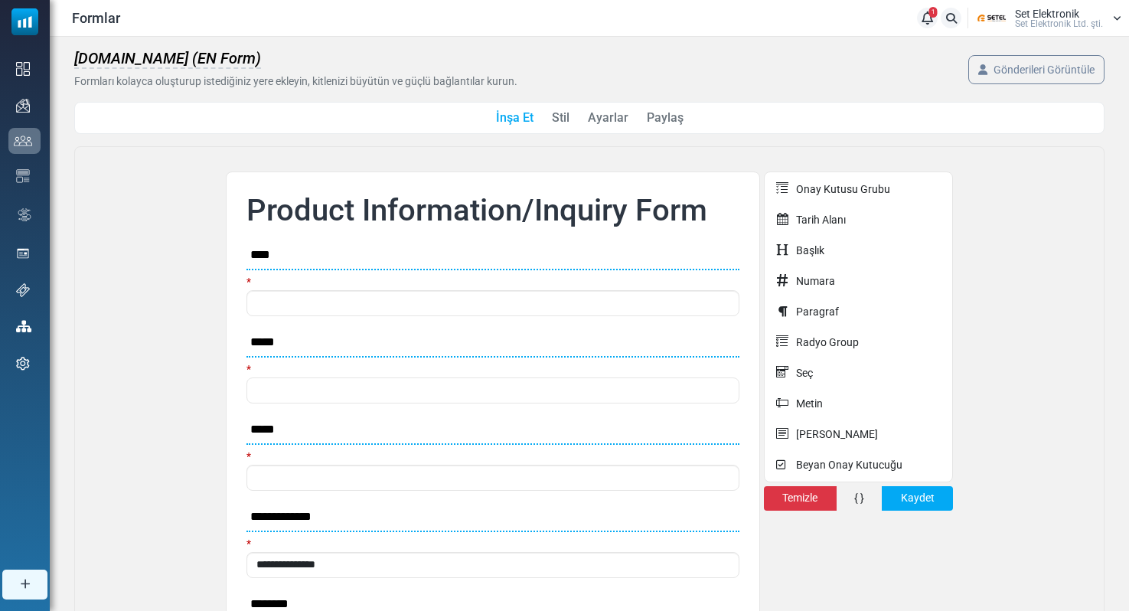
click at [614, 118] on link "Ayarlar" at bounding box center [608, 118] width 41 height 18
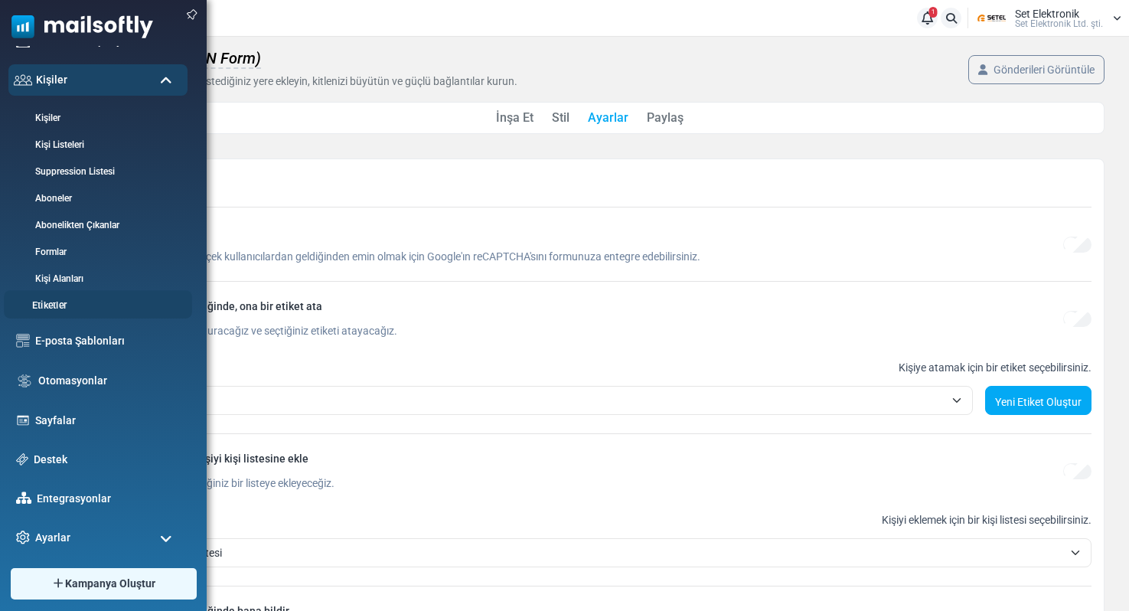
scroll to position [82, 0]
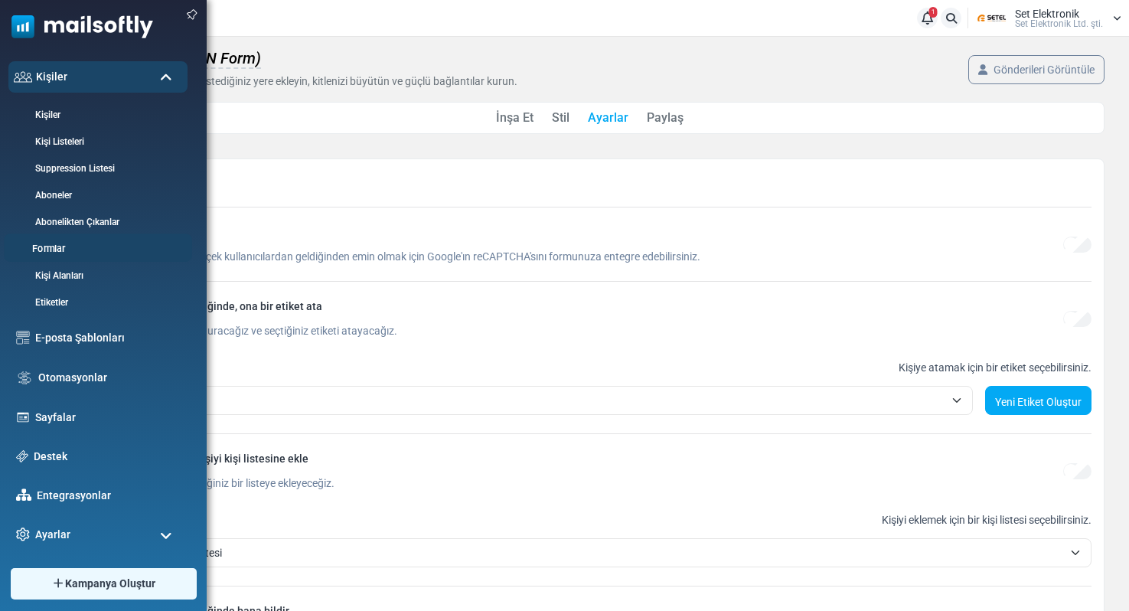
click at [51, 243] on link "Formlar" at bounding box center [96, 249] width 184 height 15
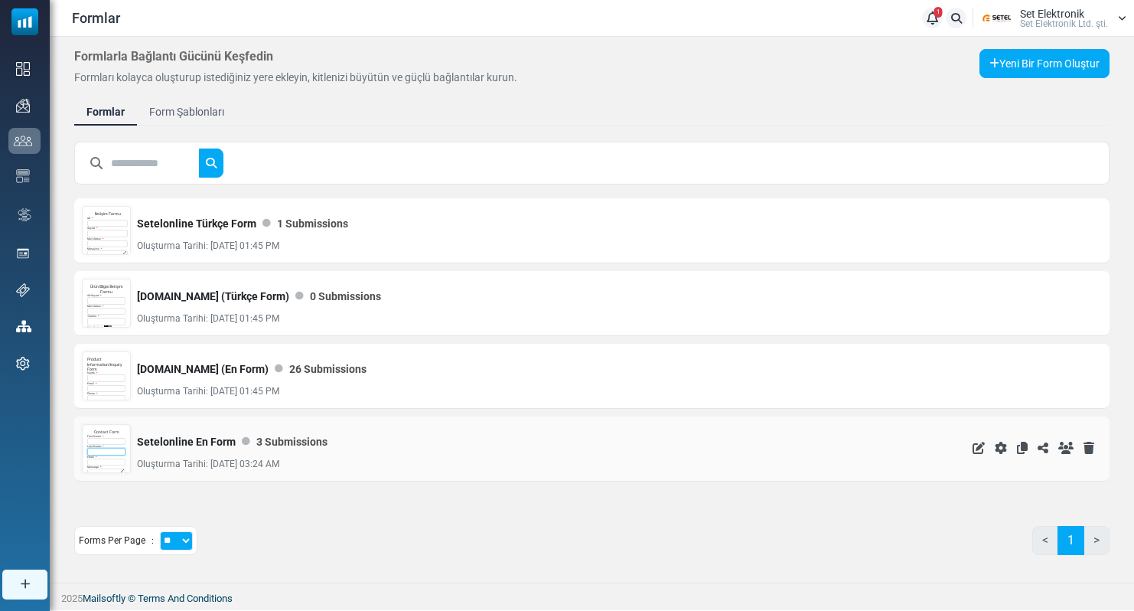
click at [105, 452] on input "text" at bounding box center [106, 452] width 38 height 8
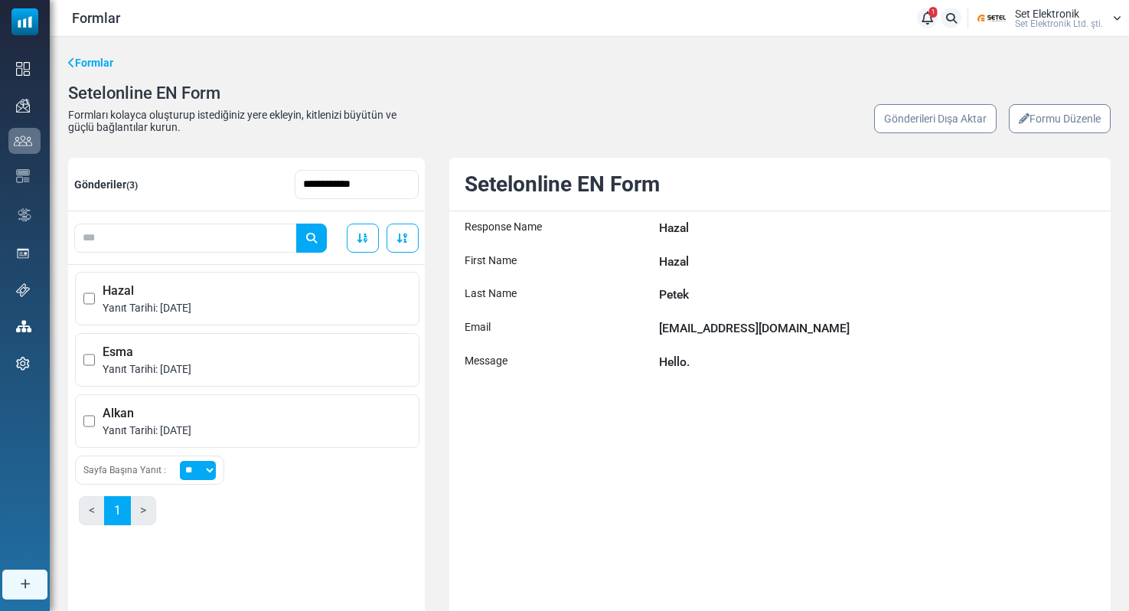
click at [1032, 122] on link "Formu Düzenle" at bounding box center [1060, 118] width 102 height 29
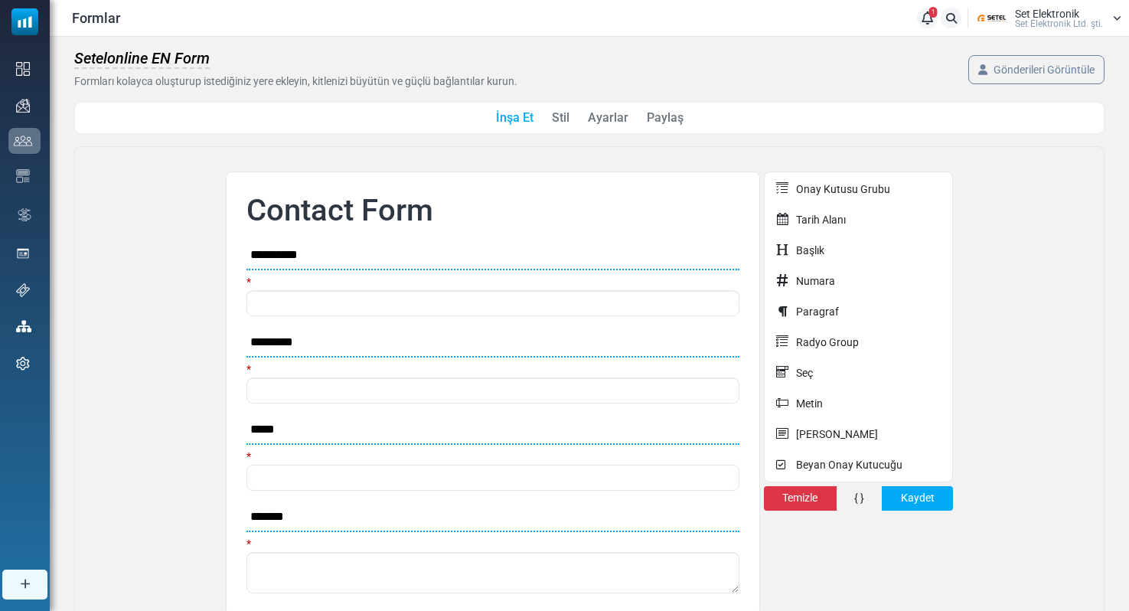
click at [608, 118] on link "Ayarlar" at bounding box center [608, 118] width 41 height 18
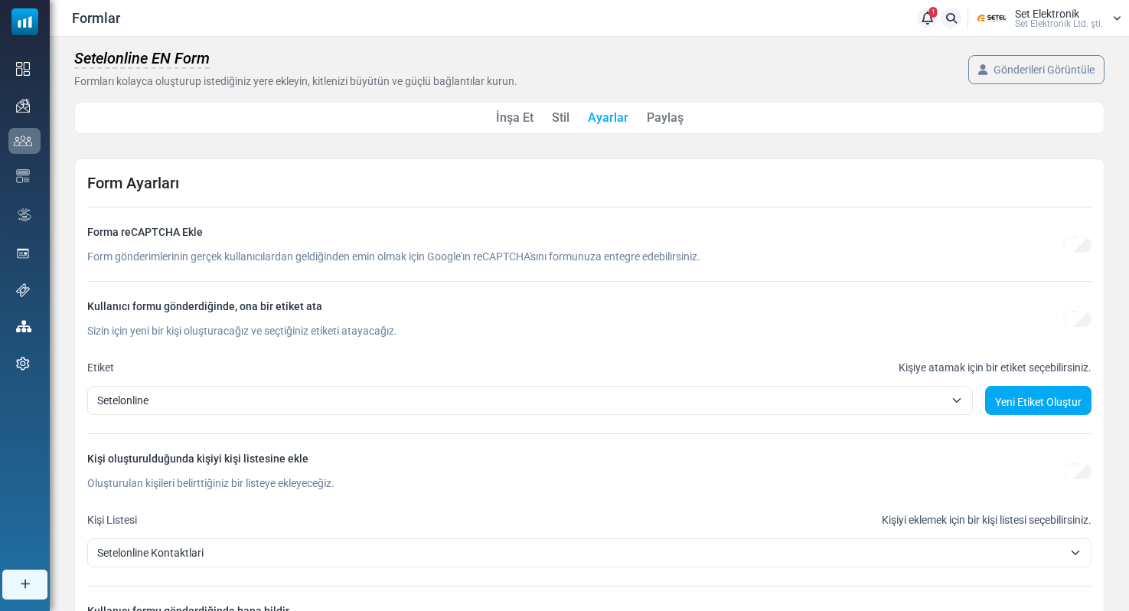
click at [1029, 19] on span "Set Elektronik Ltd. şti." at bounding box center [1059, 23] width 88 height 9
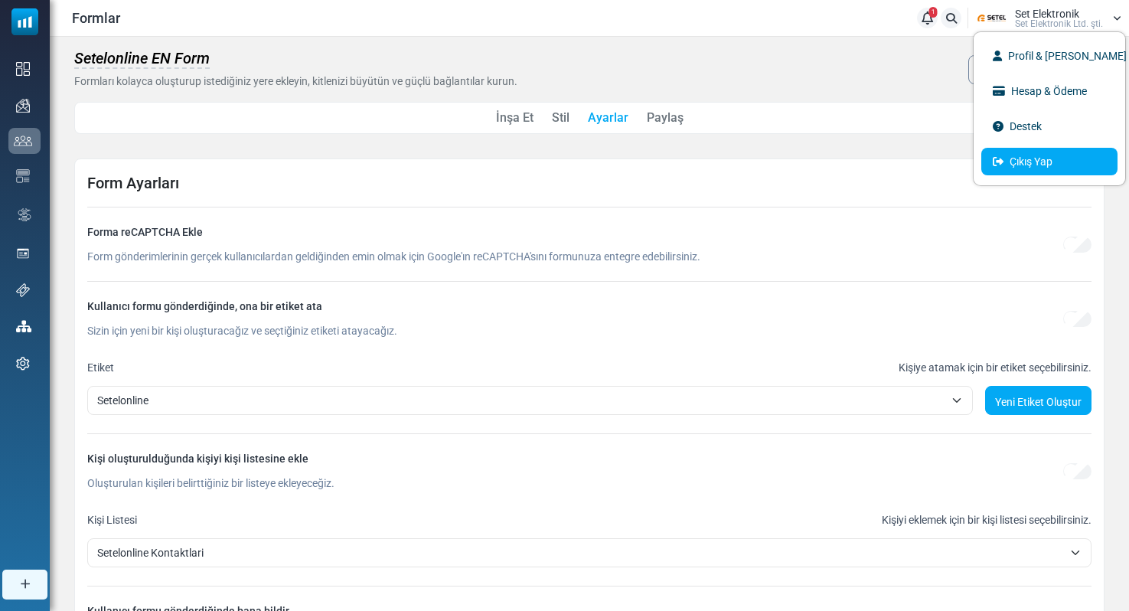
click at [1013, 165] on link "Çıkış Yap" at bounding box center [1049, 162] width 136 height 28
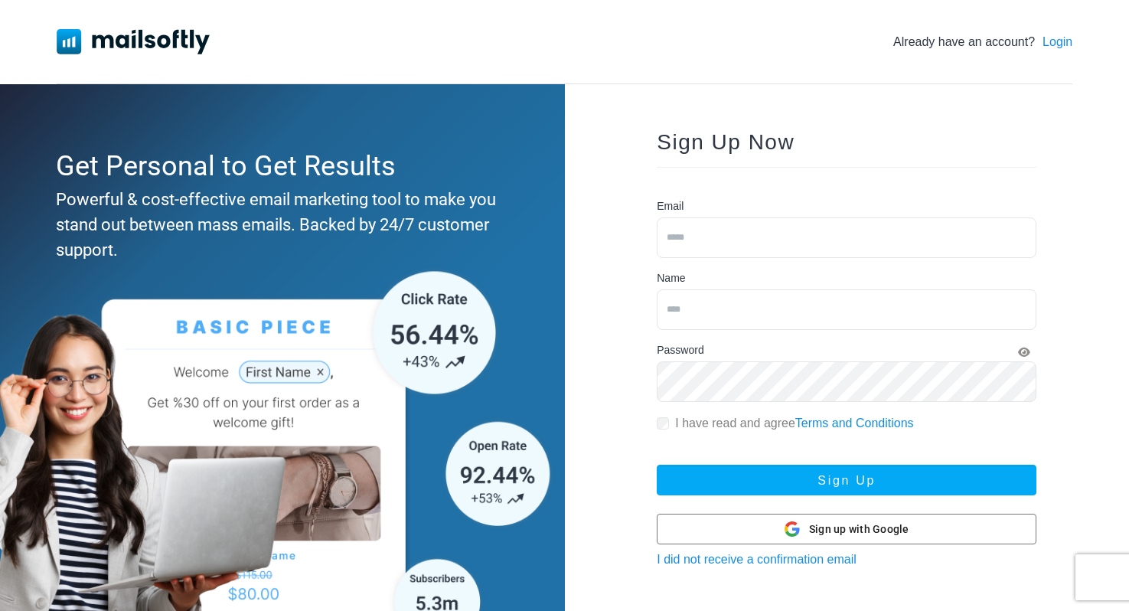
type input "**********"
click at [1061, 40] on link "Login" at bounding box center [1057, 42] width 30 height 18
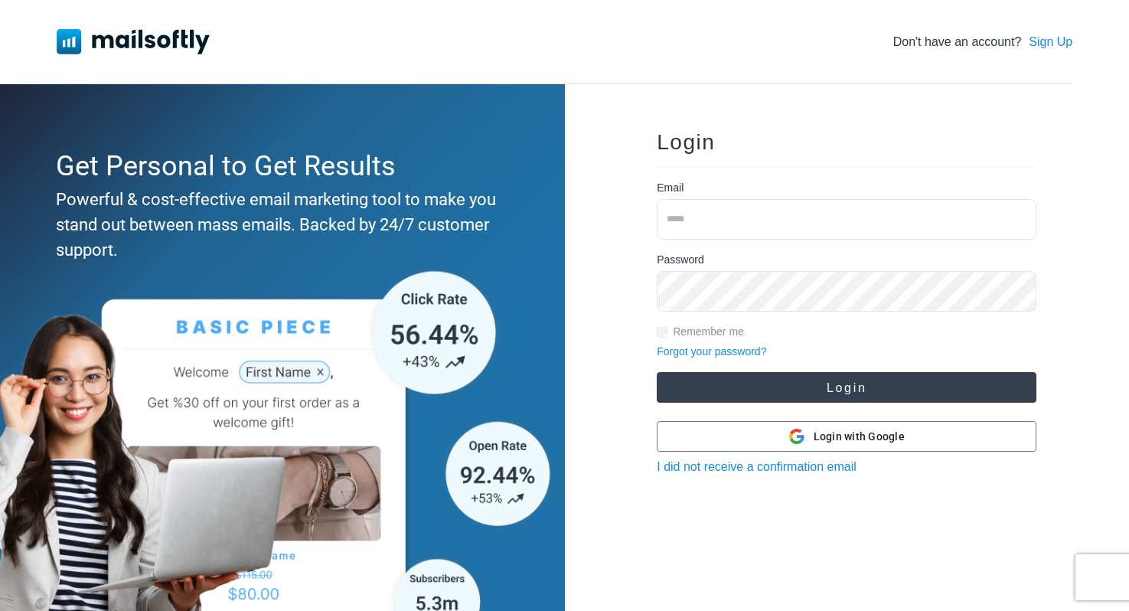
type input "**********"
click at [820, 386] on button "Login" at bounding box center [847, 387] width 380 height 31
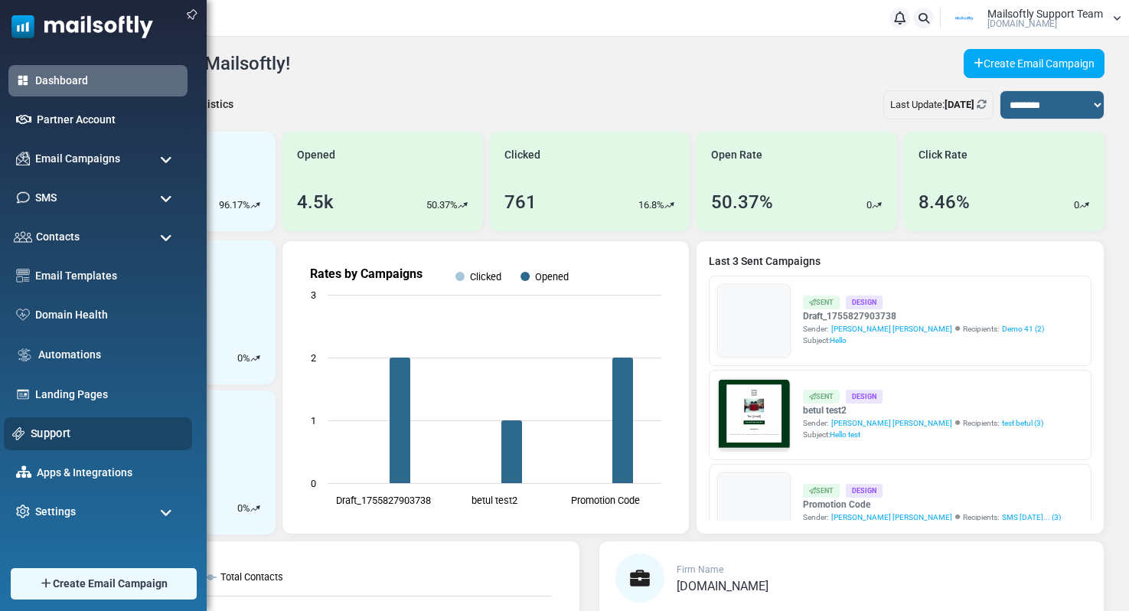
click at [45, 429] on link "Support" at bounding box center [107, 433] width 153 height 17
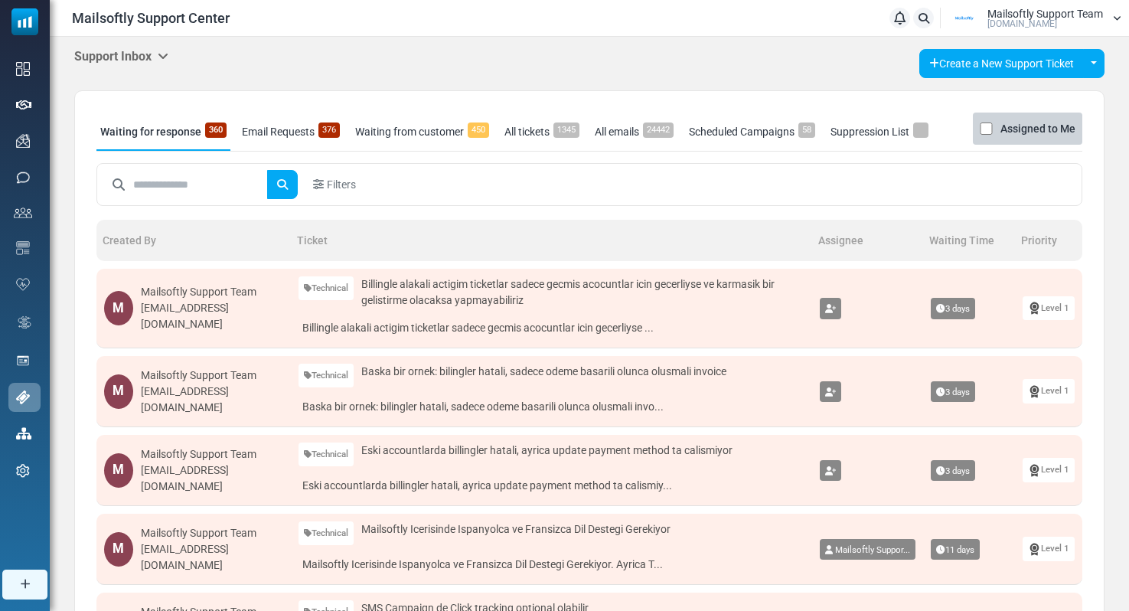
click at [164, 57] on icon at bounding box center [163, 56] width 11 height 12
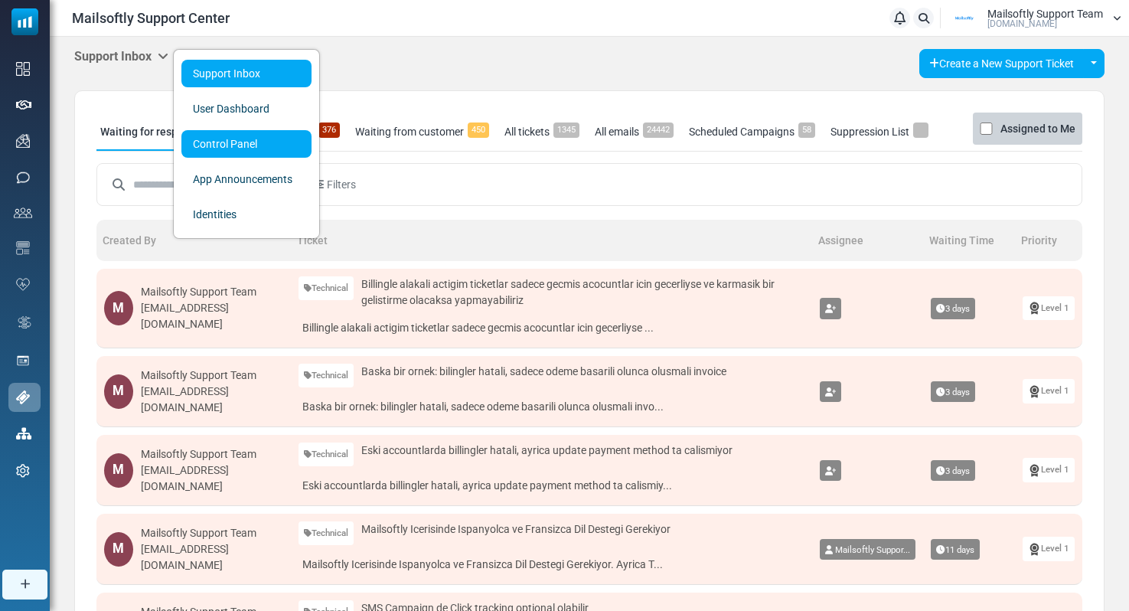
click at [209, 146] on link "Control Panel" at bounding box center [246, 144] width 130 height 28
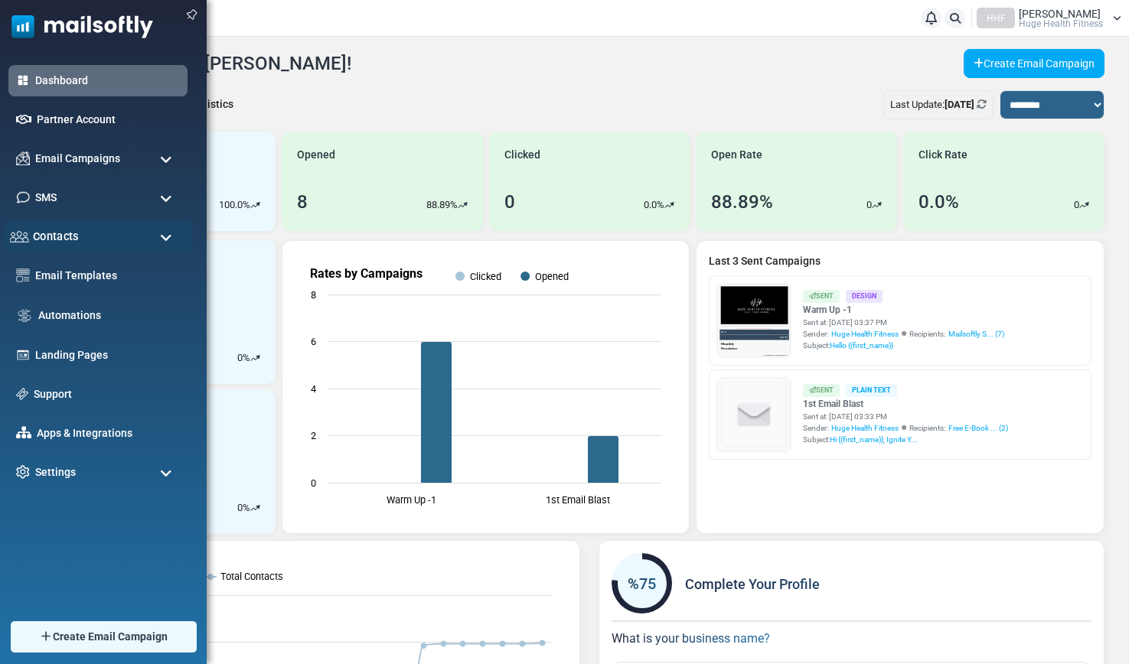
click at [65, 243] on span "Contacts" at bounding box center [56, 236] width 46 height 17
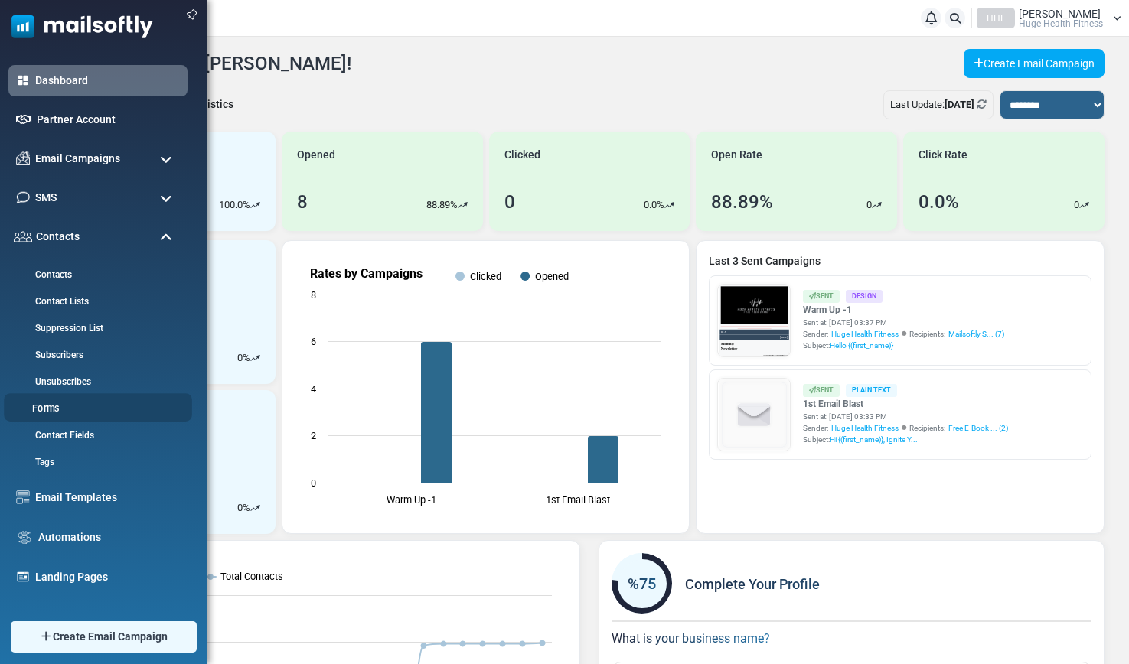
click at [54, 411] on link "Forms" at bounding box center [96, 409] width 184 height 15
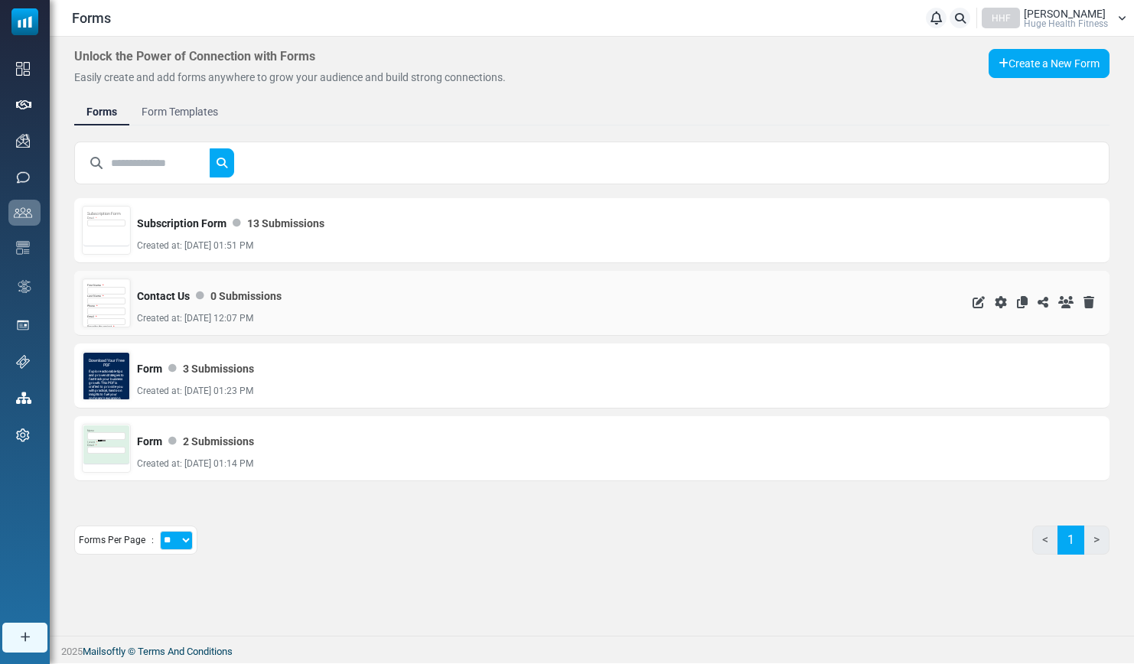
click at [109, 295] on div "Last Name *" at bounding box center [106, 300] width 38 height 11
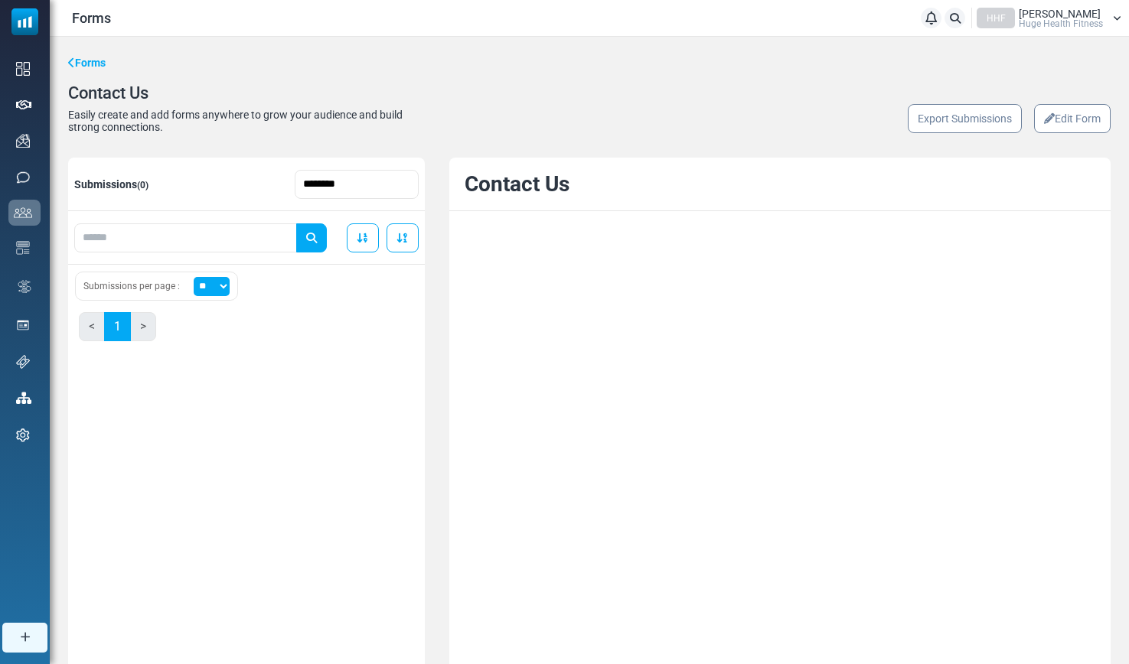
click at [1064, 126] on link "Edit Form" at bounding box center [1072, 118] width 77 height 29
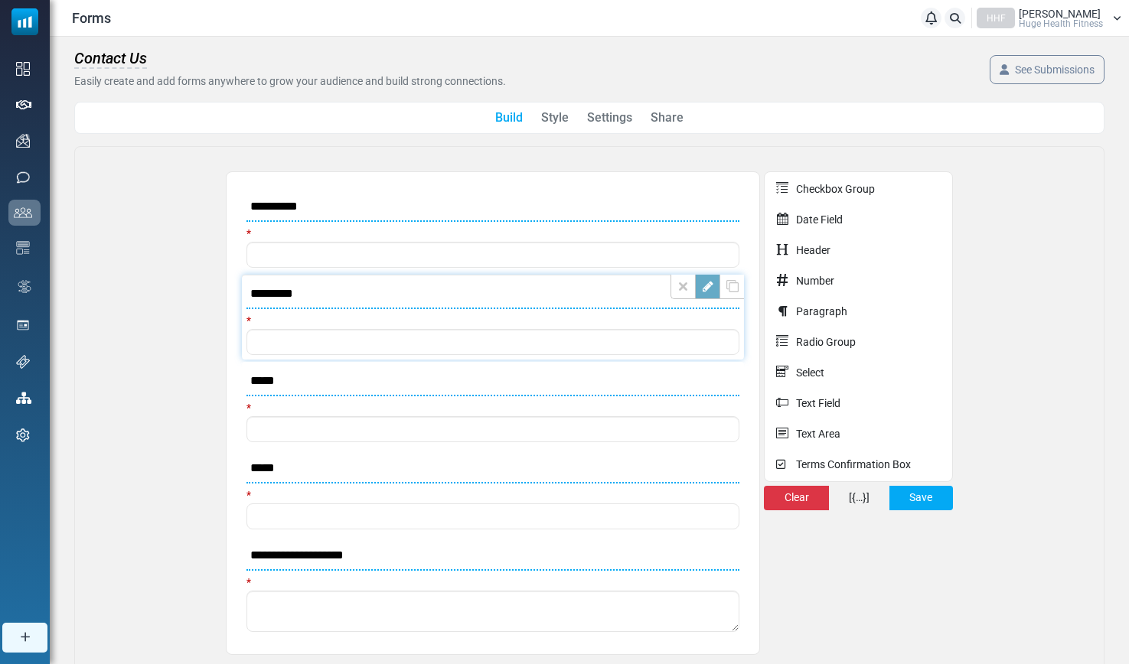
click at [712, 293] on link at bounding box center [707, 287] width 24 height 24
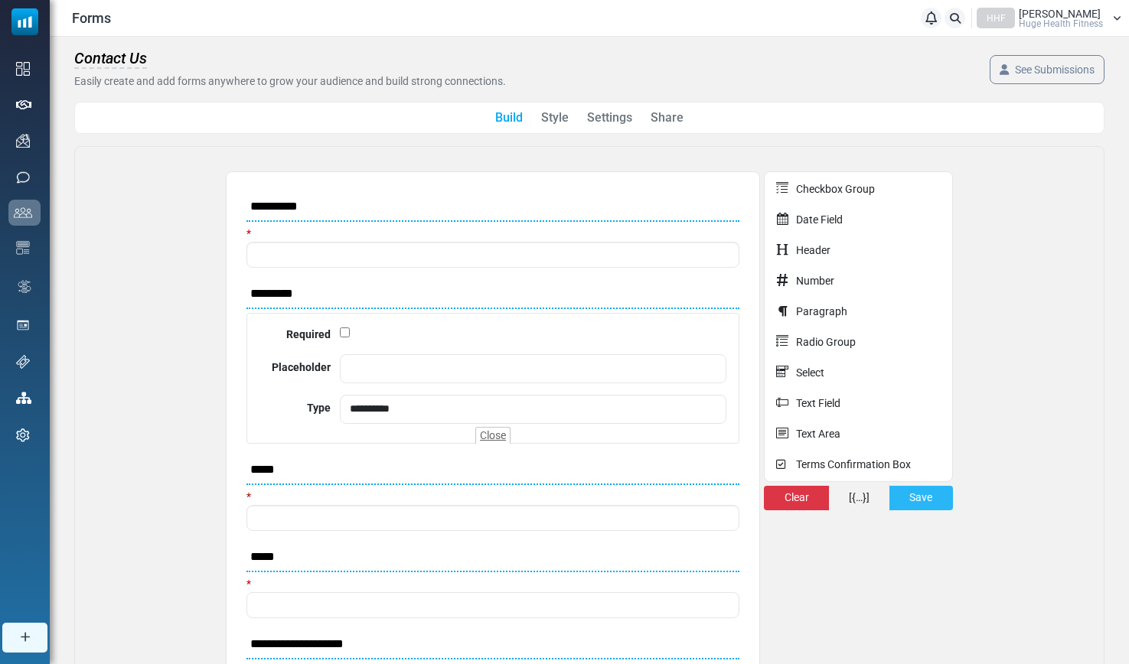
click at [917, 496] on button "Save" at bounding box center [921, 498] width 64 height 24
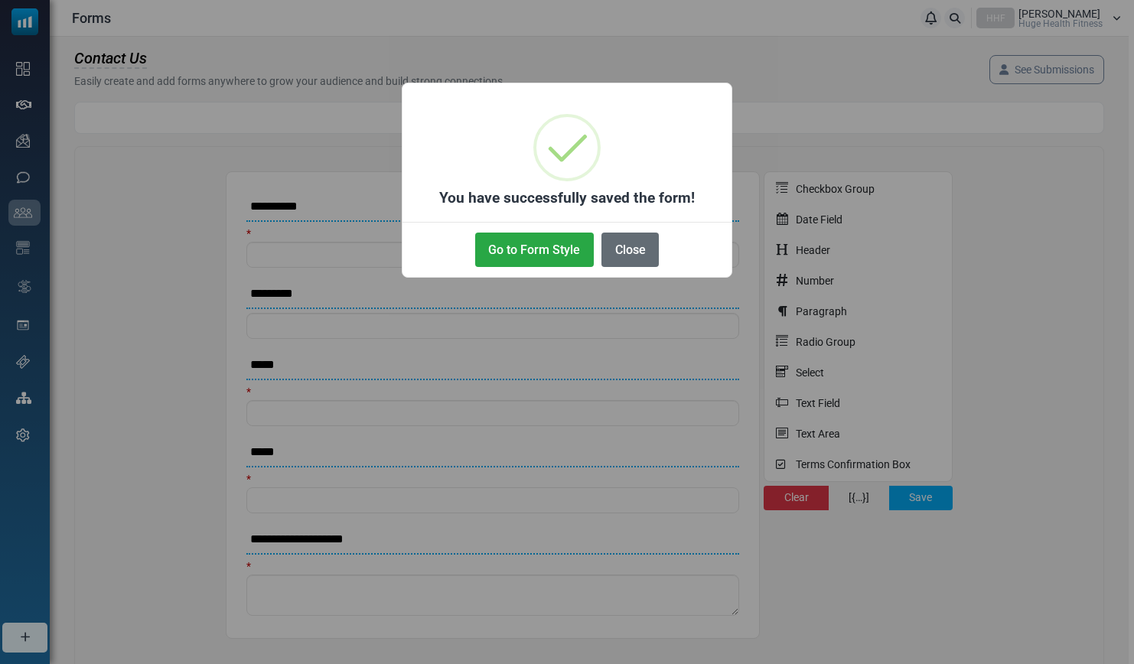
click at [631, 255] on button "Close" at bounding box center [630, 250] width 57 height 34
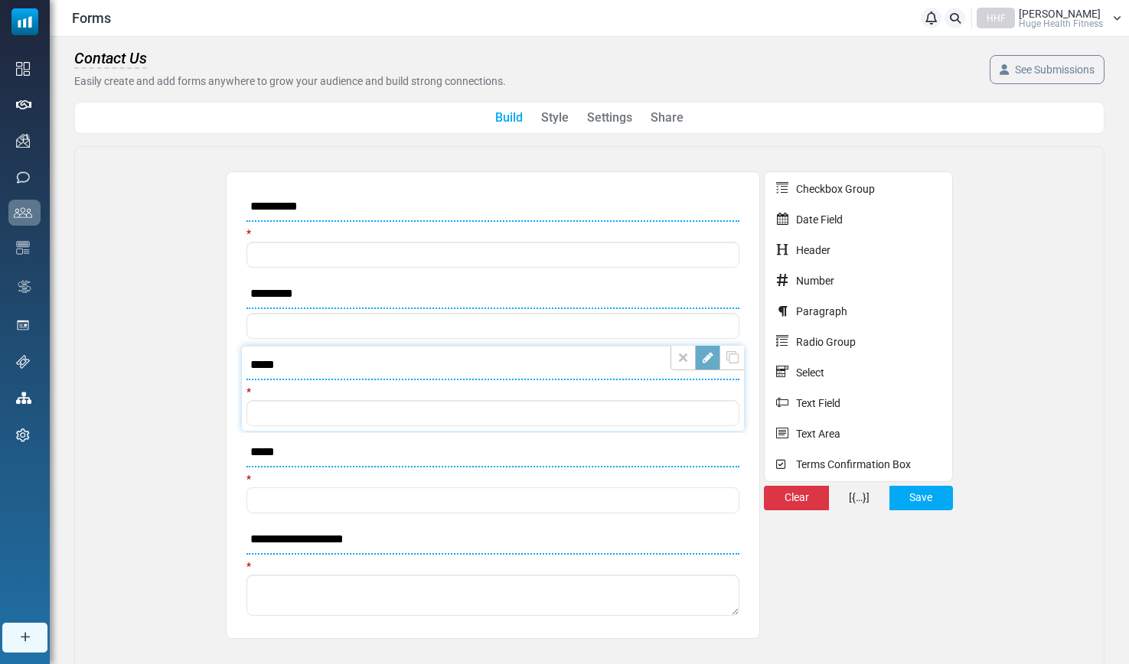
click at [706, 362] on link at bounding box center [707, 358] width 24 height 24
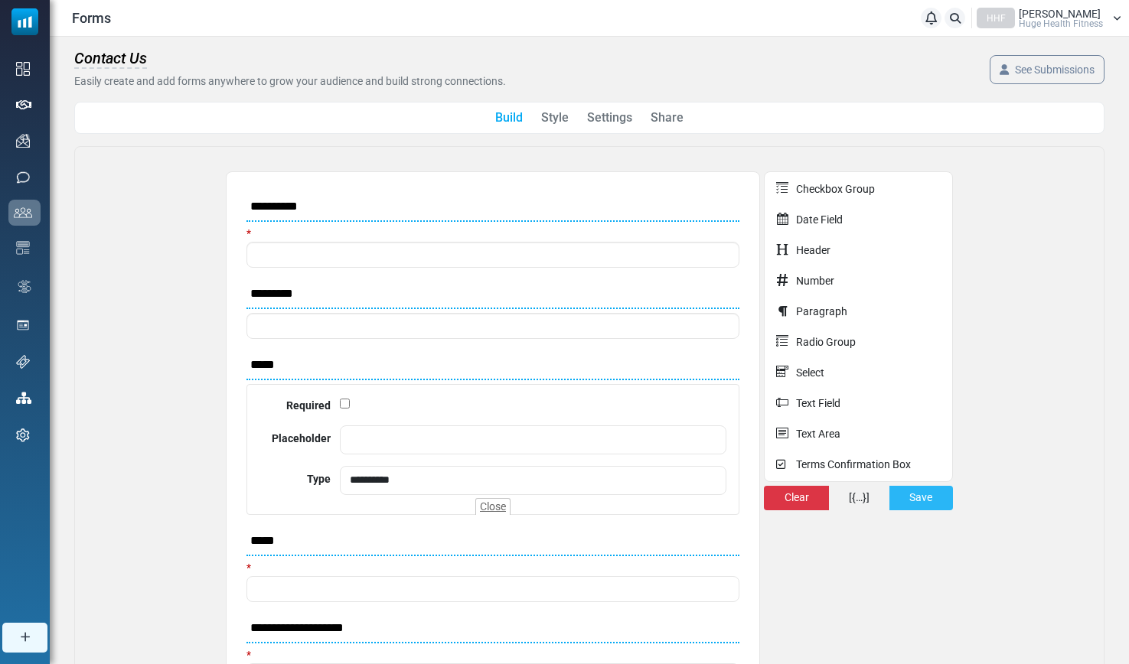
click at [915, 504] on button "Save" at bounding box center [921, 498] width 64 height 24
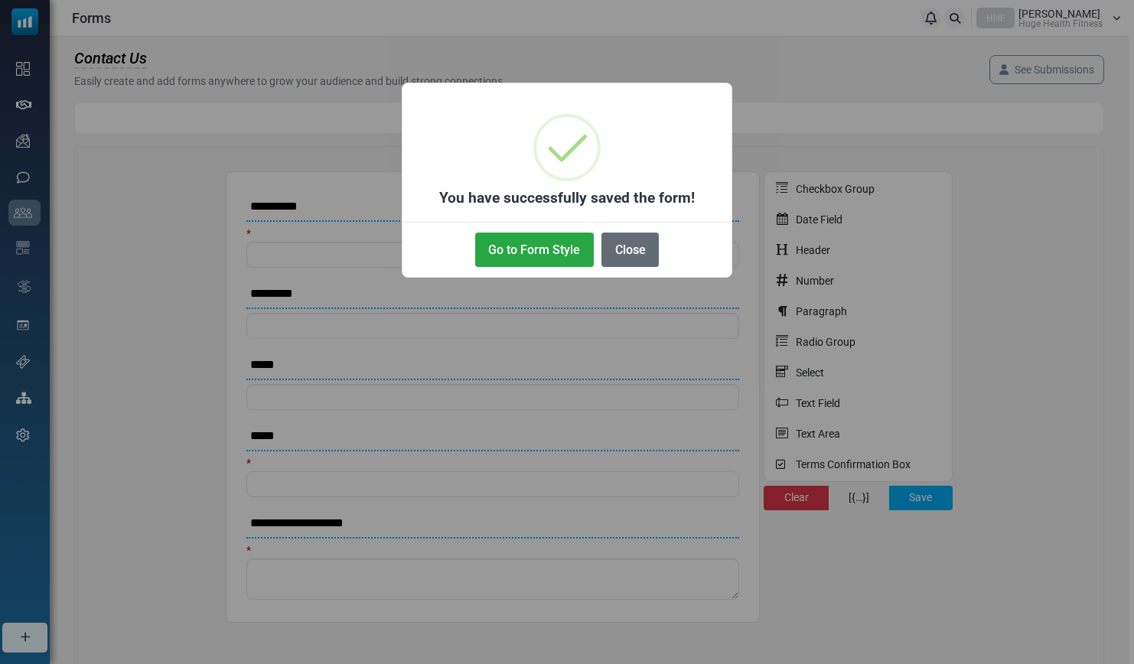
click at [638, 259] on button "Close" at bounding box center [630, 250] width 57 height 34
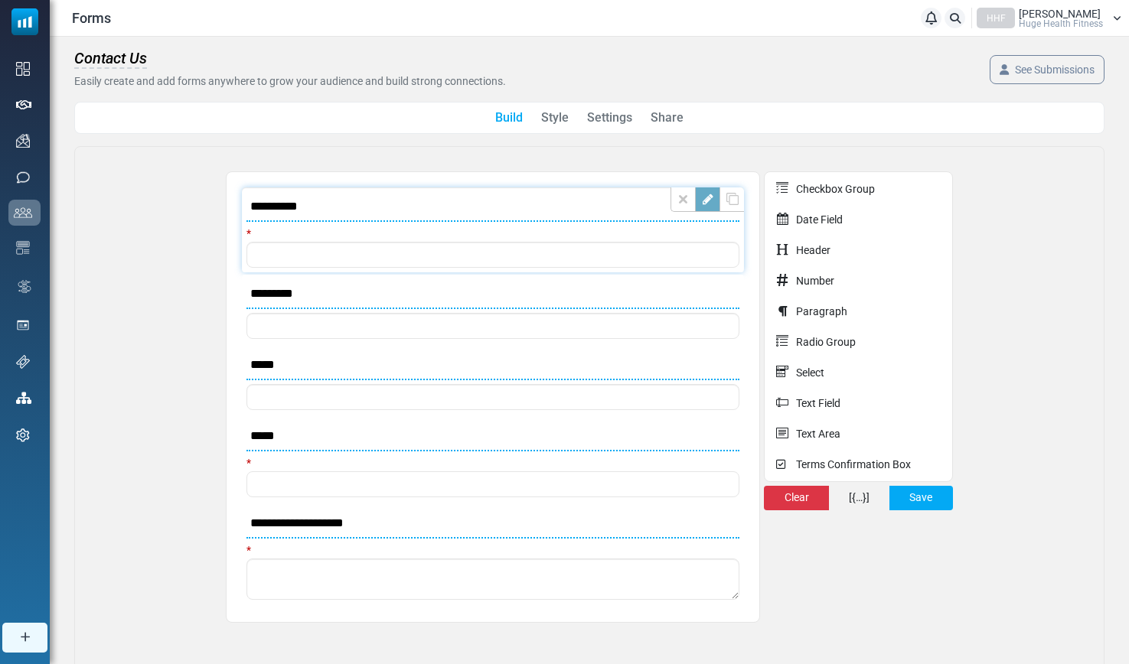
click at [707, 204] on link at bounding box center [707, 199] width 24 height 24
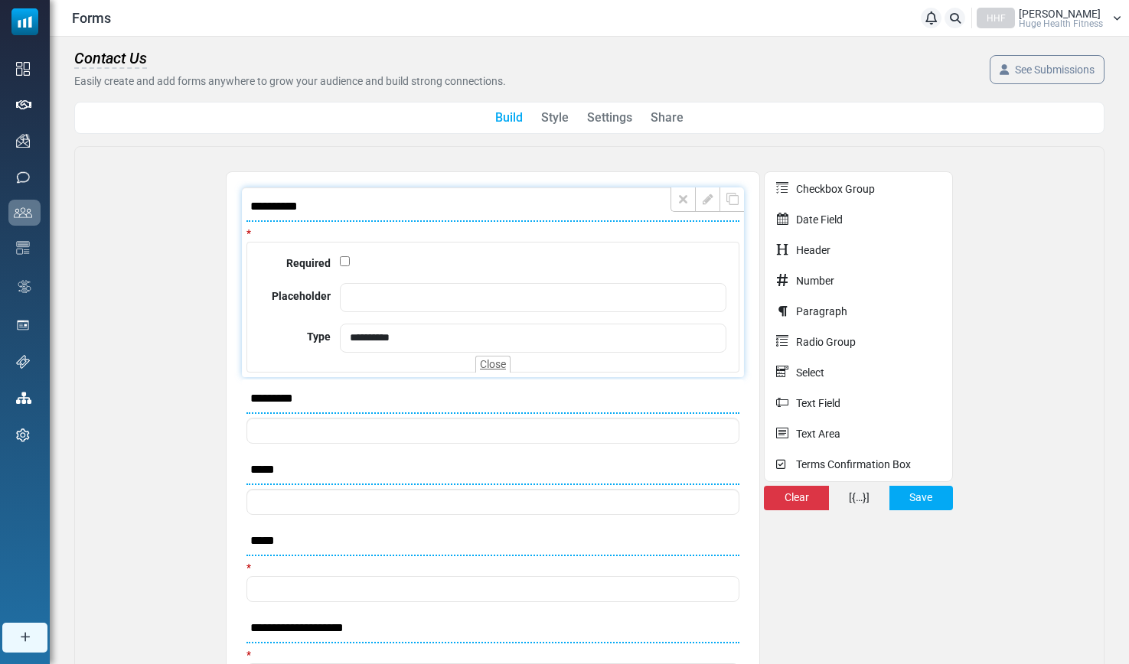
click at [295, 213] on input "**********" at bounding box center [492, 207] width 493 height 30
type input "*********"
click at [706, 207] on link at bounding box center [707, 199] width 24 height 24
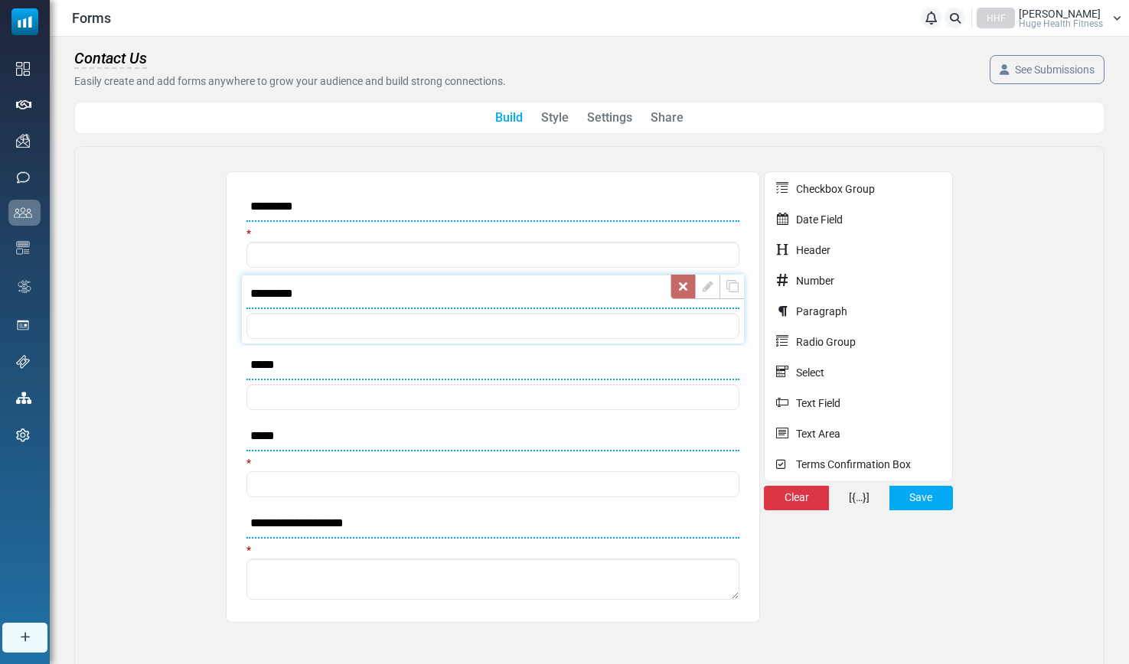
click at [682, 291] on link at bounding box center [682, 287] width 24 height 24
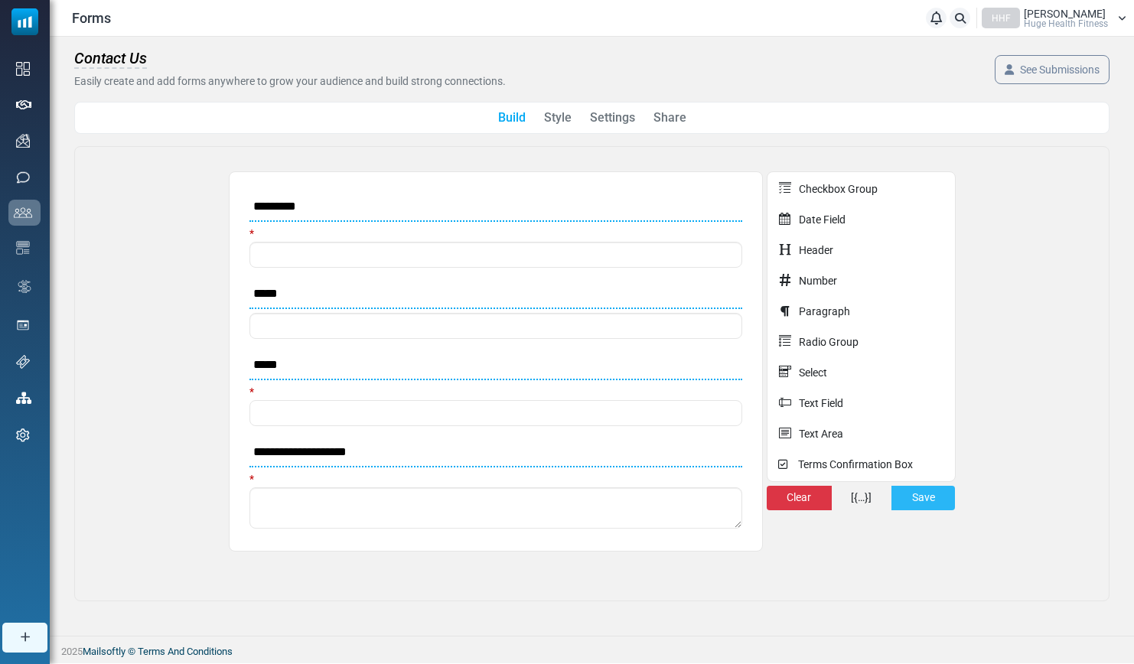
click at [930, 503] on button "Save" at bounding box center [924, 498] width 64 height 24
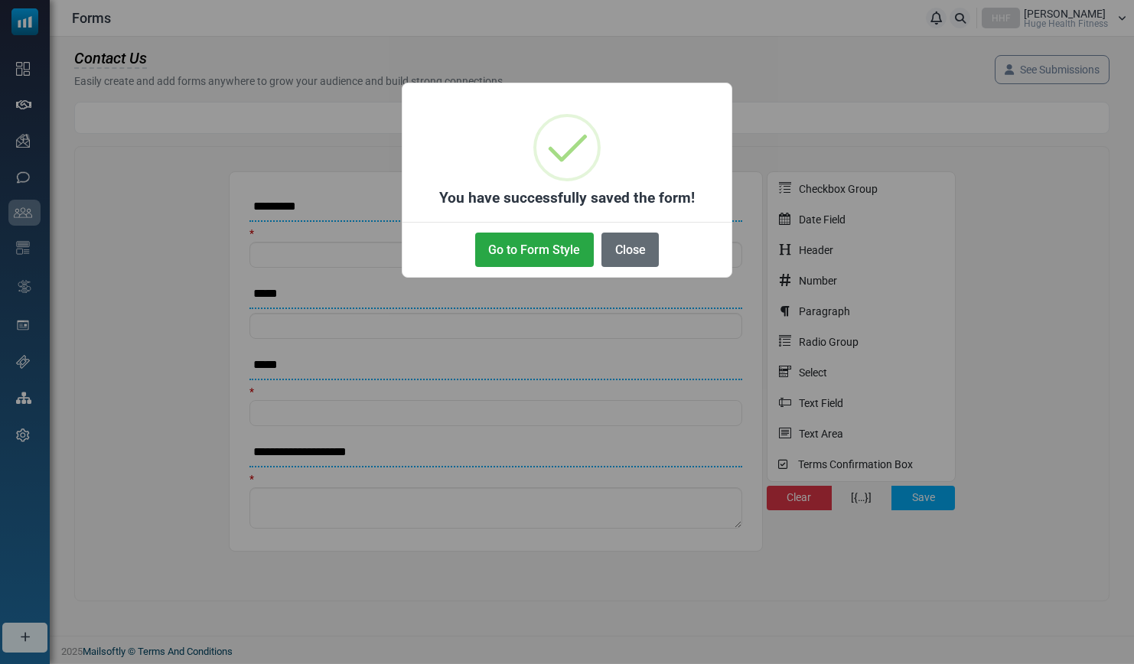
click at [610, 246] on button "Close" at bounding box center [630, 250] width 57 height 34
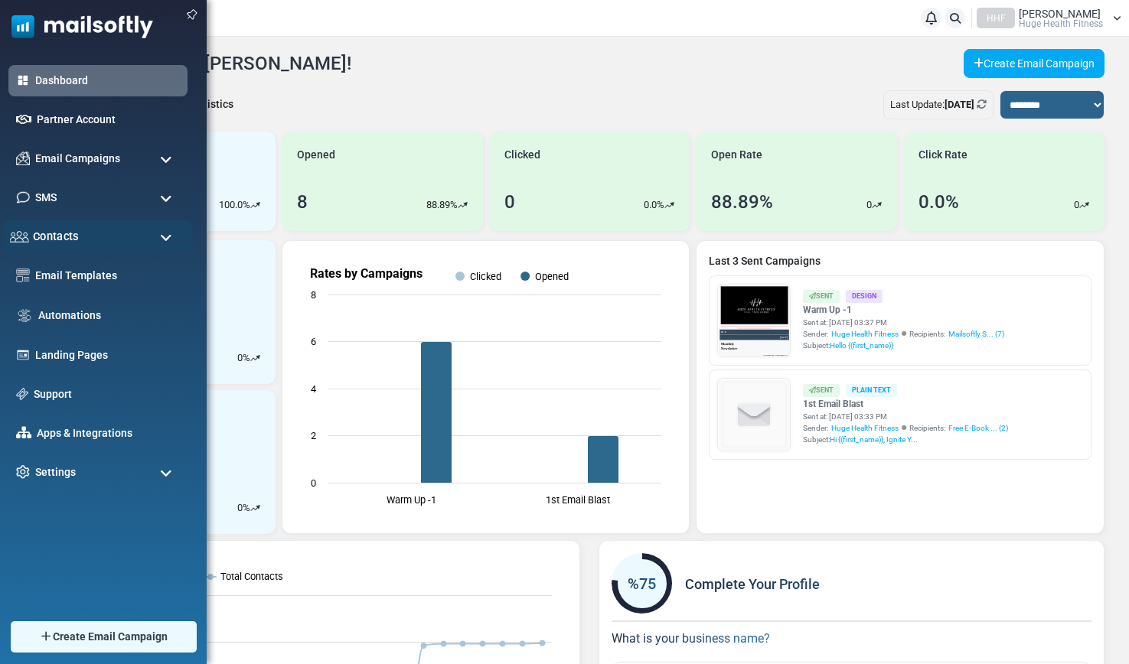
click at [62, 239] on span "Contacts" at bounding box center [56, 236] width 46 height 17
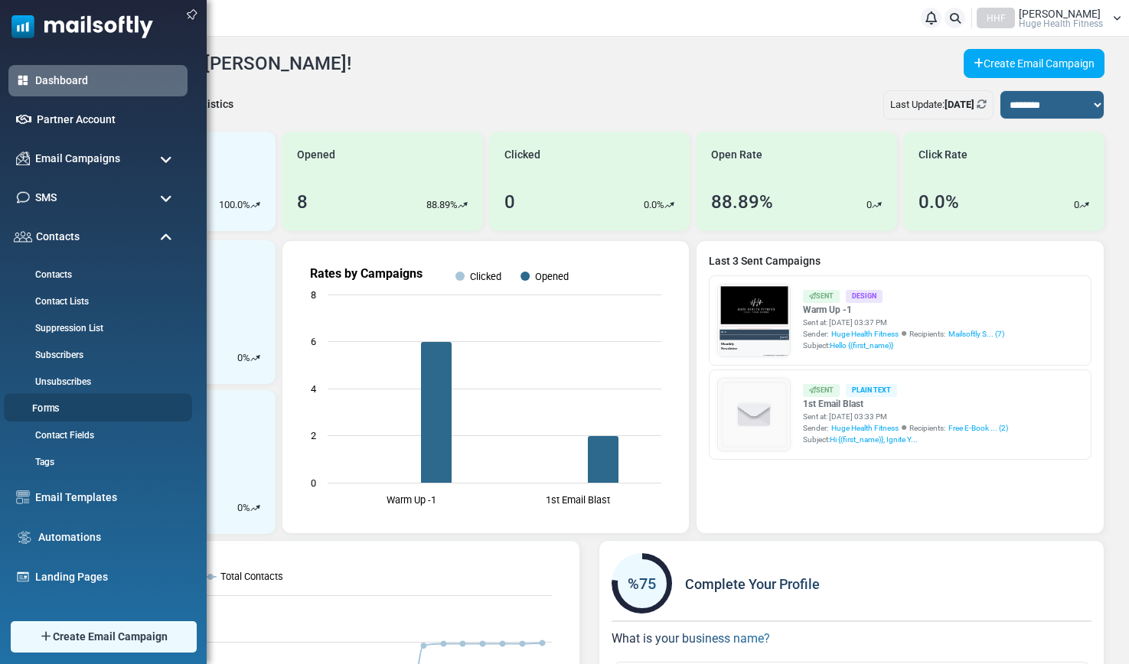
click at [51, 409] on link "Forms" at bounding box center [96, 409] width 184 height 15
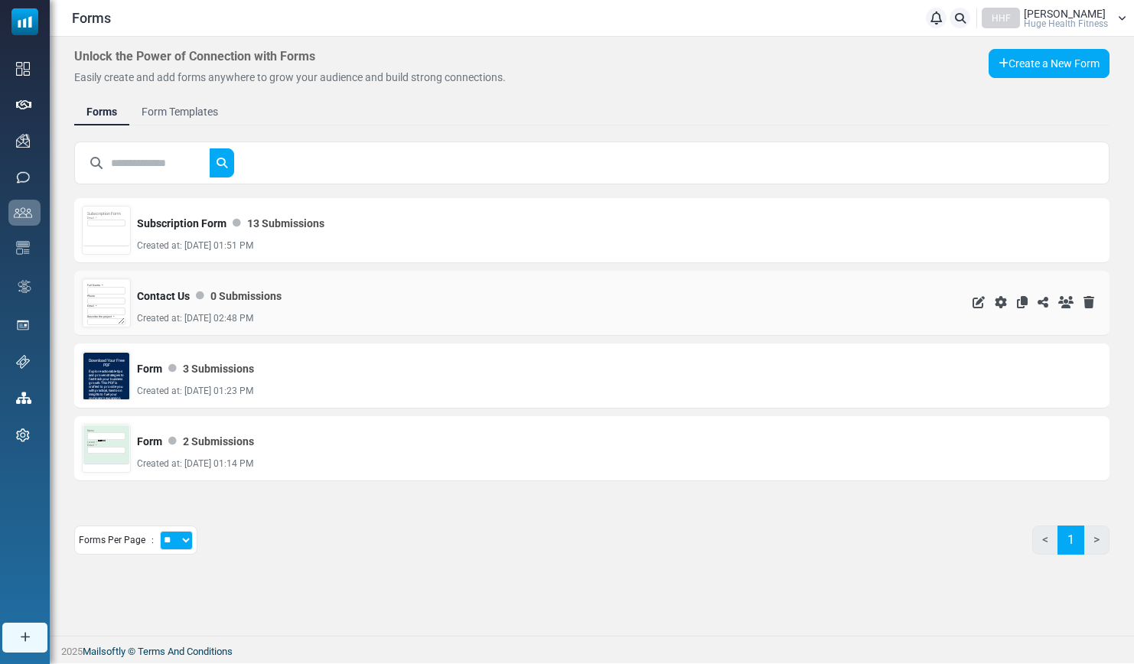
click at [109, 307] on div "Email *" at bounding box center [106, 310] width 38 height 11
click at [97, 302] on input "text" at bounding box center [106, 302] width 38 height 8
click at [113, 311] on input "email" at bounding box center [106, 312] width 38 height 8
click at [103, 298] on input "text" at bounding box center [106, 302] width 38 height 8
click at [104, 311] on input "email" at bounding box center [106, 312] width 38 height 8
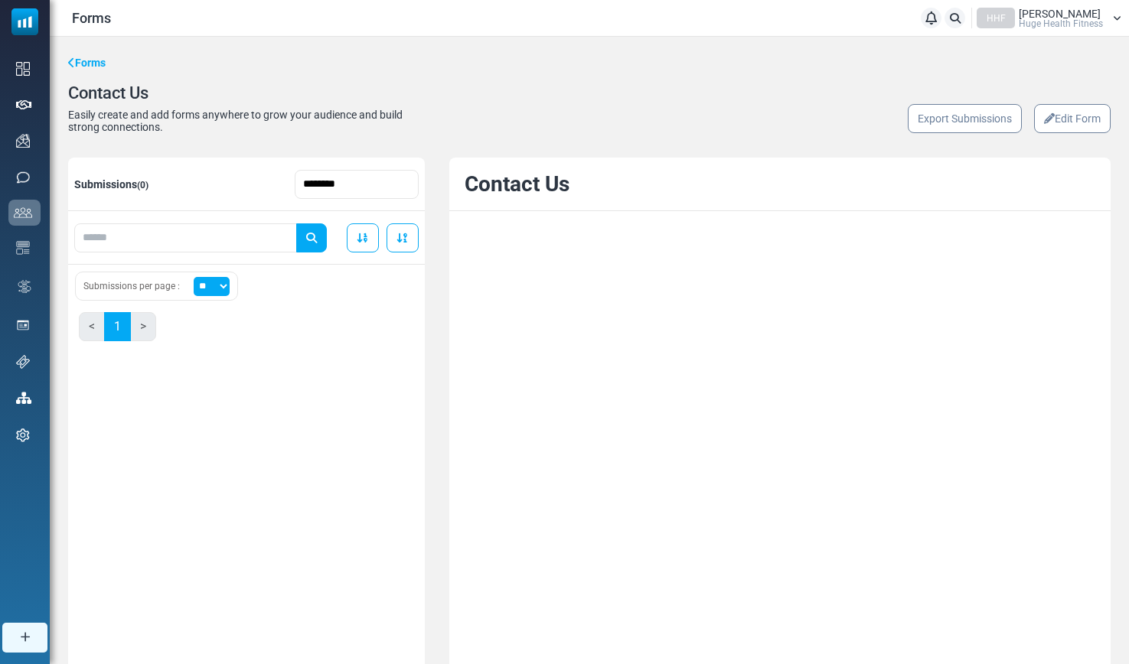
click at [1047, 116] on icon at bounding box center [1049, 118] width 11 height 11
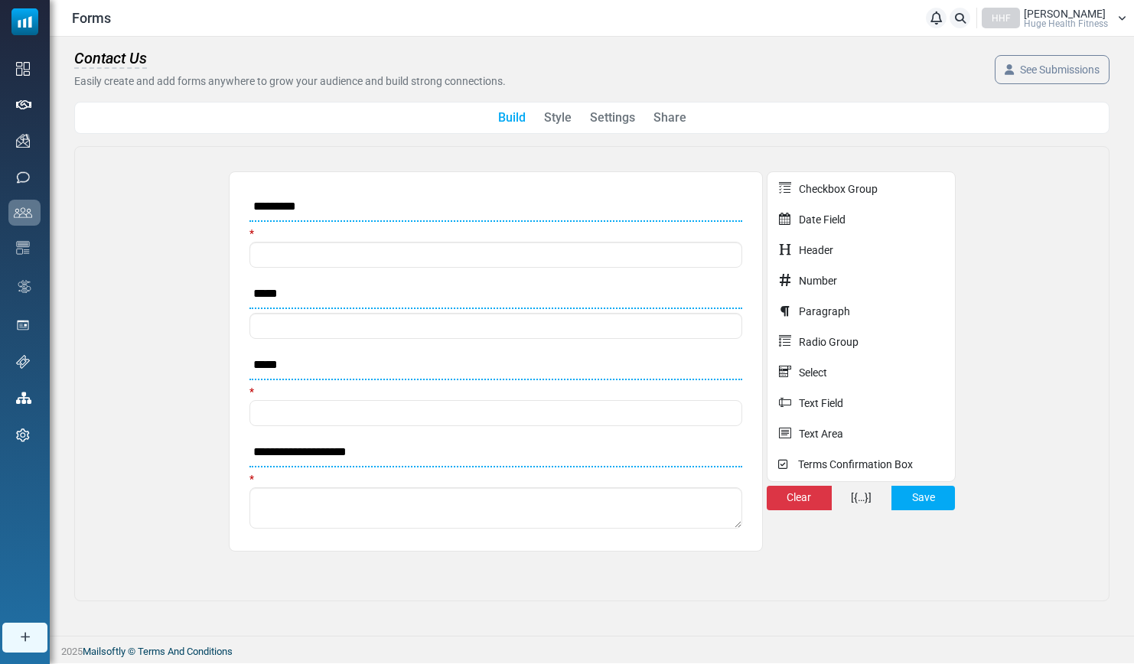
click at [668, 122] on link "Share" at bounding box center [670, 118] width 33 height 18
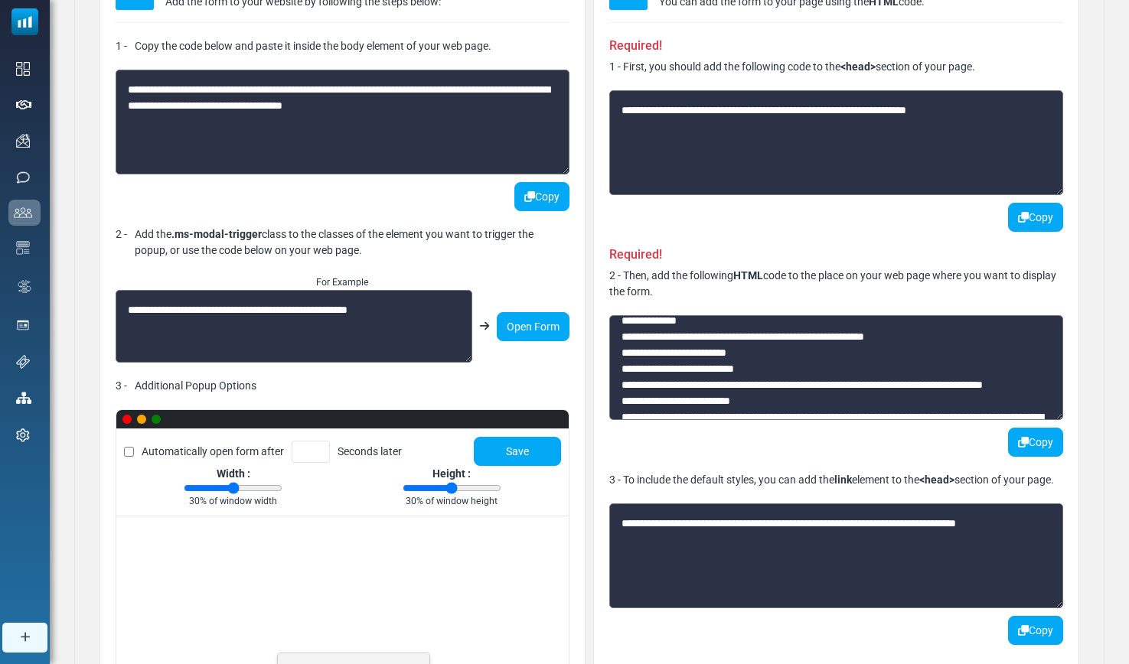
scroll to position [285, 0]
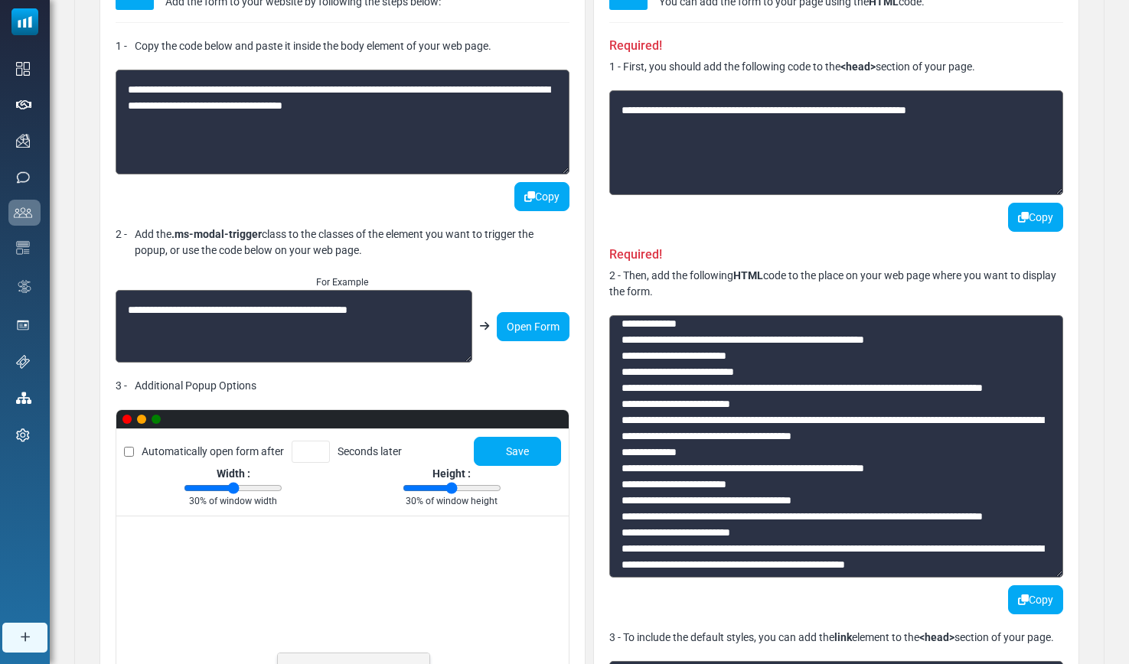
drag, startPoint x: 1061, startPoint y: 418, endPoint x: 991, endPoint y: 510, distance: 115.7
click at [1052, 578] on textarea at bounding box center [836, 446] width 454 height 262
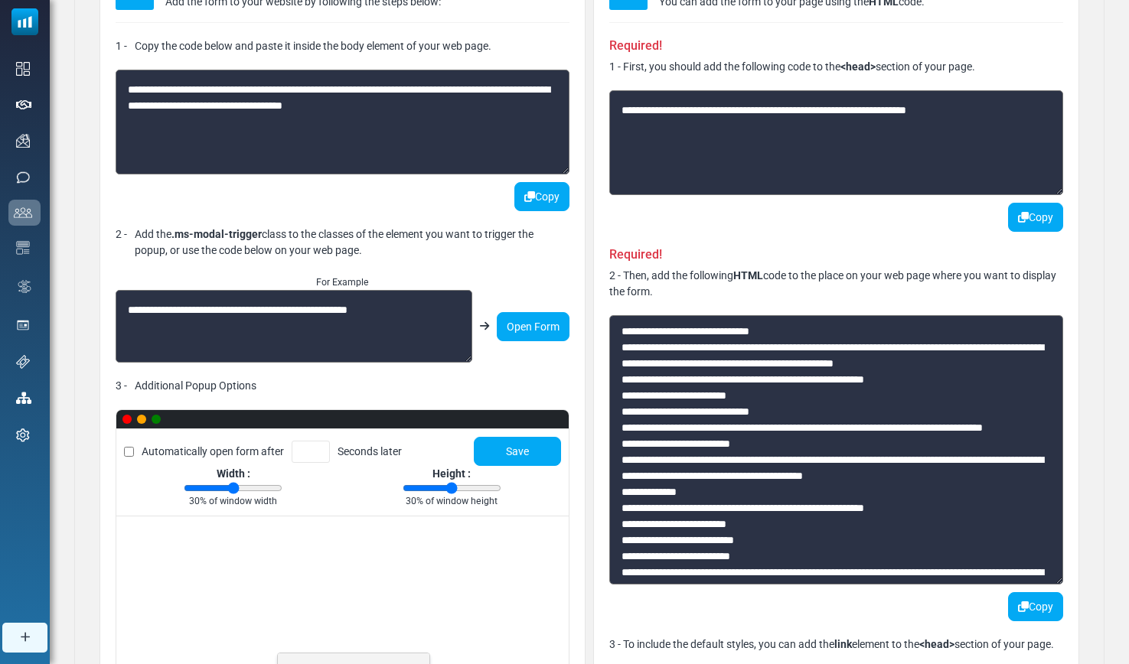
scroll to position [0, 0]
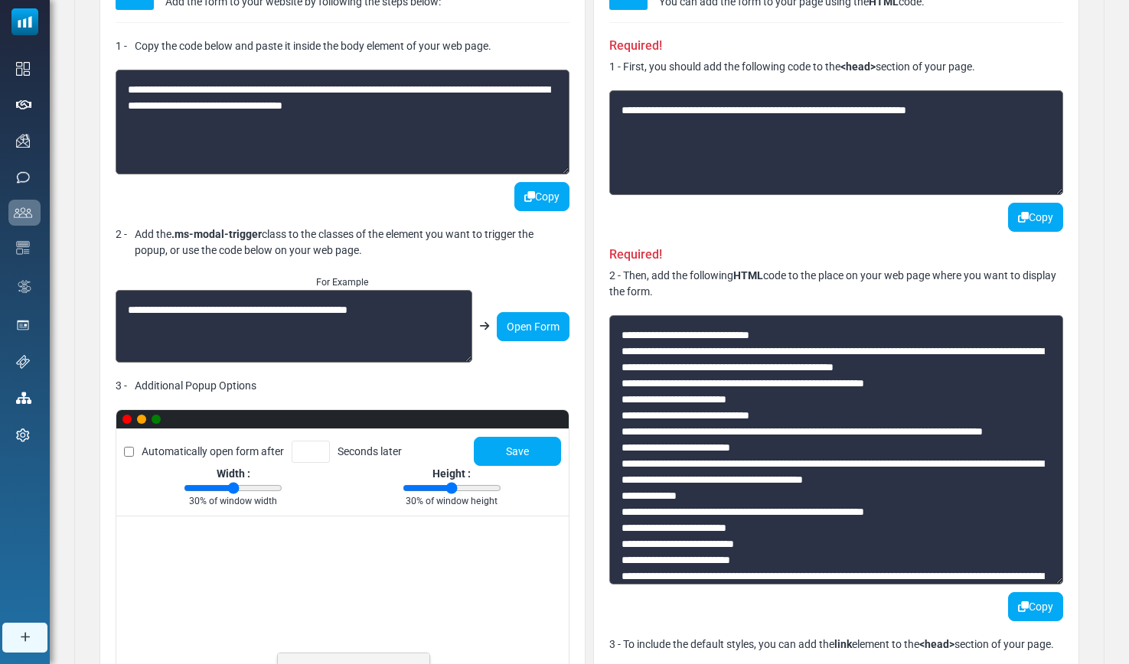
drag, startPoint x: 659, startPoint y: 370, endPoint x: 991, endPoint y: 369, distance: 332.1
click at [991, 369] on textarea at bounding box center [836, 449] width 454 height 269
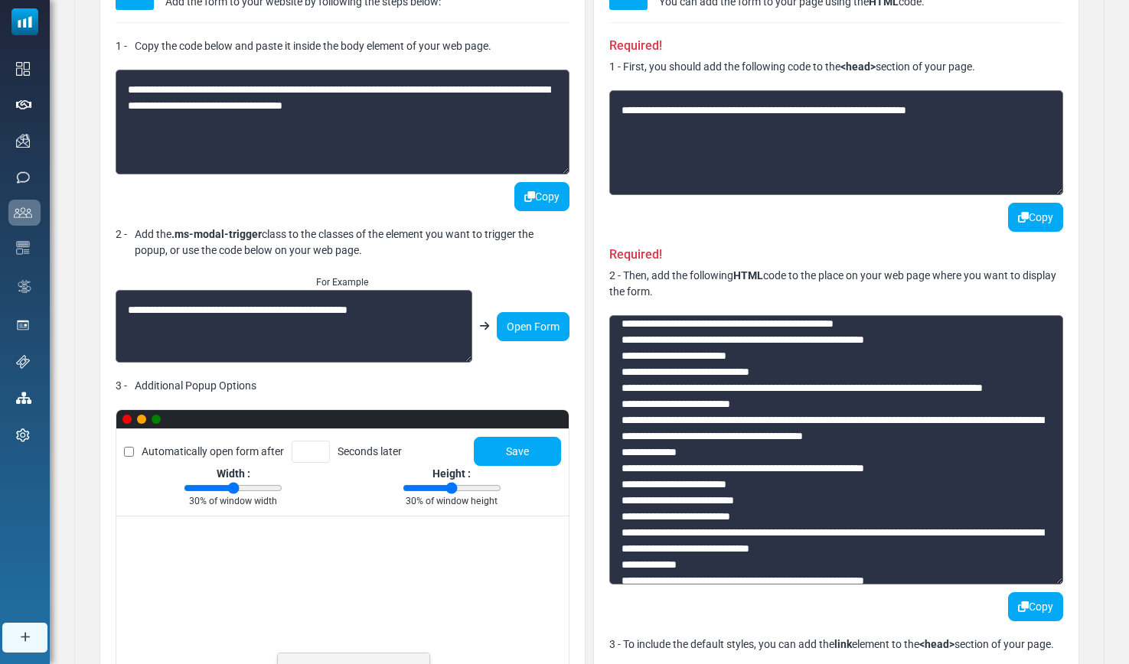
scroll to position [39, 0]
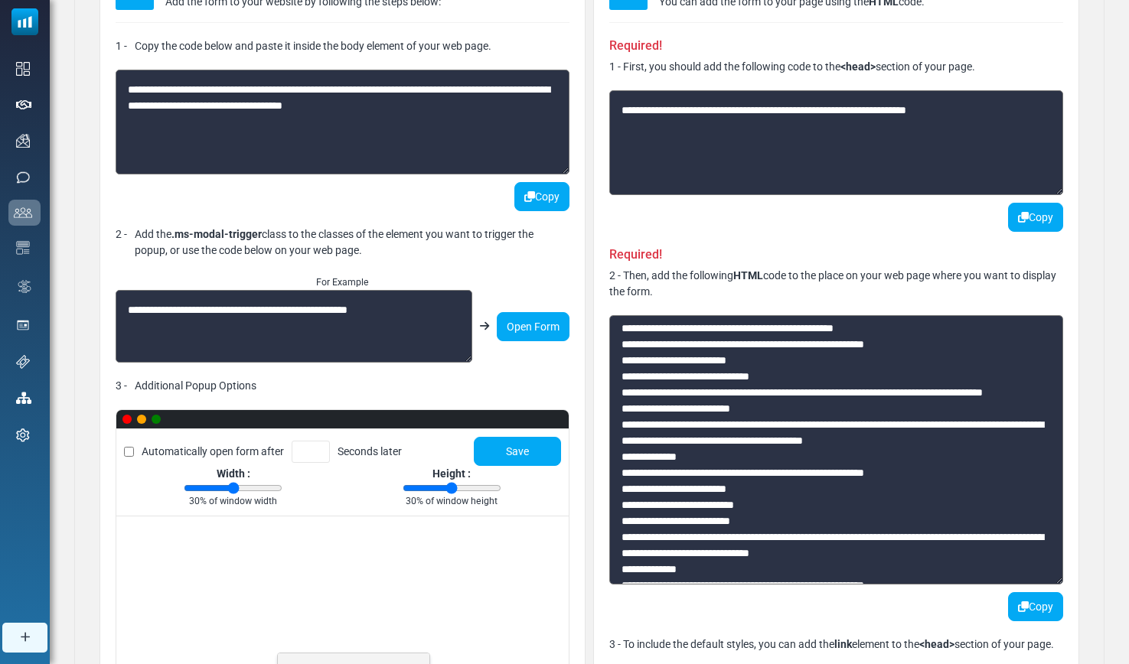
drag, startPoint x: 722, startPoint y: 443, endPoint x: 829, endPoint y: 442, distance: 106.4
click at [829, 442] on textarea at bounding box center [836, 449] width 454 height 269
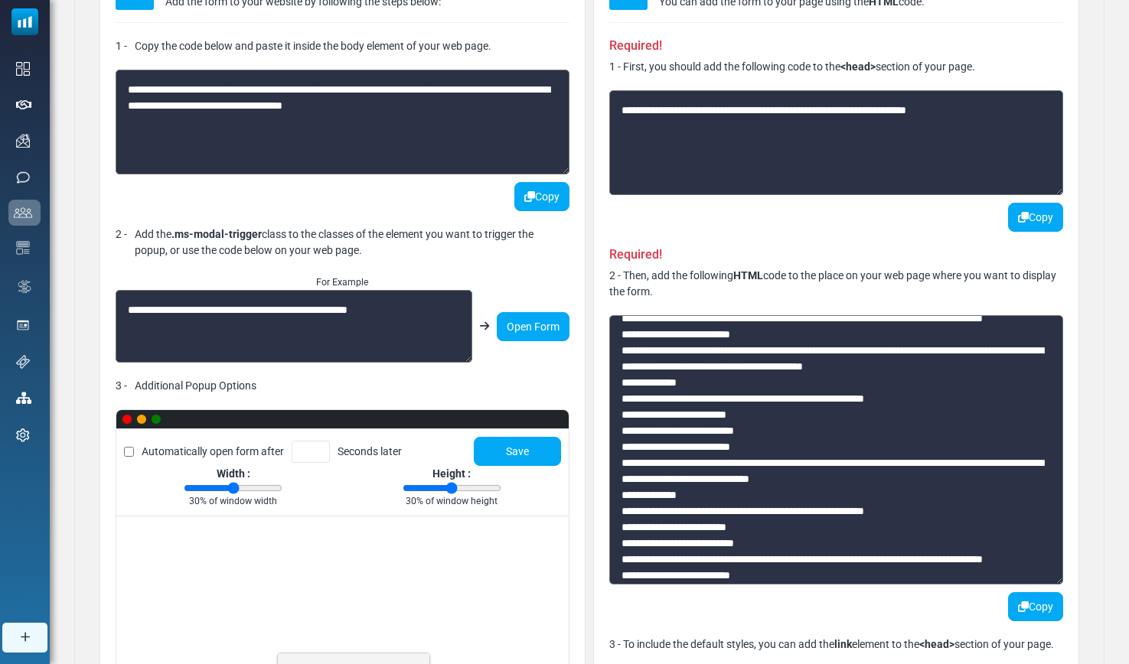
scroll to position [119, 0]
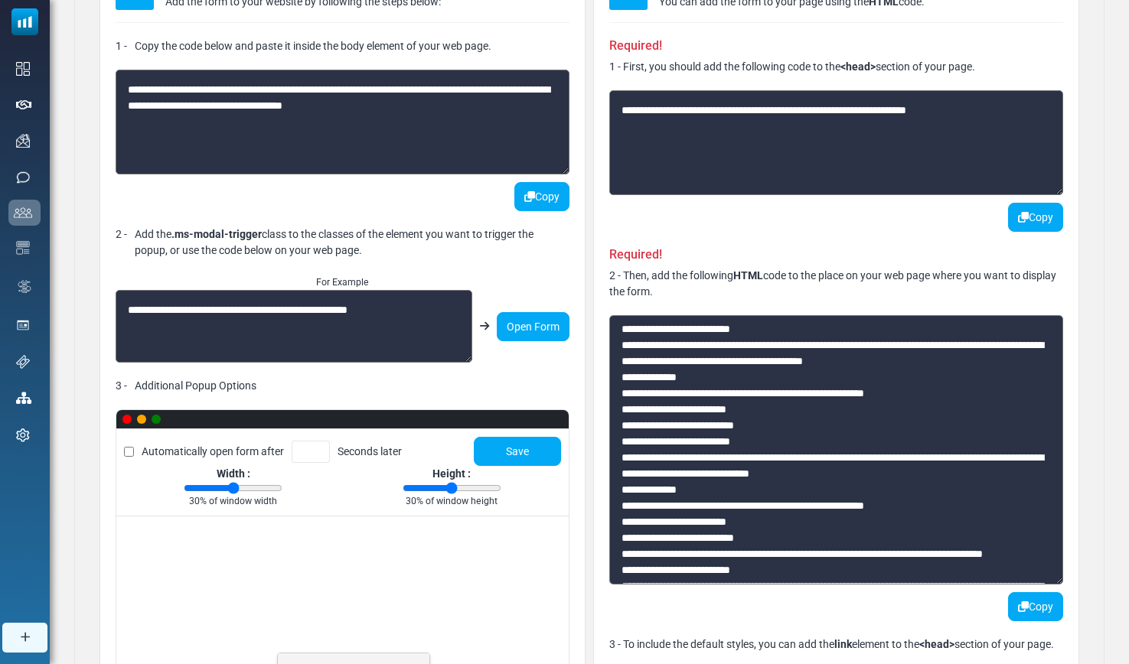
drag, startPoint x: 661, startPoint y: 477, endPoint x: 752, endPoint y: 474, distance: 91.1
click at [752, 474] on textarea at bounding box center [836, 449] width 454 height 269
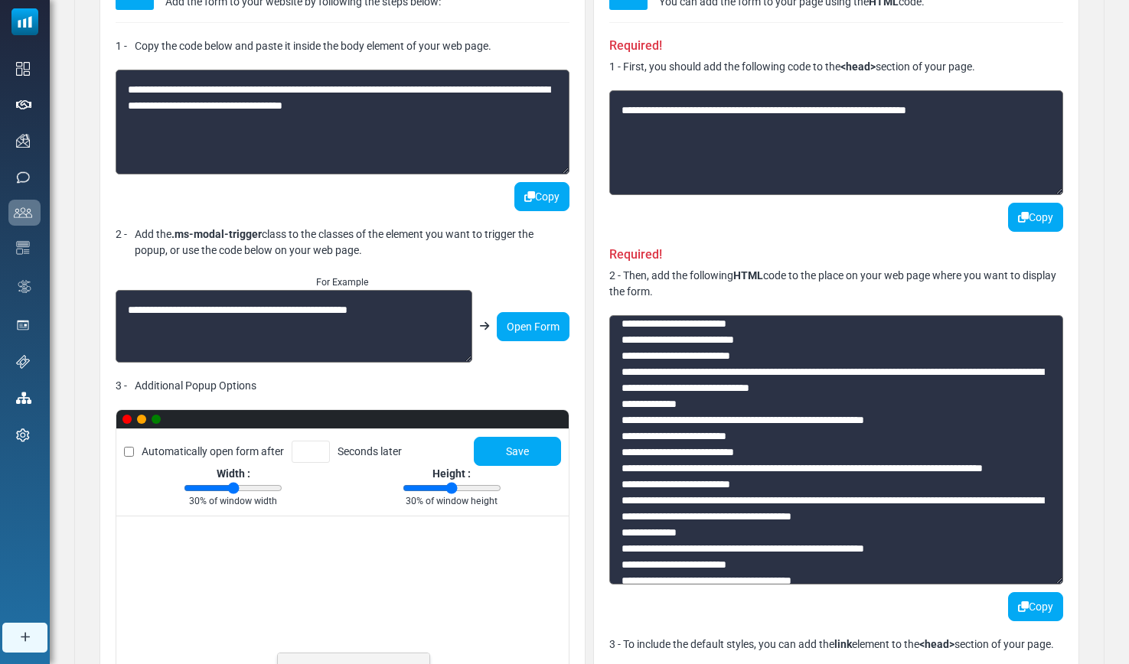
scroll to position [207, 0]
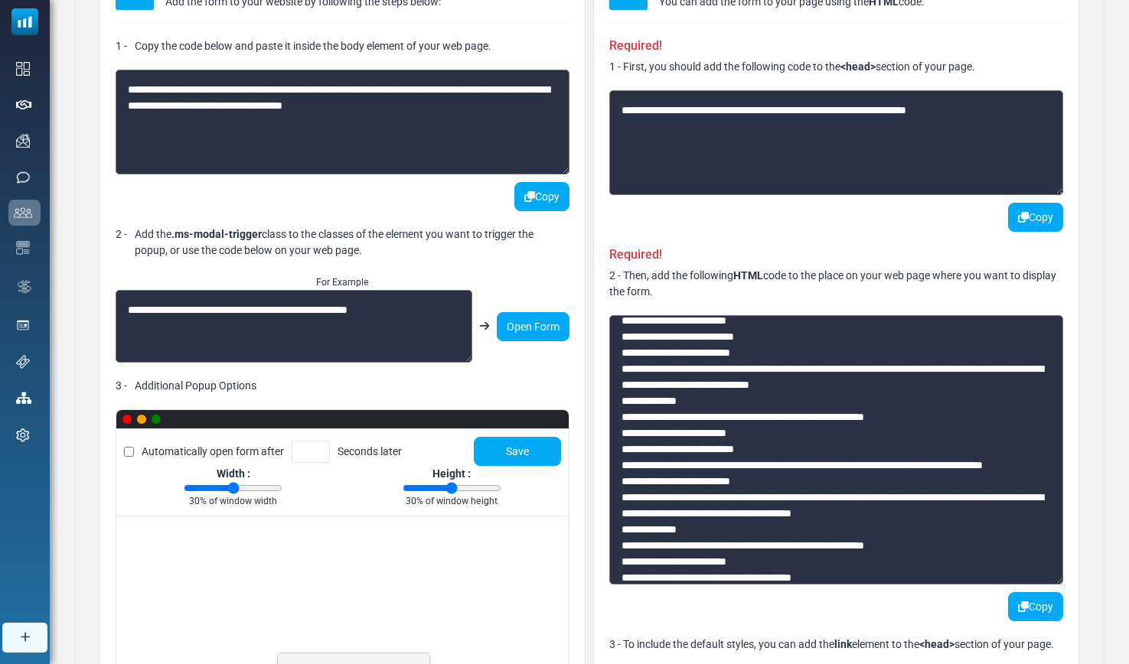
drag, startPoint x: 697, startPoint y: 516, endPoint x: 781, endPoint y: 514, distance: 84.2
click at [781, 514] on textarea at bounding box center [836, 449] width 454 height 269
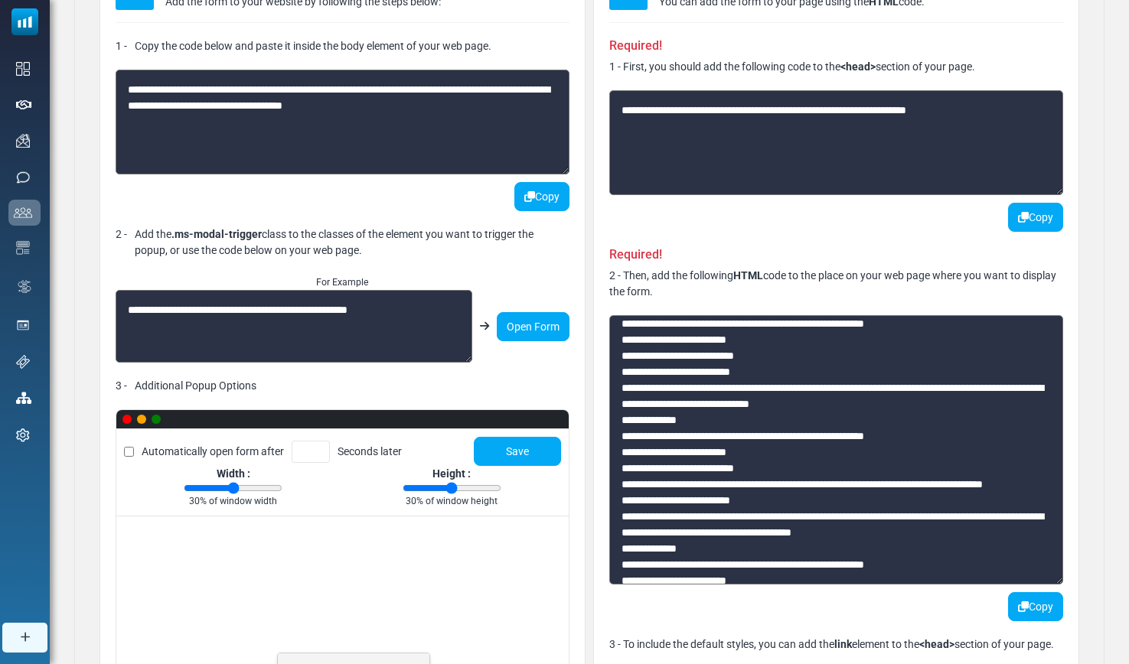
scroll to position [184, 0]
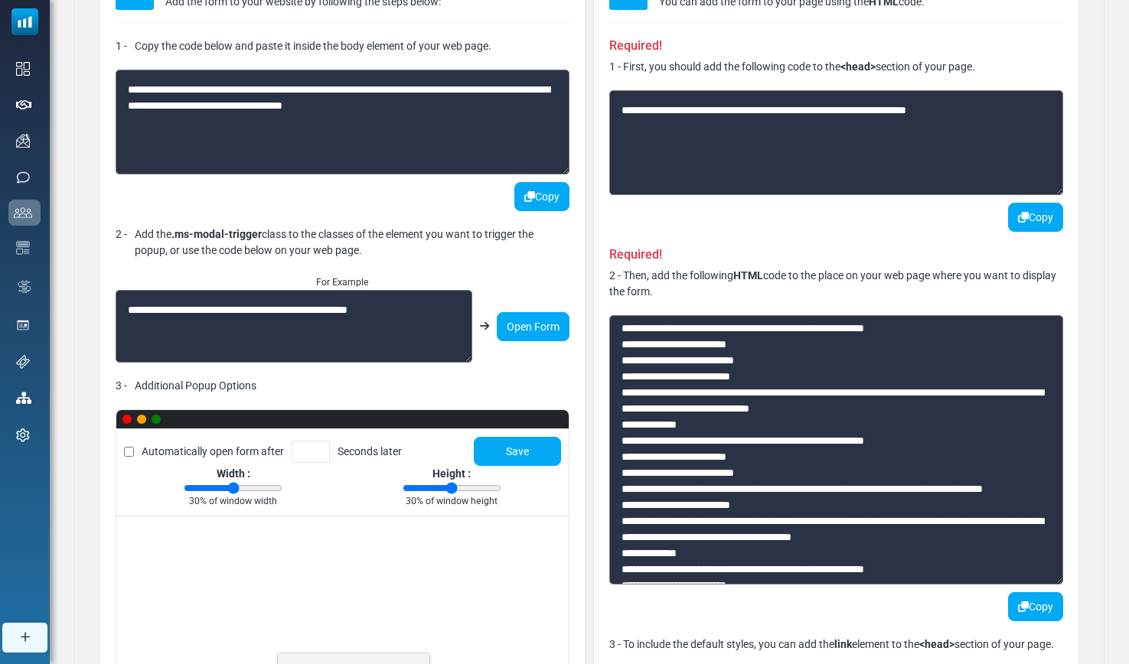
drag, startPoint x: 662, startPoint y: 409, endPoint x: 752, endPoint y: 409, distance: 90.3
click at [752, 409] on textarea at bounding box center [836, 449] width 454 height 269
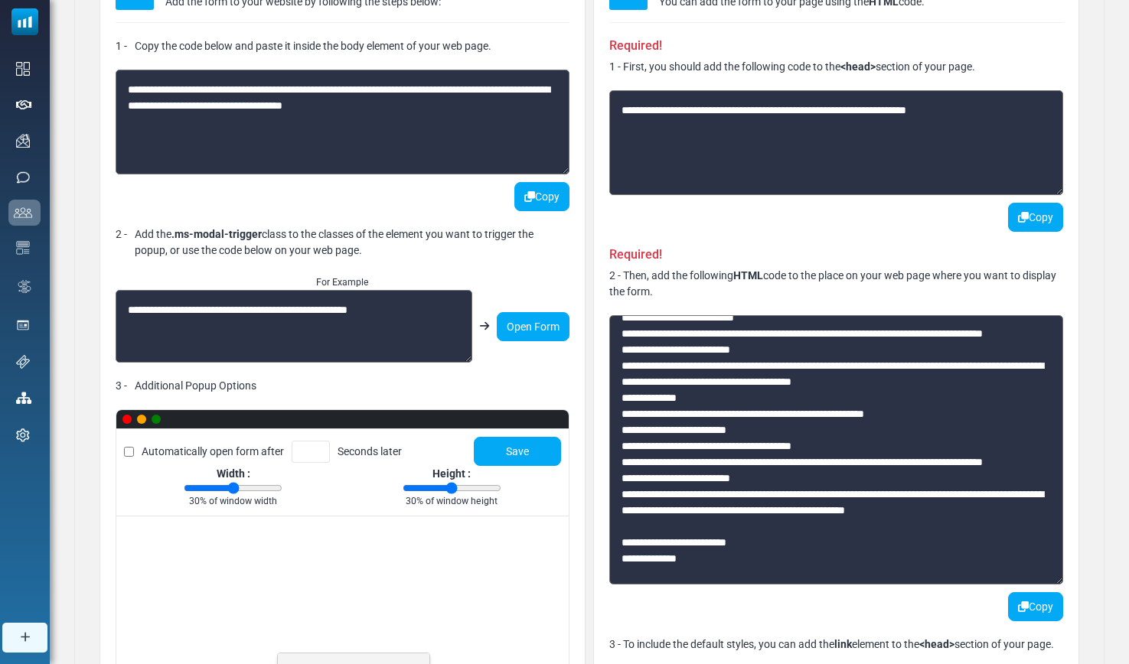
scroll to position [344, 0]
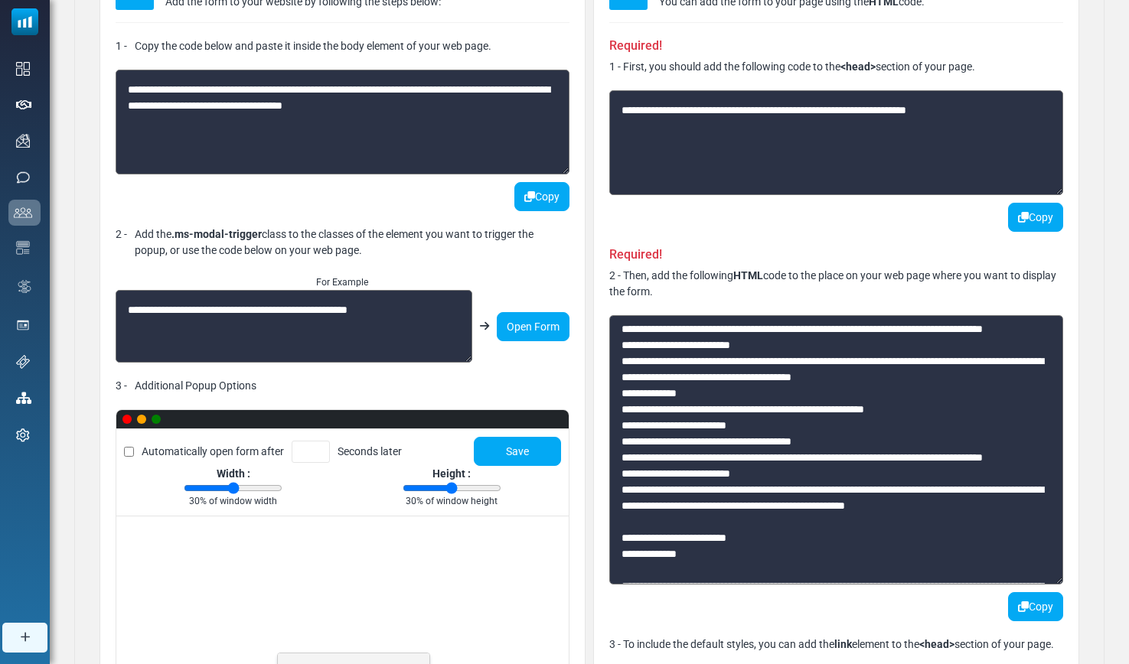
drag, startPoint x: 915, startPoint y: 510, endPoint x: 989, endPoint y: 510, distance: 74.2
click at [989, 510] on textarea at bounding box center [836, 449] width 454 height 269
click at [964, 521] on textarea at bounding box center [836, 449] width 454 height 269
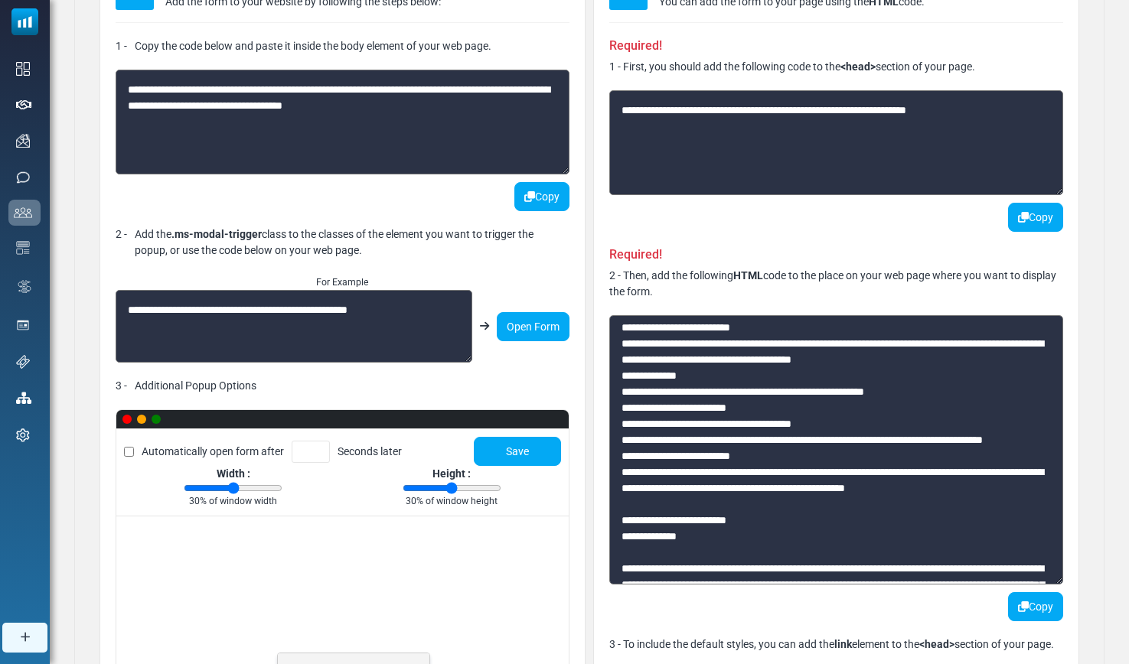
scroll to position [363, 0]
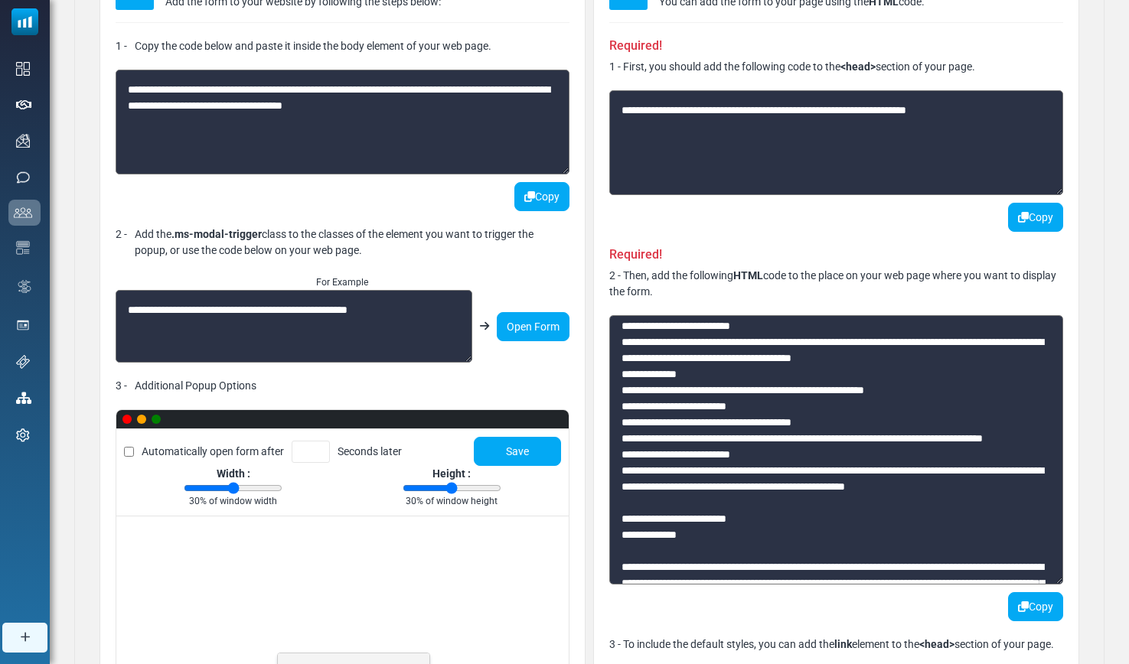
drag, startPoint x: 758, startPoint y: 489, endPoint x: 911, endPoint y: 490, distance: 153.8
click at [911, 490] on textarea at bounding box center [836, 449] width 454 height 269
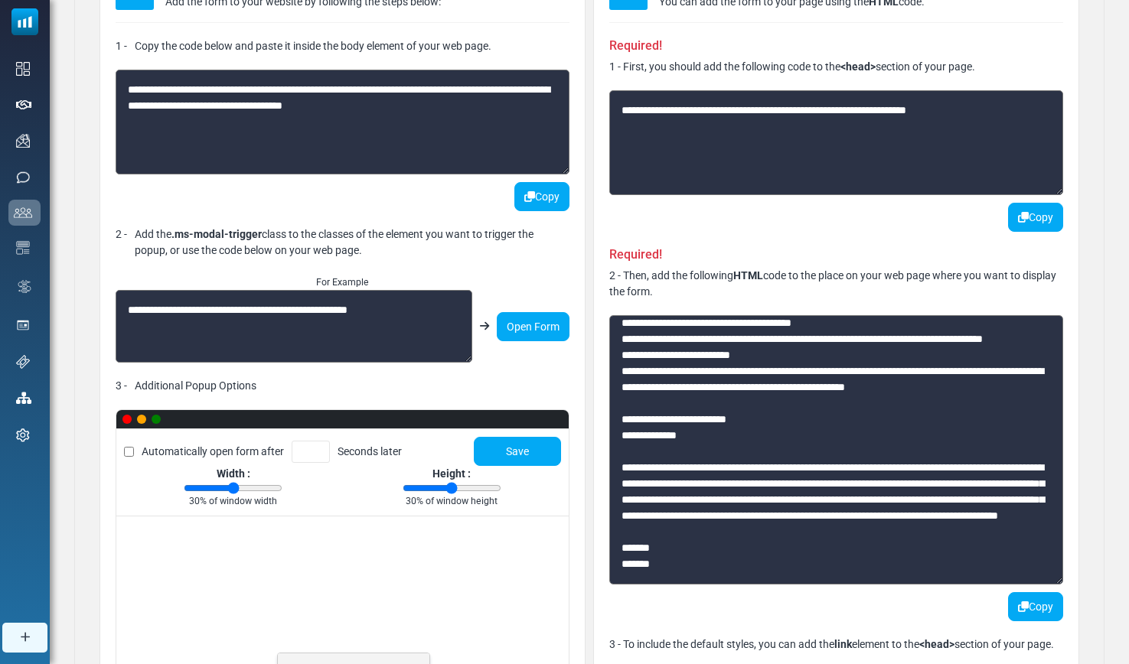
scroll to position [494, 0]
drag, startPoint x: 730, startPoint y: 437, endPoint x: 854, endPoint y: 434, distance: 124.0
click at [854, 434] on textarea at bounding box center [836, 449] width 454 height 269
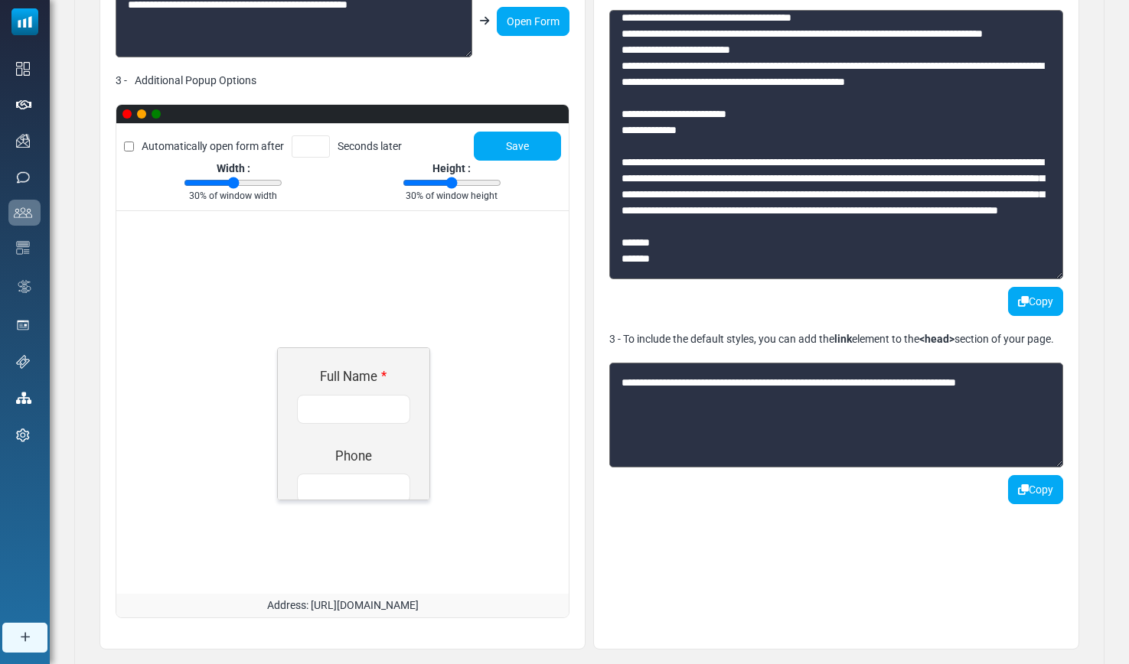
scroll to position [466, 0]
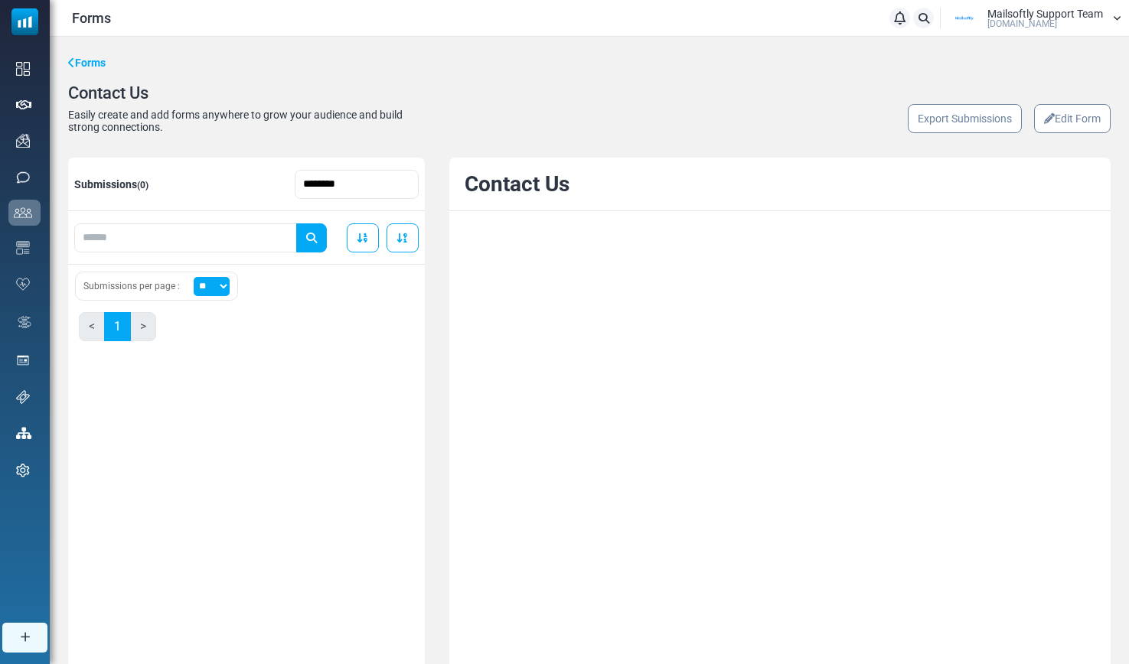
click at [1080, 122] on link "Edit Form" at bounding box center [1072, 118] width 77 height 29
click at [1025, 25] on span "Mailsoftly.Com" at bounding box center [1022, 23] width 70 height 9
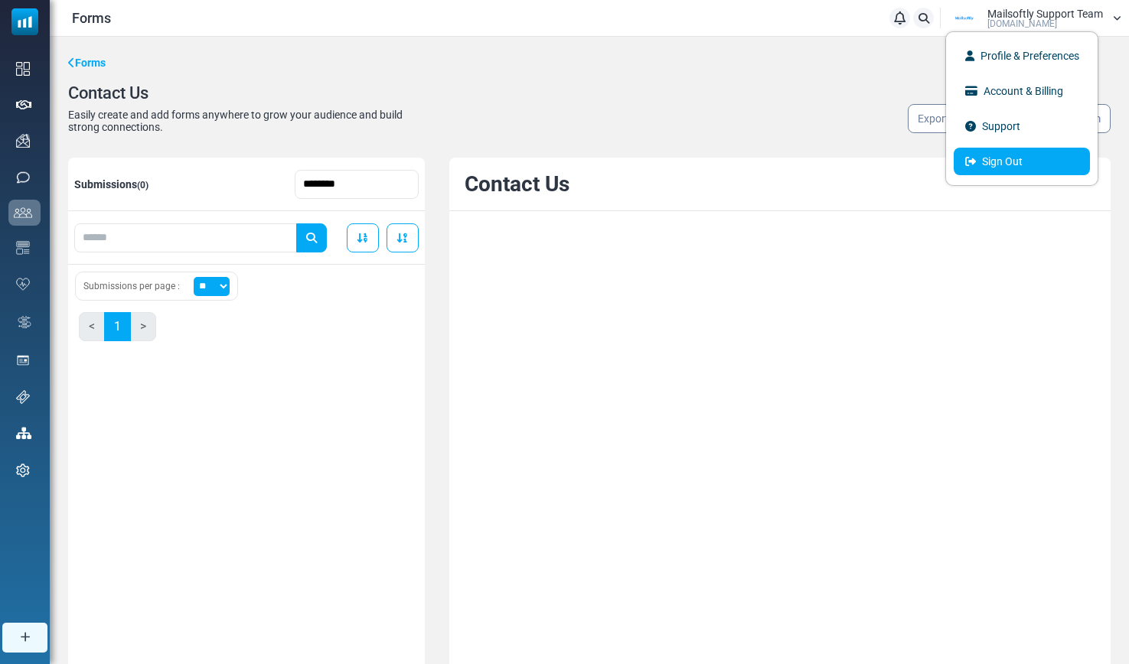
click at [993, 161] on link "Sign Out" at bounding box center [1022, 162] width 136 height 28
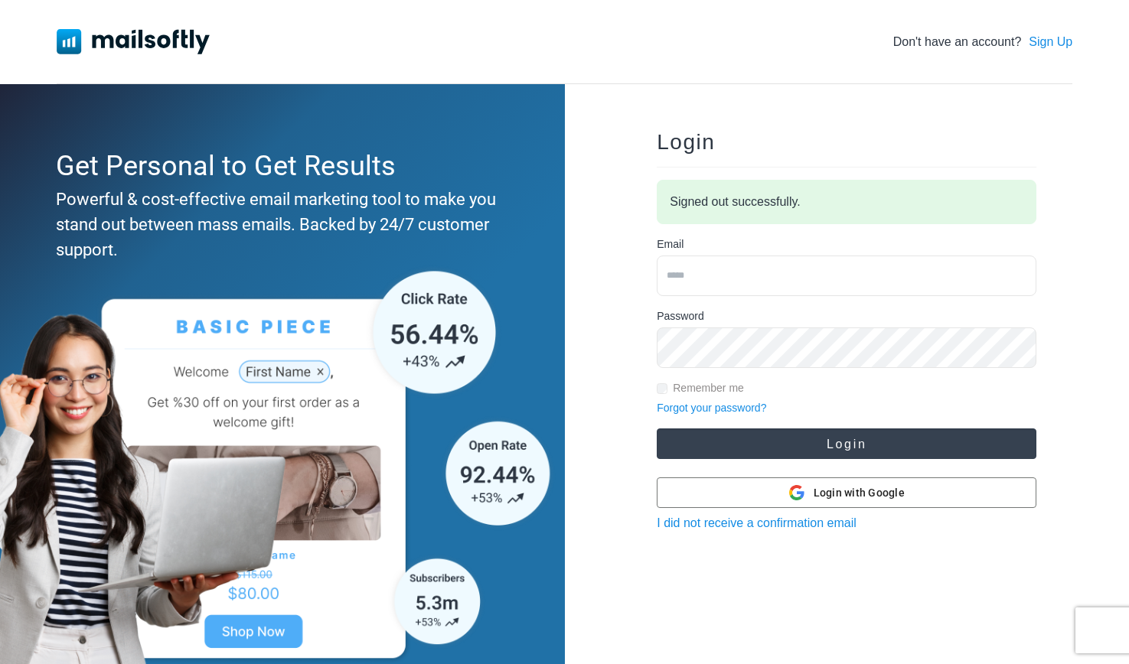
type input "**********"
click at [751, 443] on button "Login" at bounding box center [847, 444] width 380 height 31
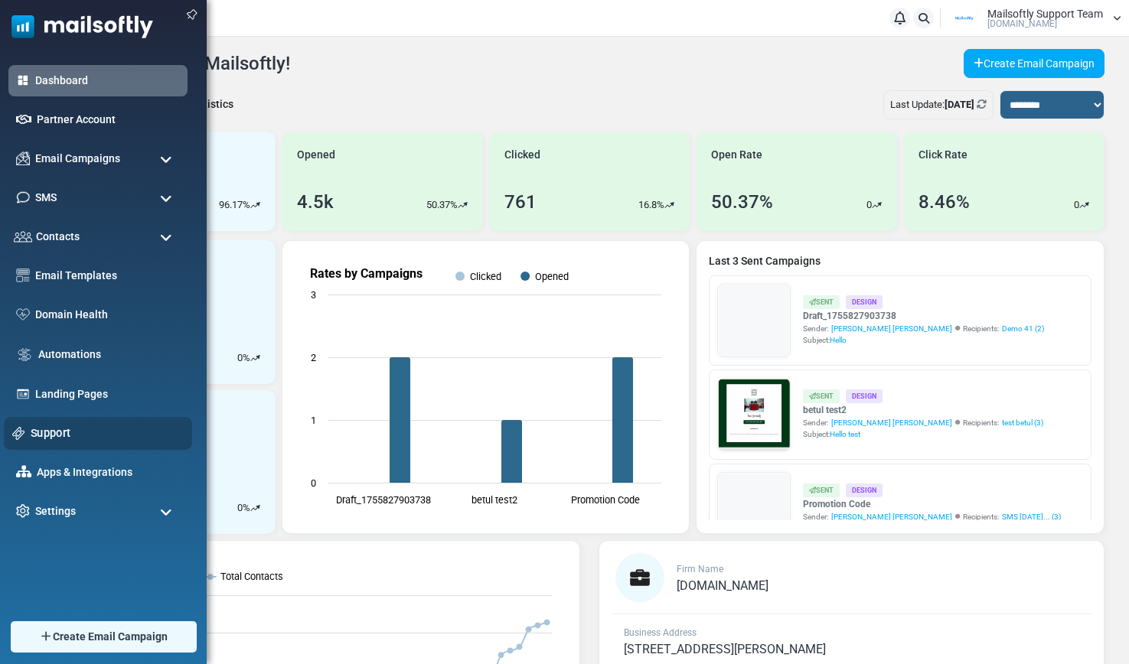
click at [57, 429] on link "Support" at bounding box center [107, 433] width 153 height 17
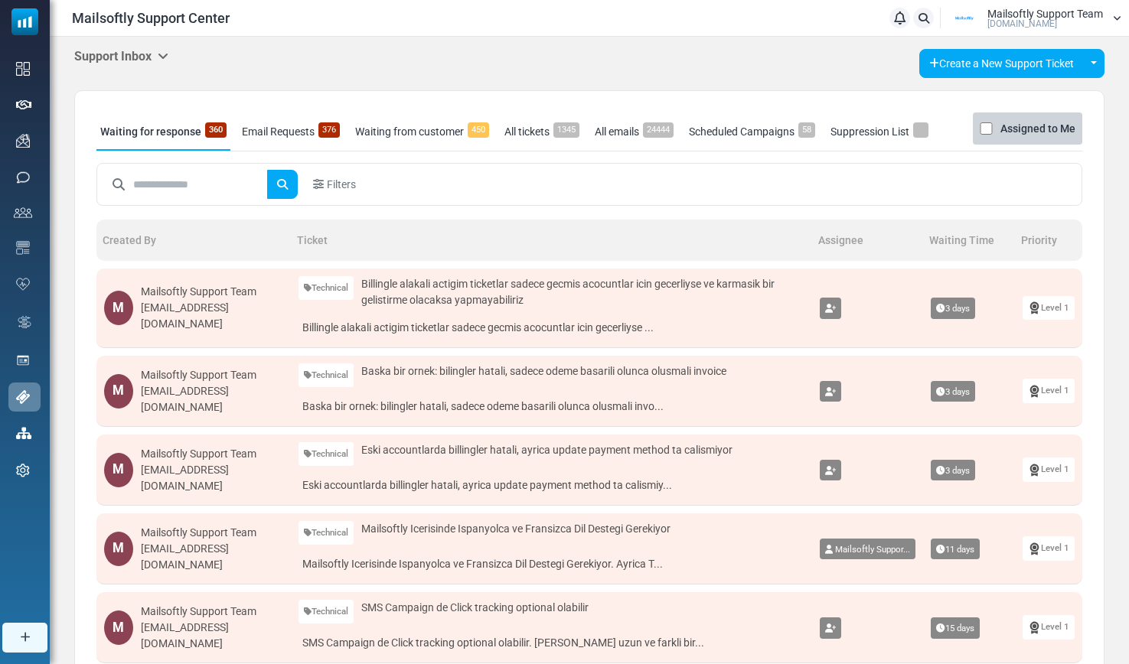
click at [162, 54] on icon at bounding box center [163, 56] width 11 height 12
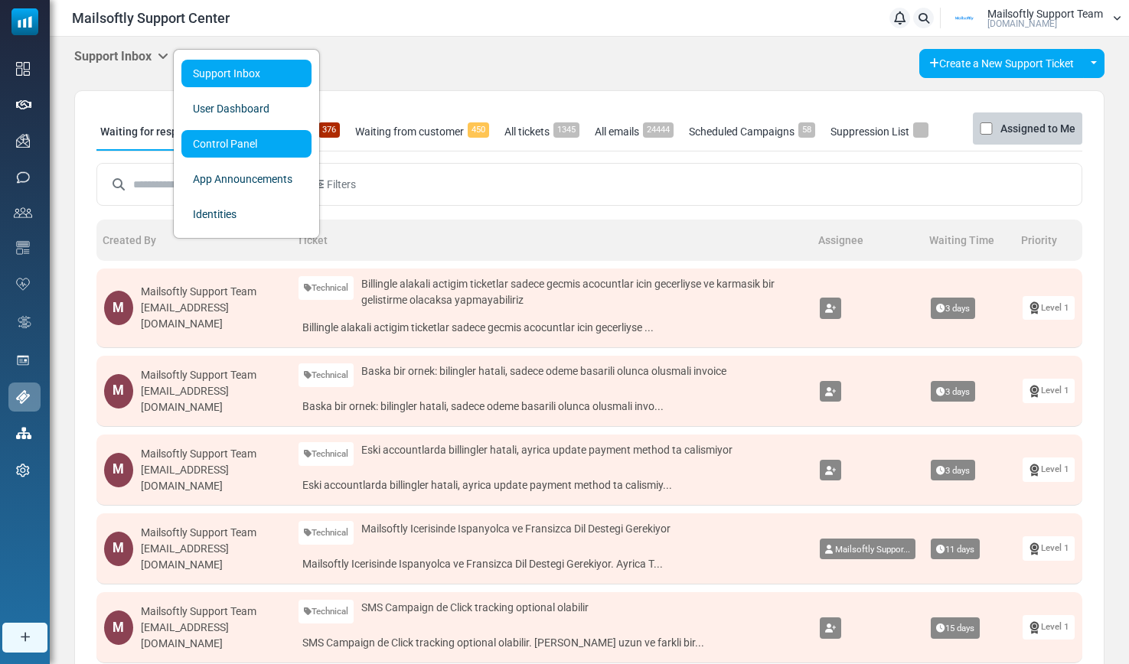
click at [211, 138] on link "Control Panel" at bounding box center [246, 144] width 130 height 28
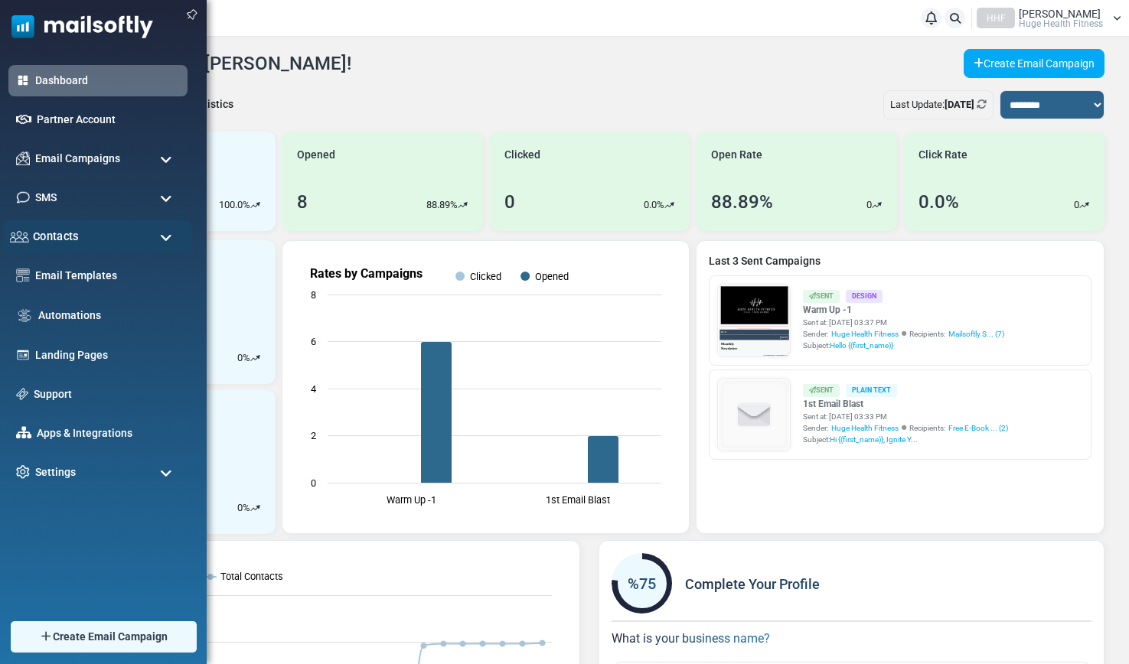
click at [79, 236] on div "Contacts" at bounding box center [98, 236] width 188 height 33
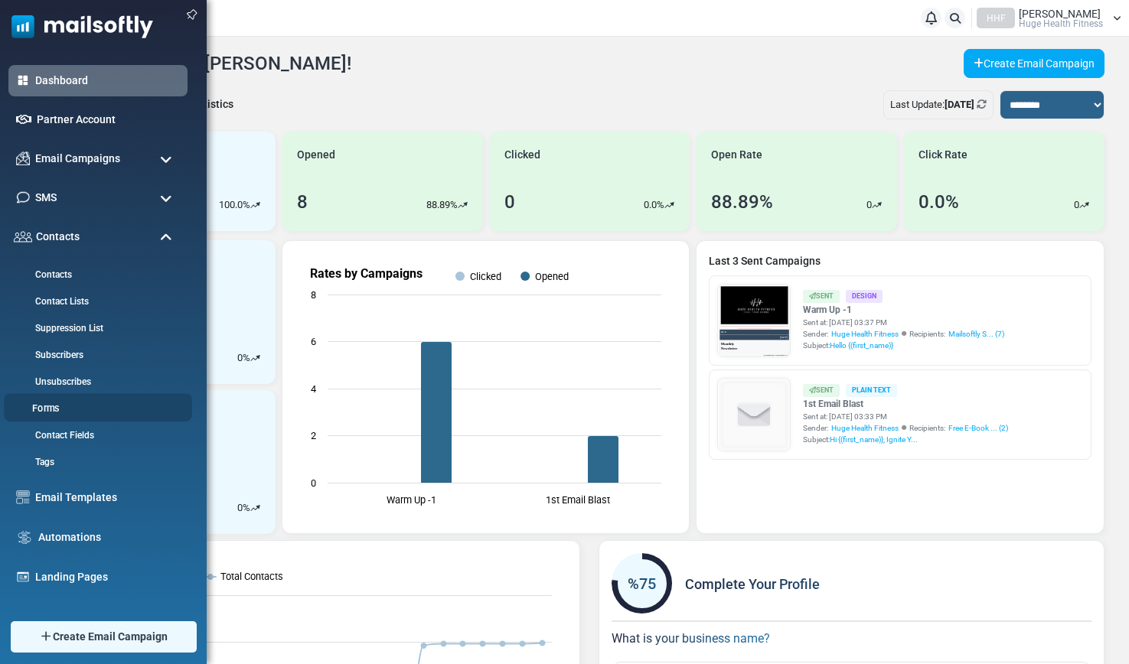
click at [51, 406] on link "Forms" at bounding box center [96, 409] width 184 height 15
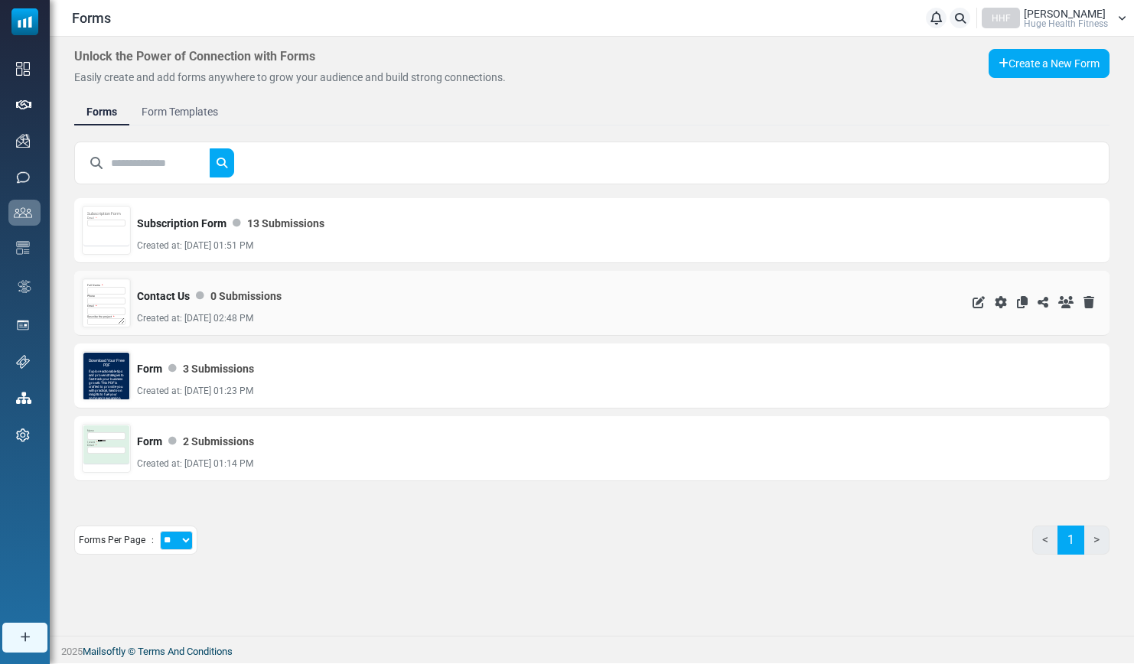
click at [105, 295] on div "Phone" at bounding box center [106, 300] width 38 height 11
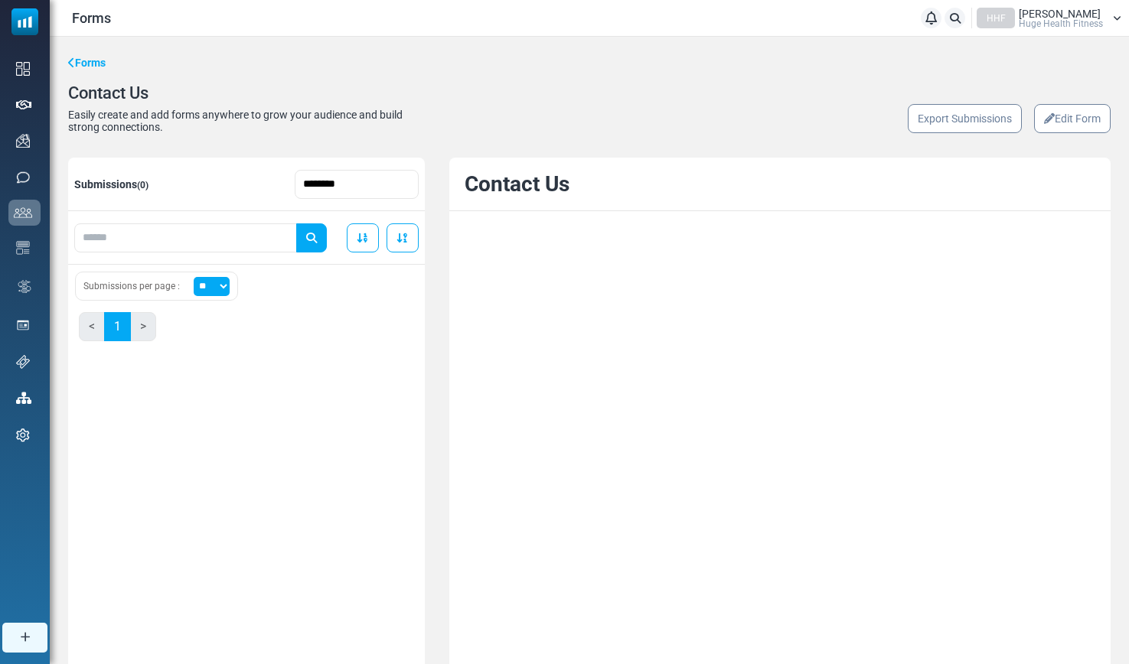
click at [1074, 116] on link "Edit Form" at bounding box center [1072, 118] width 77 height 29
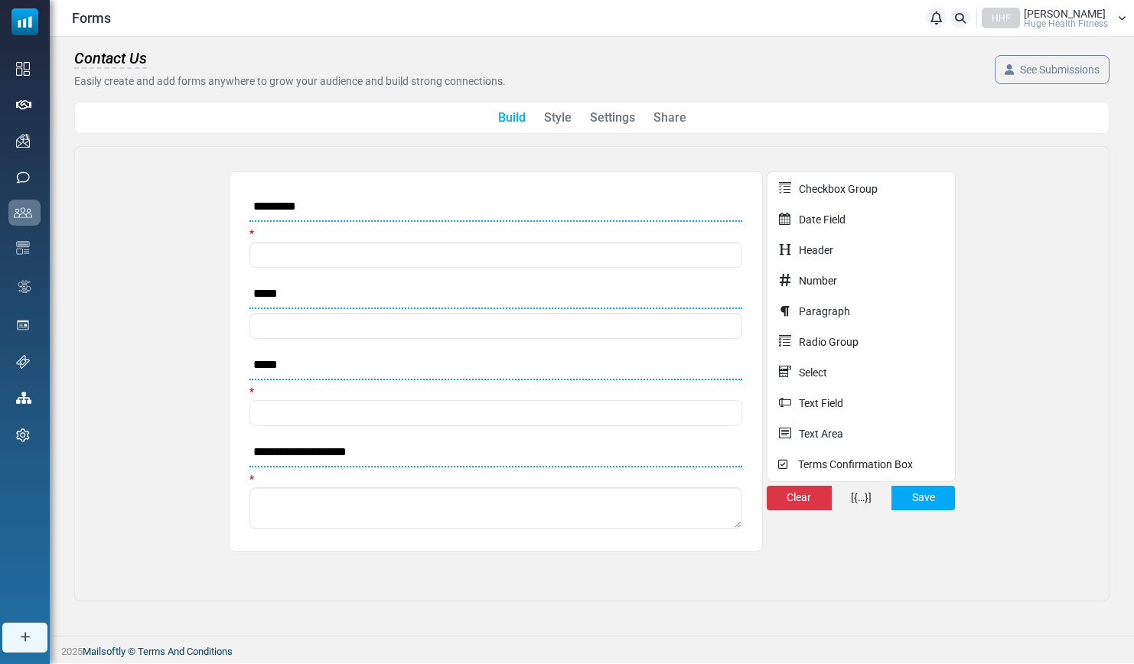
click at [666, 122] on link "Share" at bounding box center [670, 118] width 33 height 18
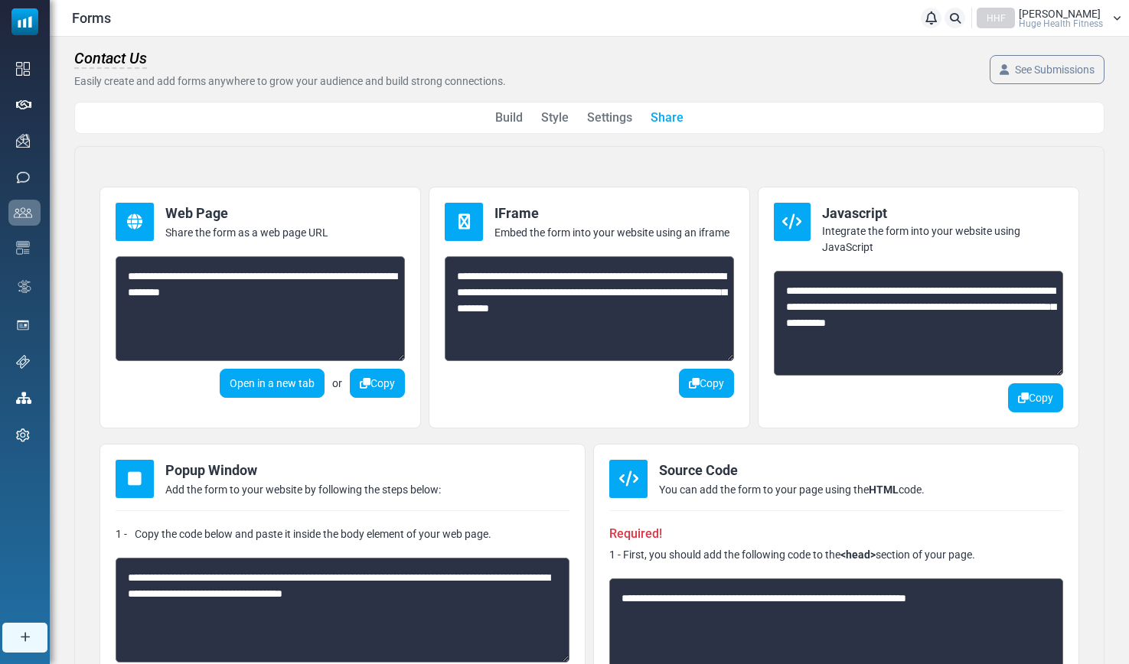
click at [615, 120] on link "Settings" at bounding box center [609, 118] width 45 height 18
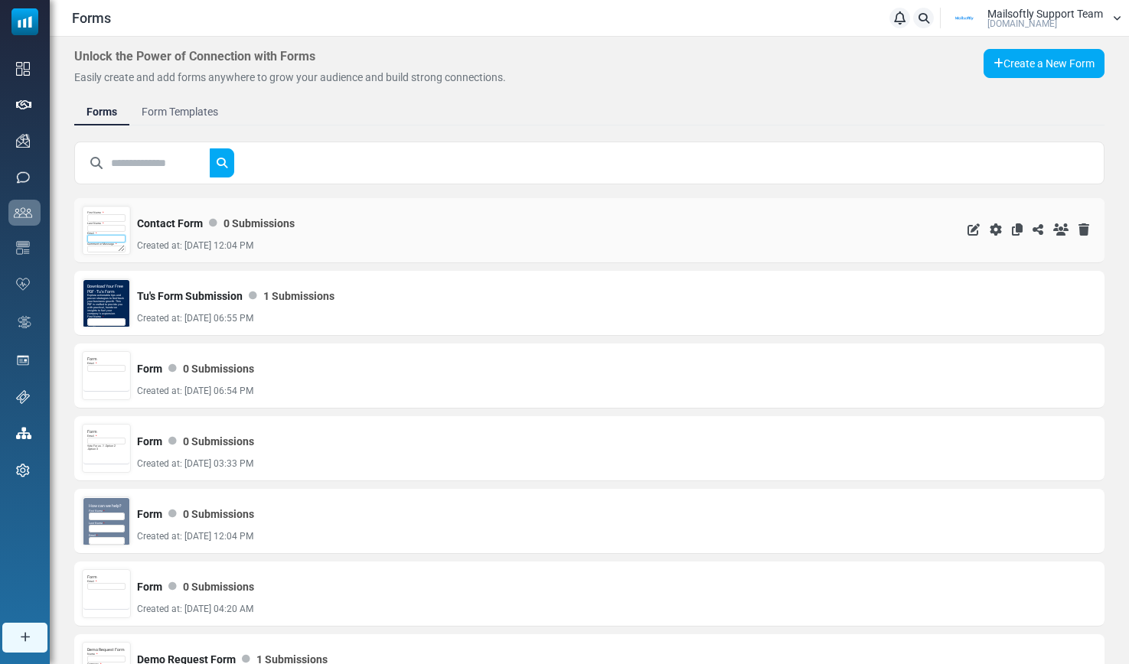
click at [114, 239] on input "email" at bounding box center [106, 239] width 38 height 8
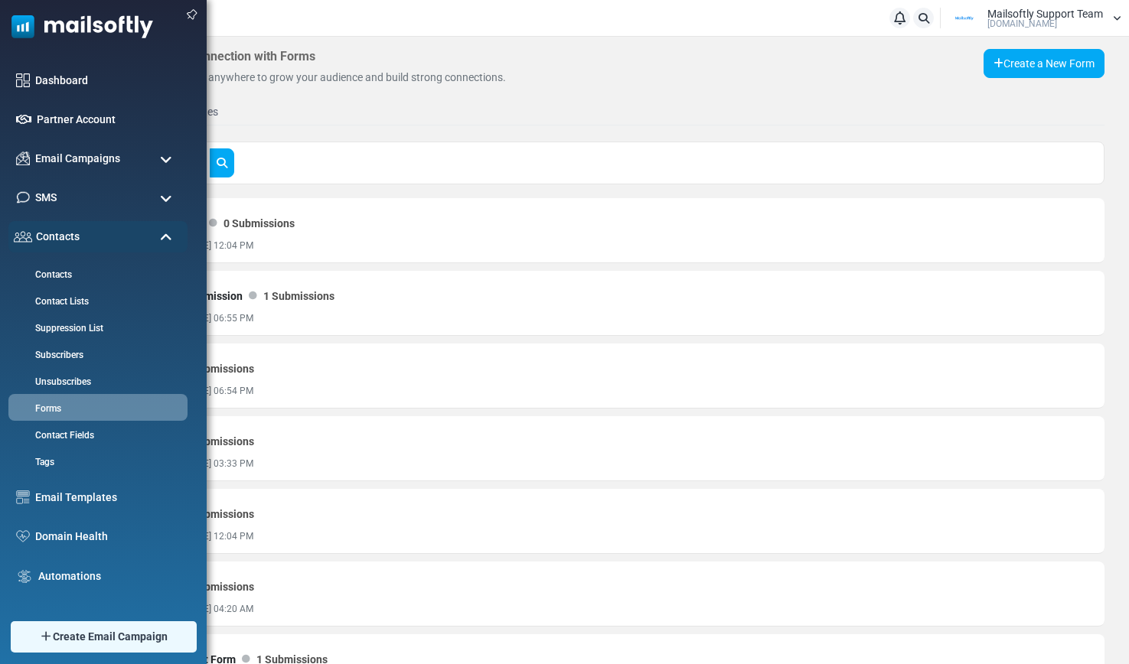
scroll to position [145, 0]
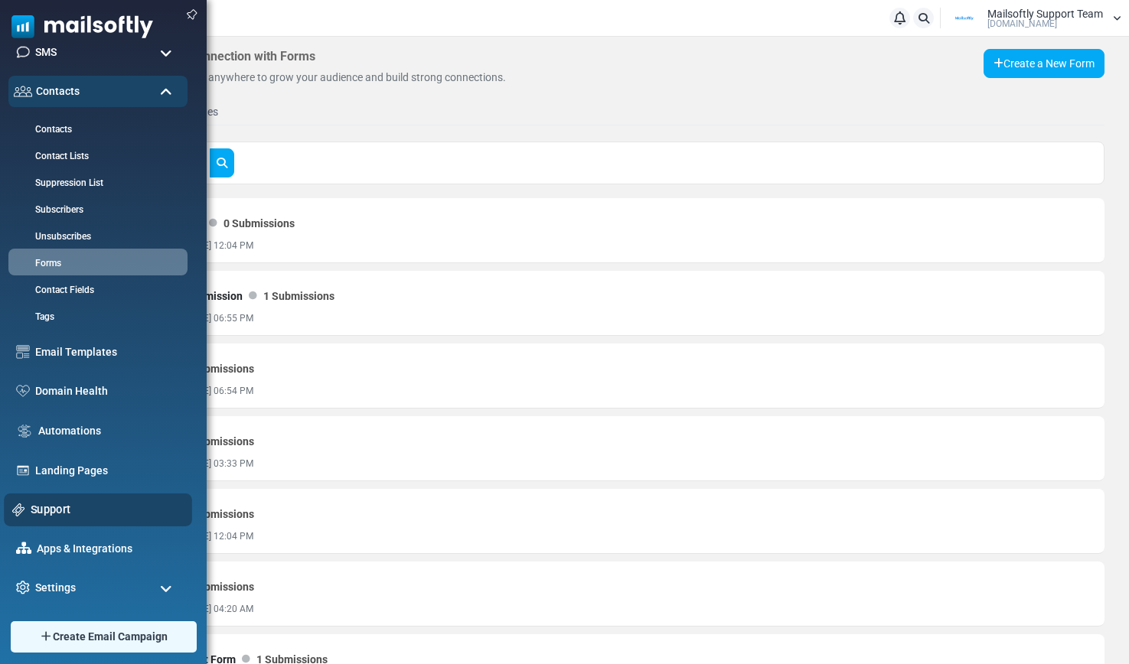
click at [38, 504] on link "Support" at bounding box center [107, 509] width 153 height 17
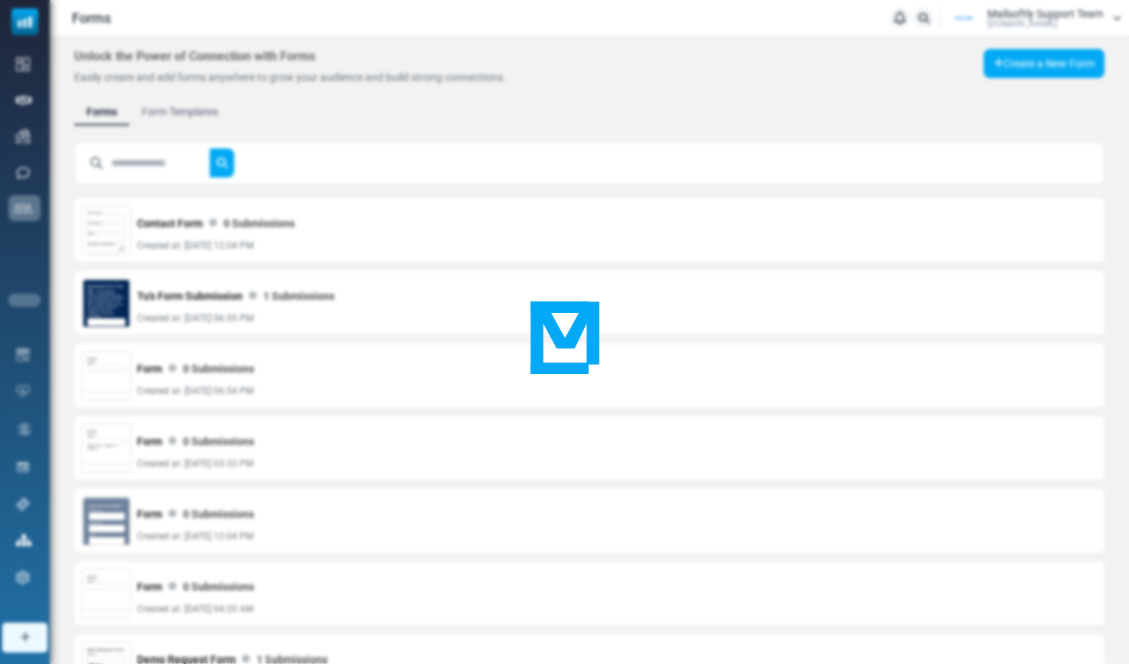
scroll to position [0, 0]
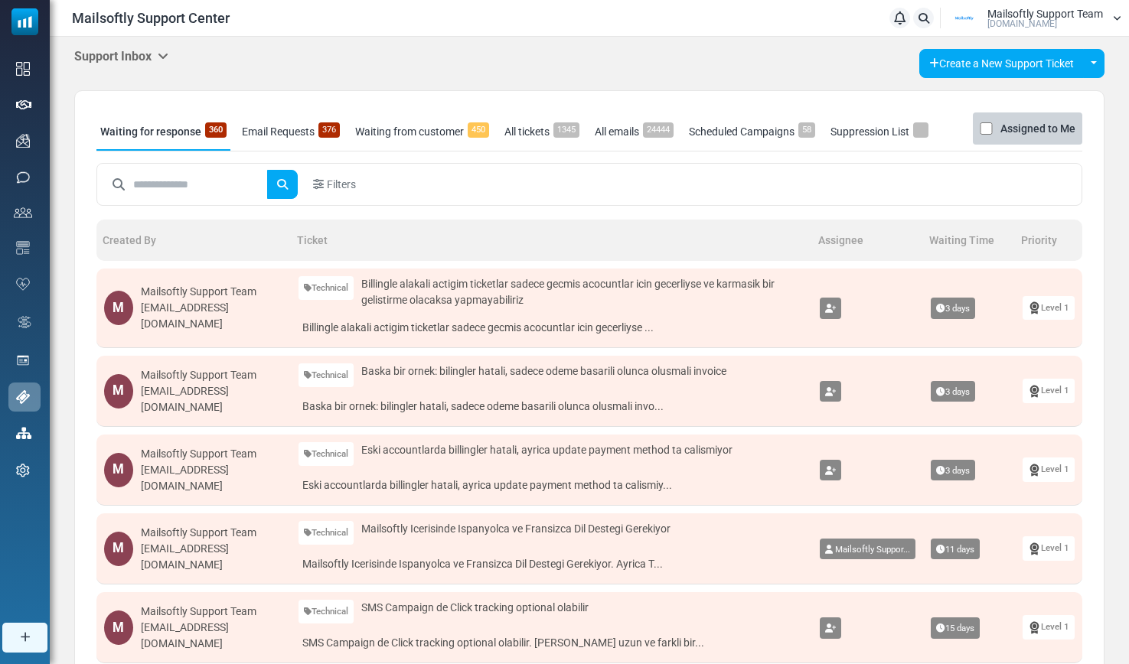
click at [168, 58] on icon at bounding box center [163, 56] width 11 height 12
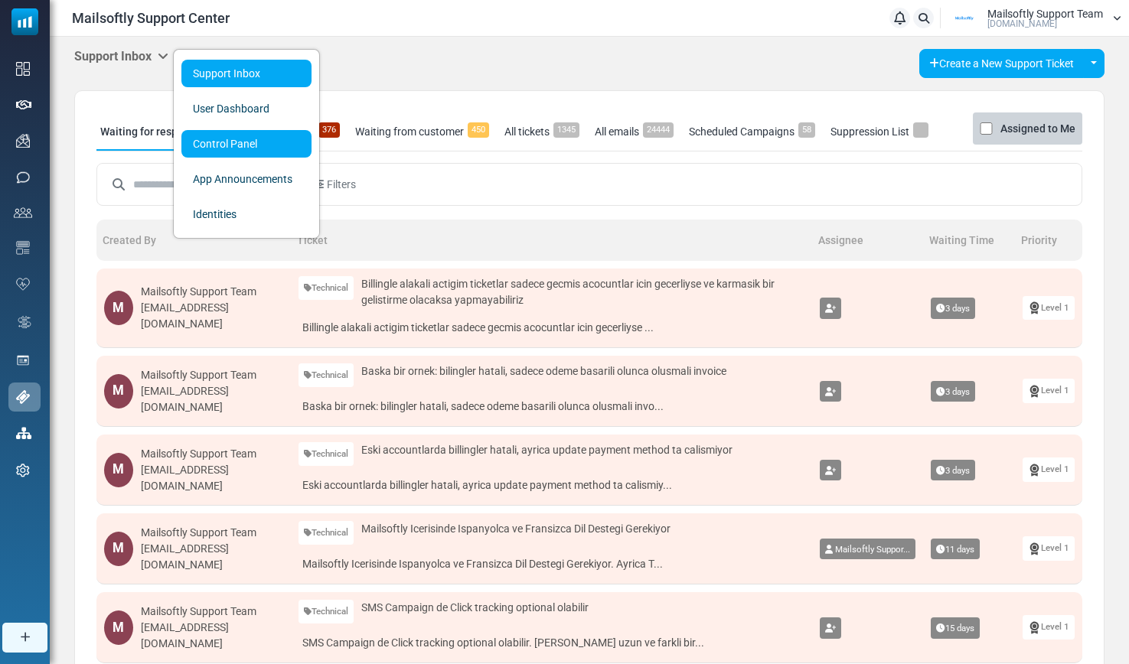
click at [224, 148] on link "Control Panel" at bounding box center [246, 144] width 130 height 28
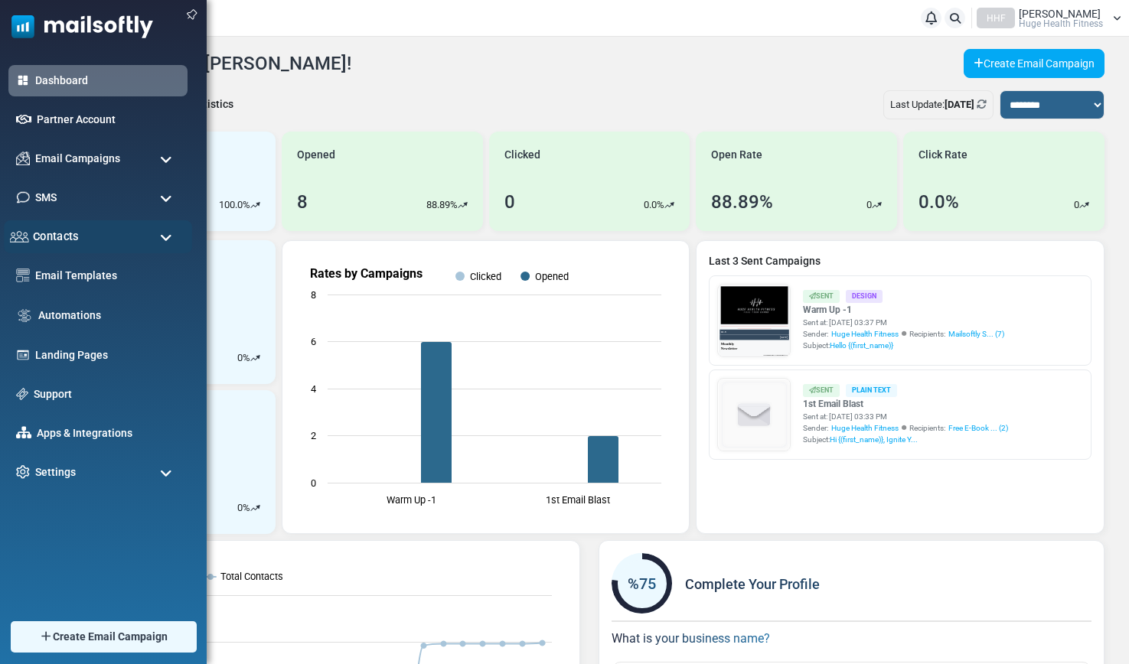
click at [83, 239] on div "Contacts" at bounding box center [98, 236] width 188 height 33
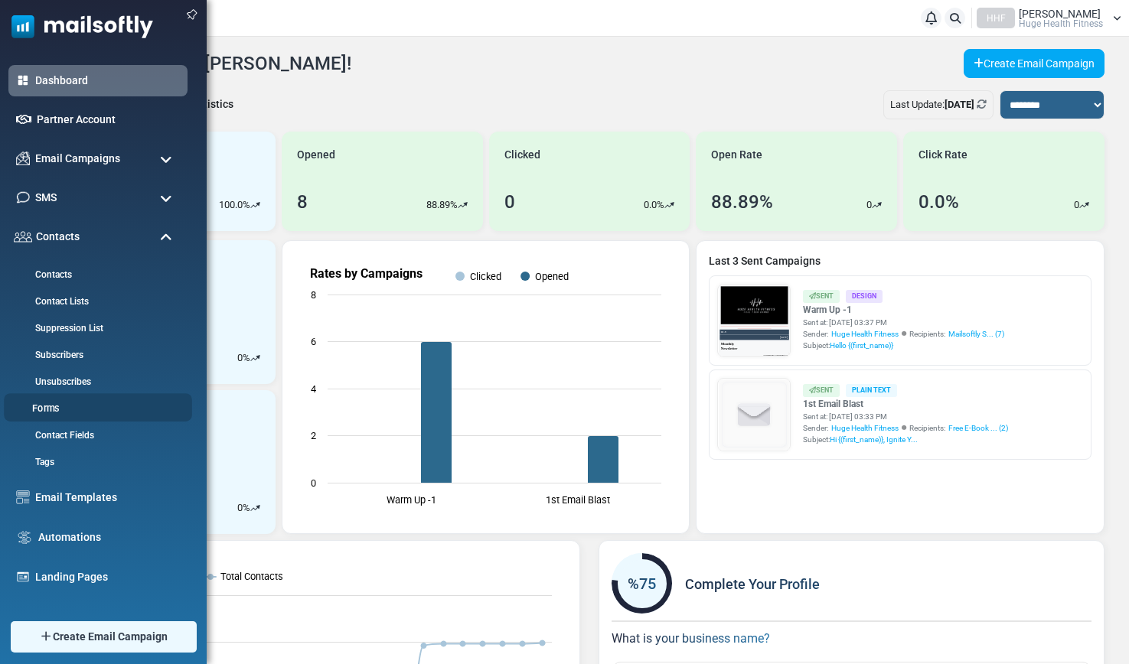
click at [41, 405] on link "Forms" at bounding box center [96, 409] width 184 height 15
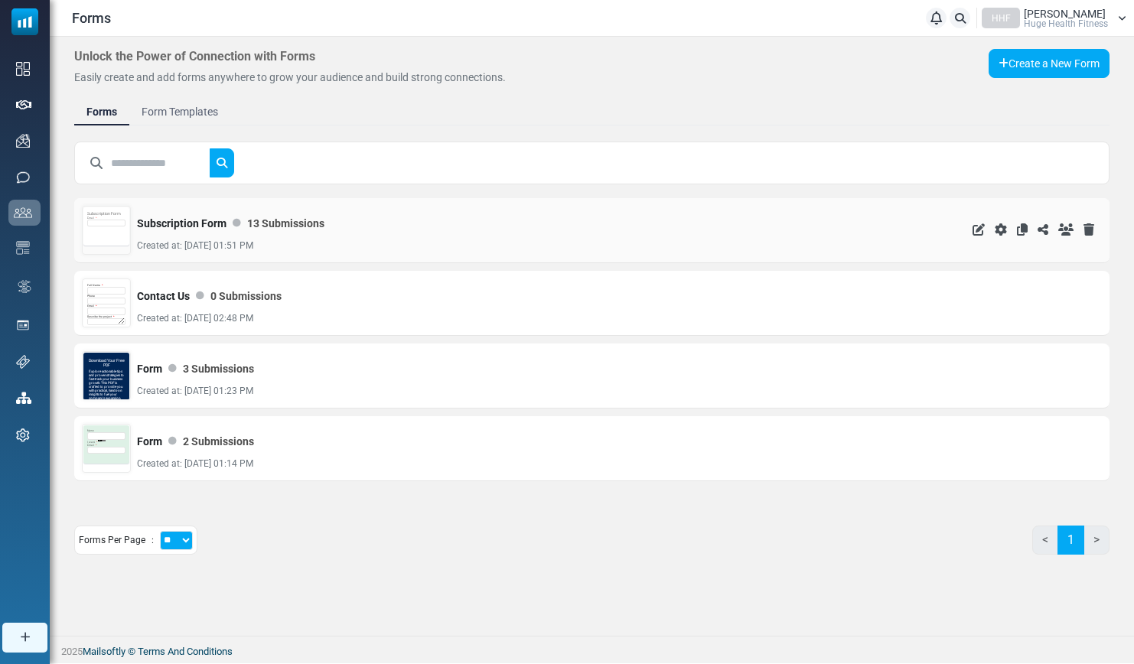
click at [110, 229] on div "Subscription Form Email *" at bounding box center [106, 226] width 46 height 38
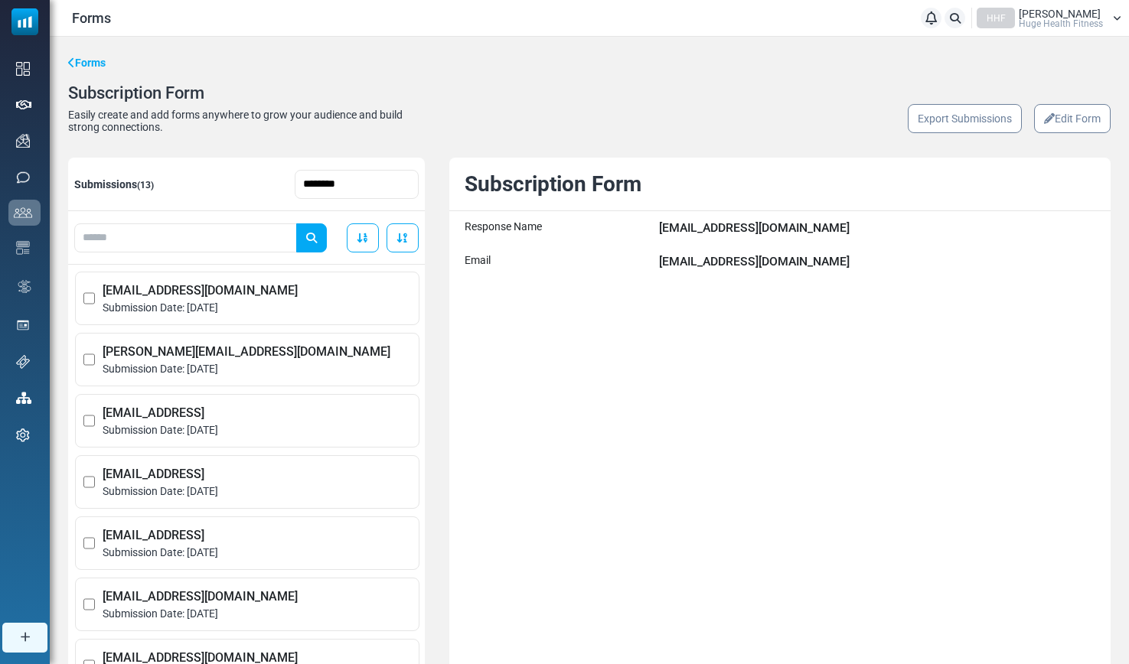
click at [1050, 127] on link "Edit Form" at bounding box center [1072, 118] width 77 height 29
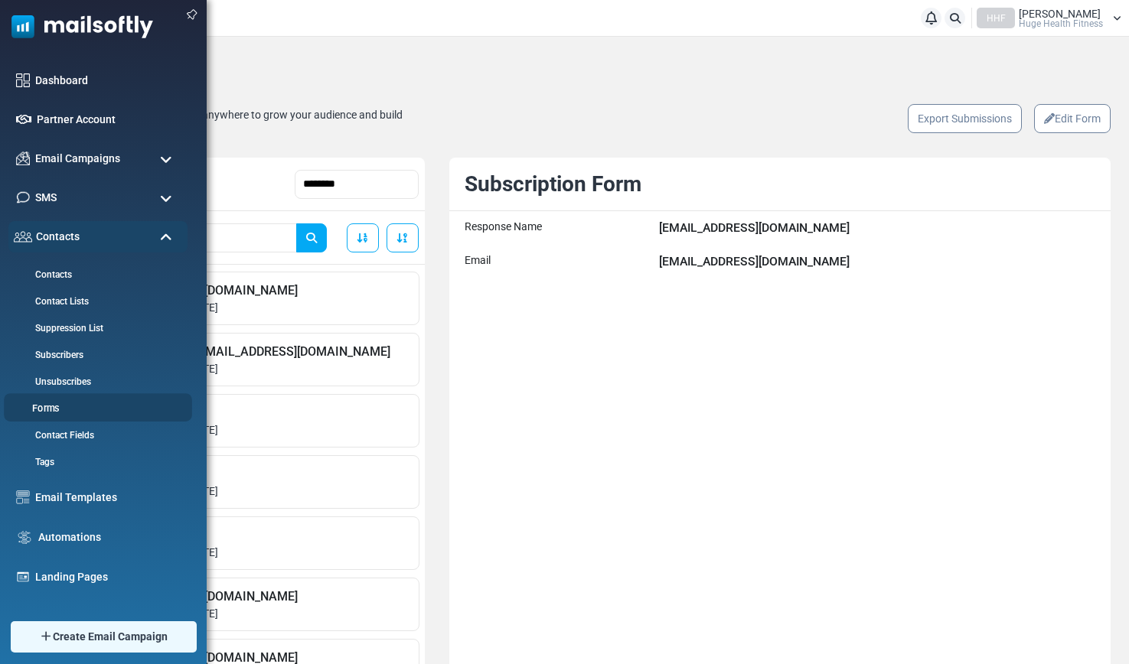
click at [52, 416] on link "Forms" at bounding box center [96, 409] width 184 height 15
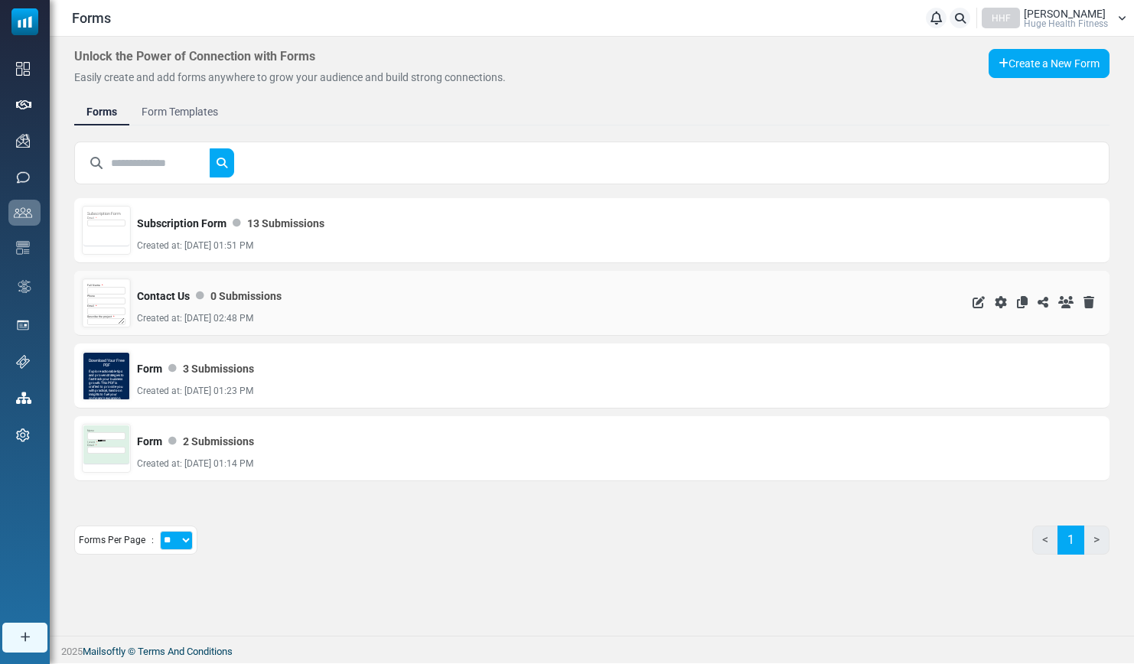
click at [102, 306] on div "Email *" at bounding box center [106, 310] width 38 height 11
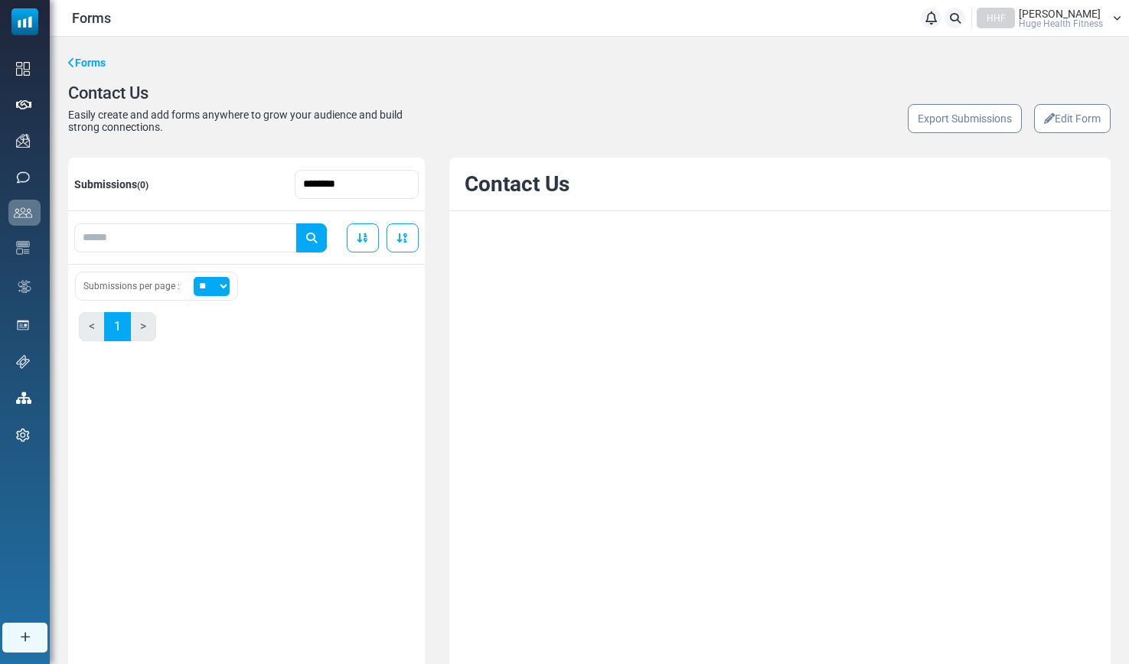
click at [1054, 122] on link "Edit Form" at bounding box center [1072, 118] width 77 height 29
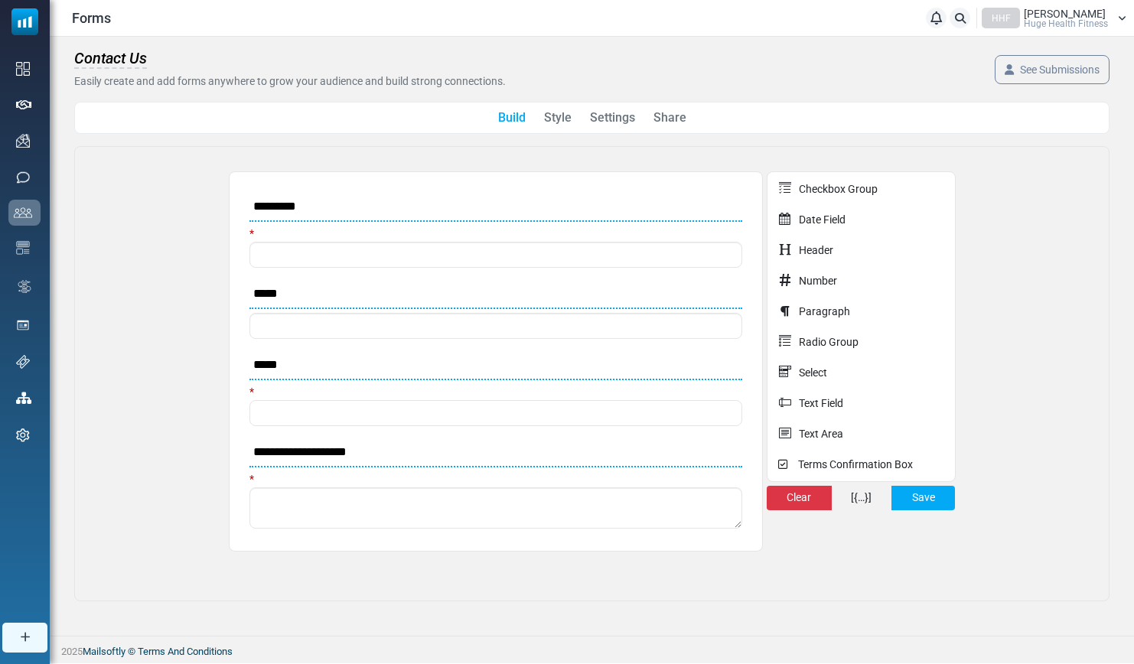
click at [676, 111] on link "Share" at bounding box center [670, 118] width 33 height 18
click at [714, 204] on link at bounding box center [710, 199] width 24 height 24
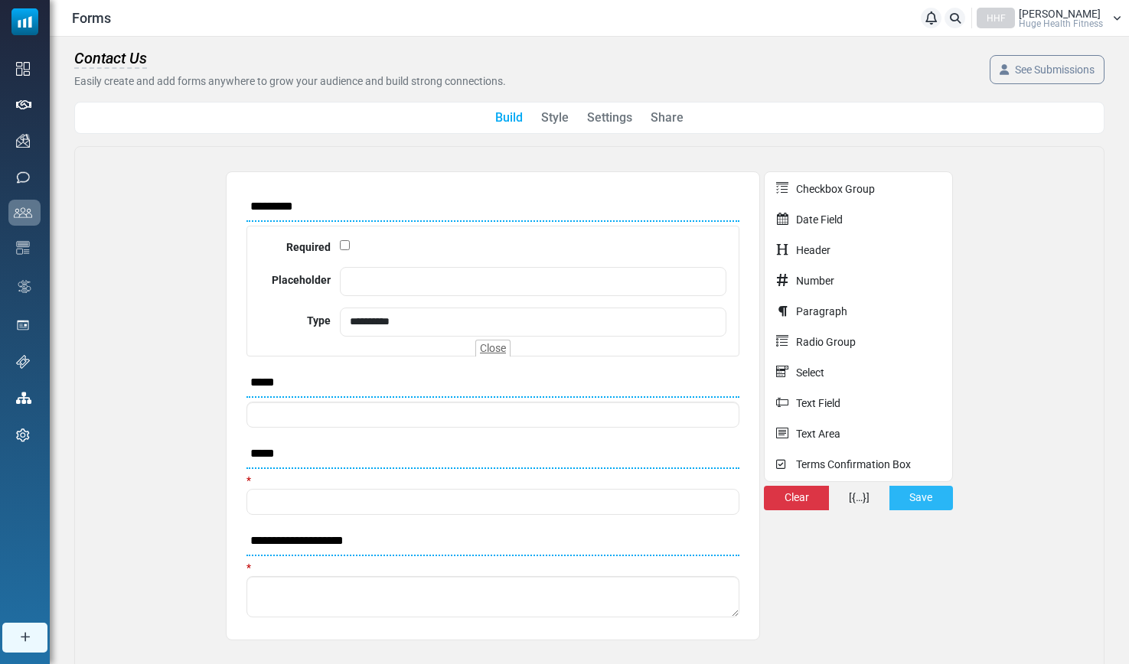
click at [901, 500] on button "Save" at bounding box center [921, 498] width 64 height 24
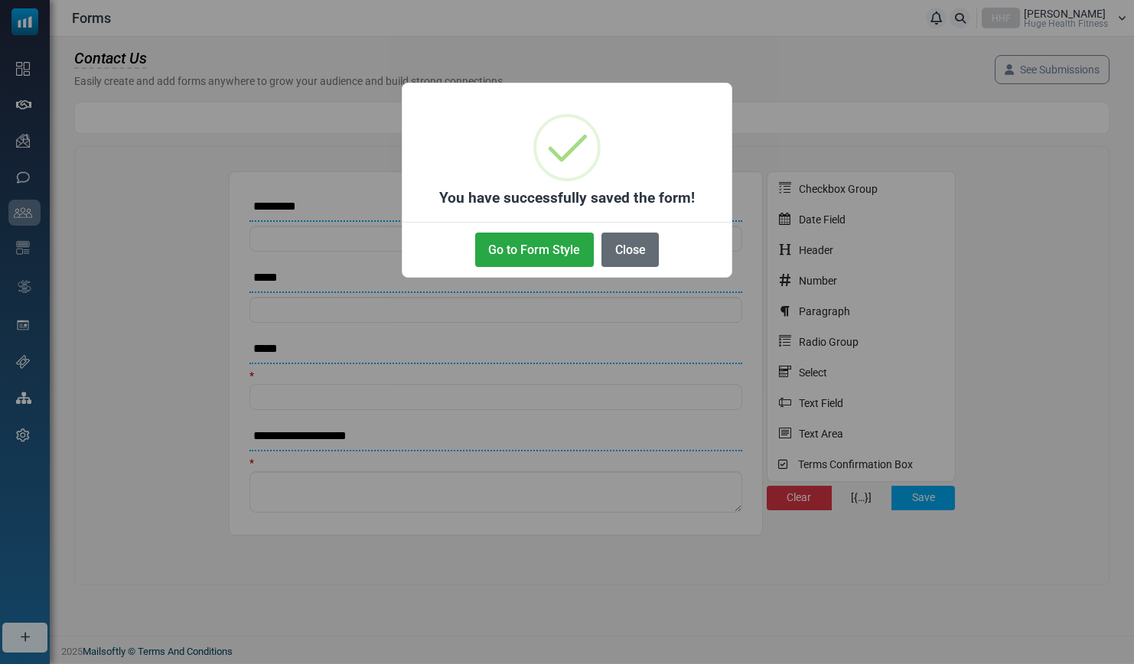
click at [626, 253] on button "Close" at bounding box center [630, 250] width 57 height 34
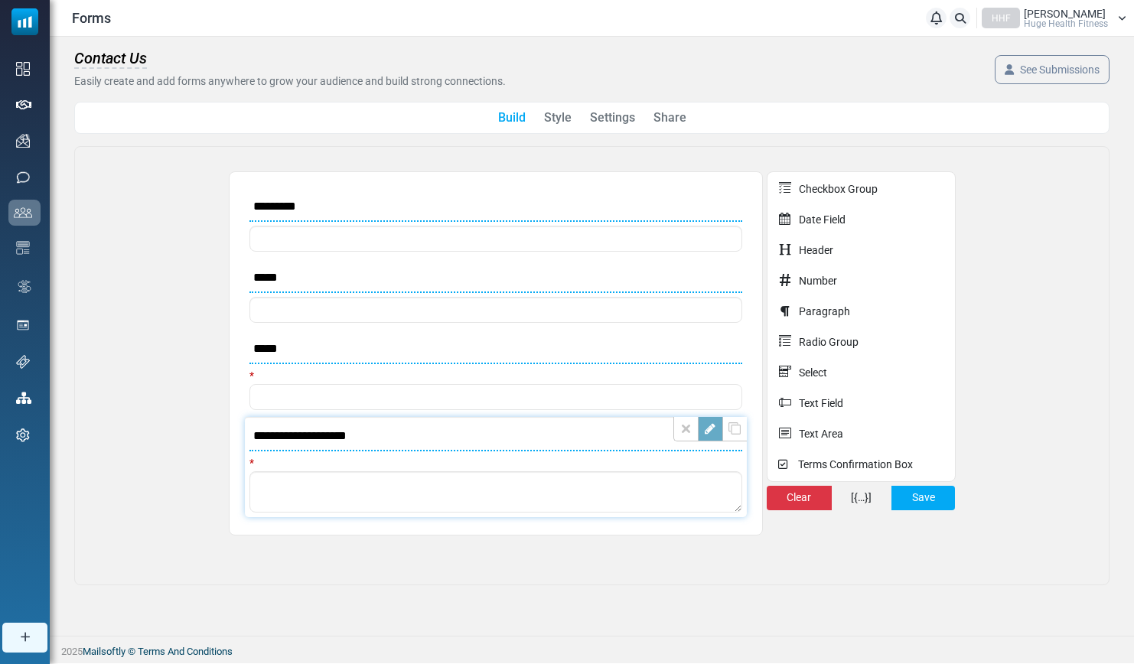
click at [706, 432] on link at bounding box center [710, 429] width 24 height 24
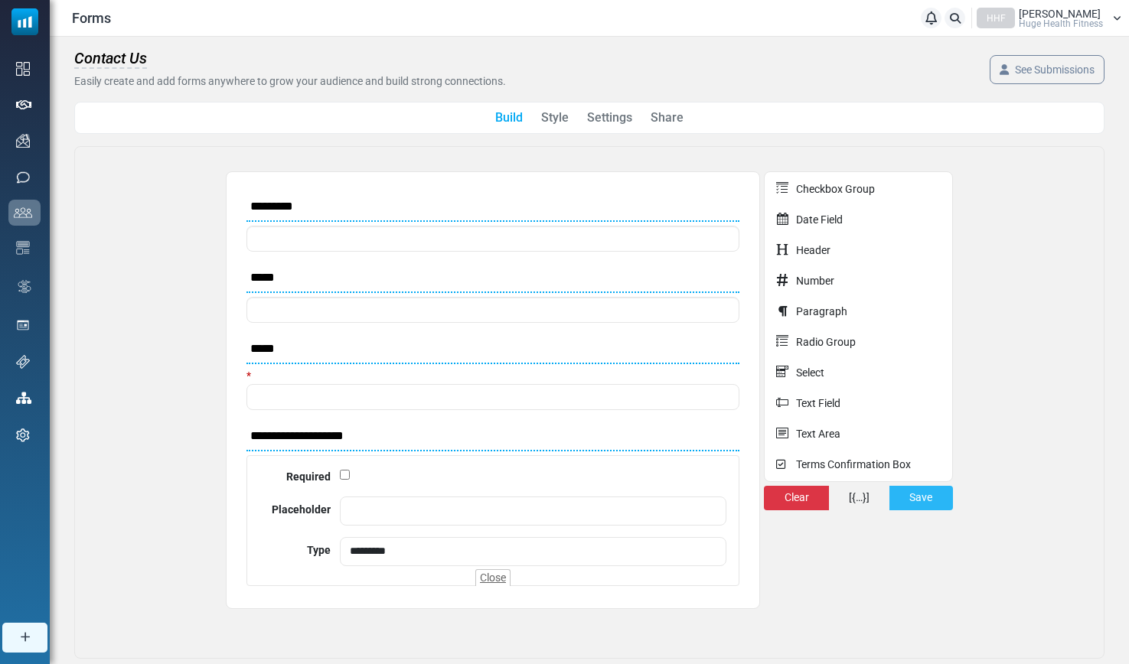
click at [940, 498] on button "Save" at bounding box center [921, 498] width 64 height 24
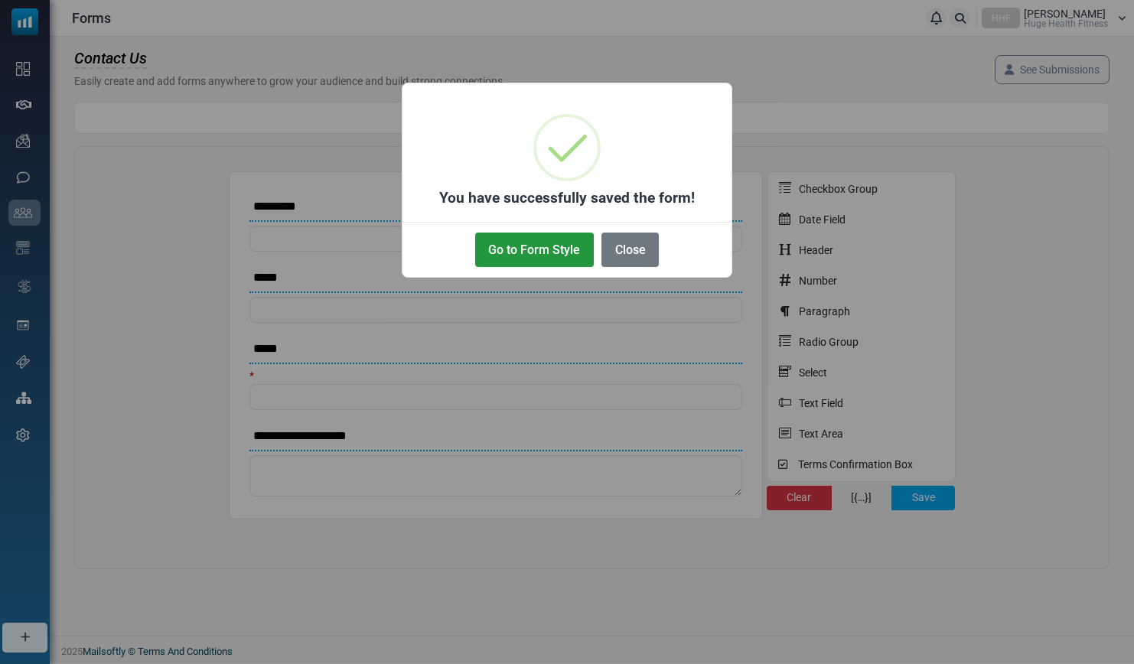
click at [566, 247] on button "Go to Form Style" at bounding box center [534, 250] width 119 height 34
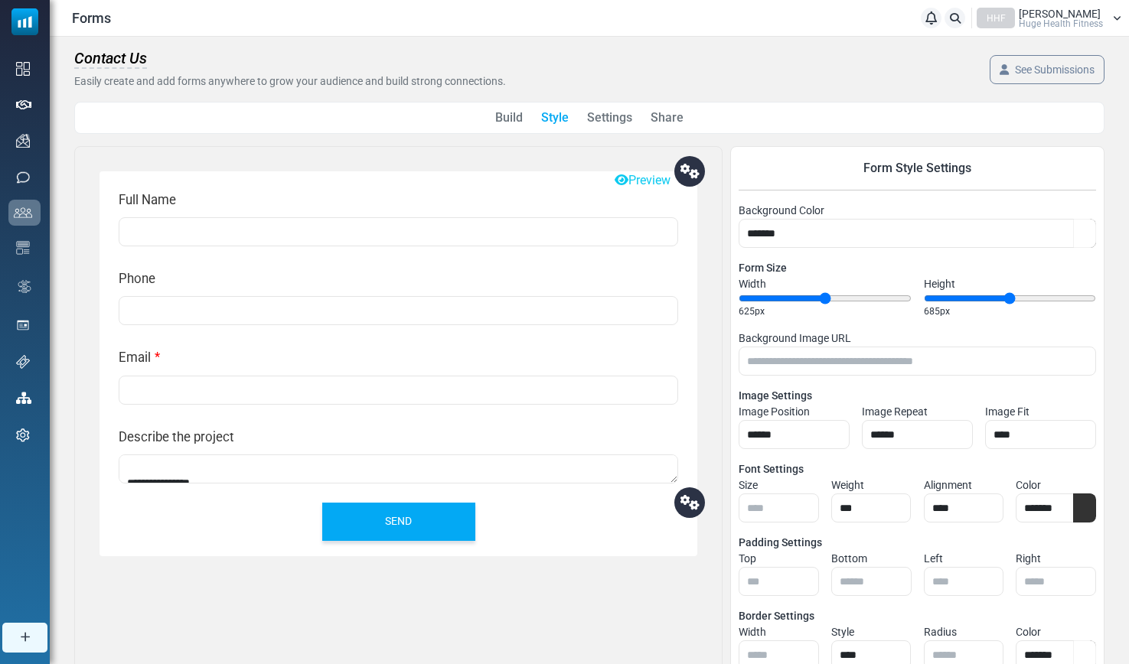
click at [608, 121] on link "Settings" at bounding box center [609, 118] width 45 height 18
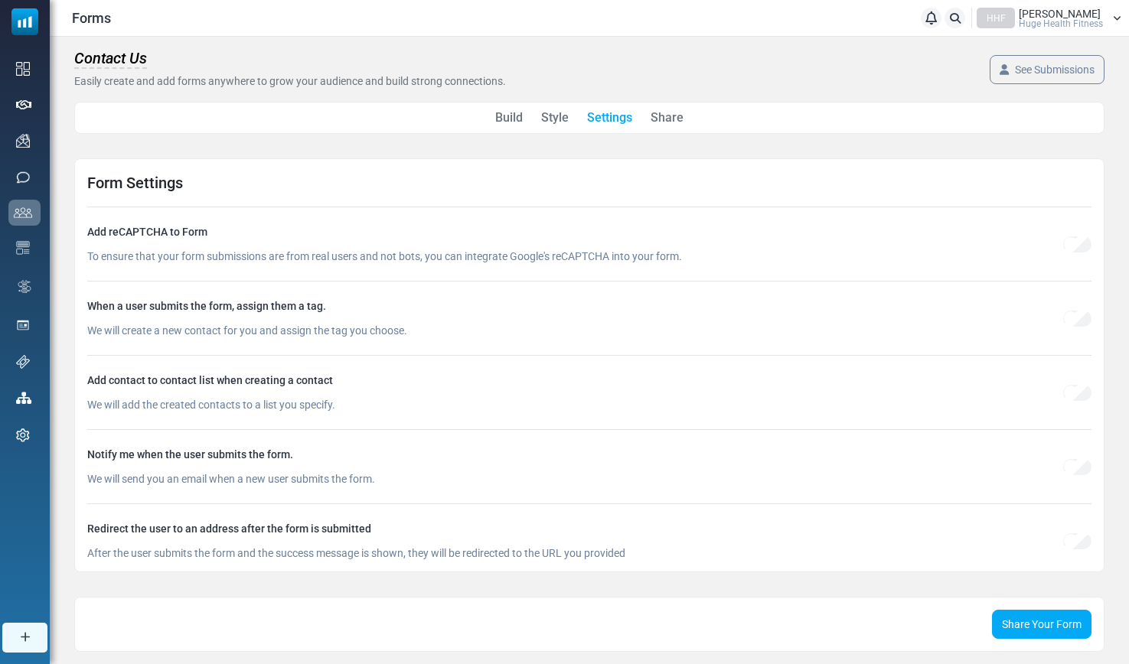
scroll to position [43, 0]
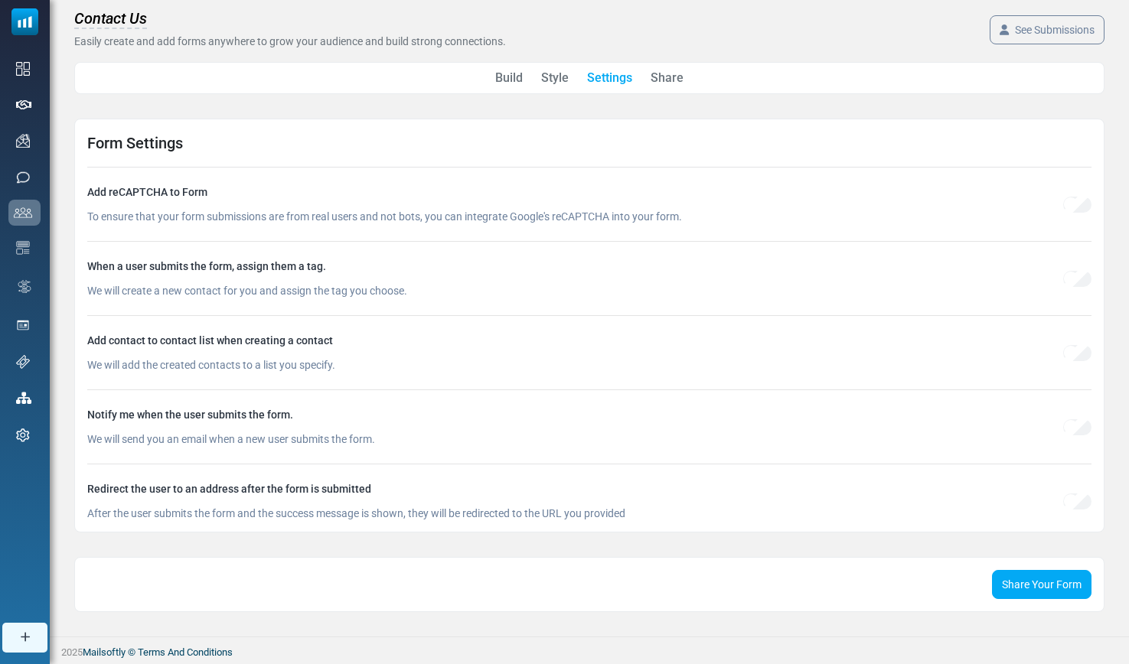
click at [670, 83] on link "Share" at bounding box center [666, 78] width 33 height 18
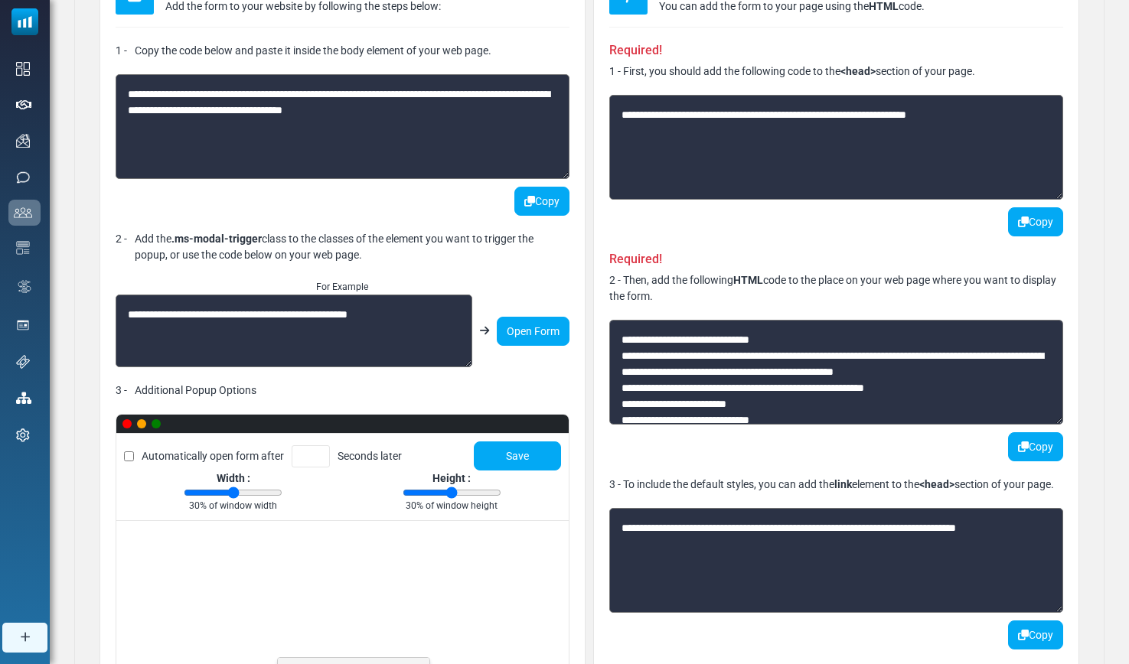
scroll to position [513, 0]
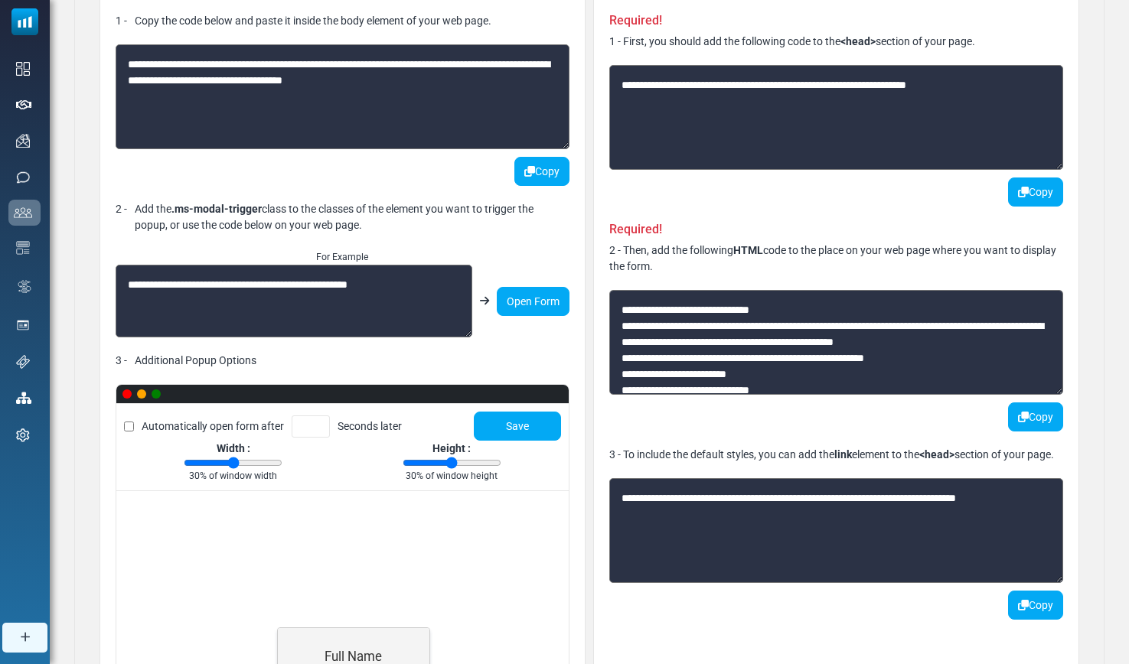
drag, startPoint x: 1056, startPoint y: 392, endPoint x: 1033, endPoint y: 575, distance: 185.1
click at [1033, 575] on div "**********" at bounding box center [836, 429] width 486 height 999
drag, startPoint x: 1058, startPoint y: 389, endPoint x: 1044, endPoint y: 601, distance: 212.5
click at [1044, 601] on div "**********" at bounding box center [836, 429] width 486 height 999
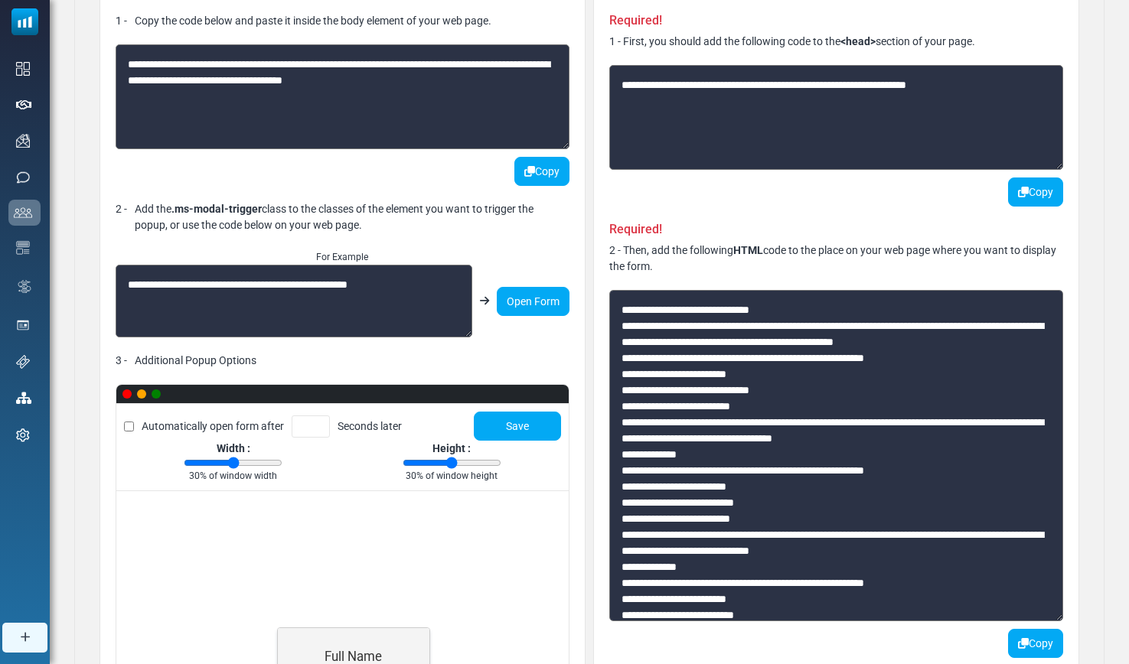
drag, startPoint x: 1058, startPoint y: 390, endPoint x: 1004, endPoint y: 617, distance: 233.7
click at [1004, 617] on textarea at bounding box center [836, 455] width 454 height 331
click at [1023, 641] on icon "button" at bounding box center [1023, 643] width 11 height 11
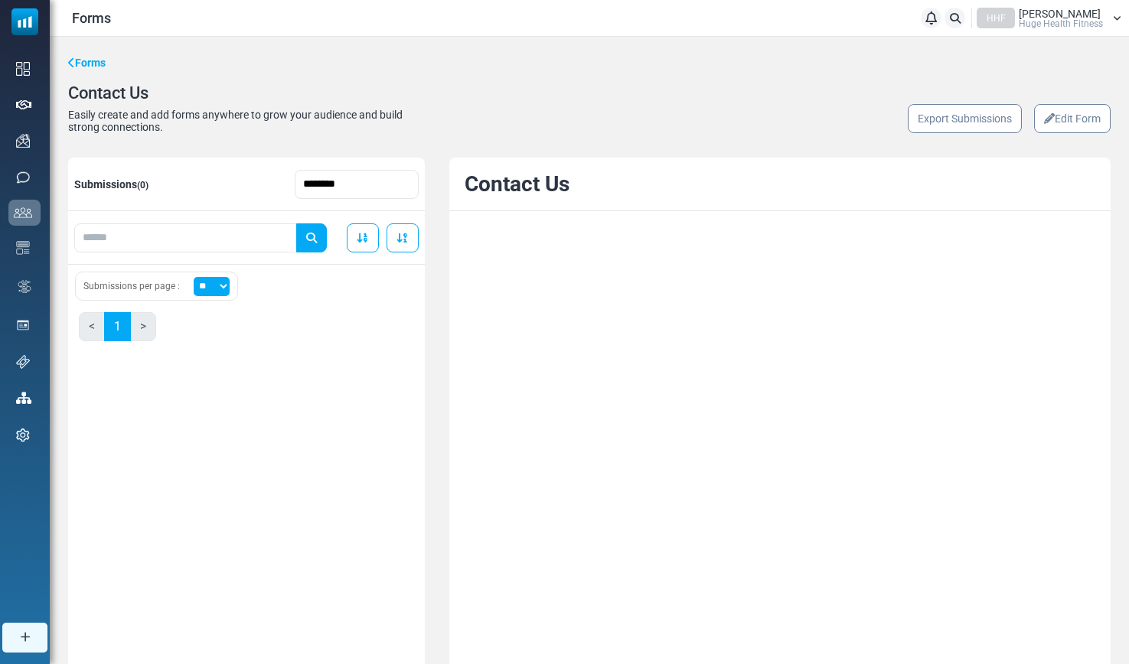
click at [1070, 120] on link "Edit Form" at bounding box center [1072, 118] width 77 height 29
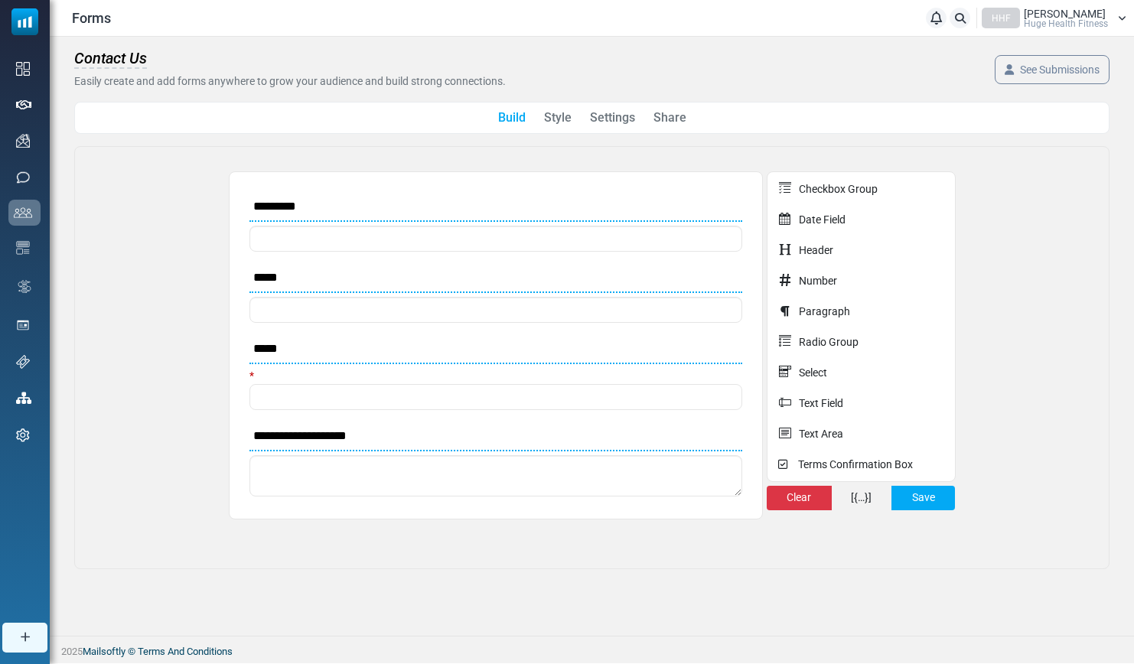
click at [678, 126] on link "Share" at bounding box center [670, 118] width 33 height 18
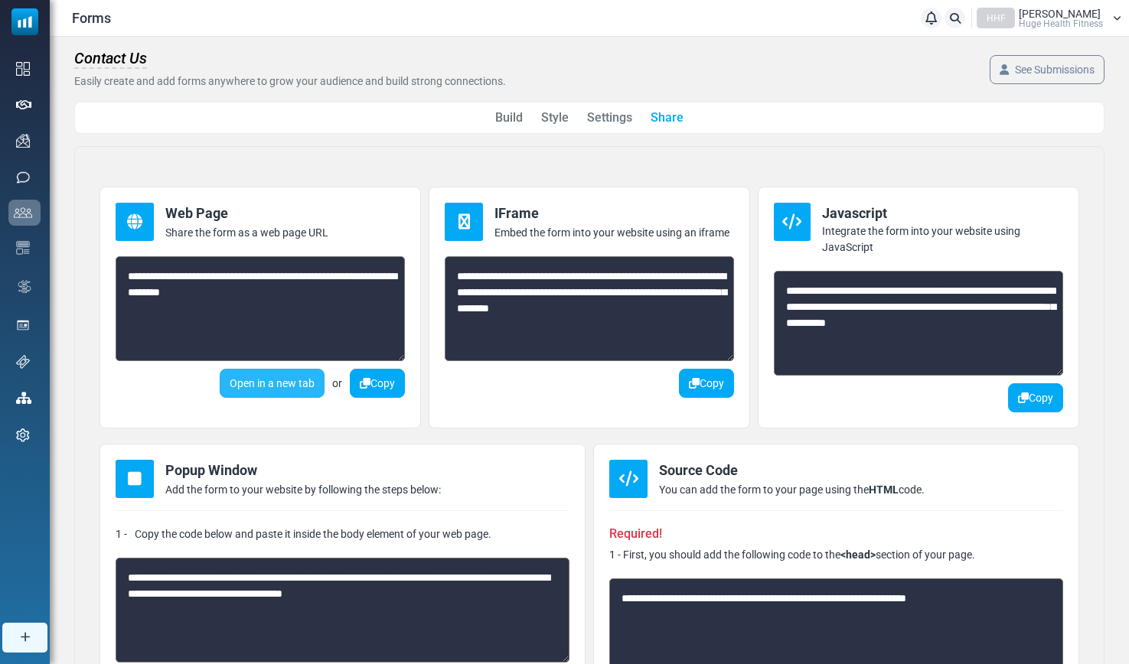
click at [256, 386] on link "Open in a new tab" at bounding box center [272, 383] width 105 height 29
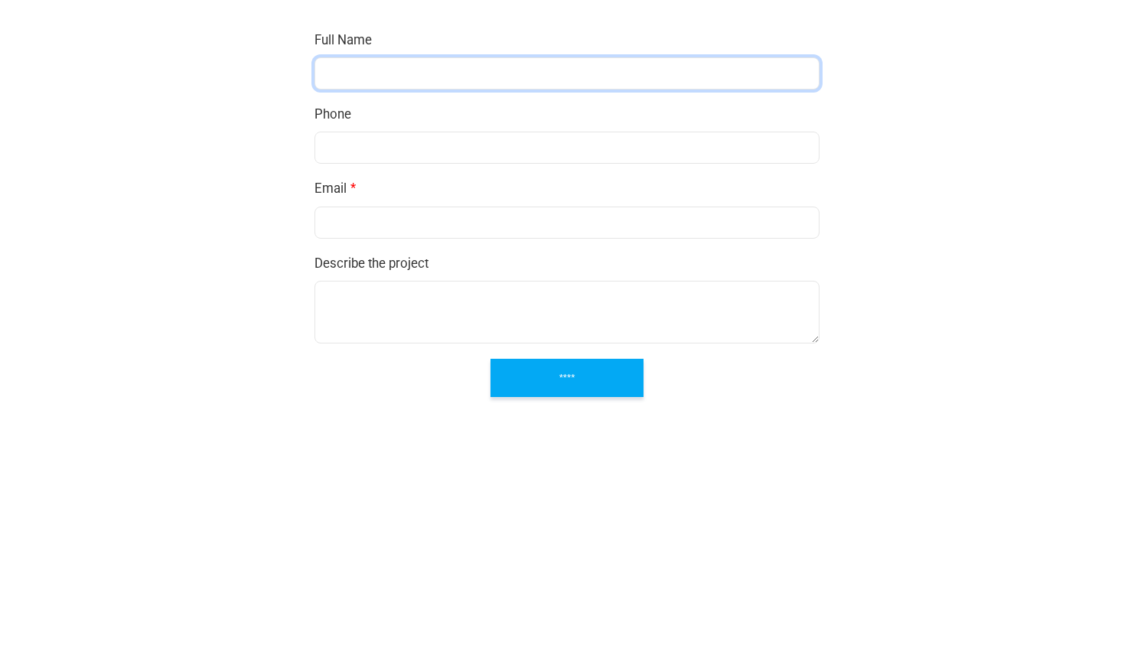
click at [408, 76] on input "text" at bounding box center [567, 73] width 505 height 32
click at [377, 324] on textarea at bounding box center [567, 312] width 505 height 63
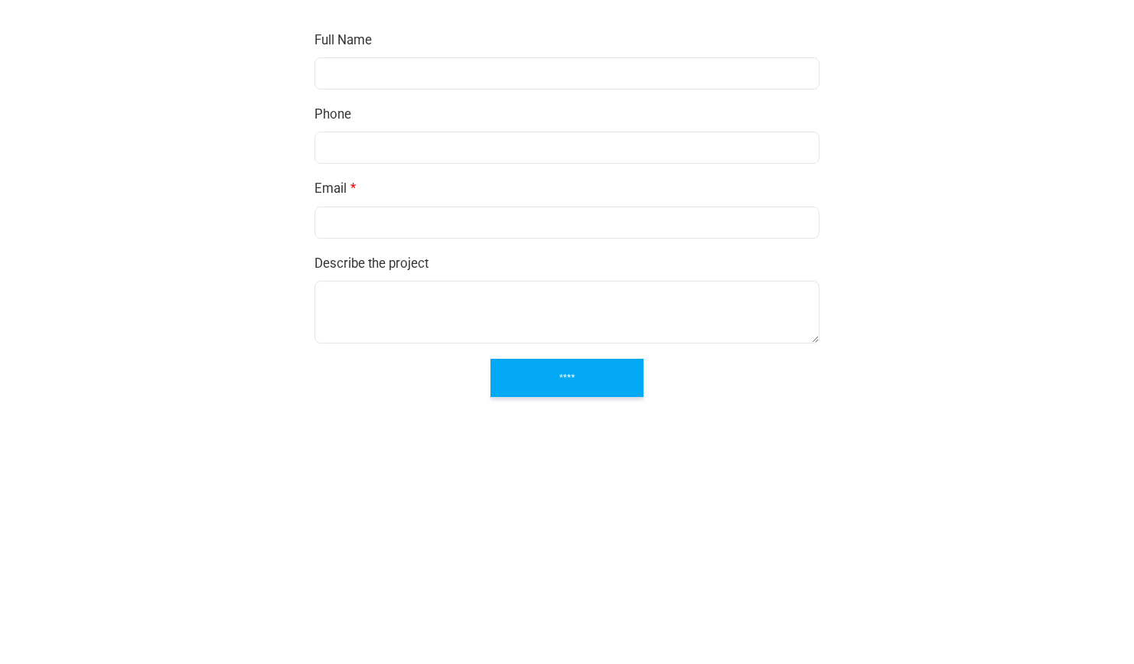
click at [412, 96] on form "Full Name Phone Email * Describe the project ****" at bounding box center [567, 213] width 536 height 397
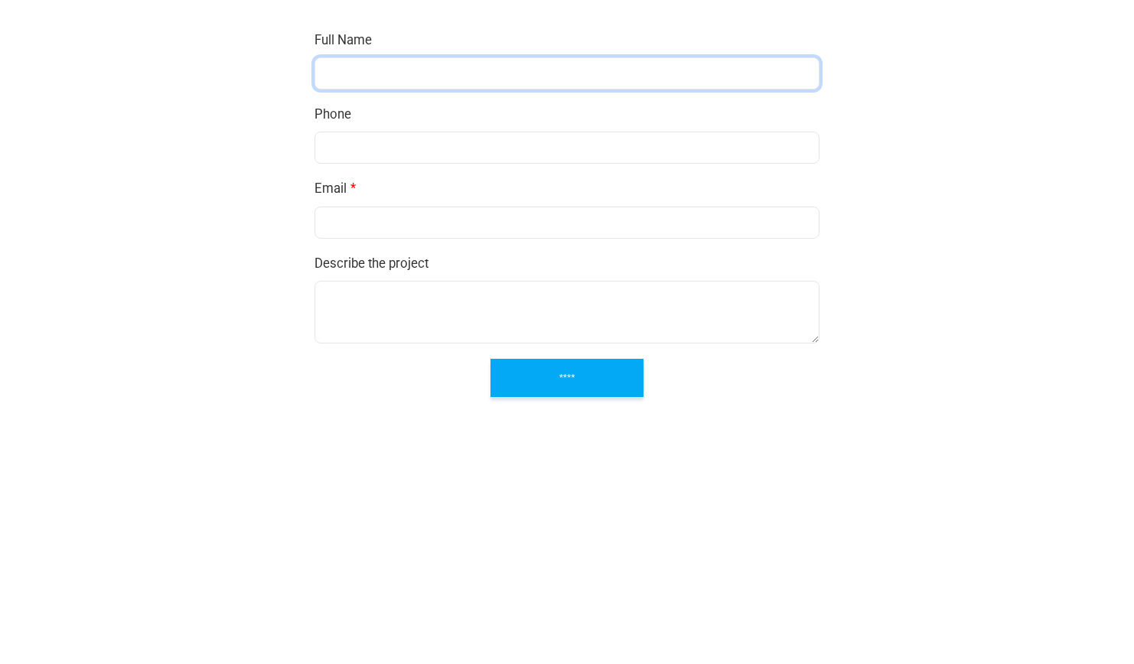
click at [416, 78] on input "text" at bounding box center [567, 73] width 505 height 32
type input "**********"
click at [393, 336] on textarea at bounding box center [567, 312] width 505 height 63
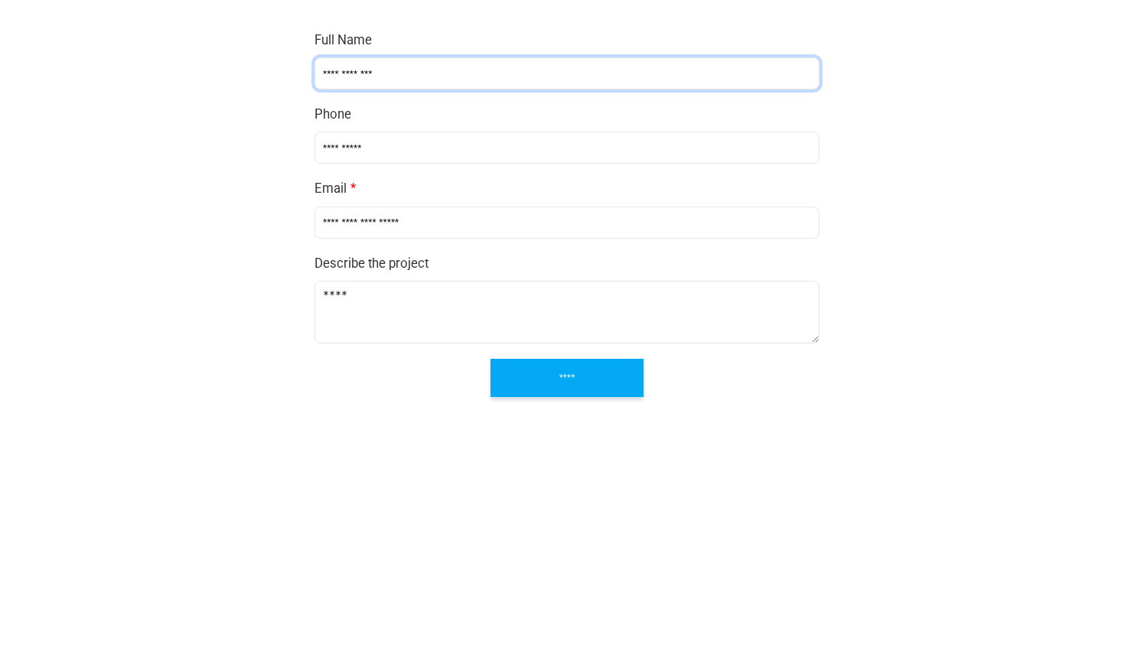
type textarea "****"
click at [545, 392] on input "****" at bounding box center [567, 378] width 153 height 38
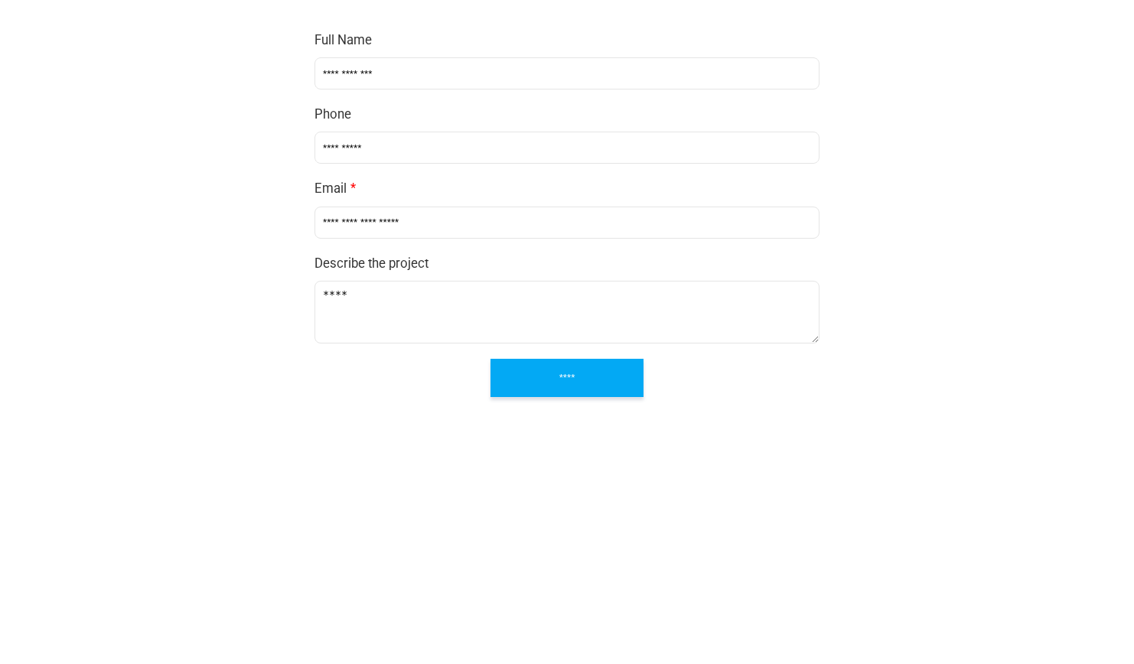
type input "**********"
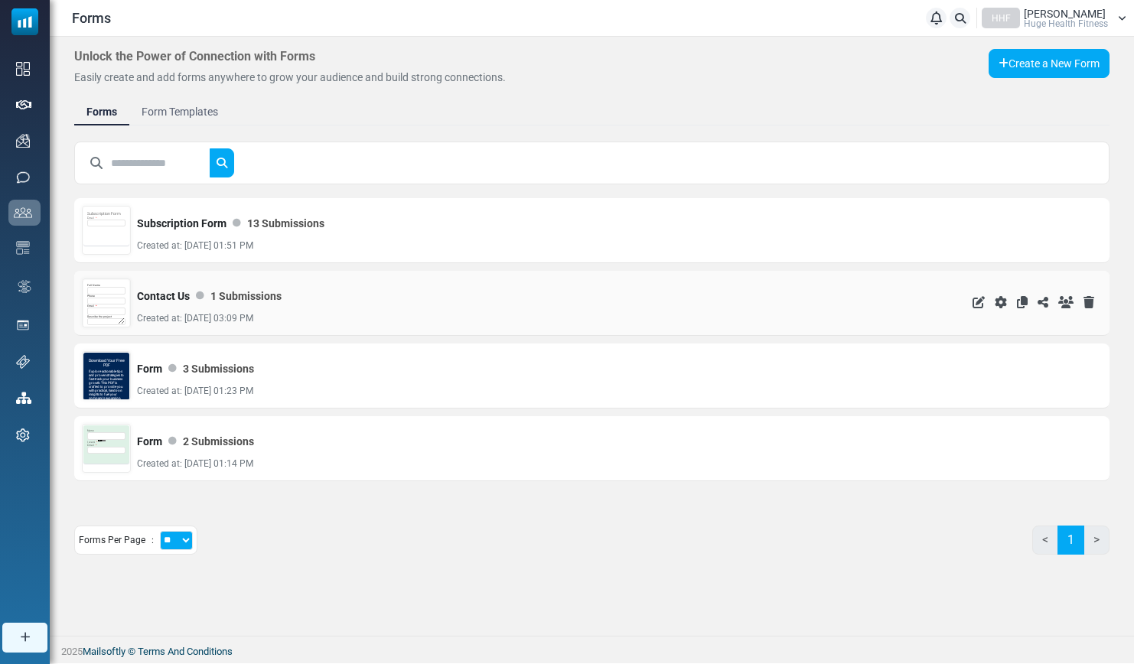
click at [108, 305] on div "Email *" at bounding box center [106, 310] width 38 height 11
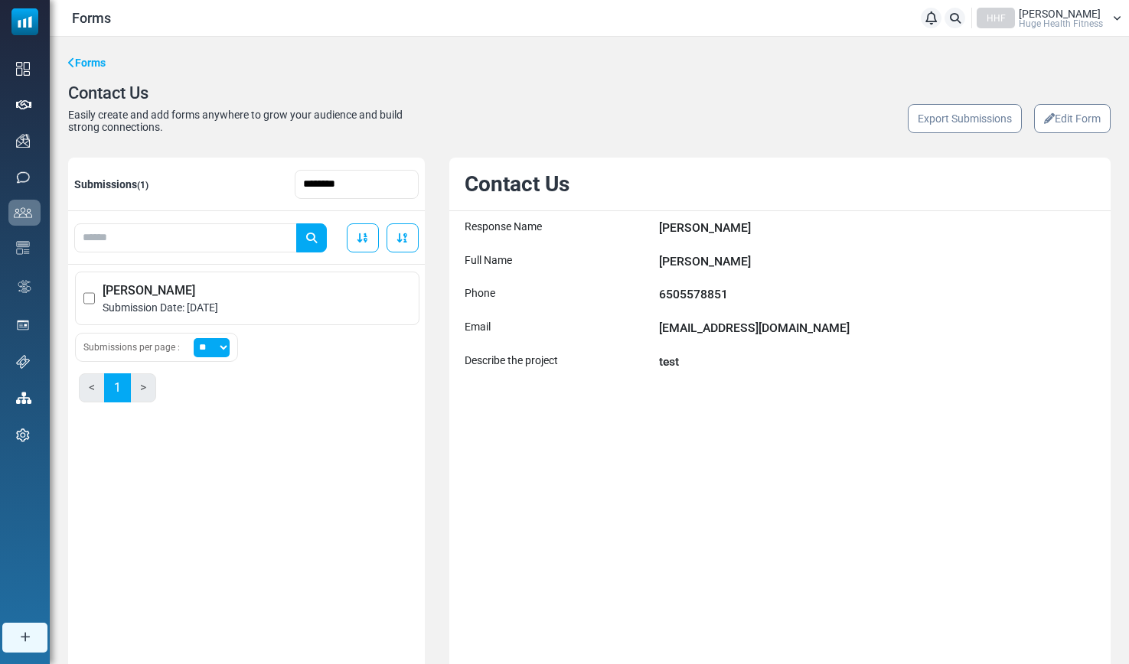
click at [1081, 122] on link "Edit Form" at bounding box center [1072, 118] width 77 height 29
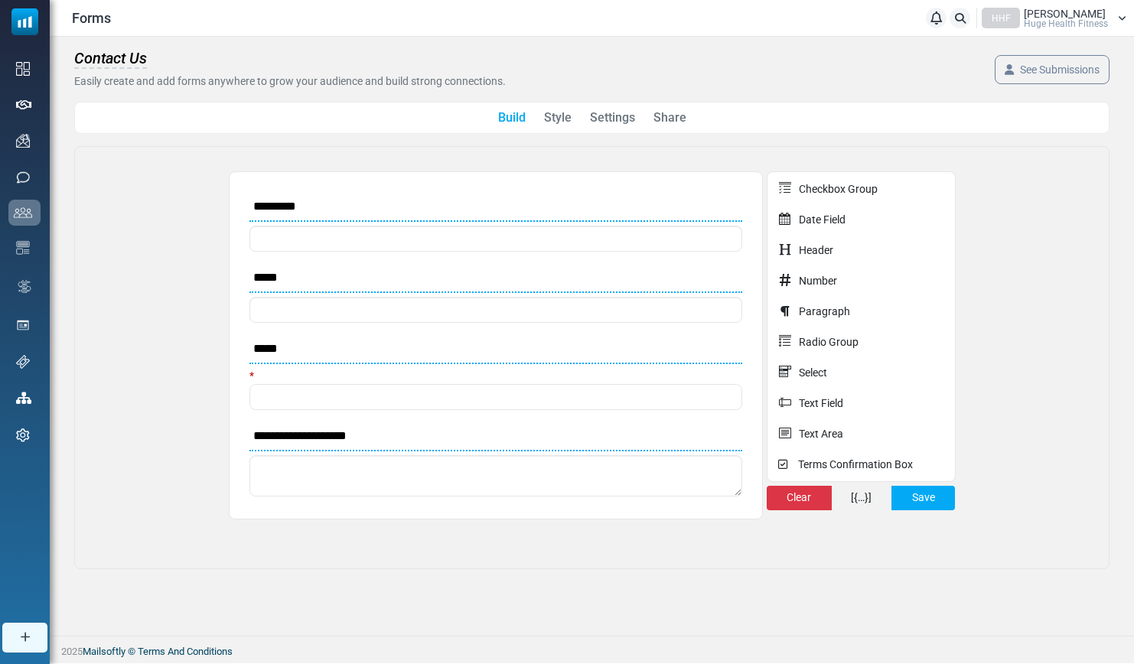
click at [681, 119] on link "Share" at bounding box center [670, 118] width 33 height 18
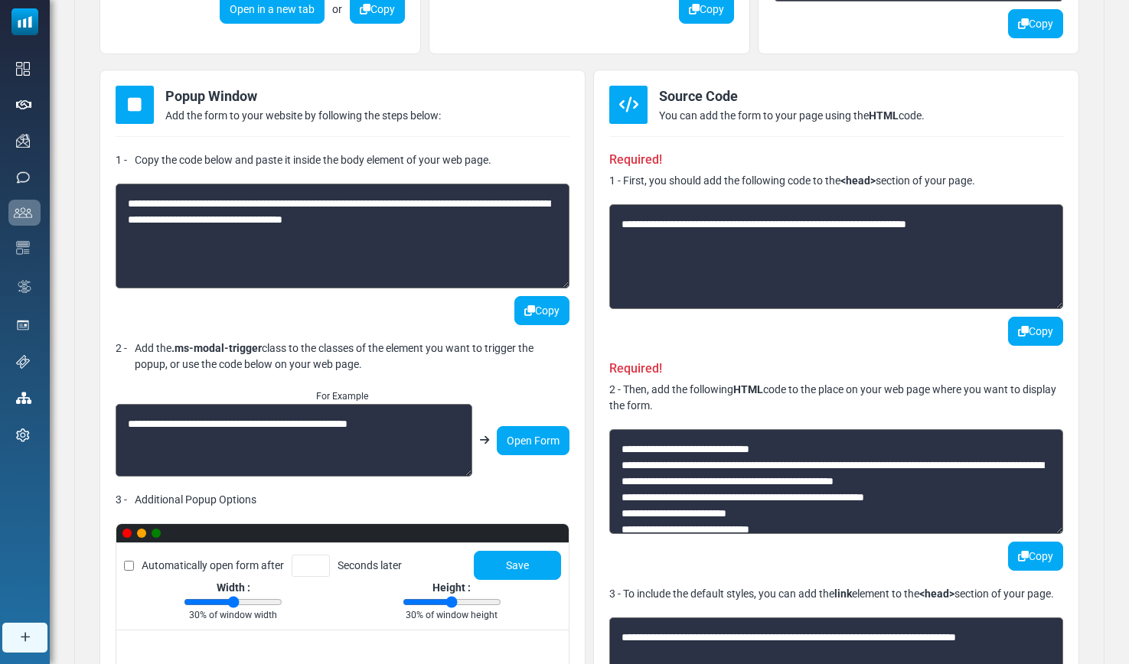
drag, startPoint x: 660, startPoint y: 484, endPoint x: 992, endPoint y: 484, distance: 331.4
click at [992, 484] on textarea at bounding box center [836, 481] width 454 height 105
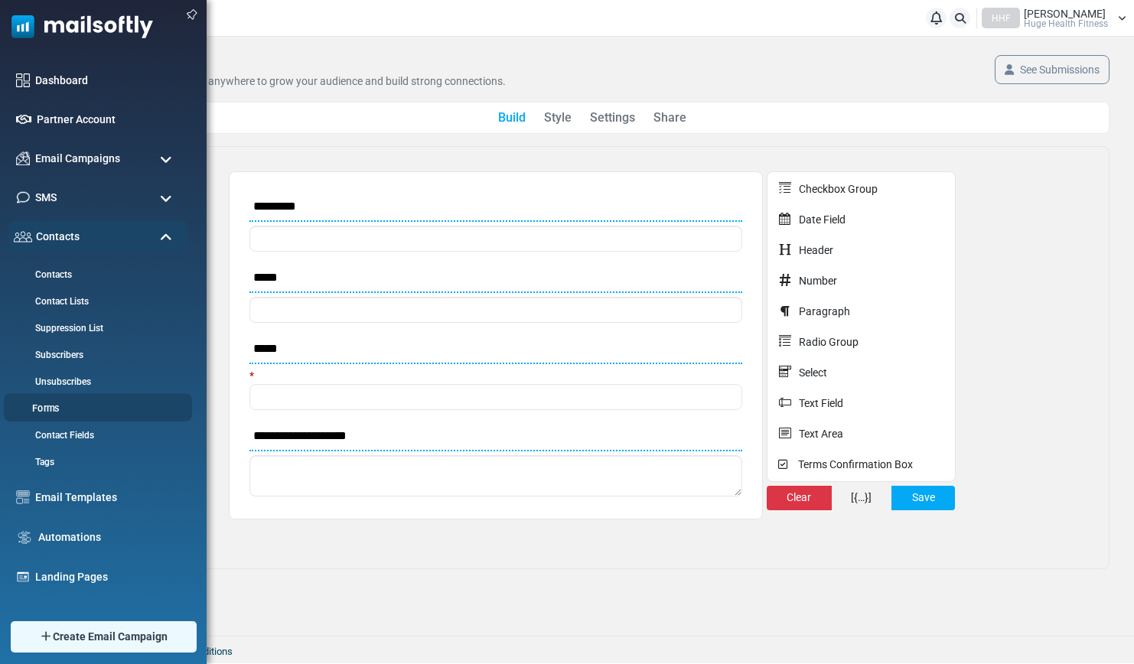
click at [53, 409] on link "Forms" at bounding box center [96, 409] width 184 height 15
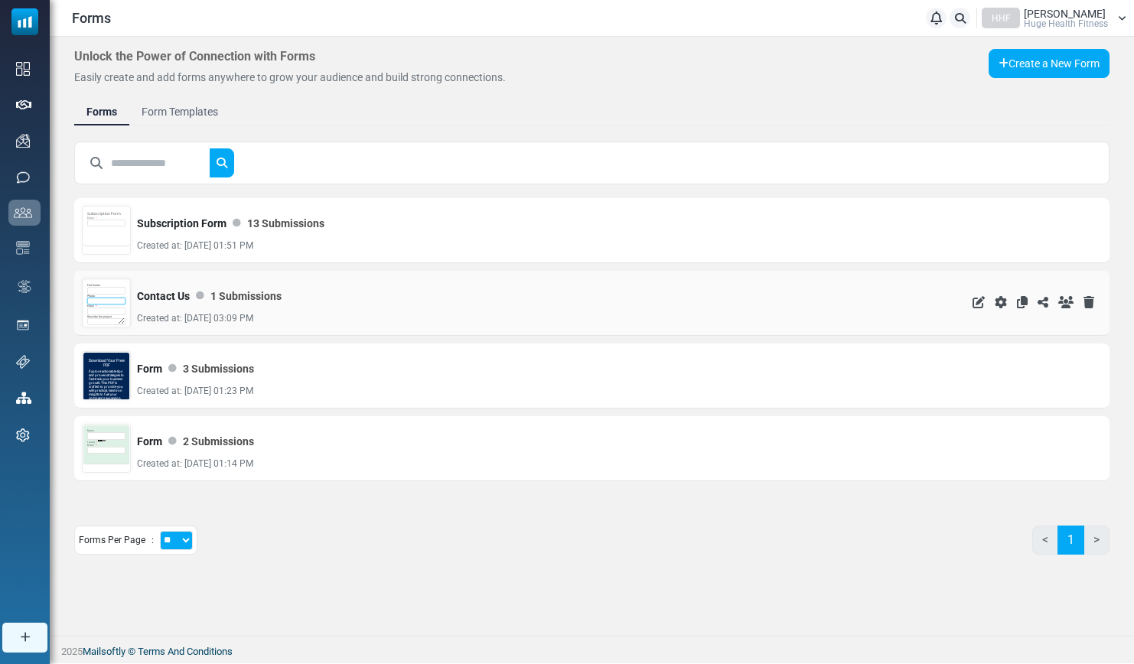
click at [107, 300] on input "text" at bounding box center [106, 302] width 38 height 8
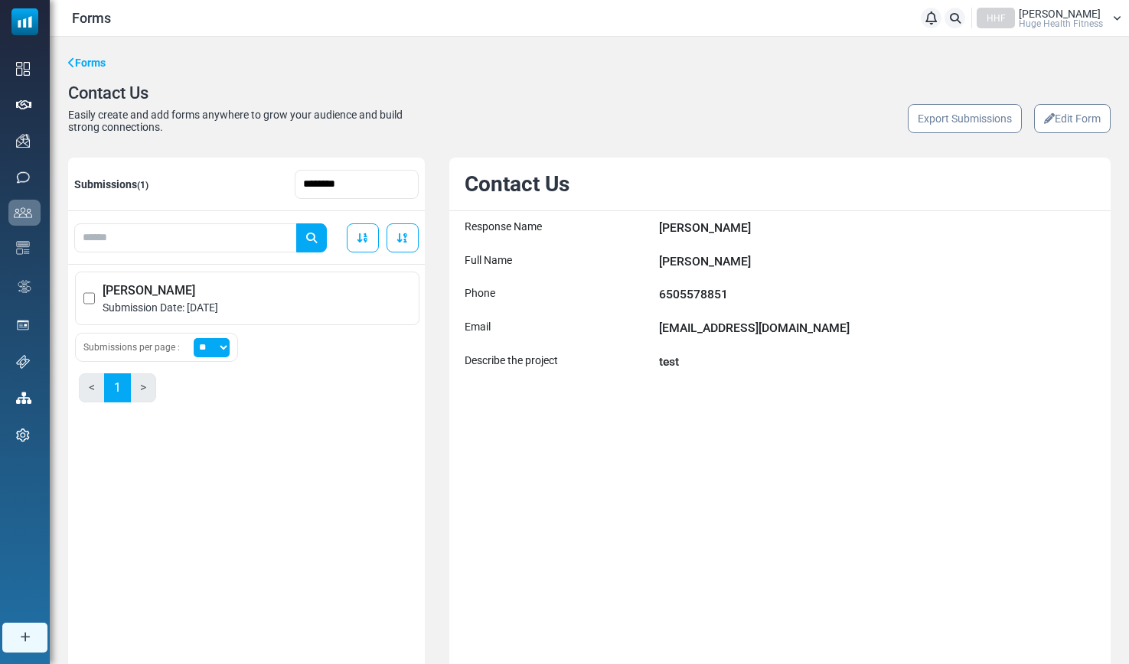
click at [1074, 126] on link "Edit Form" at bounding box center [1072, 118] width 77 height 29
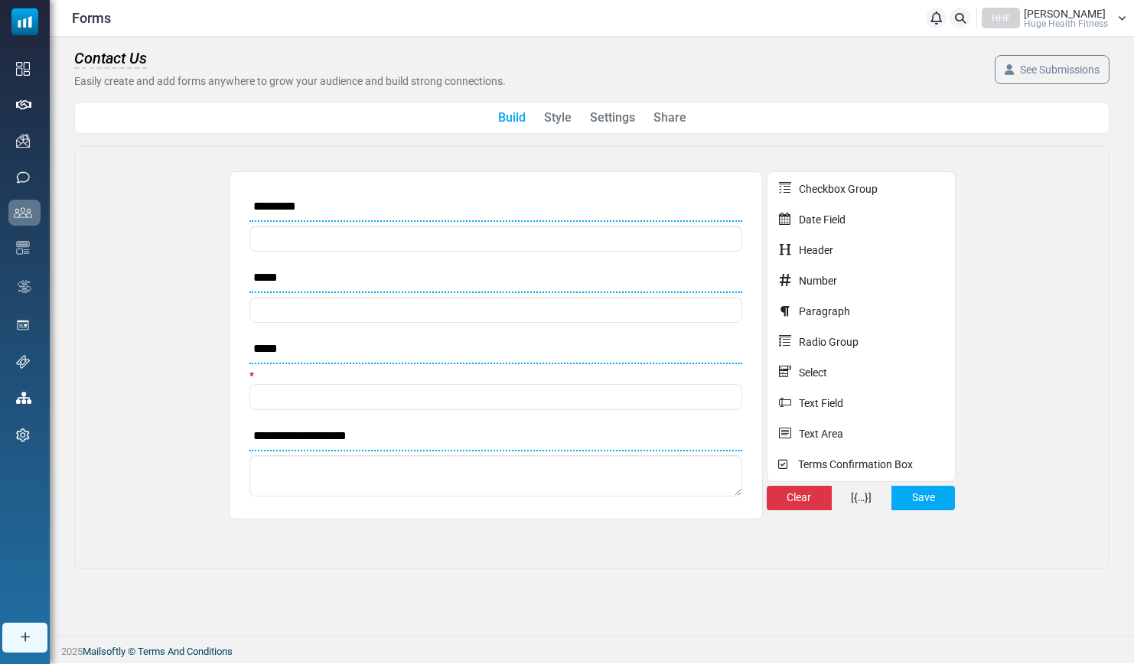
click at [678, 120] on link "Share" at bounding box center [670, 118] width 33 height 18
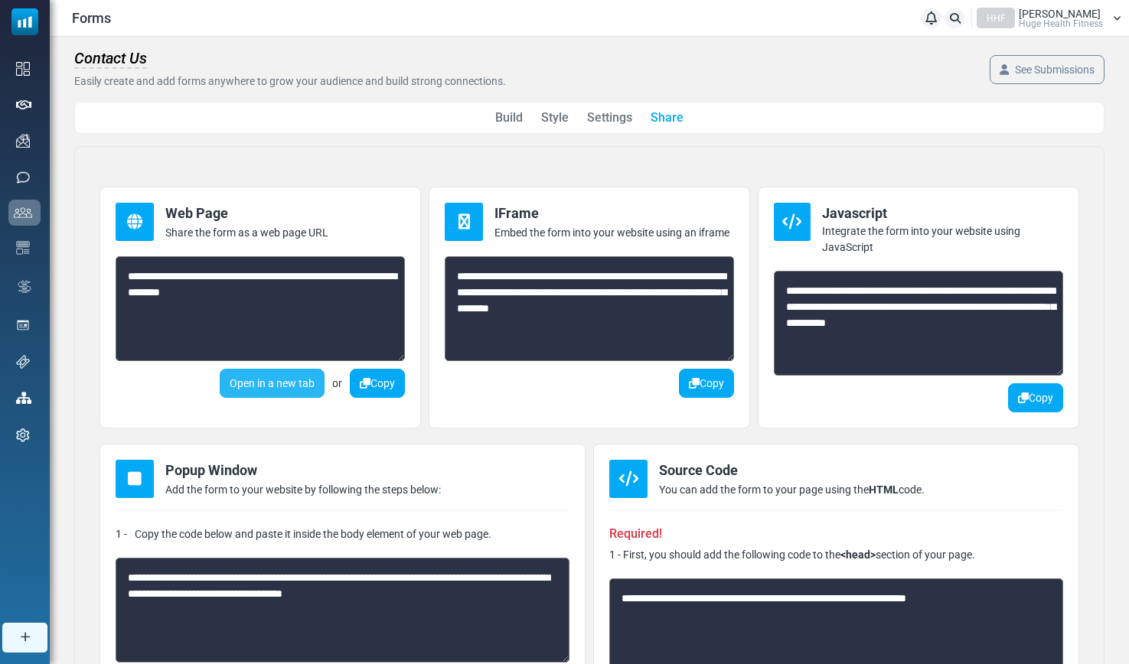
click at [259, 382] on link "Open in a new tab" at bounding box center [272, 383] width 105 height 29
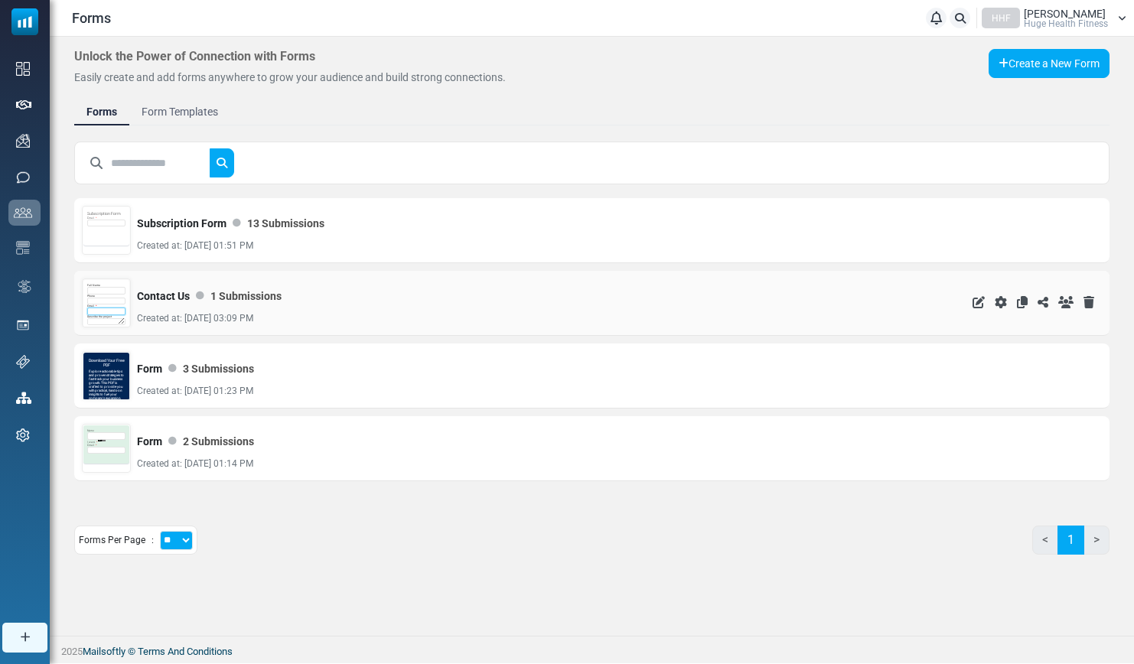
click at [97, 308] on input "email" at bounding box center [106, 312] width 38 height 8
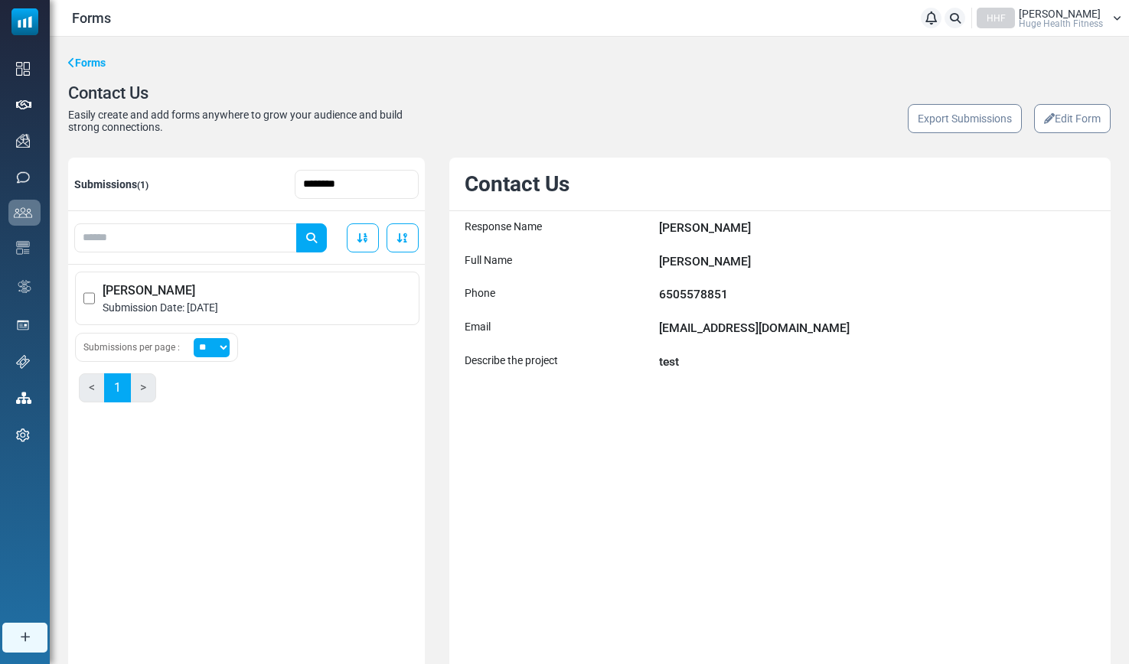
click at [1084, 122] on link "Edit Form" at bounding box center [1072, 118] width 77 height 29
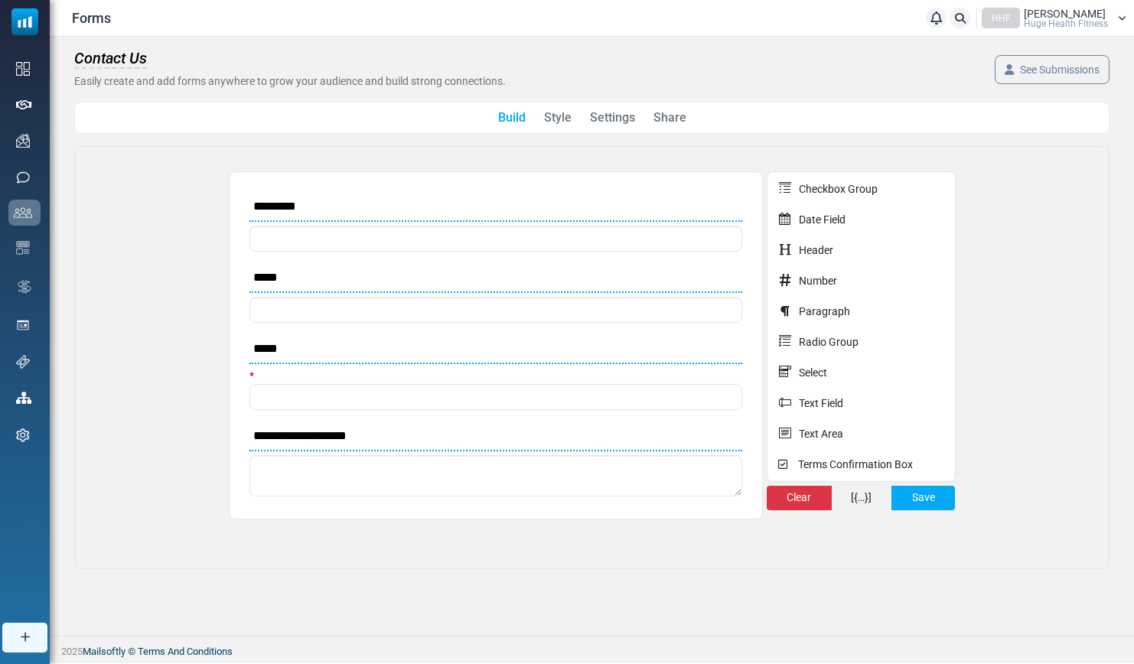
click at [676, 122] on link "Share" at bounding box center [670, 118] width 33 height 18
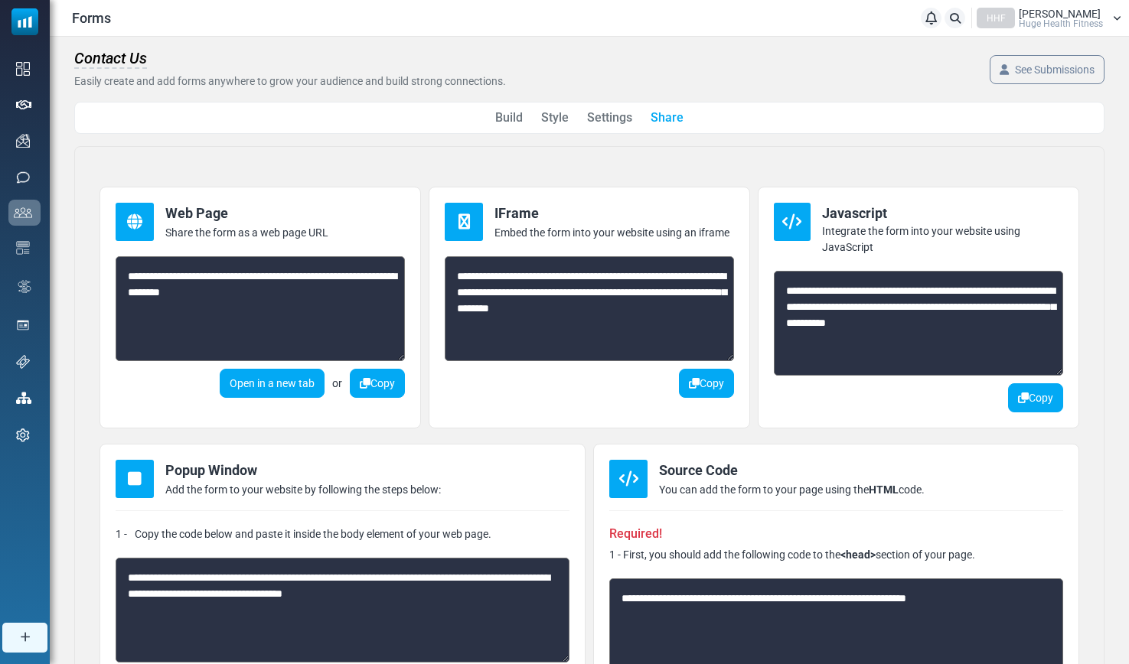
drag, startPoint x: 997, startPoint y: 308, endPoint x: 965, endPoint y: 323, distance: 35.6
click at [965, 323] on textarea "**********" at bounding box center [918, 323] width 289 height 105
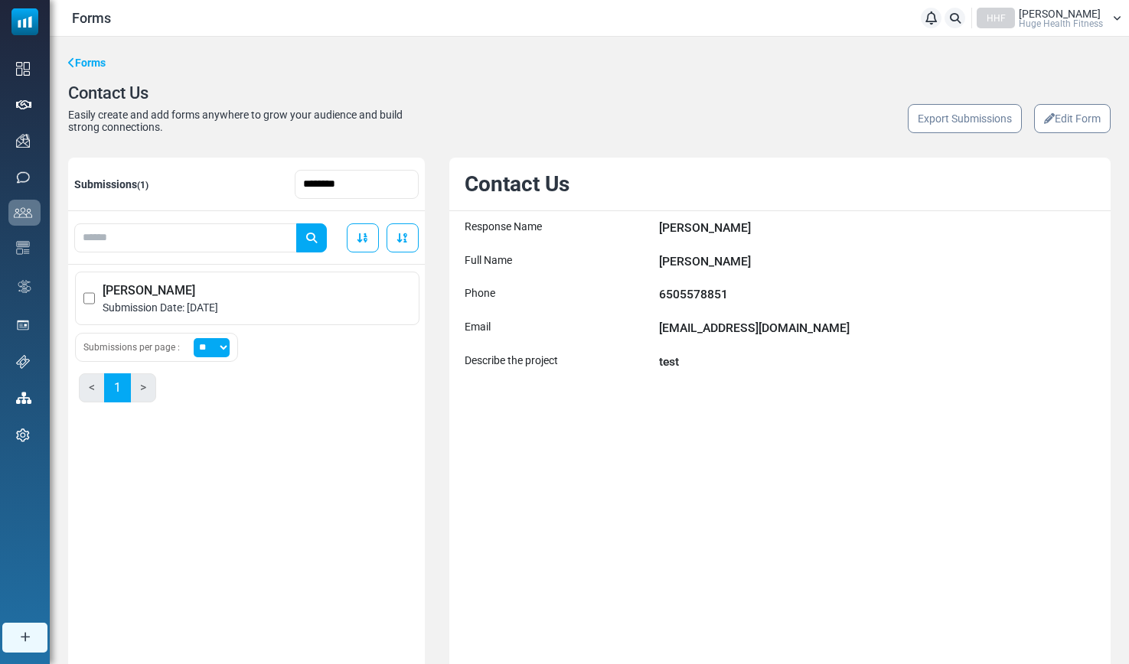
click at [1067, 126] on link "Edit Form" at bounding box center [1072, 118] width 77 height 29
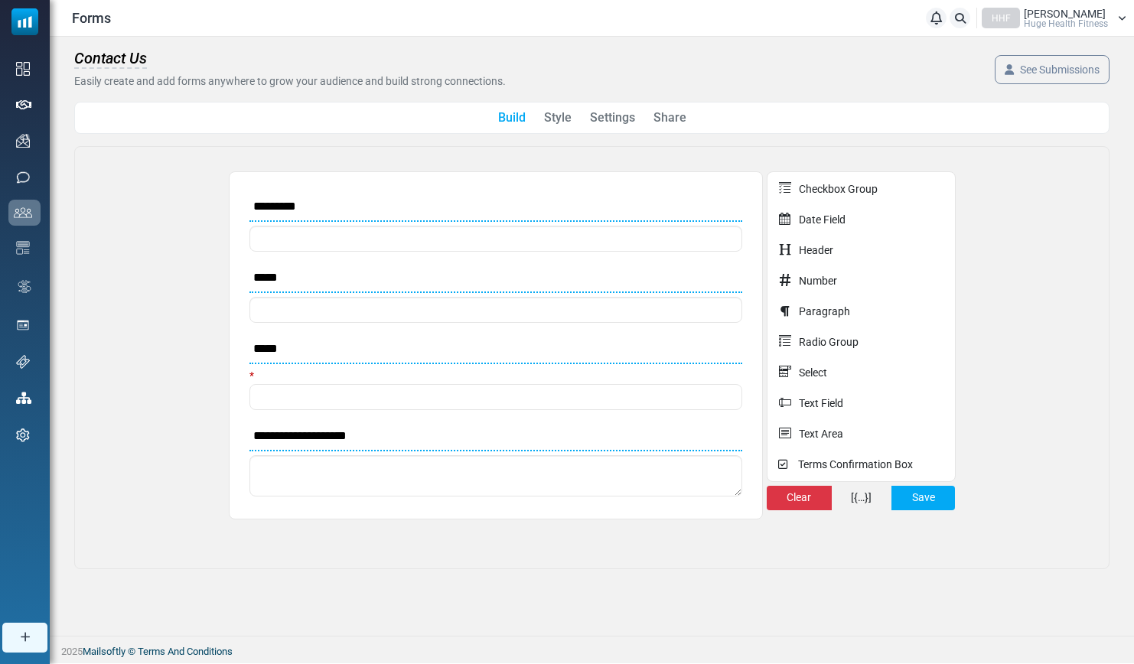
click at [667, 116] on link "Share" at bounding box center [670, 118] width 33 height 18
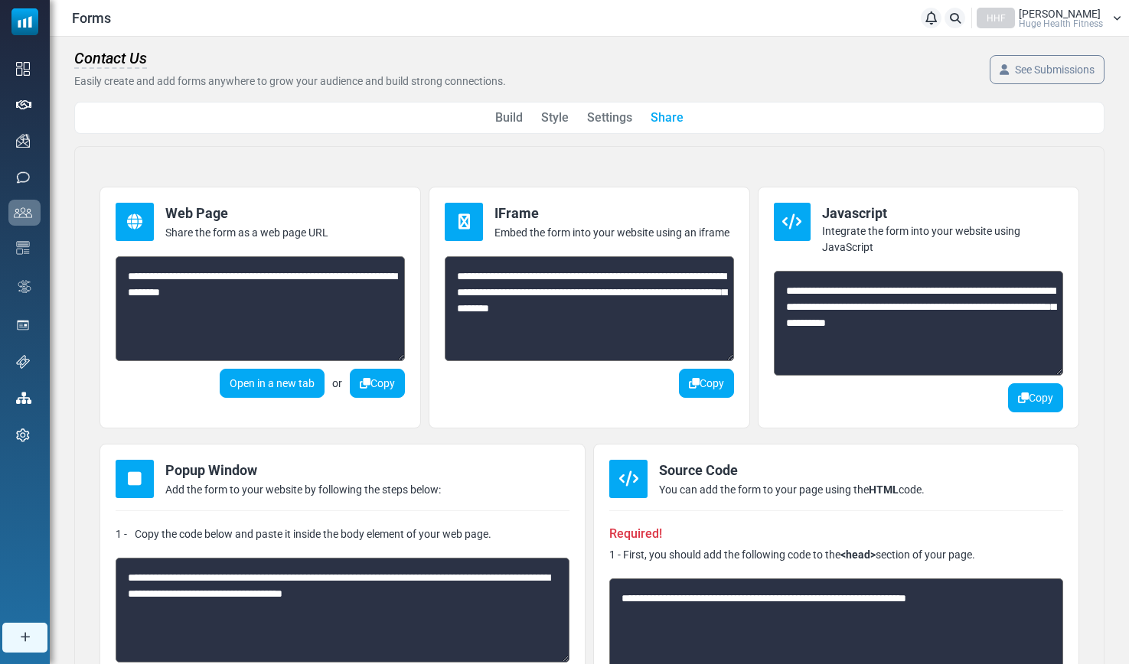
scroll to position [40, 0]
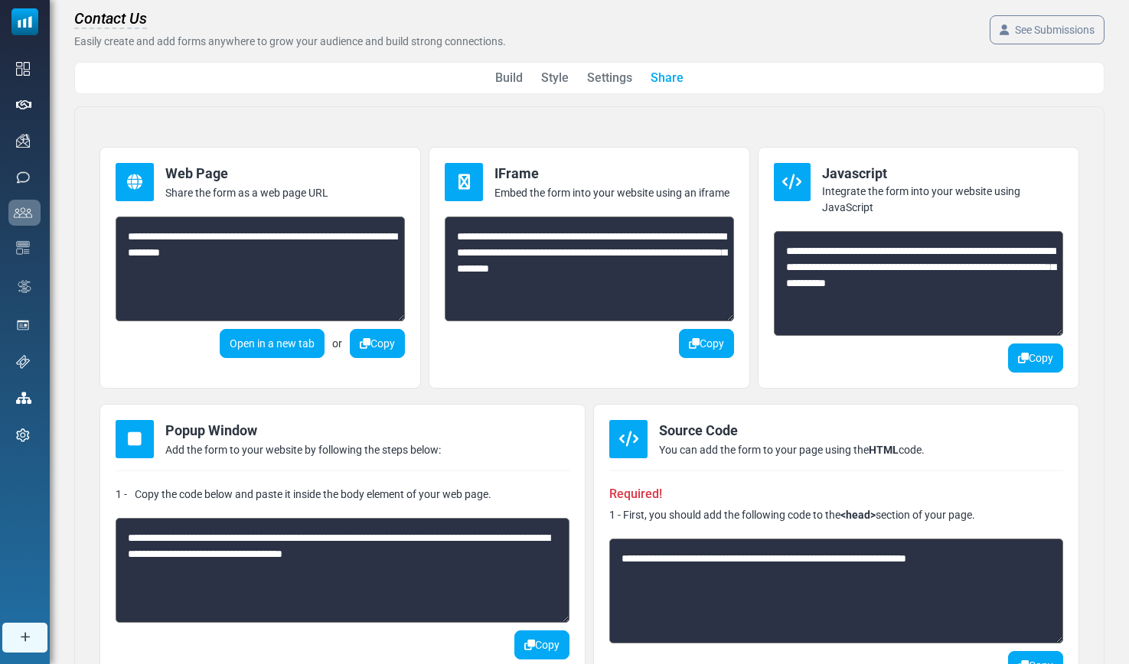
drag, startPoint x: 906, startPoint y: 305, endPoint x: 740, endPoint y: 248, distance: 175.5
click at [740, 248] on div "**********" at bounding box center [589, 260] width 980 height 257
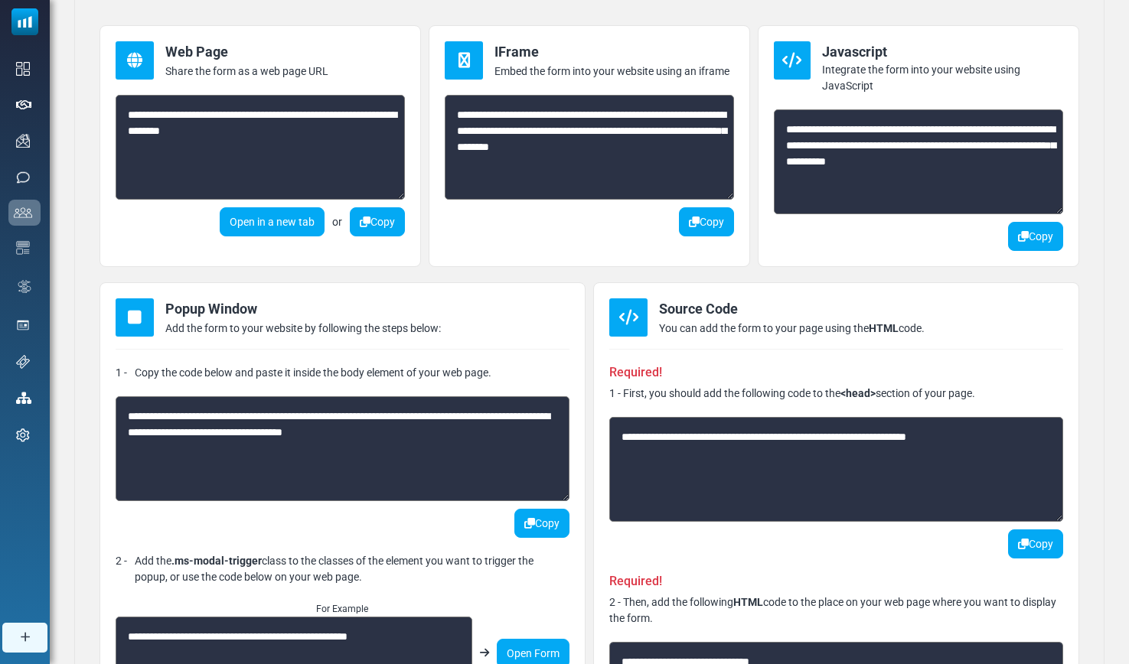
scroll to position [253, 0]
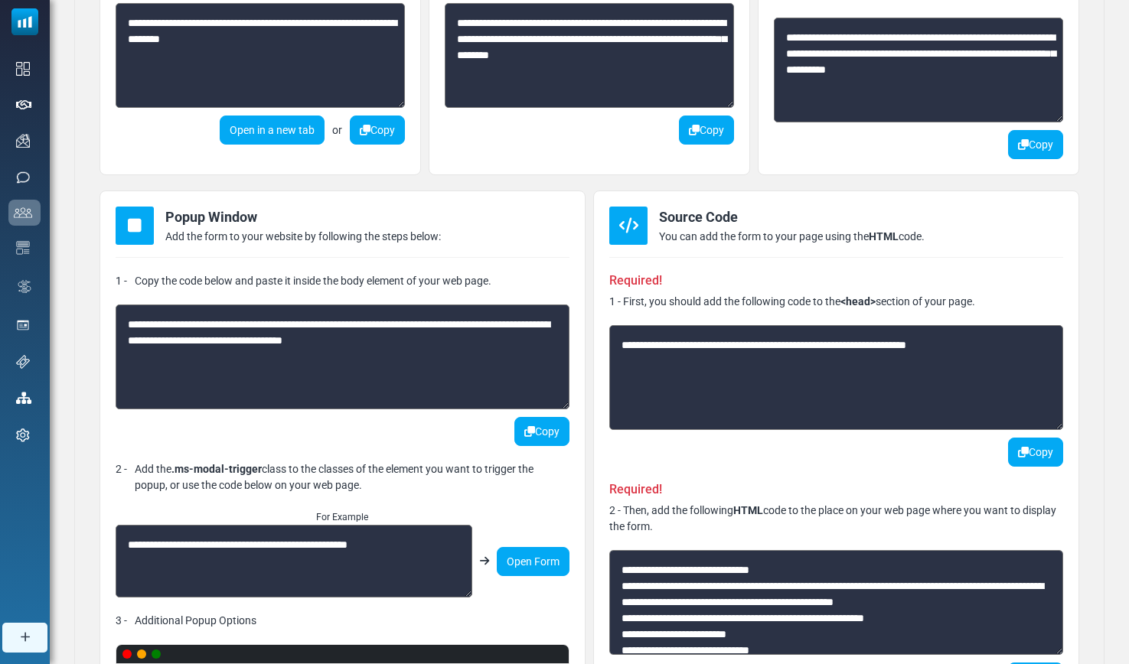
drag, startPoint x: 984, startPoint y: 350, endPoint x: 520, endPoint y: 332, distance: 464.1
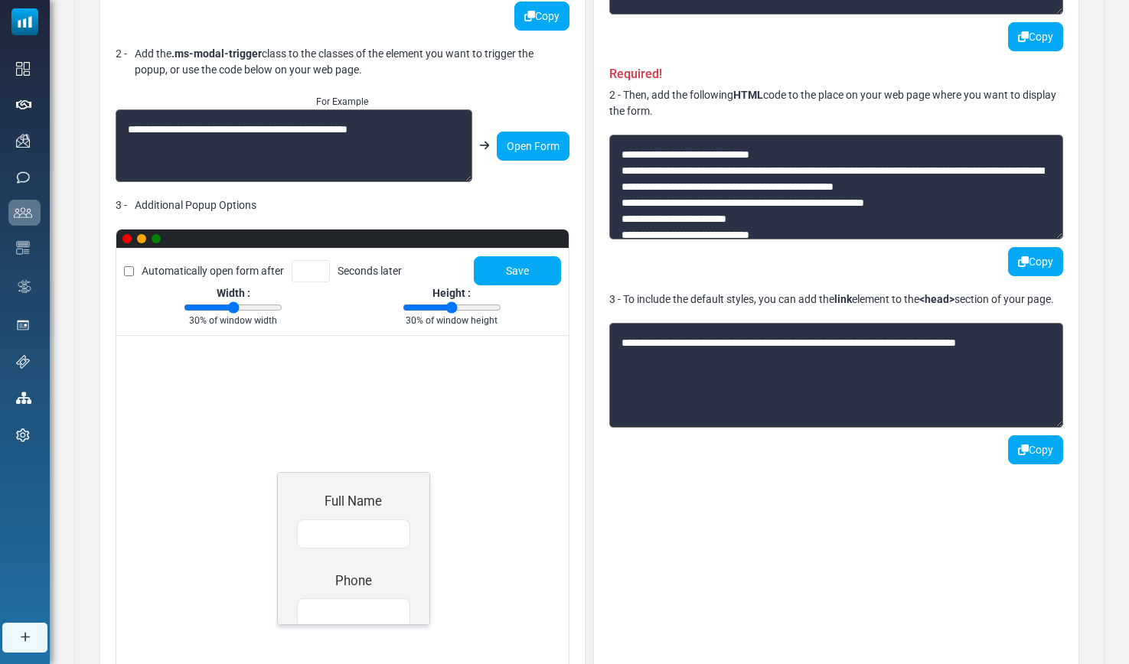
scroll to position [765, 0]
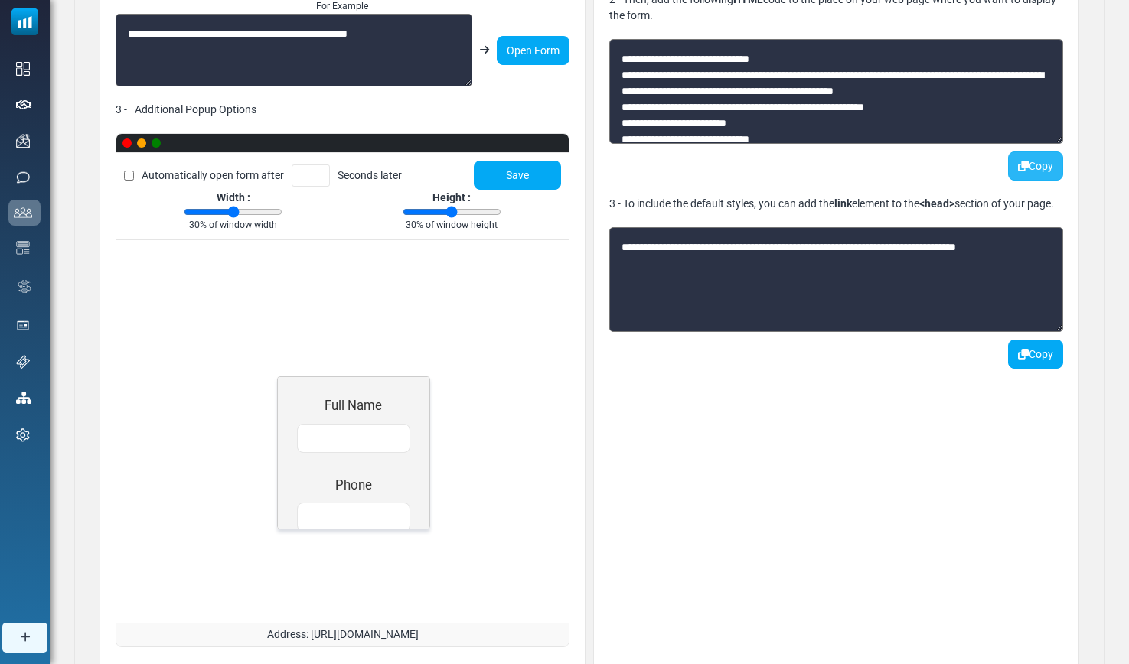
click at [1042, 177] on button "Copy" at bounding box center [1035, 166] width 55 height 29
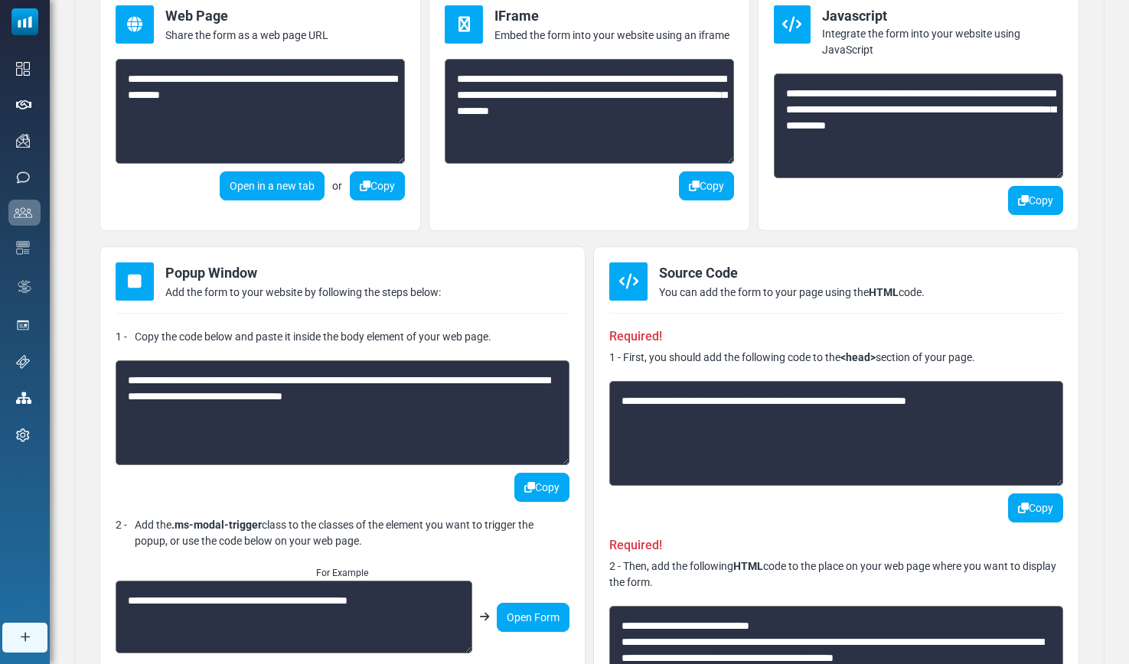
scroll to position [0, 0]
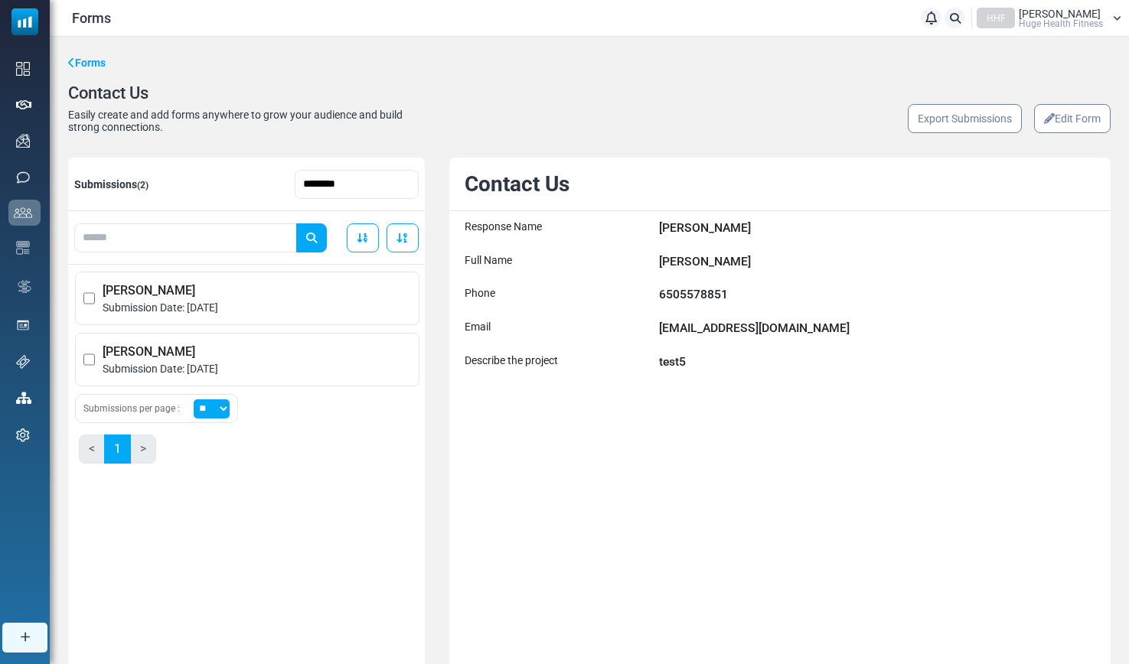
click at [1084, 120] on link "Edit Form" at bounding box center [1072, 118] width 77 height 29
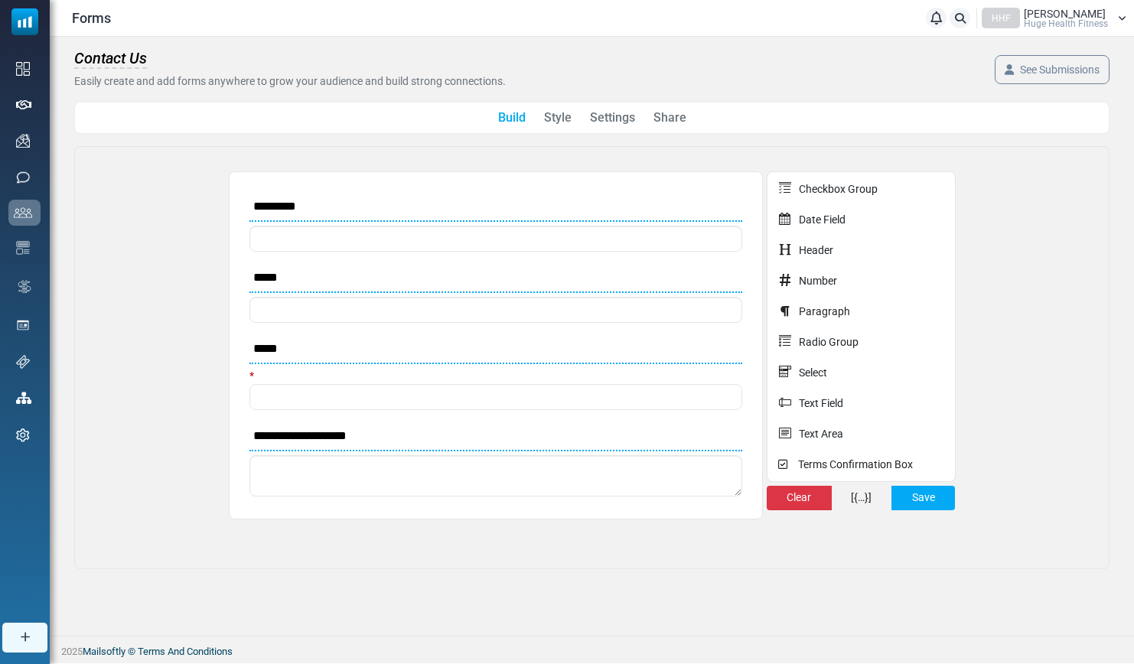
click at [680, 110] on link "Share" at bounding box center [670, 118] width 33 height 18
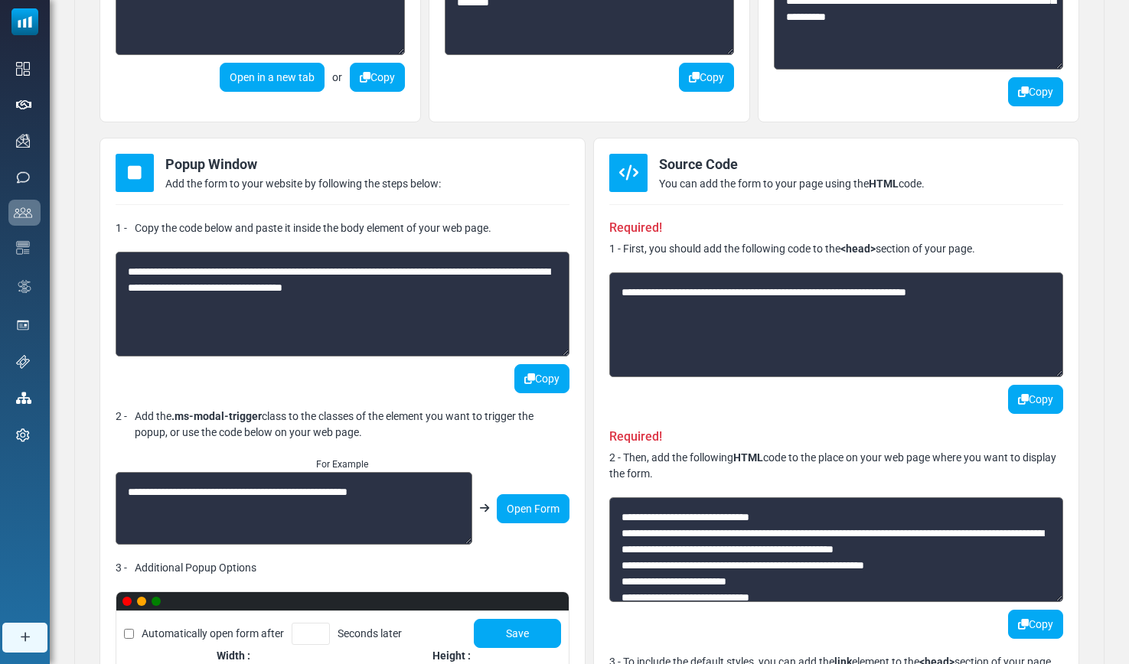
scroll to position [350, 0]
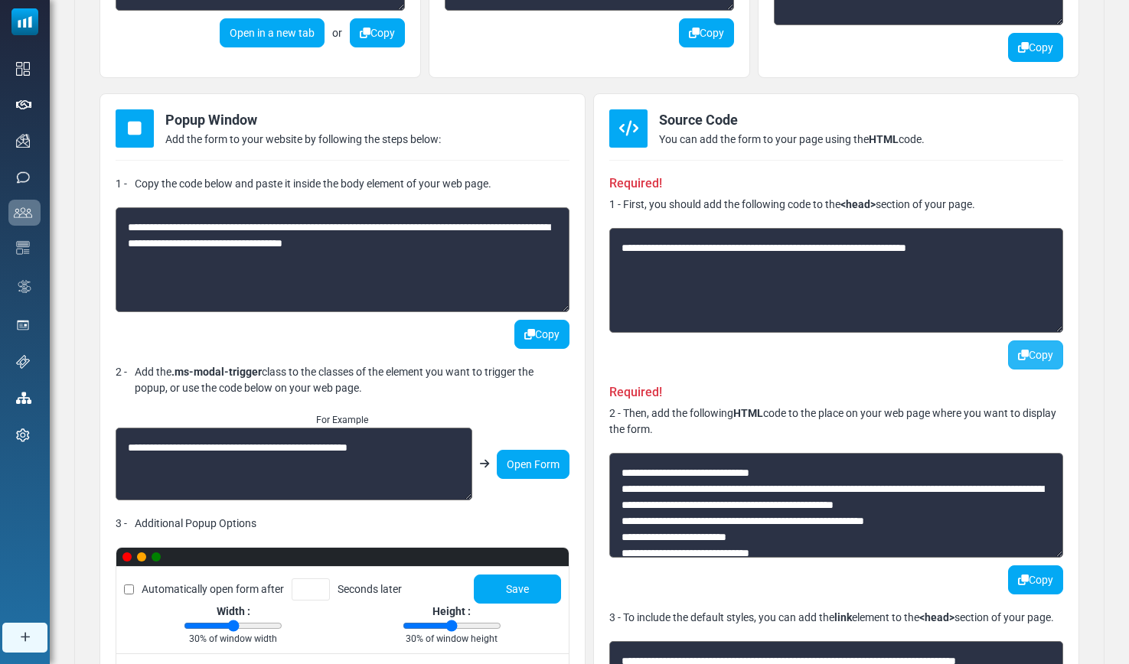
click at [1031, 355] on button "Copy" at bounding box center [1035, 355] width 55 height 29
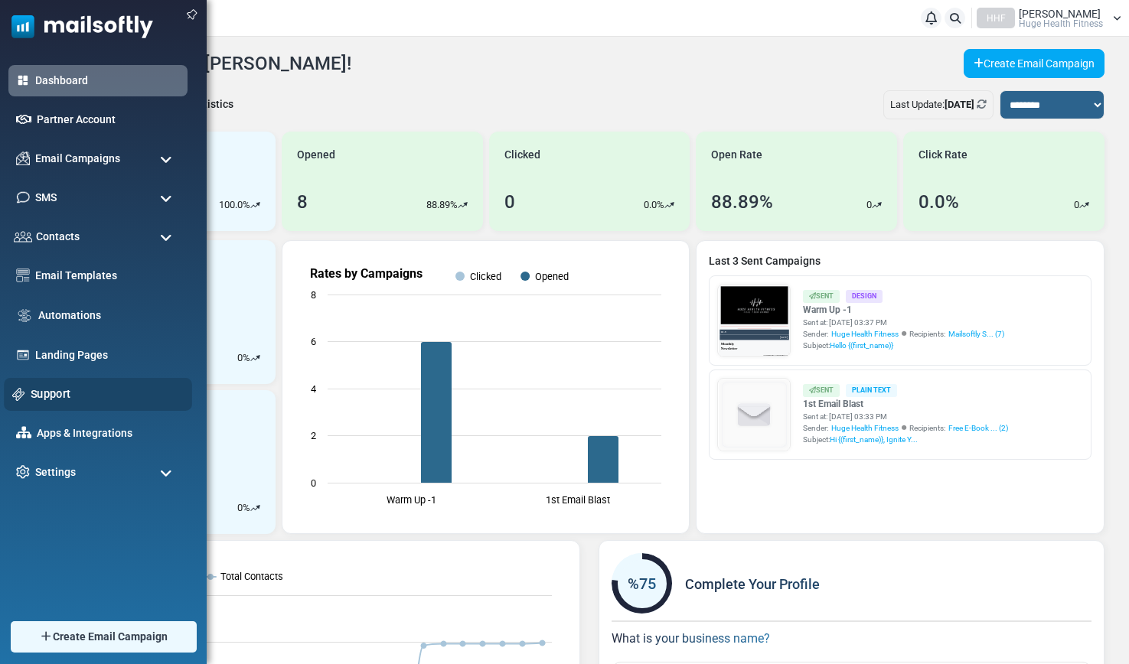
click at [49, 393] on link "Support" at bounding box center [107, 394] width 153 height 17
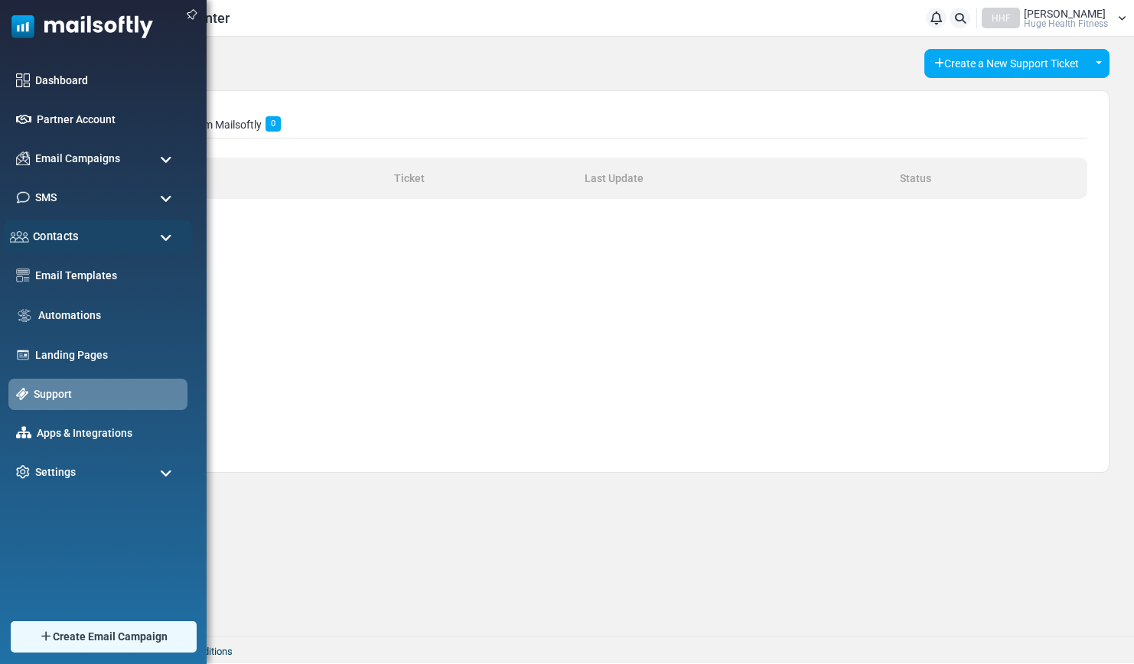
click at [69, 234] on span "Contacts" at bounding box center [56, 236] width 46 height 17
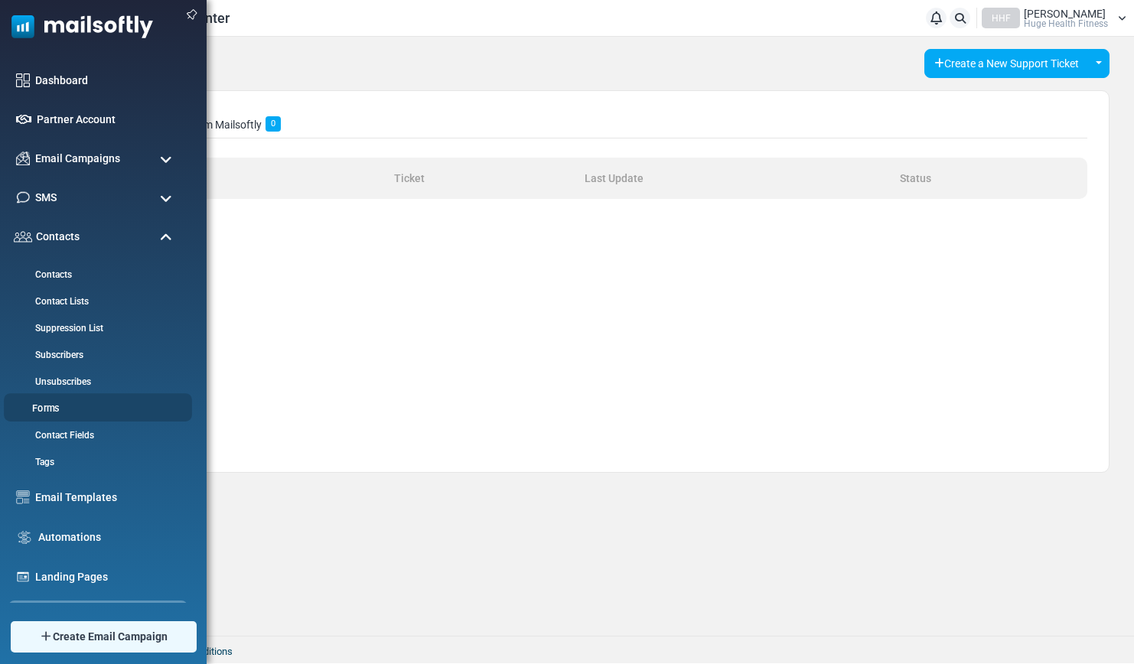
click at [42, 405] on link "Forms" at bounding box center [96, 409] width 184 height 15
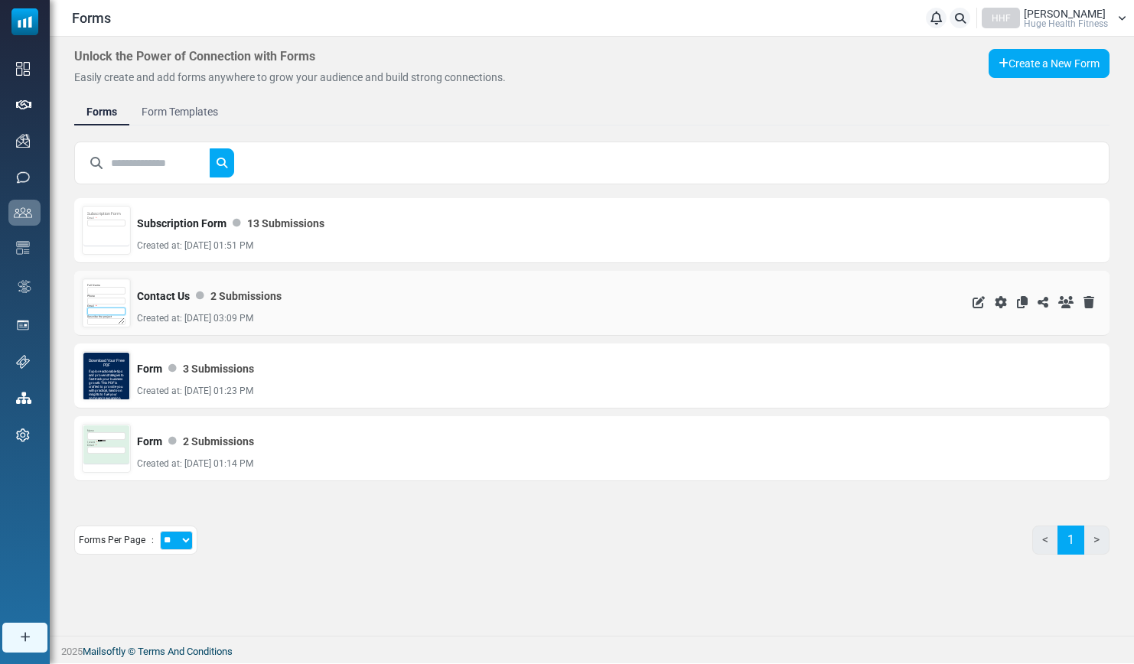
click at [101, 308] on input "email" at bounding box center [106, 312] width 38 height 8
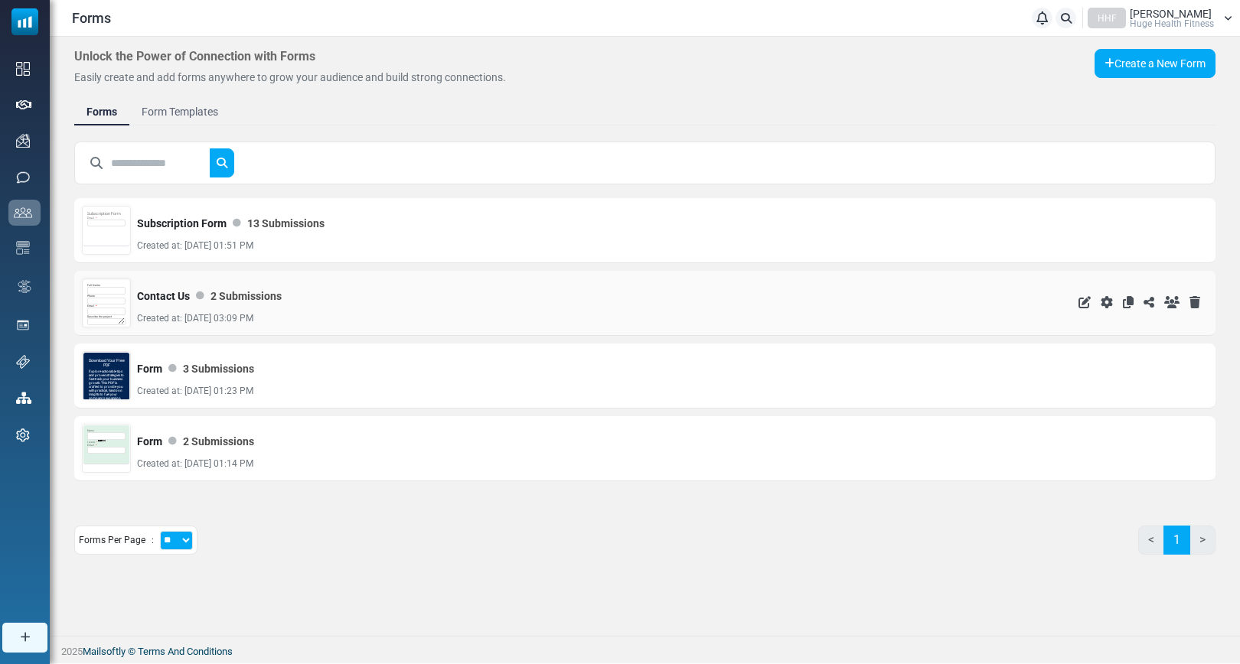
click at [116, 306] on div "Email *" at bounding box center [106, 310] width 38 height 11
click at [112, 302] on input "text" at bounding box center [106, 302] width 38 height 8
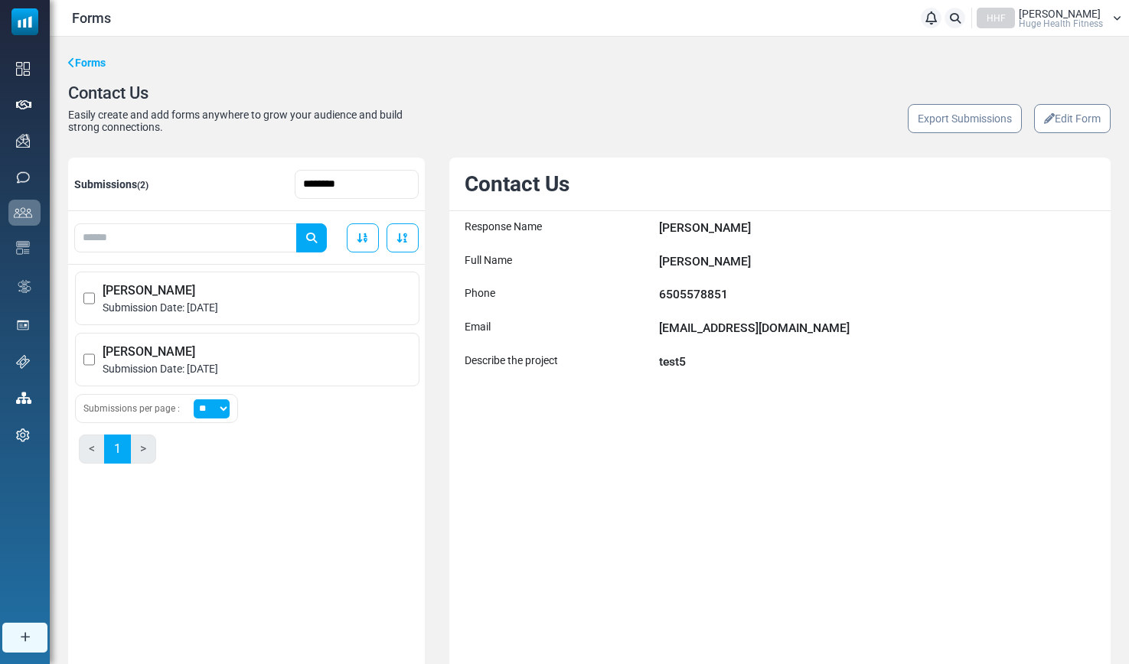
click at [1084, 119] on link "Edit Form" at bounding box center [1072, 118] width 77 height 29
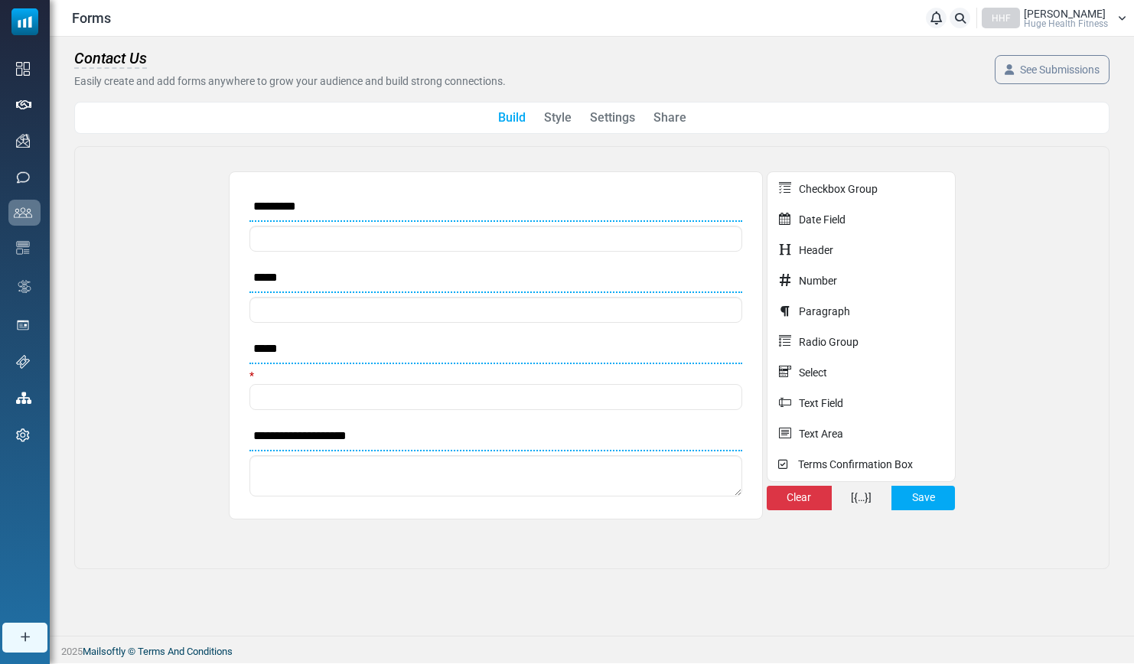
click at [673, 118] on link "Share" at bounding box center [670, 118] width 33 height 18
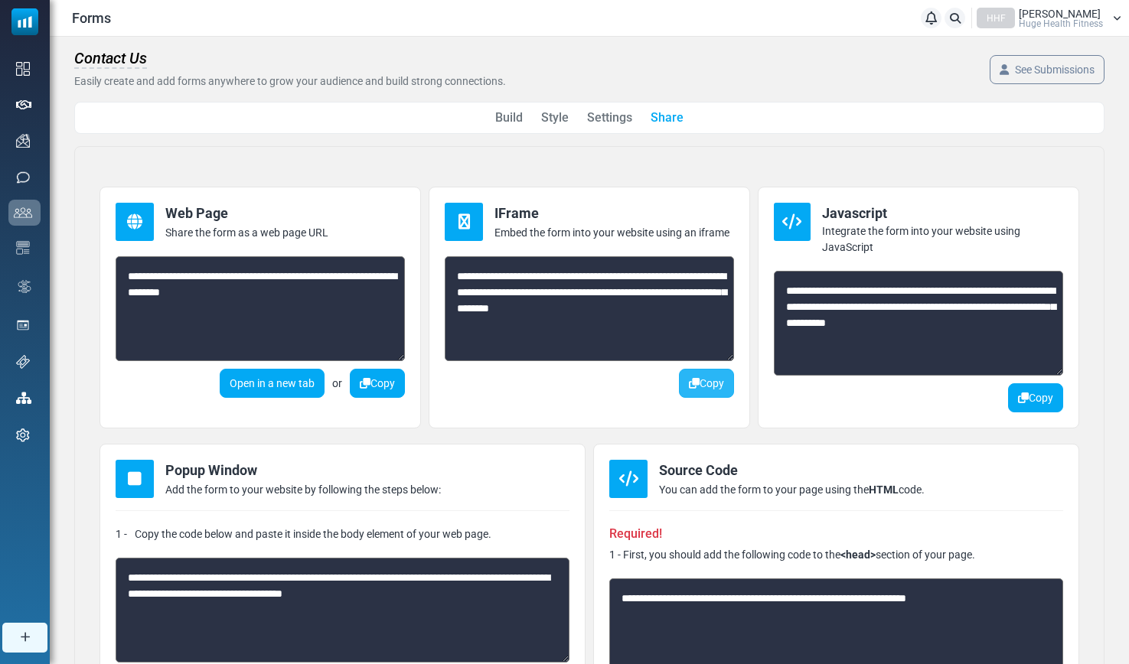
click at [707, 390] on button "Copy" at bounding box center [706, 383] width 55 height 29
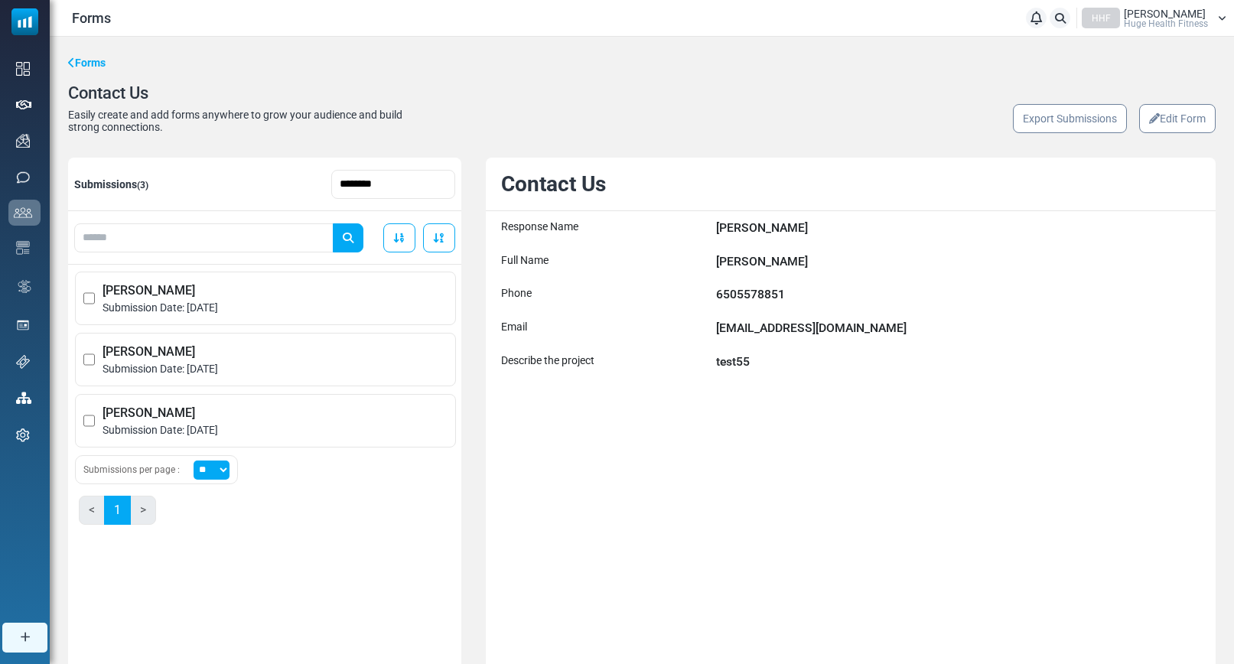
click at [1152, 128] on link "Edit Form" at bounding box center [1177, 118] width 77 height 29
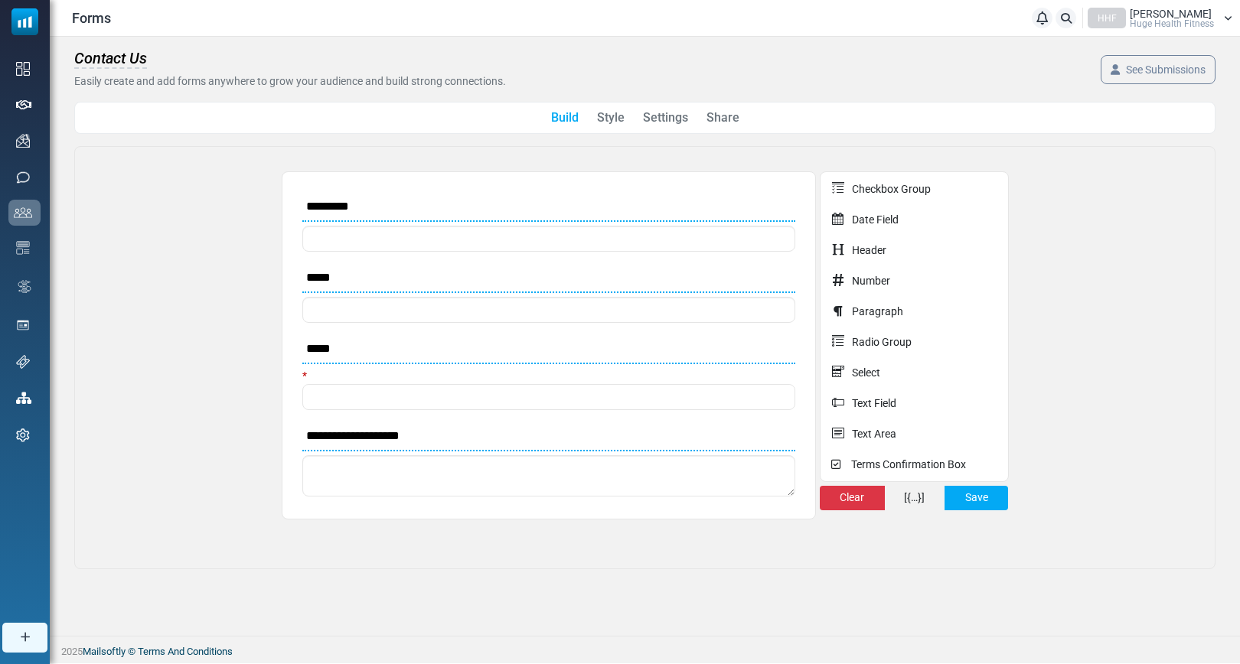
click at [676, 126] on link "Settings" at bounding box center [665, 118] width 45 height 18
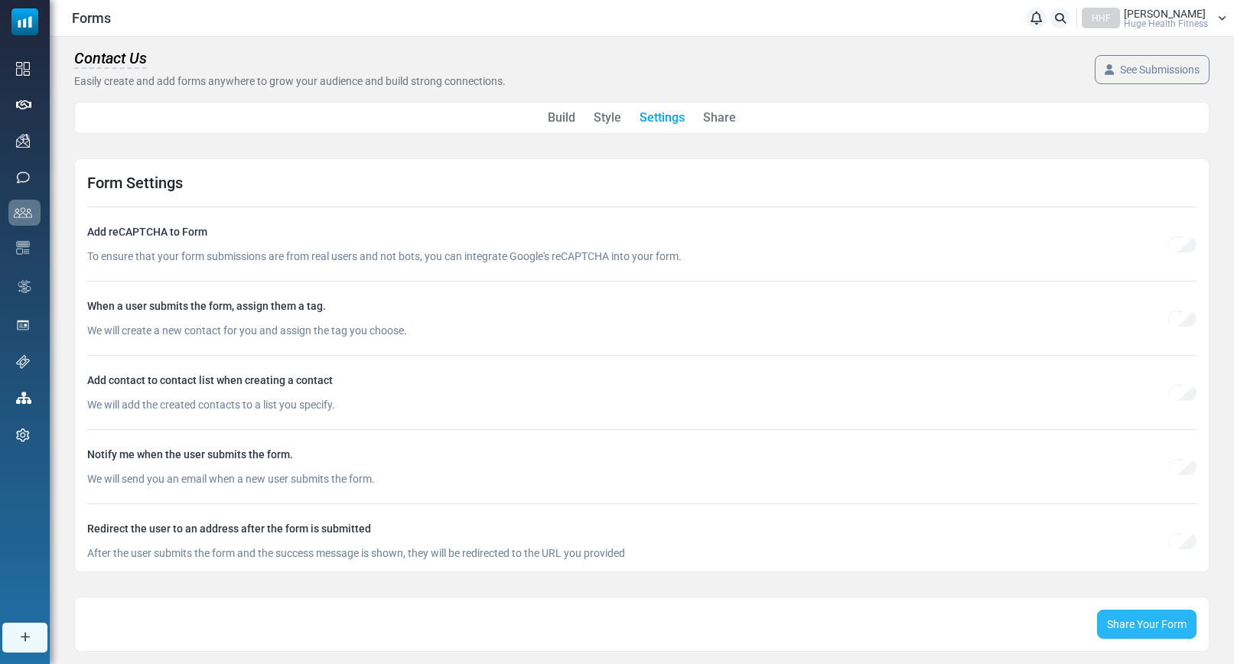
click at [1142, 627] on link "Share Your Form" at bounding box center [1146, 624] width 99 height 29
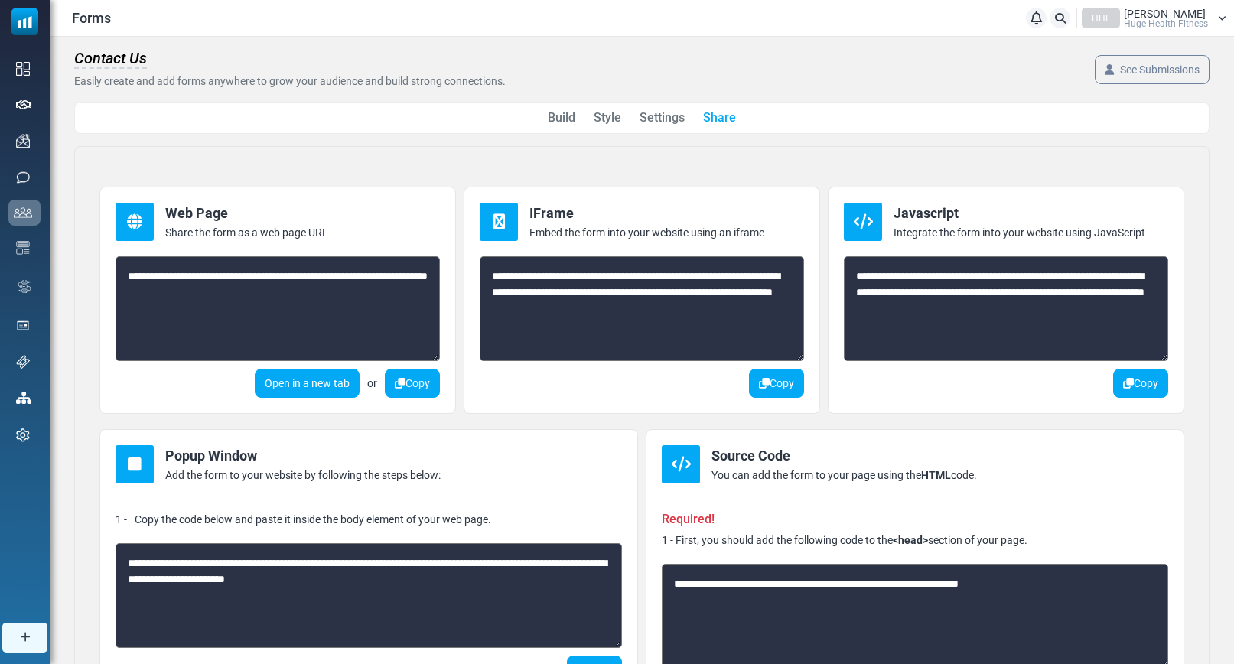
click at [720, 118] on link "Share" at bounding box center [719, 118] width 33 height 18
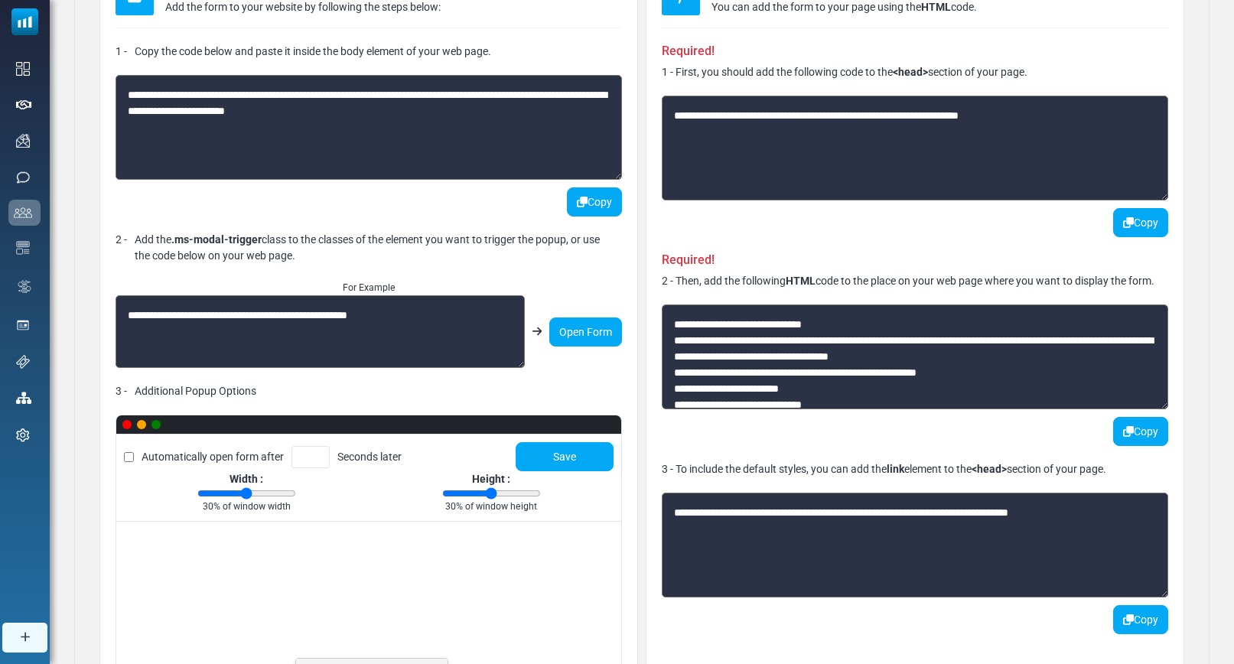
scroll to position [513, 0]
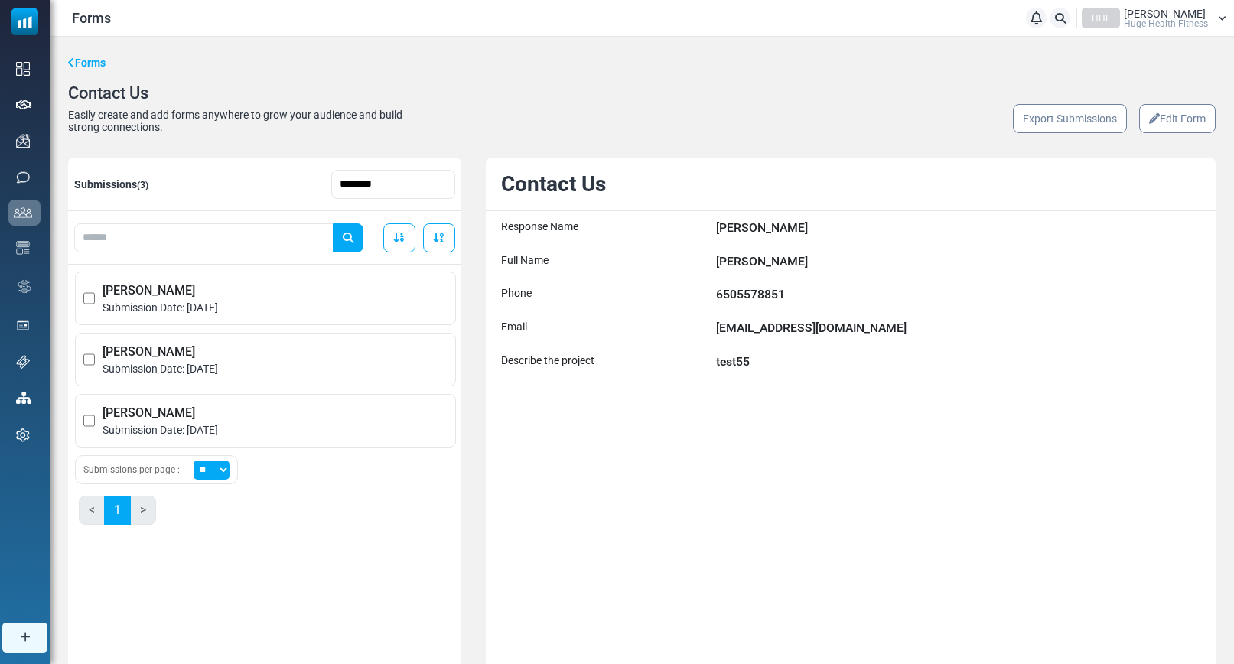
click at [1165, 131] on link "Edit Form" at bounding box center [1177, 118] width 77 height 29
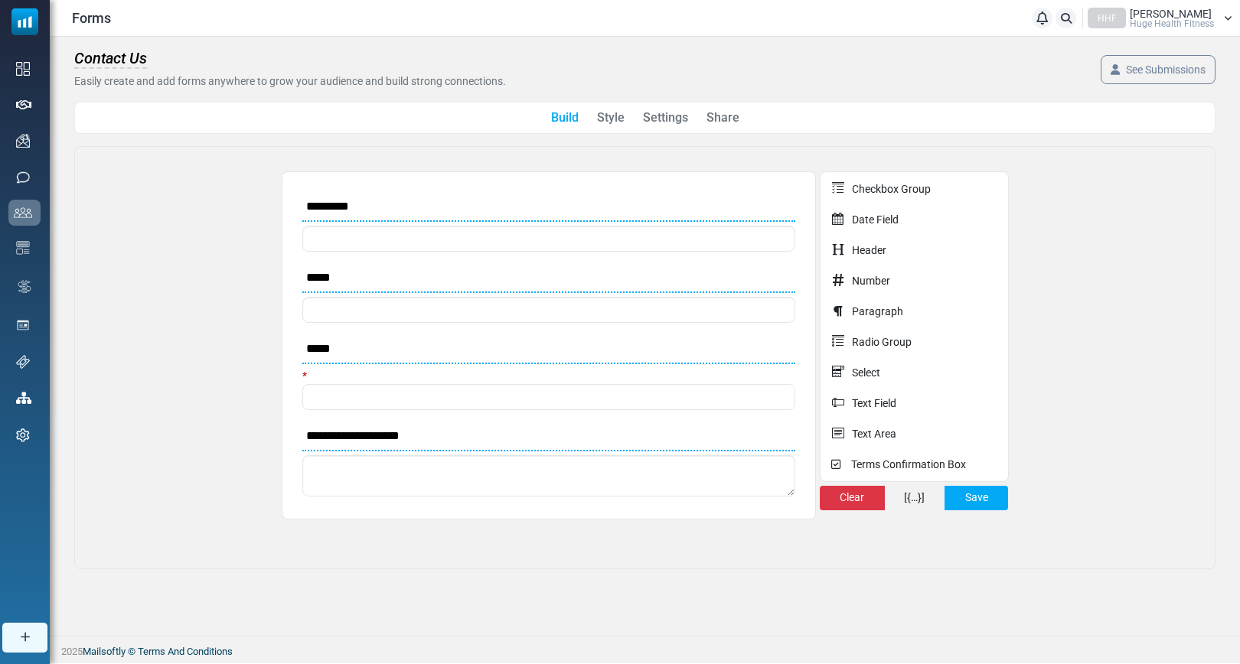
click at [664, 117] on link "Settings" at bounding box center [665, 118] width 45 height 18
